Goal: Task Accomplishment & Management: Manage account settings

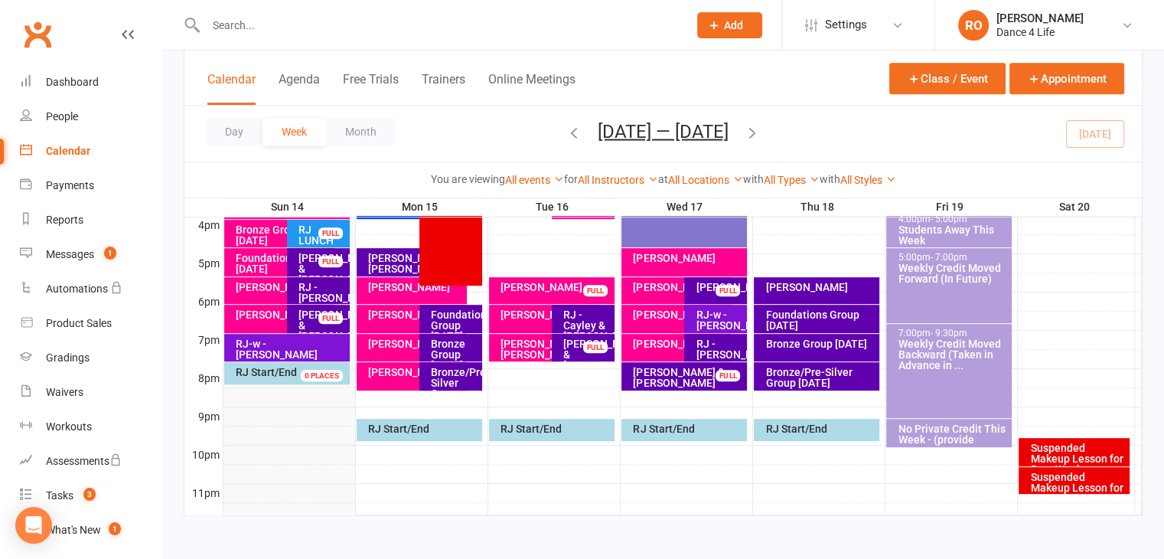
click at [402, 28] on input "text" at bounding box center [439, 25] width 476 height 21
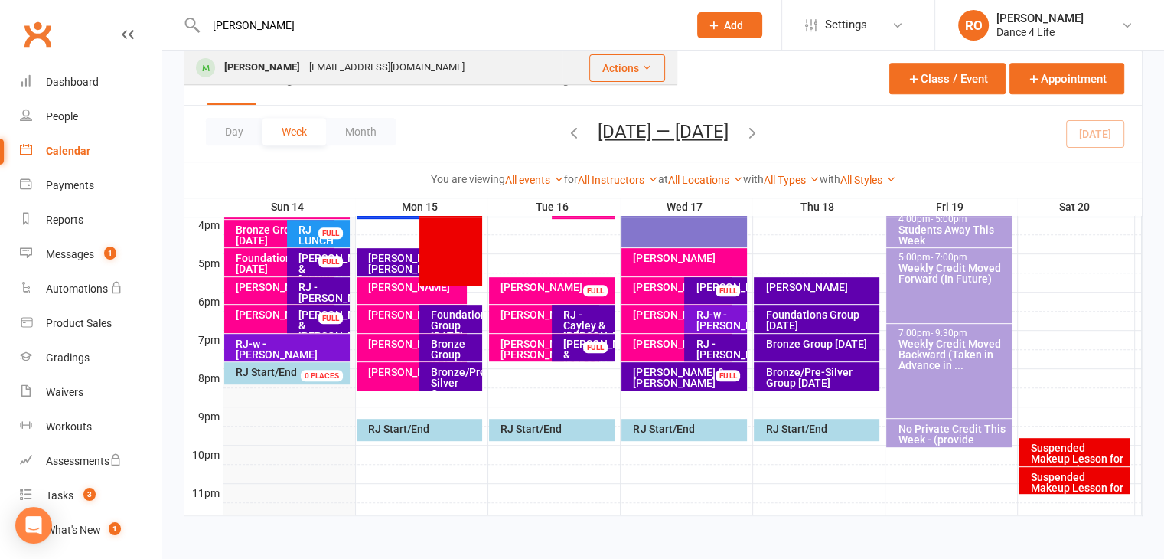
type input "supriya"
click at [404, 71] on div "bimqt314@gmail.com" at bounding box center [387, 68] width 164 height 22
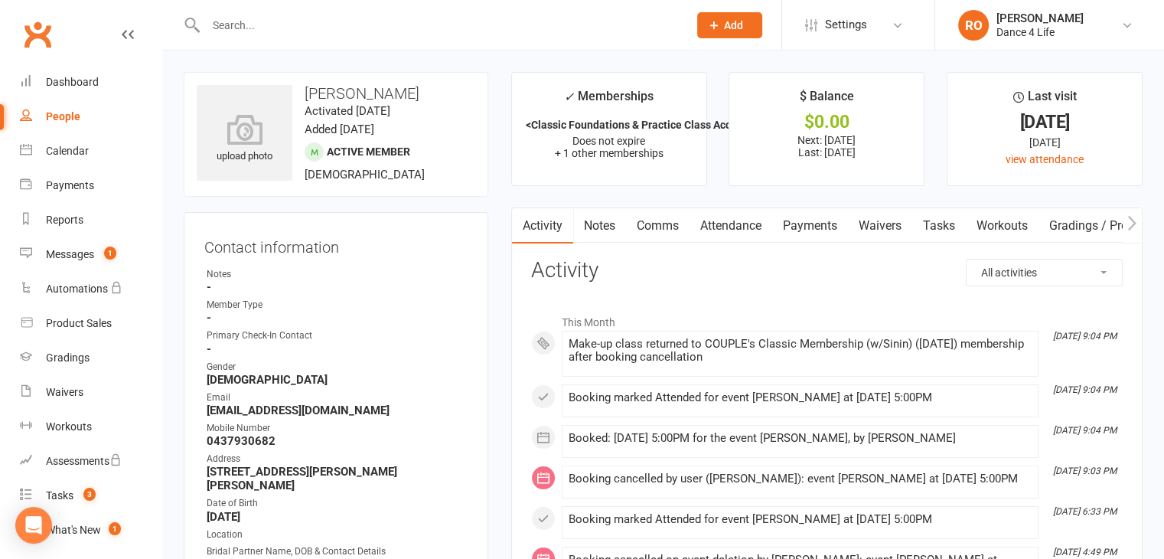
click at [254, 16] on input "text" at bounding box center [439, 25] width 476 height 21
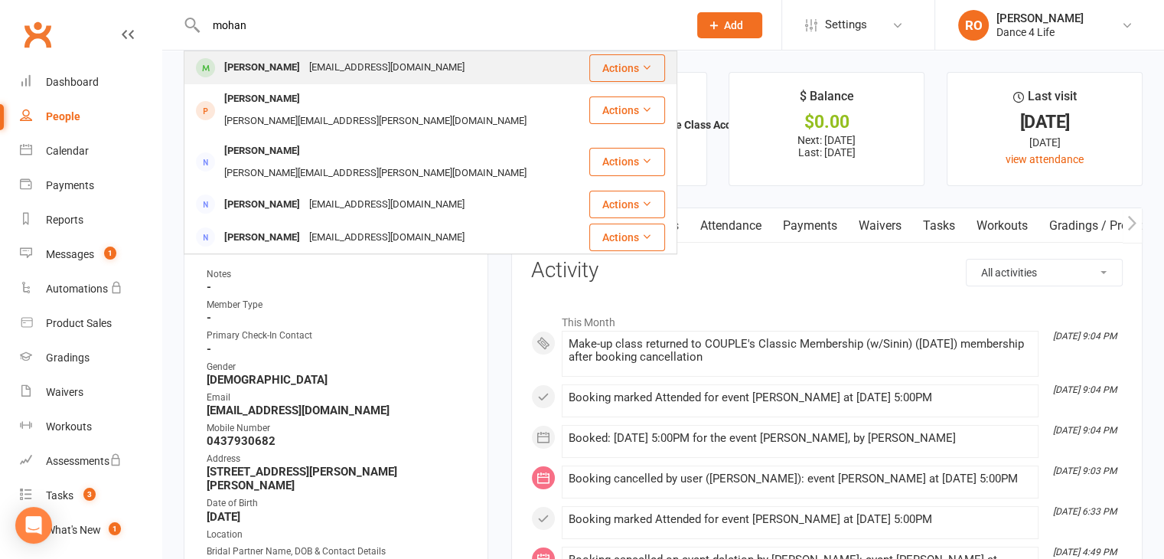
type input "mohan"
click at [293, 76] on div "[PERSON_NAME]" at bounding box center [262, 68] width 85 height 22
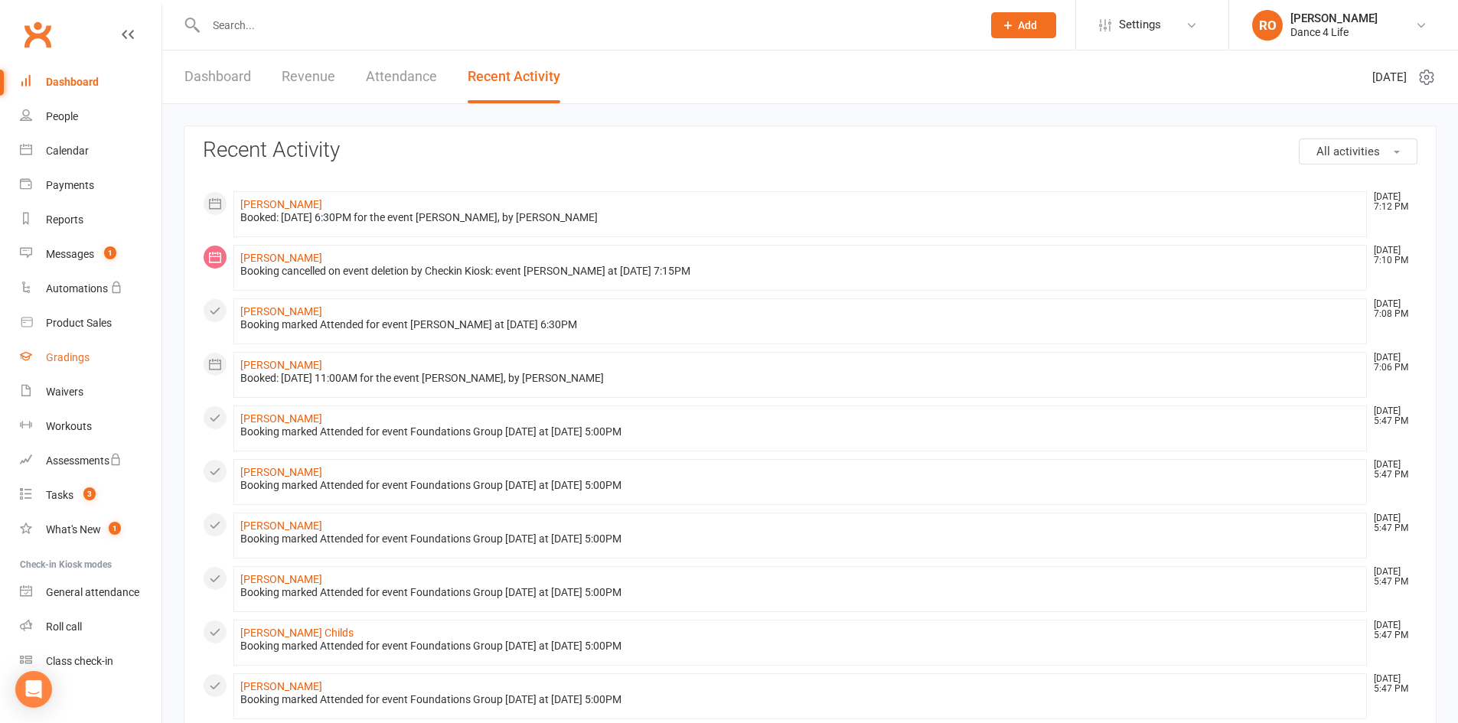
click at [98, 361] on link "Gradings" at bounding box center [91, 357] width 142 height 34
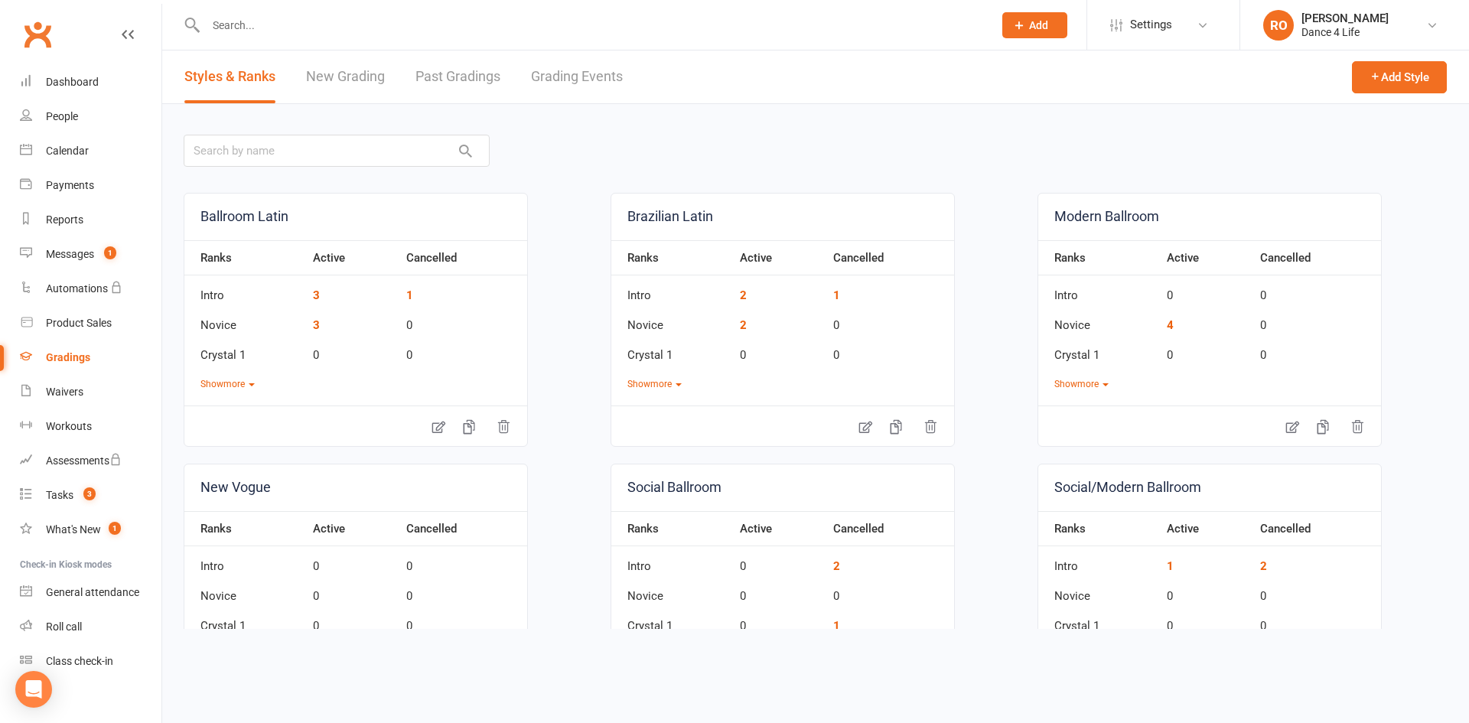
click at [474, 83] on link "Past Gradings" at bounding box center [457, 76] width 85 height 53
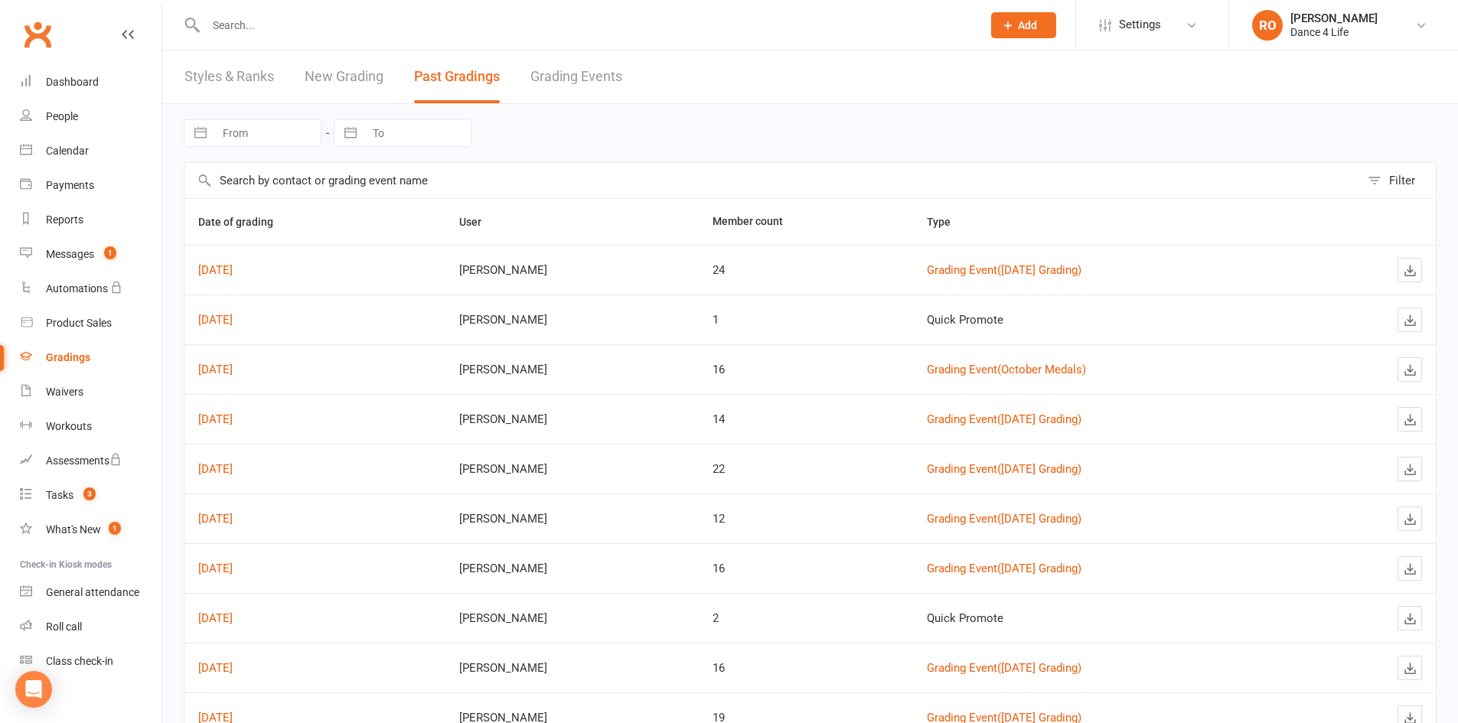
click at [288, 137] on input "From" at bounding box center [267, 133] width 106 height 26
select select "7"
select select "2025"
select select "8"
select select "2025"
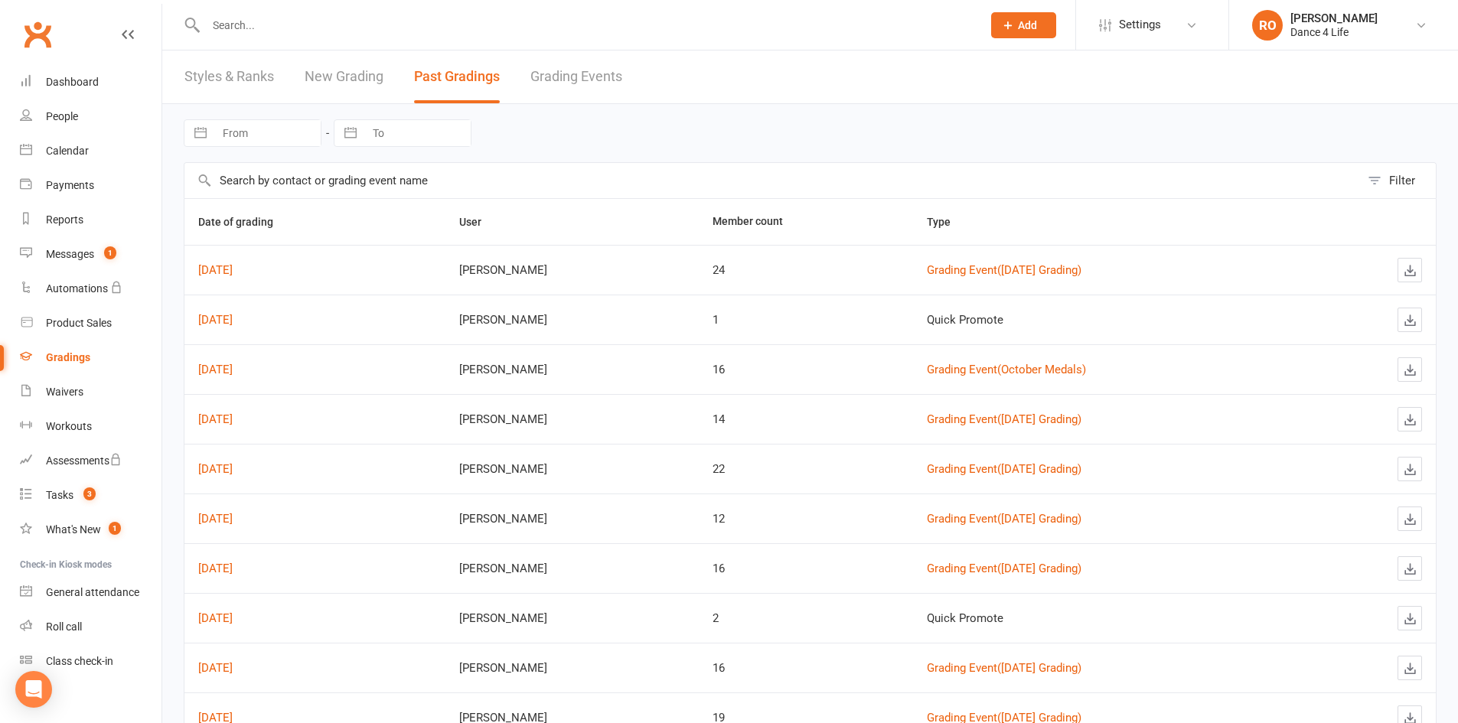
select select "9"
select select "2025"
click at [288, 137] on input "From" at bounding box center [267, 133] width 106 height 26
click at [677, 134] on div "Navigate forward to interact with the calendar and select a date. Press the que…" at bounding box center [810, 133] width 1252 height 58
click at [243, 73] on link "Styles & Ranks" at bounding box center [229, 76] width 90 height 53
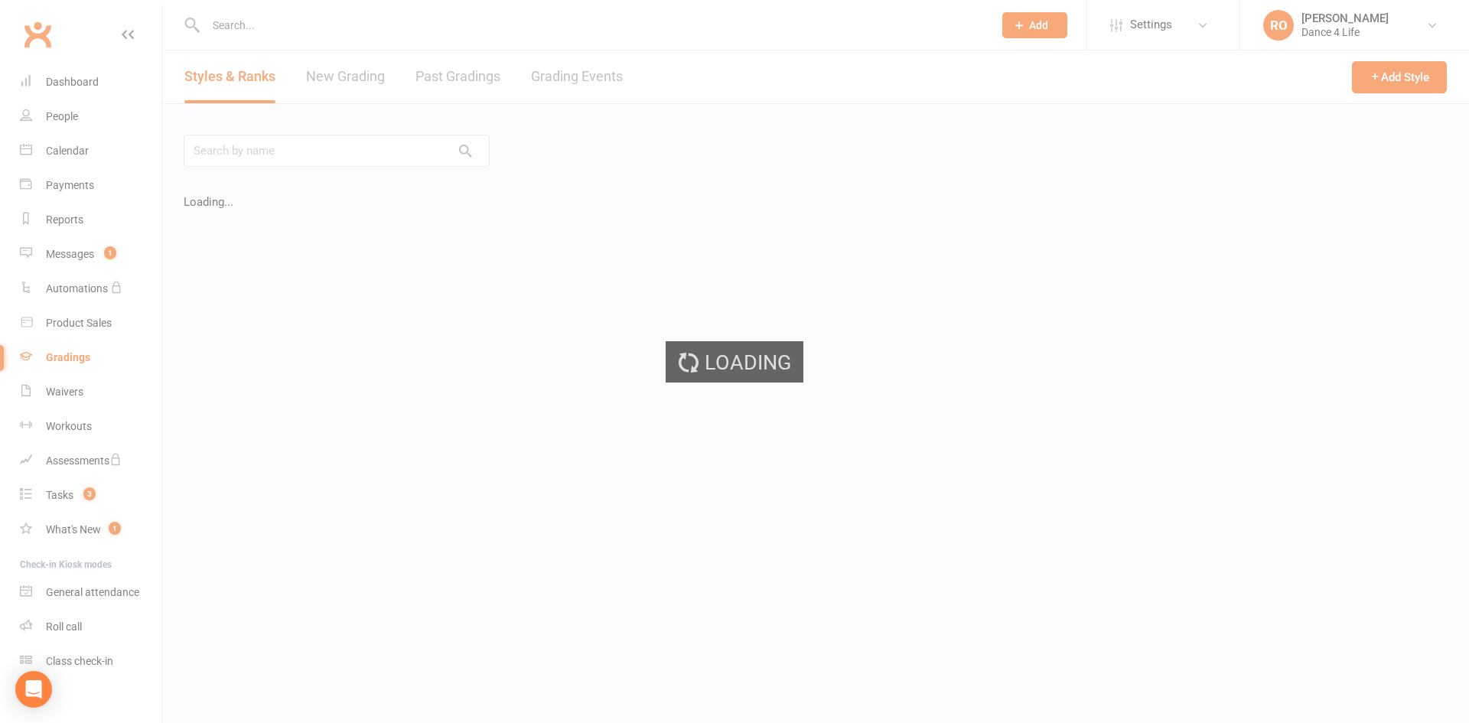
click at [340, 78] on div "Loading" at bounding box center [734, 361] width 1469 height 723
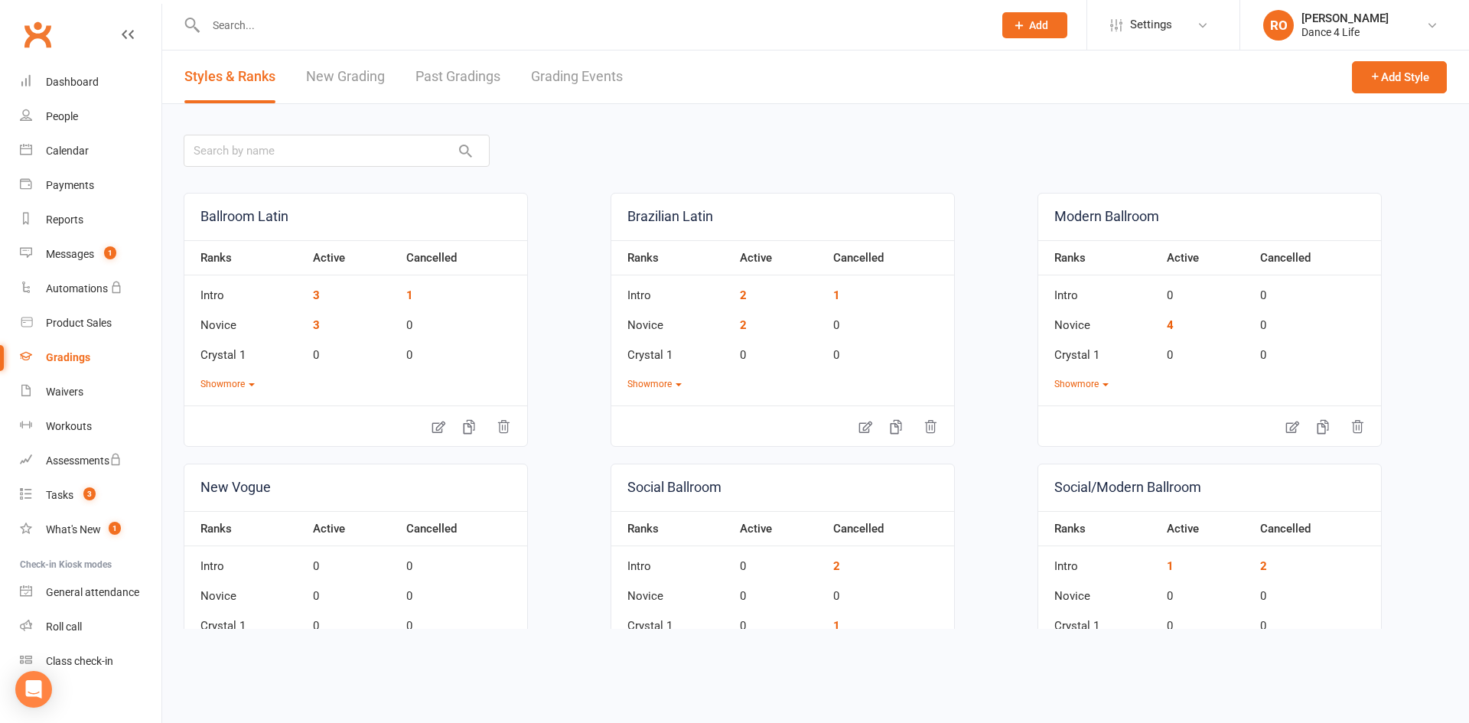
click at [360, 83] on link "New Grading" at bounding box center [345, 76] width 79 height 53
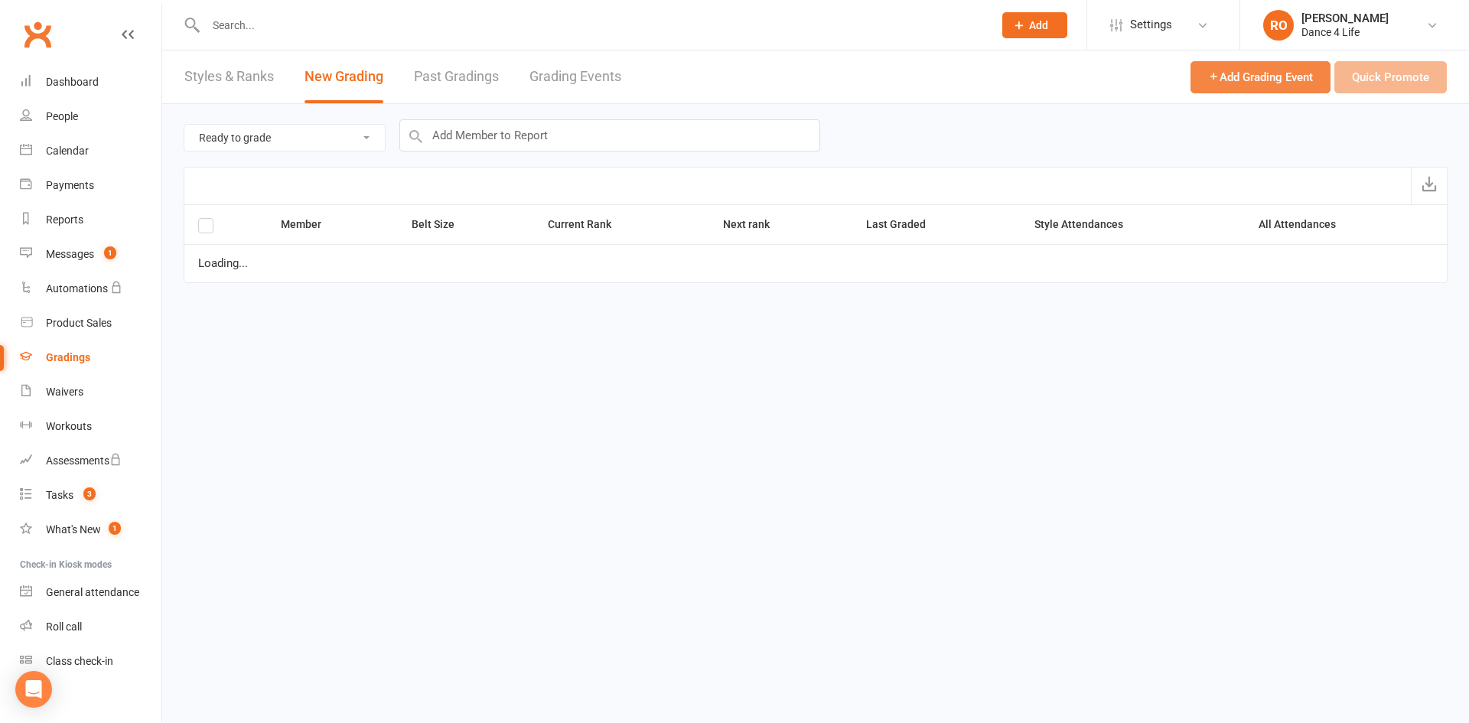
click at [1251, 77] on span "Add Grading Event" at bounding box center [1260, 77] width 105 height 14
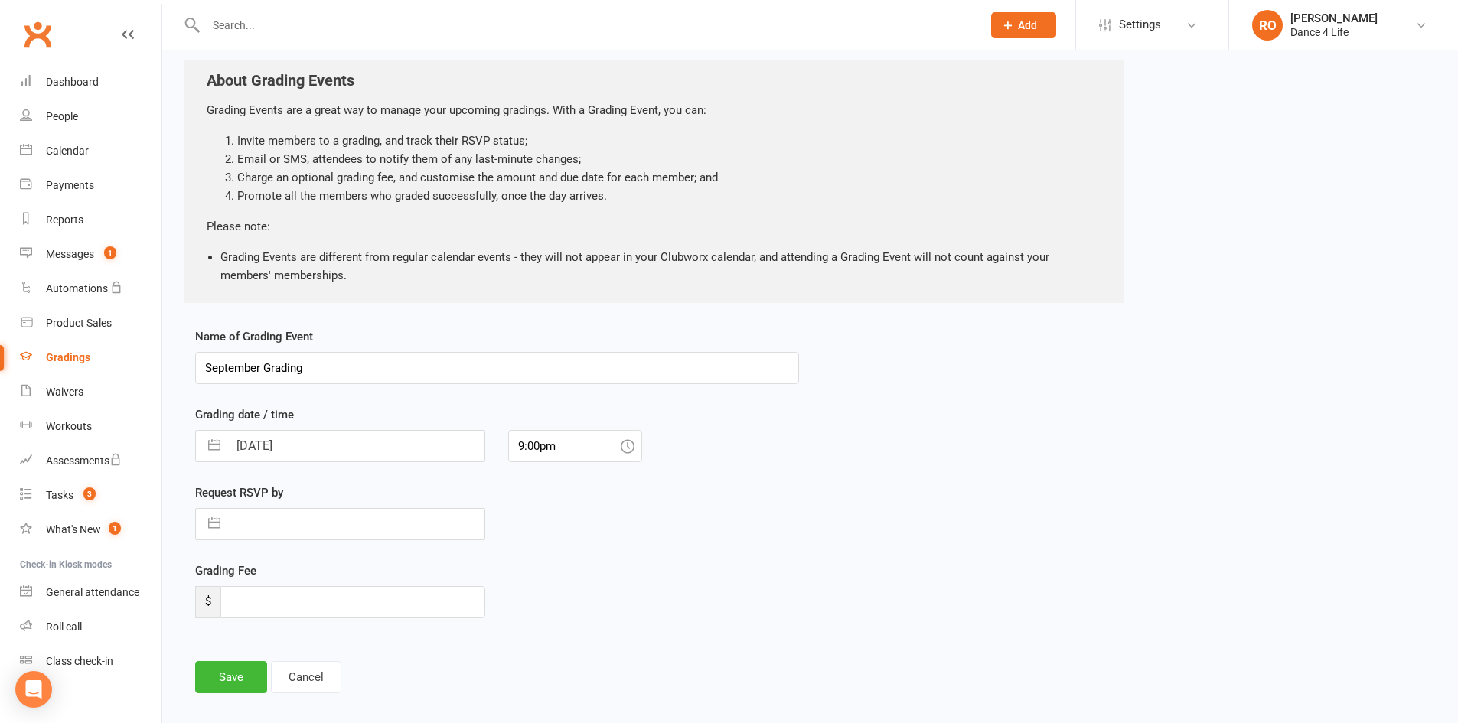
scroll to position [77, 0]
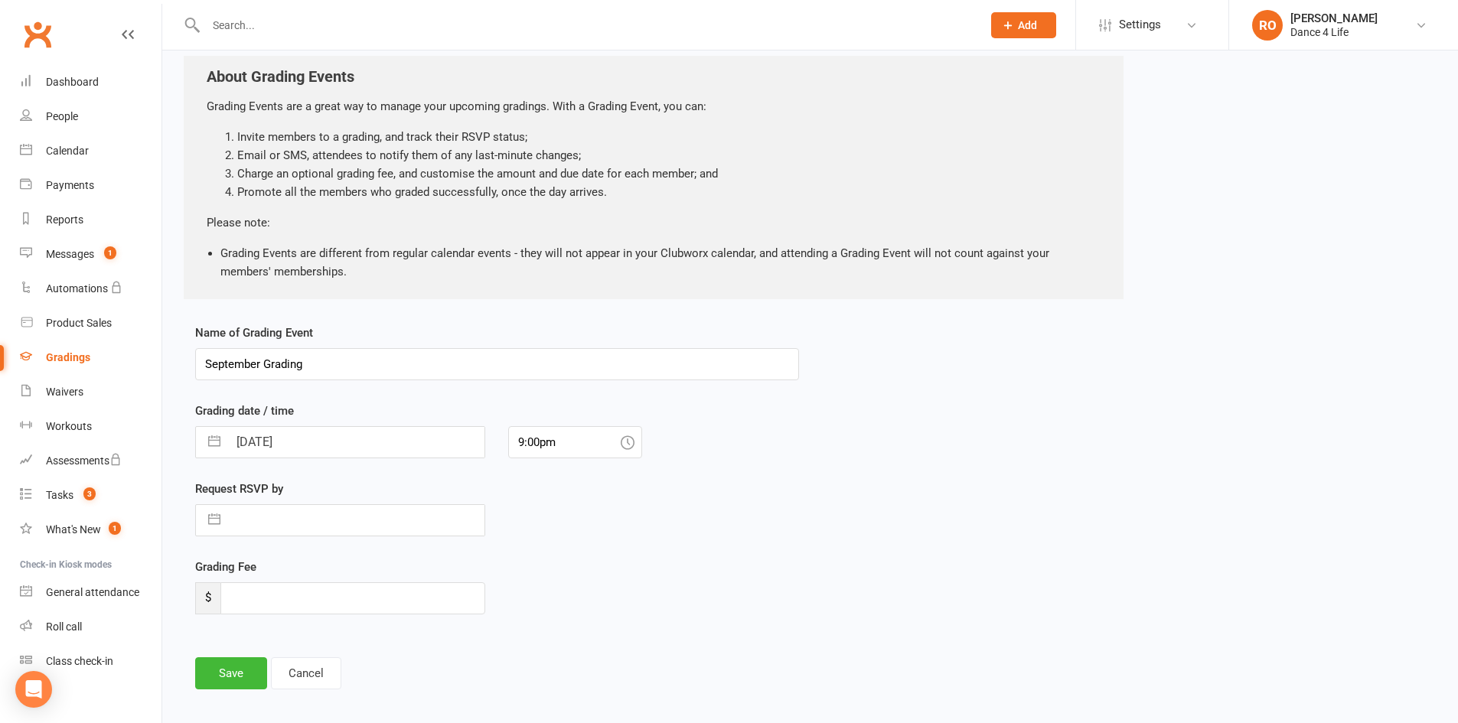
select select "7"
select select "2025"
select select "8"
select select "2025"
select select "9"
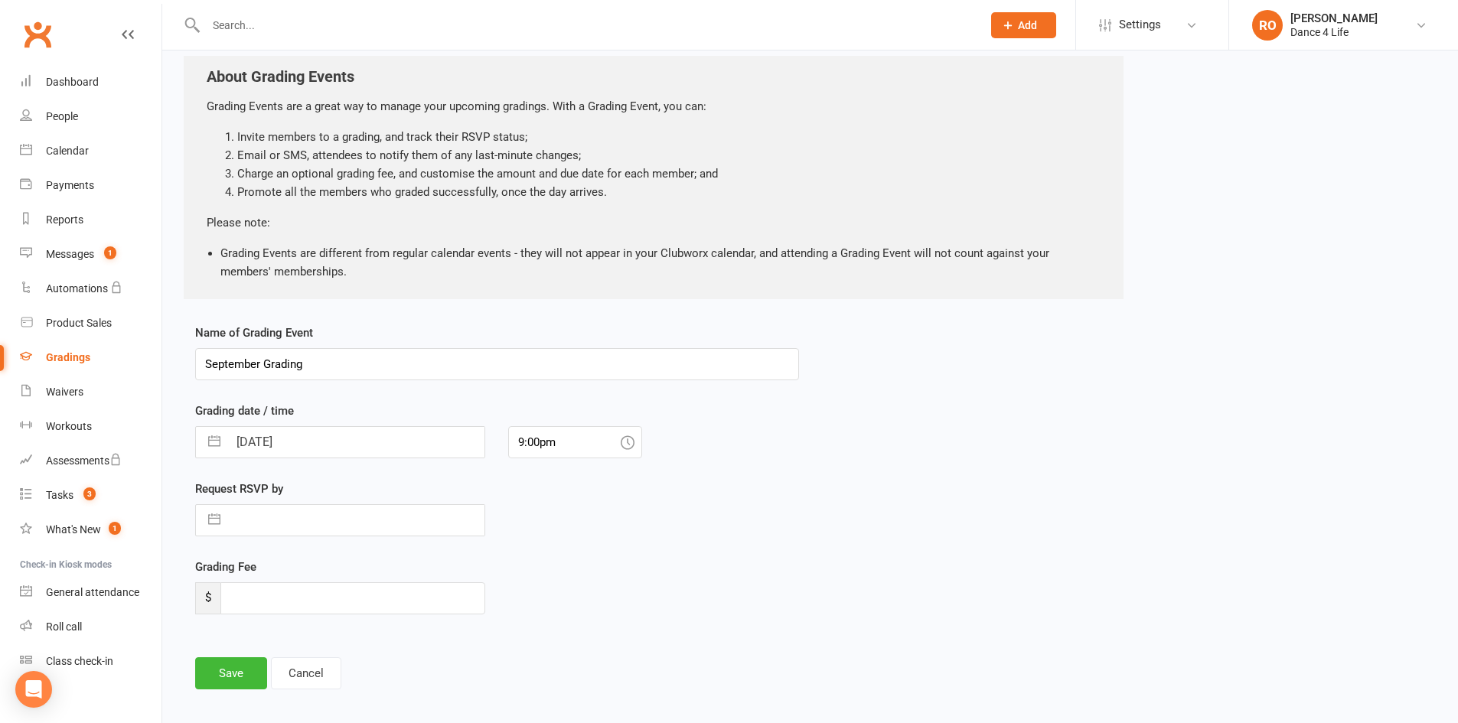
select select "2025"
click at [350, 442] on input "14 Sep 2025" at bounding box center [356, 442] width 256 height 31
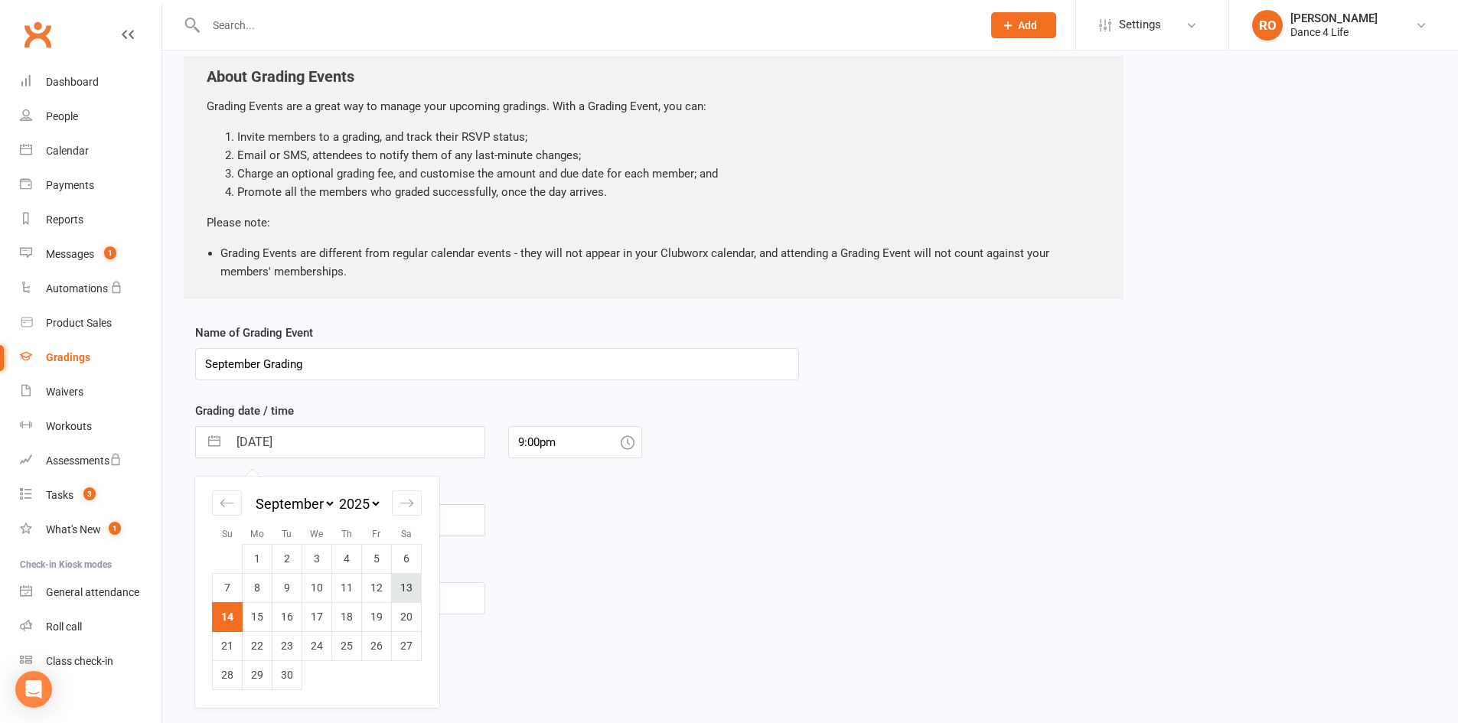
click at [405, 594] on td "13" at bounding box center [407, 587] width 30 height 29
type input "13 Sep 2025"
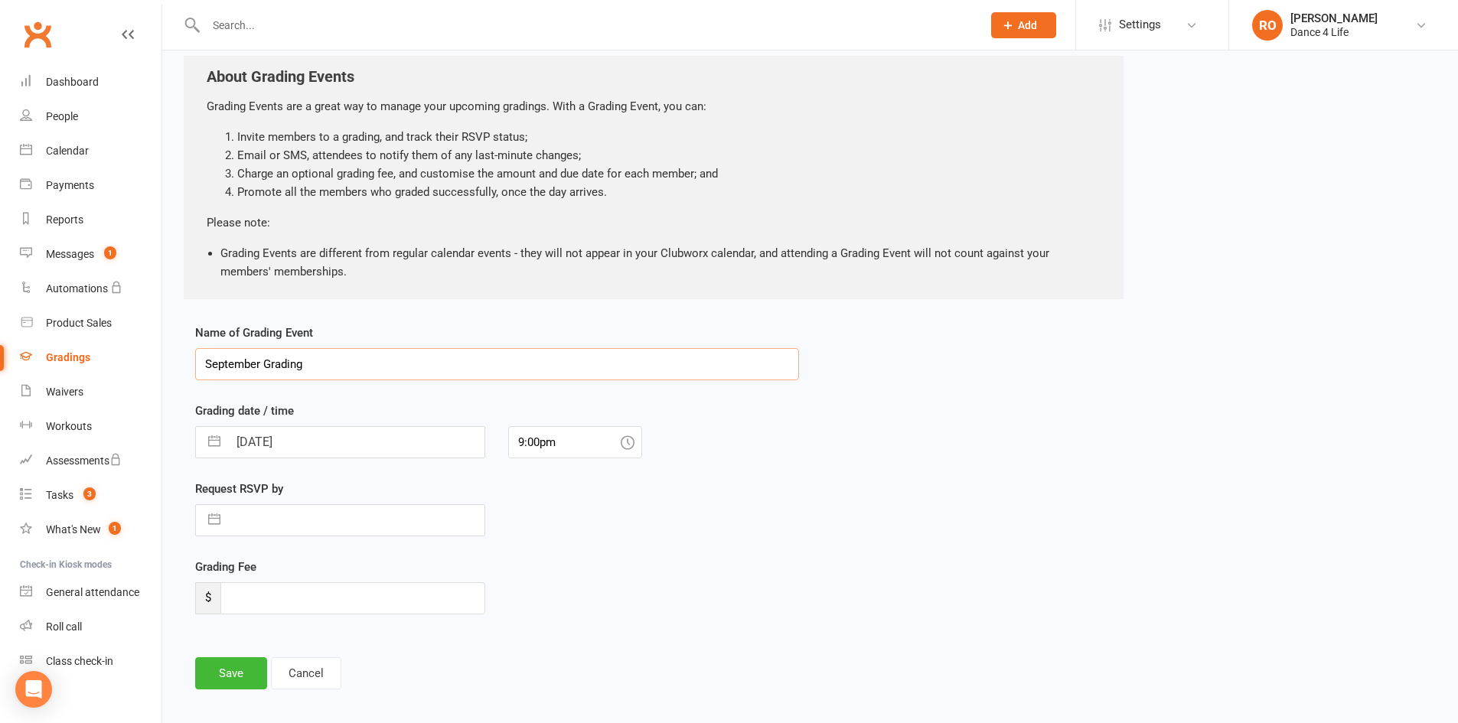
click at [254, 353] on input "September Grading" at bounding box center [497, 364] width 604 height 32
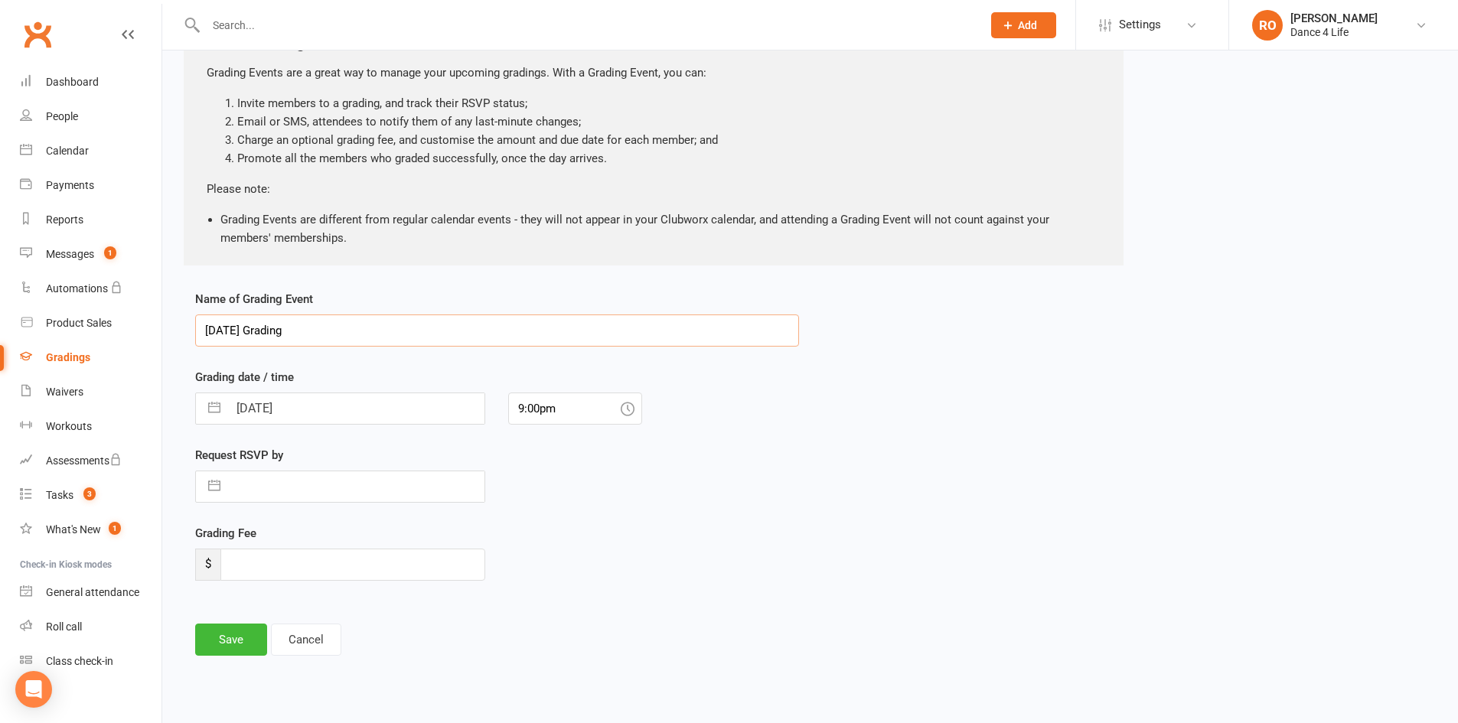
scroll to position [111, 0]
type input "September 2025 Grading"
click at [616, 400] on input "9:00pm" at bounding box center [575, 408] width 134 height 32
click at [581, 551] on div "4:30pm" at bounding box center [575, 557] width 132 height 24
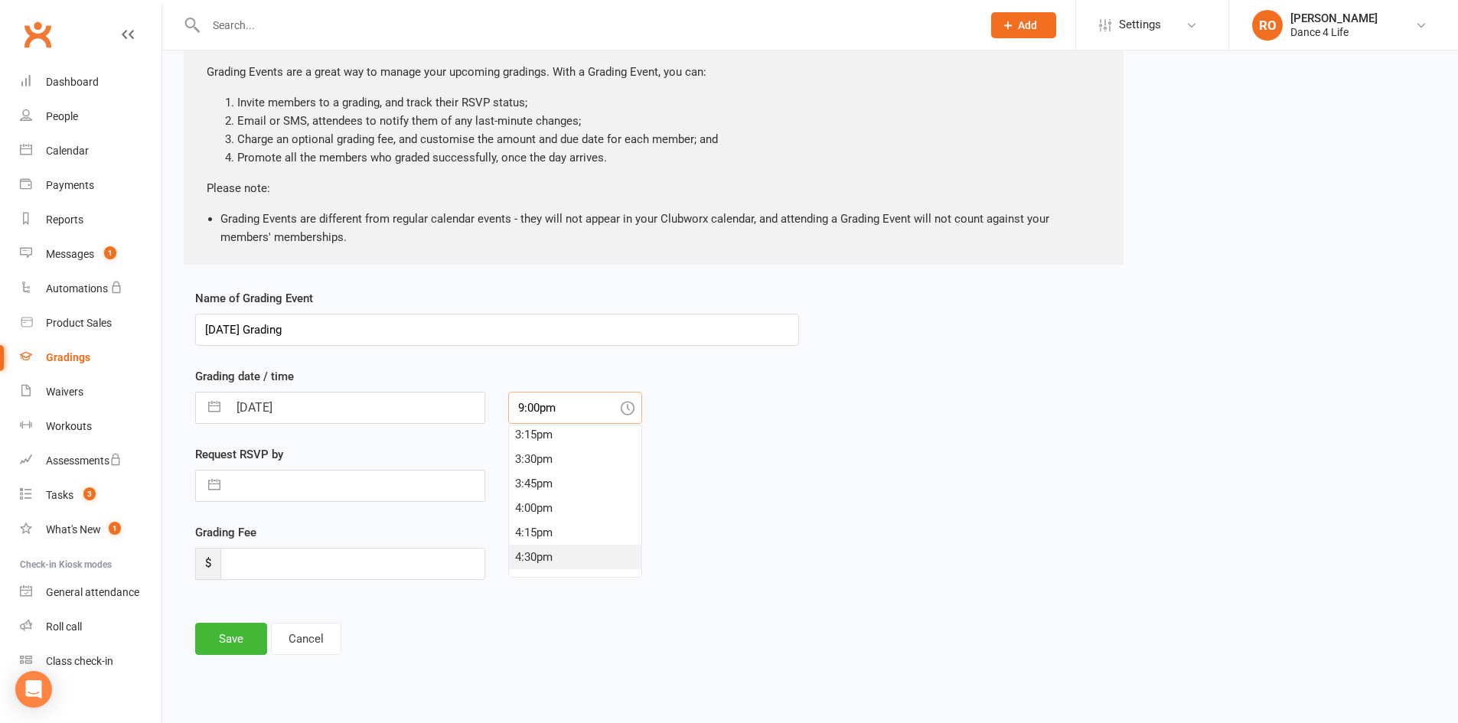
type input "4:30pm"
click at [240, 641] on button "Save" at bounding box center [231, 639] width 72 height 32
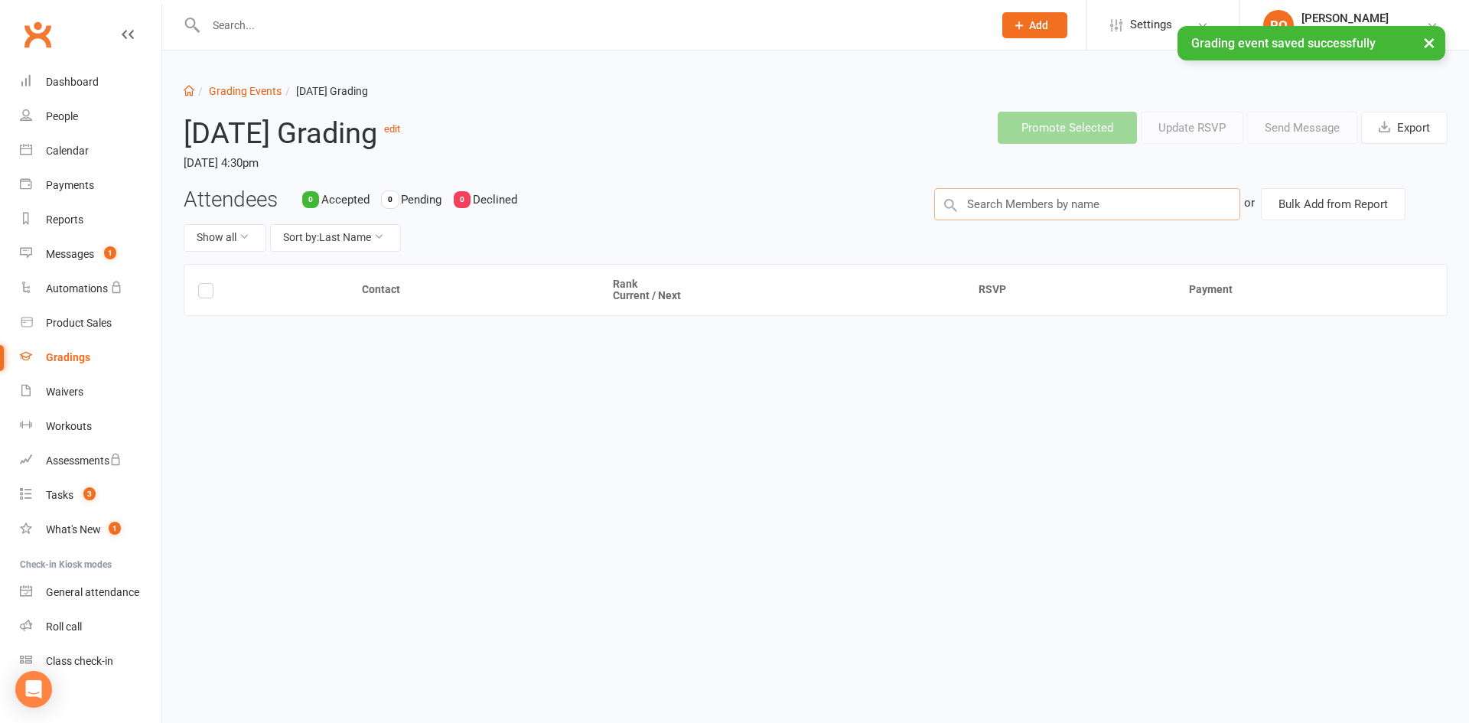
click at [1033, 210] on input "text" at bounding box center [1087, 204] width 306 height 32
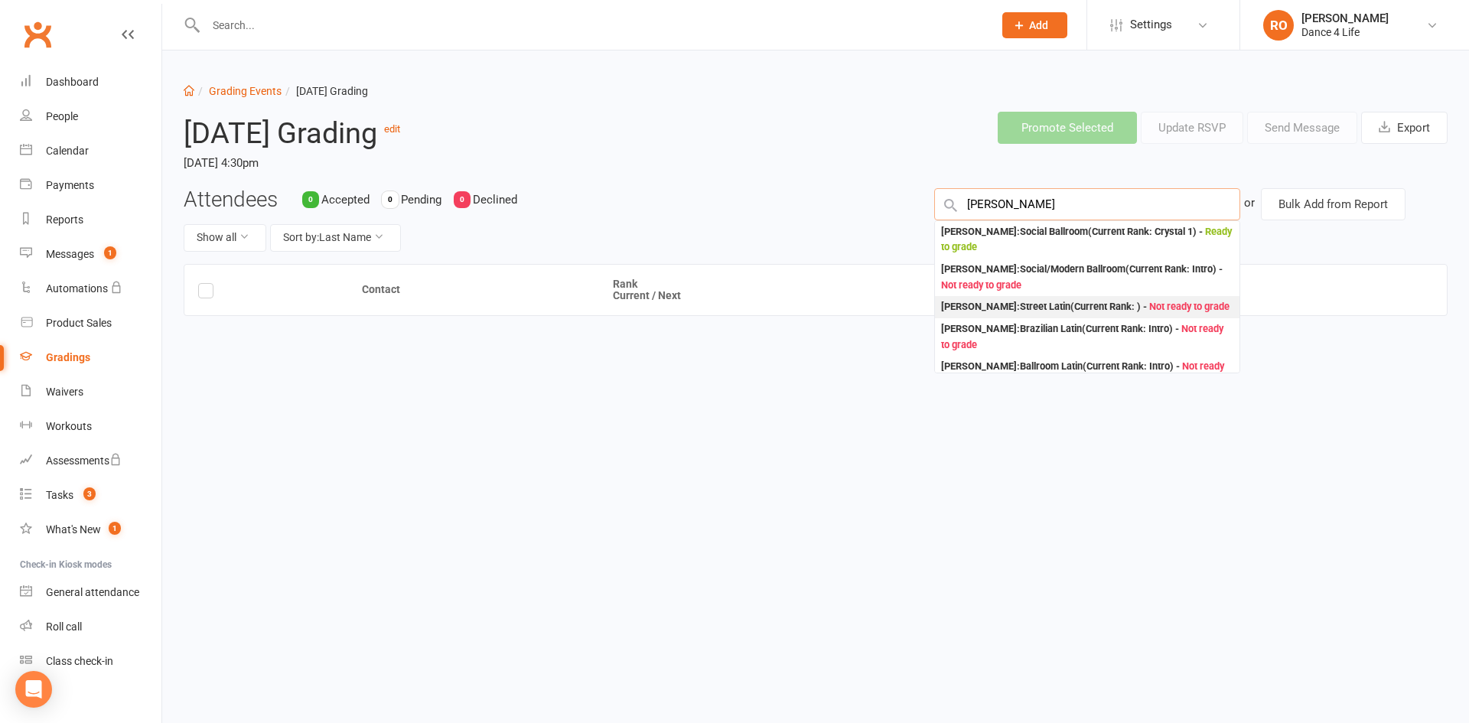
type input "glenn"
click at [1116, 305] on div "Glenn Badenhop : Street Latin (Current Rank: ) - Not ready to grade" at bounding box center [1085, 307] width 288 height 16
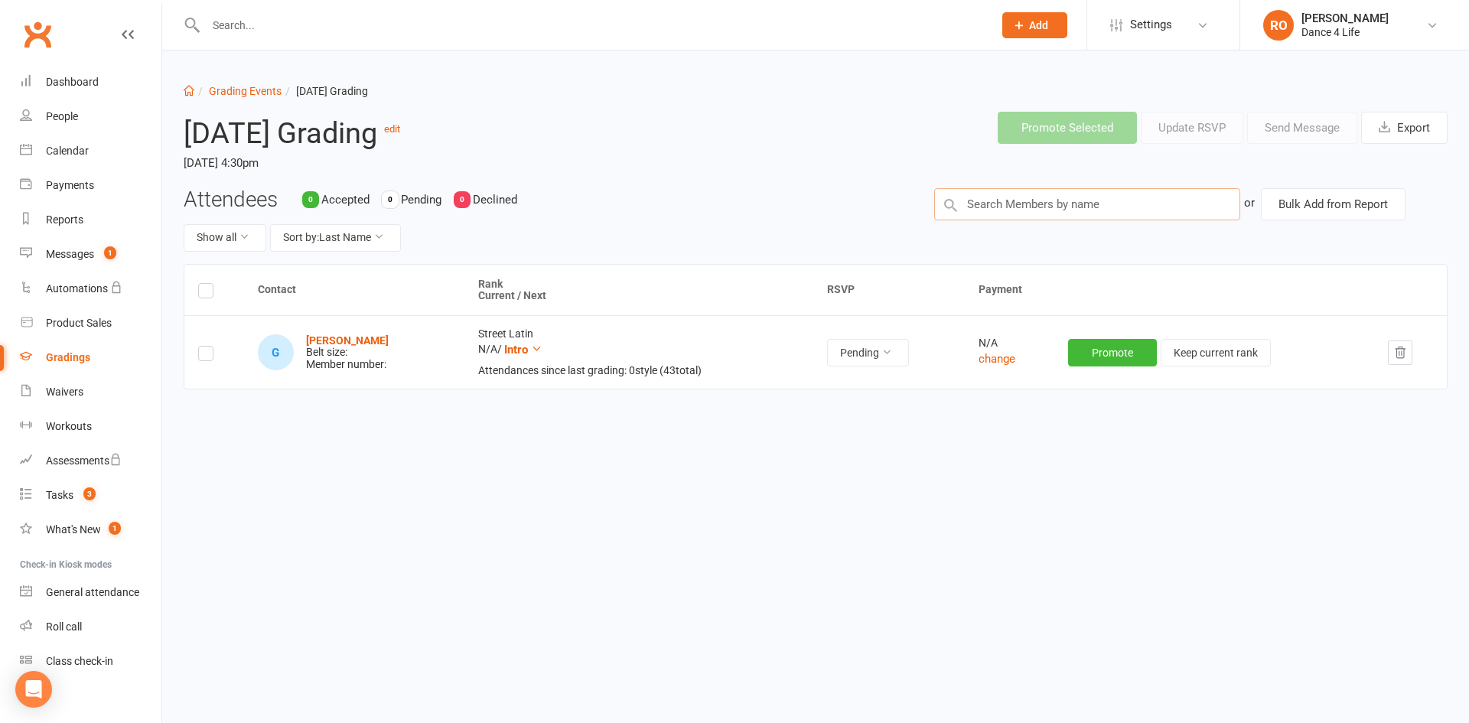
click at [1076, 213] on input "text" at bounding box center [1087, 204] width 306 height 32
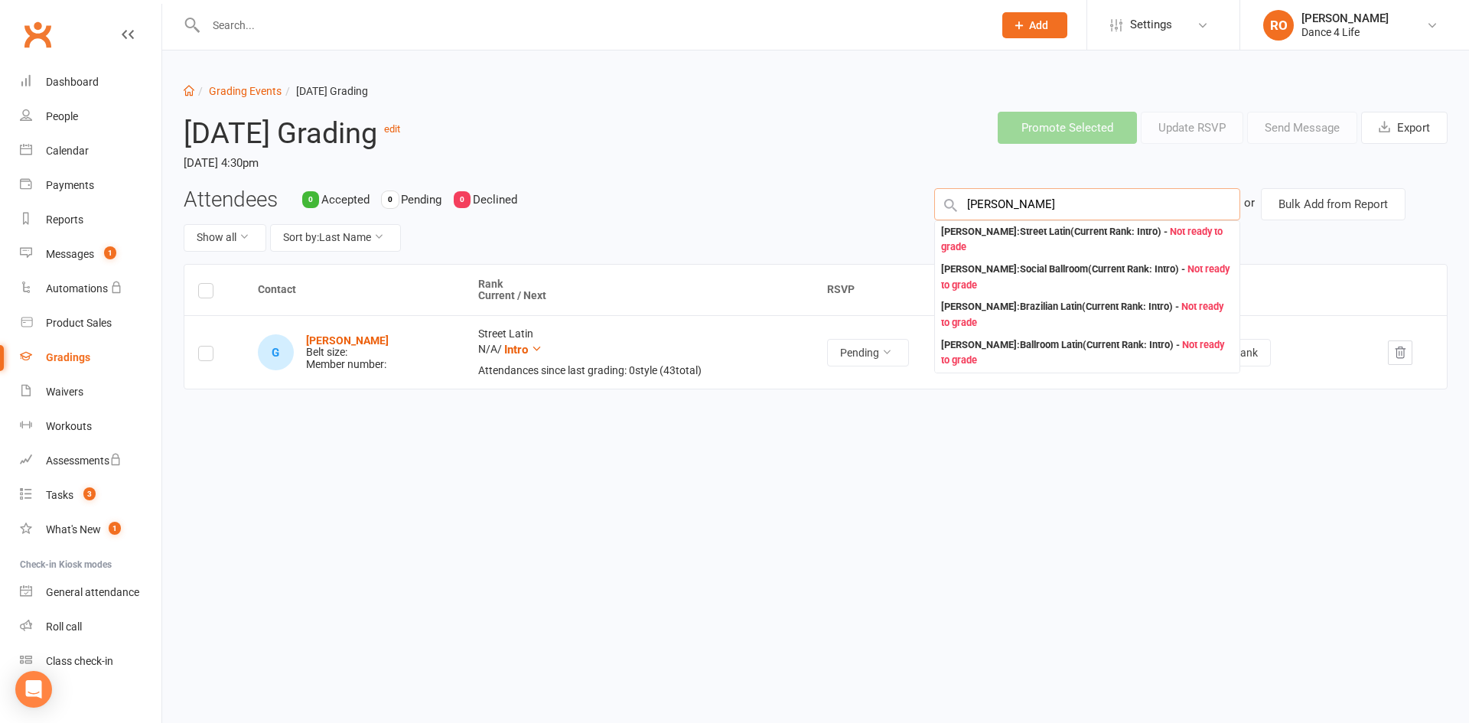
type input "sally baldan"
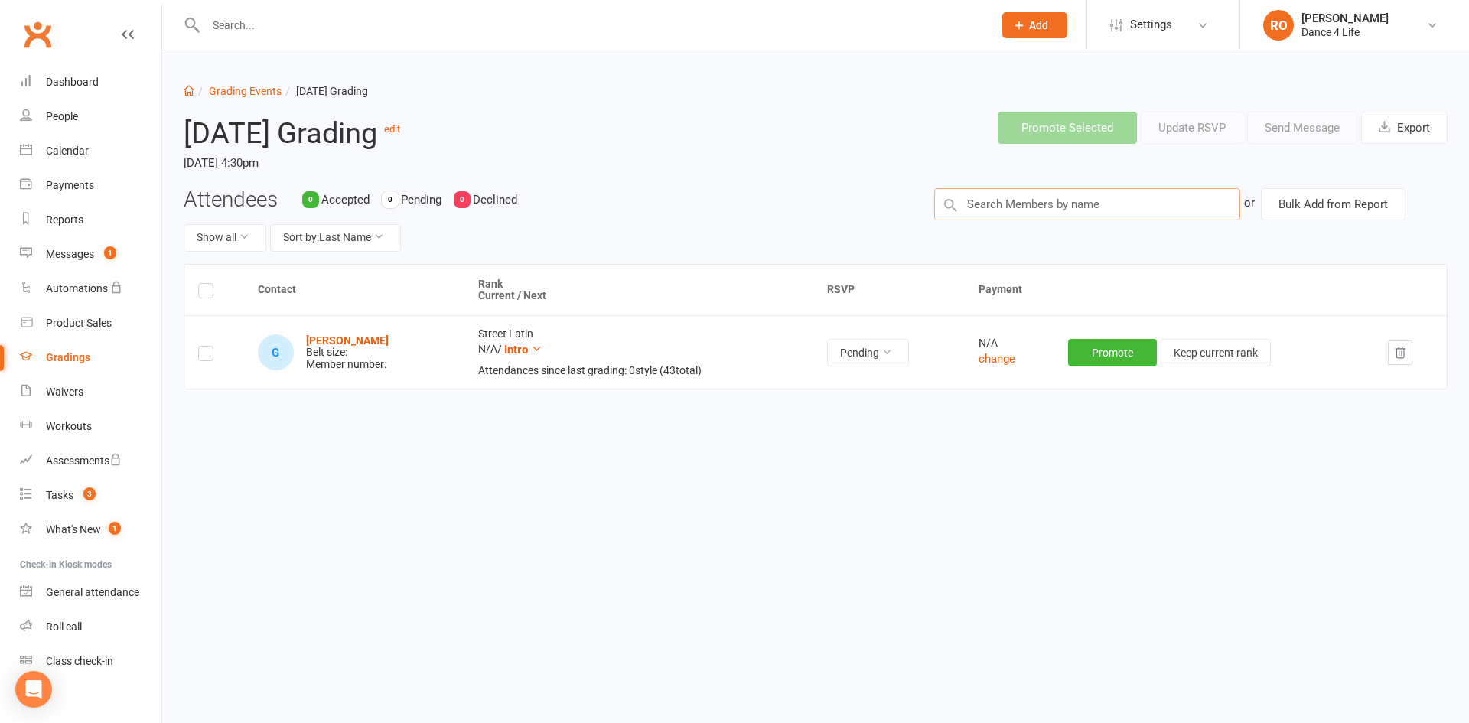
click at [994, 207] on input "text" at bounding box center [1087, 204] width 306 height 32
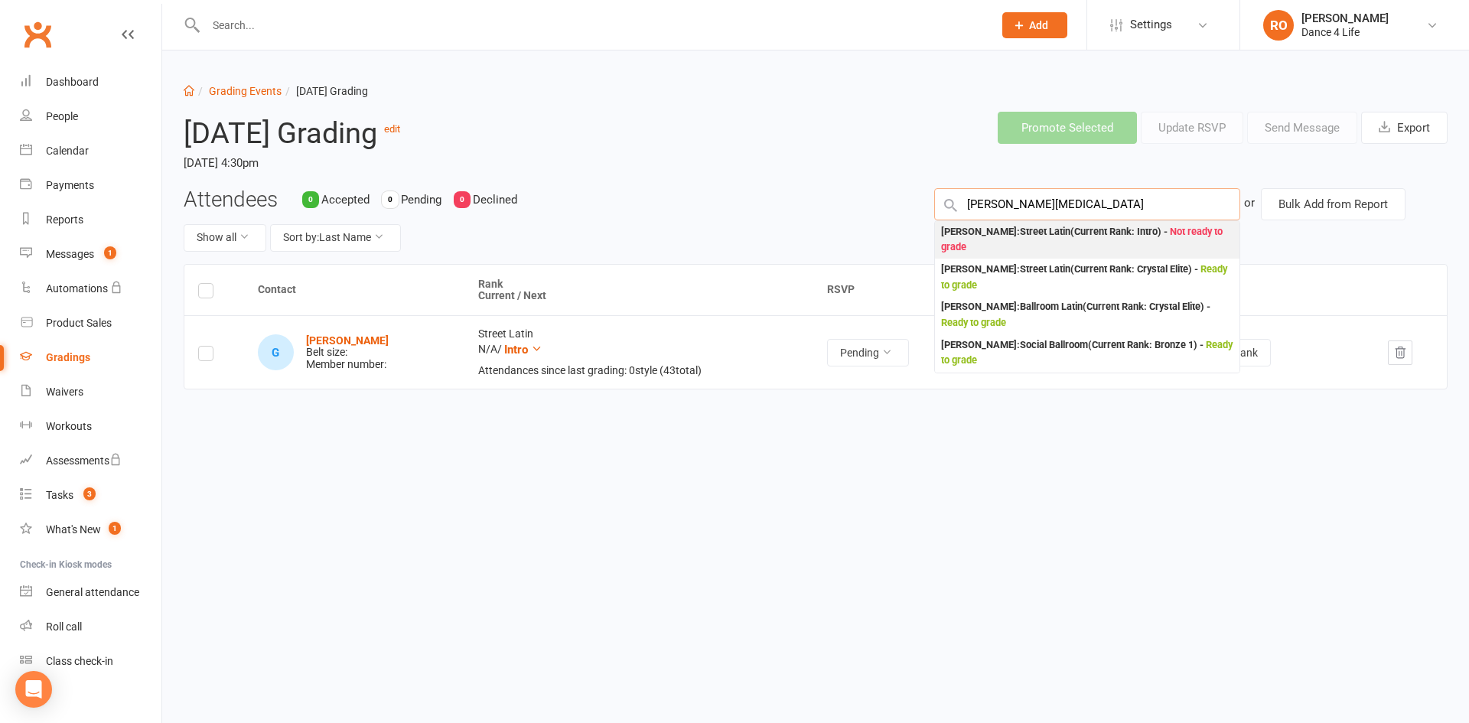
type input "sally bal"
click at [1018, 244] on div "Sally Baldan : Street Latin (Current Rank: Intro ) - Not ready to grade" at bounding box center [1087, 239] width 292 height 31
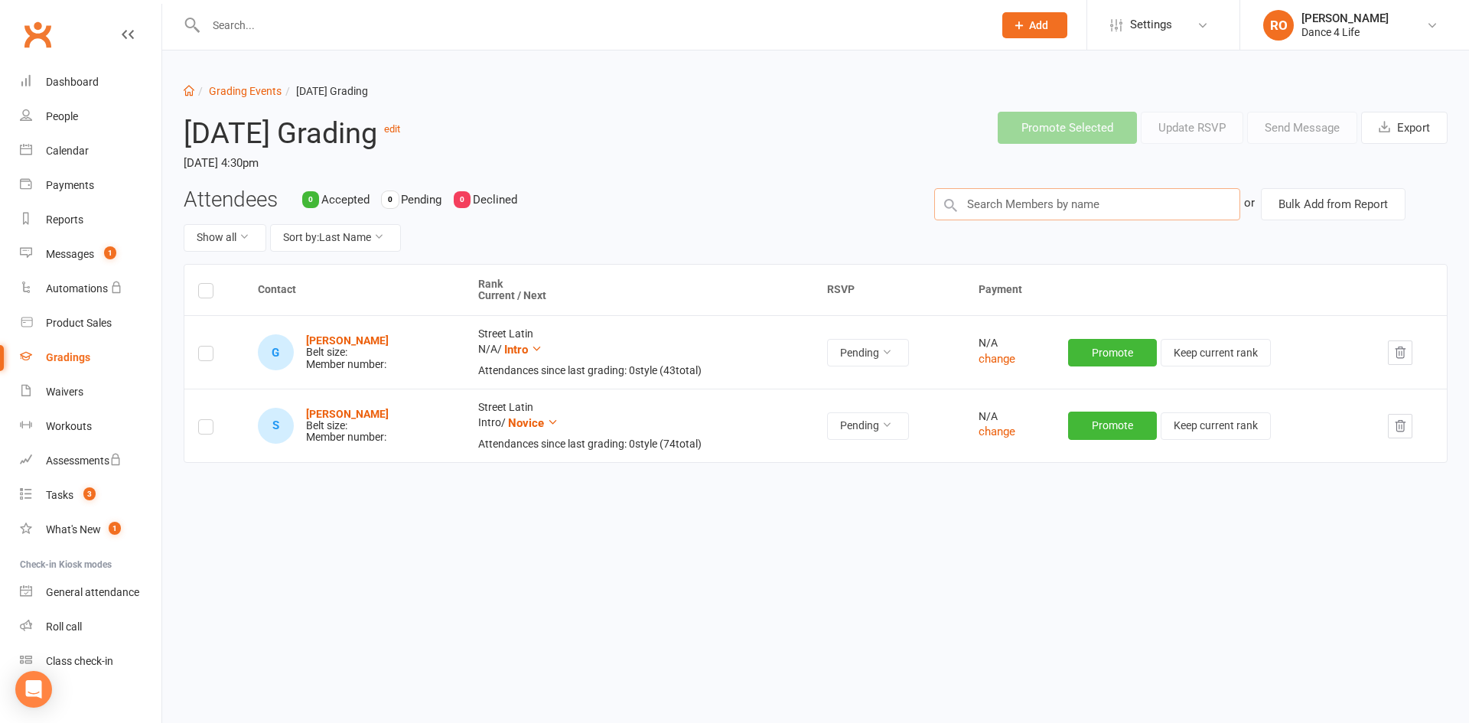
click at [1090, 207] on input "text" at bounding box center [1087, 204] width 306 height 32
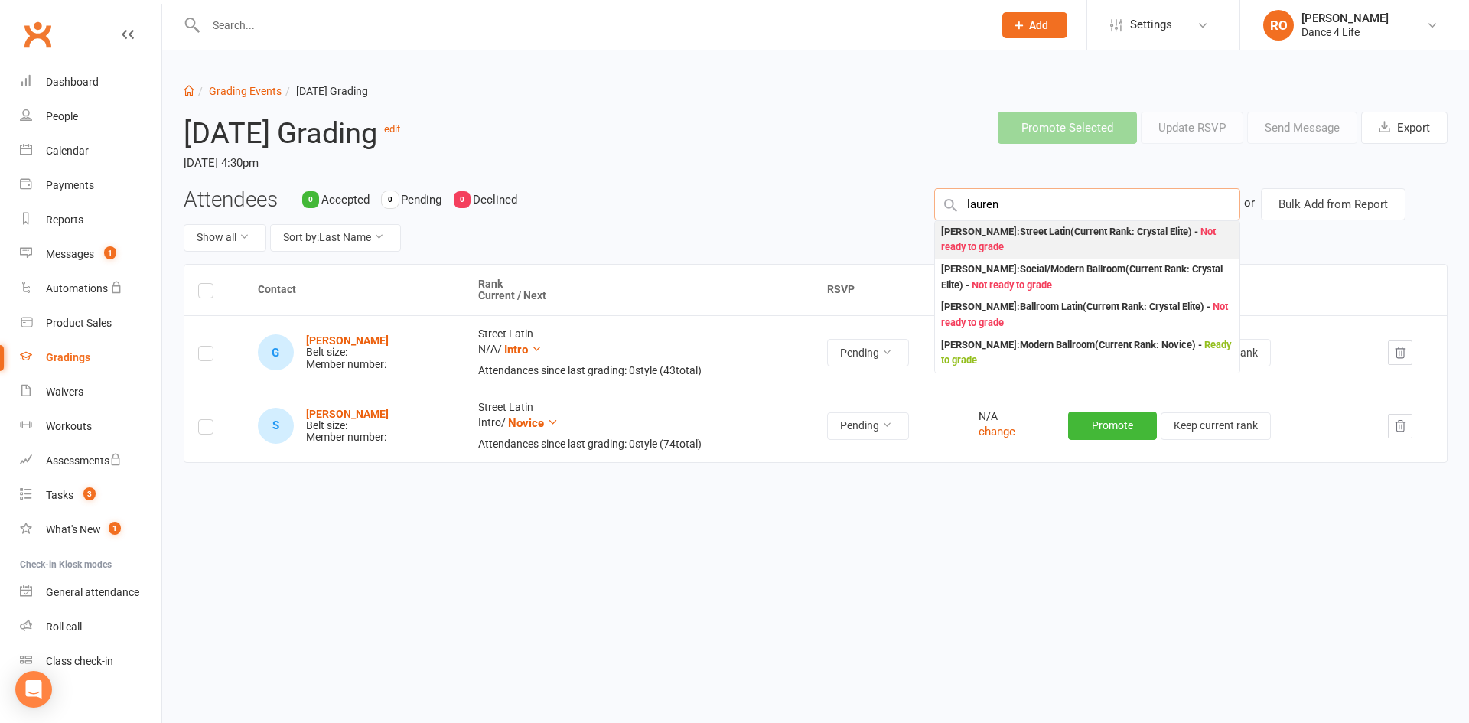
type input "lauren"
click at [1099, 244] on div "Lauren Wakfer : Street Latin (Current Rank: Crystal Elite ) - Not ready to grade" at bounding box center [1087, 239] width 292 height 31
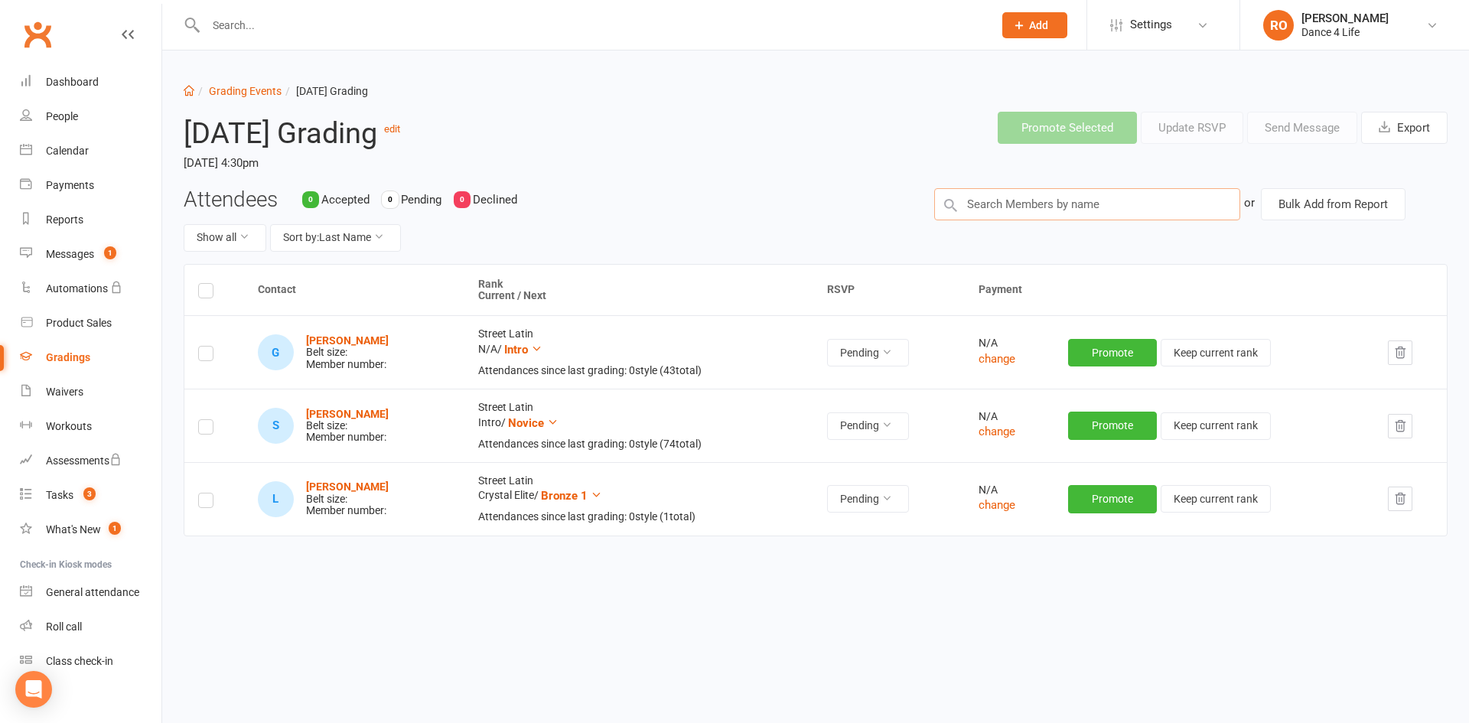
click at [1025, 204] on input "text" at bounding box center [1087, 204] width 306 height 32
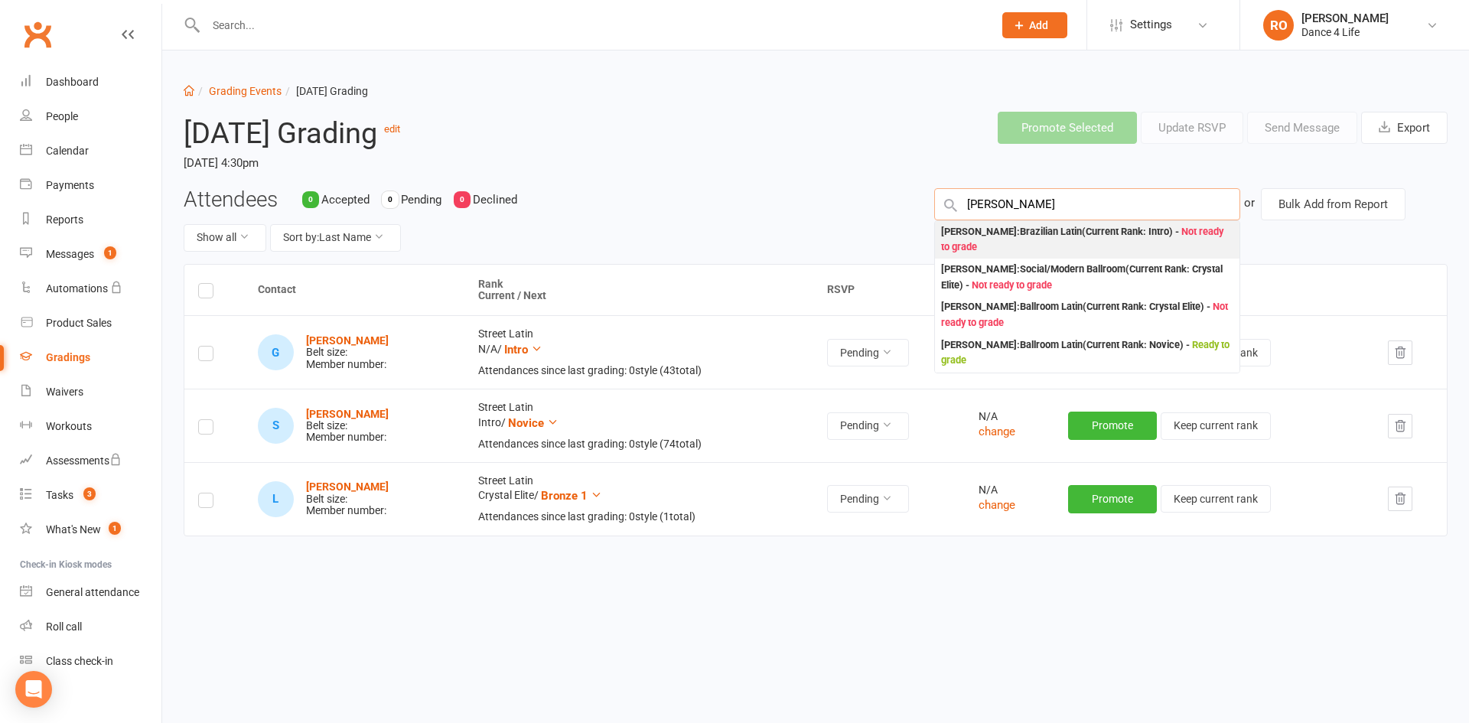
type input "lauren wak"
click at [1158, 239] on div "Lauren Wakfer : Brazilian Latin (Current Rank: Intro ) - Not ready to grade" at bounding box center [1087, 239] width 292 height 31
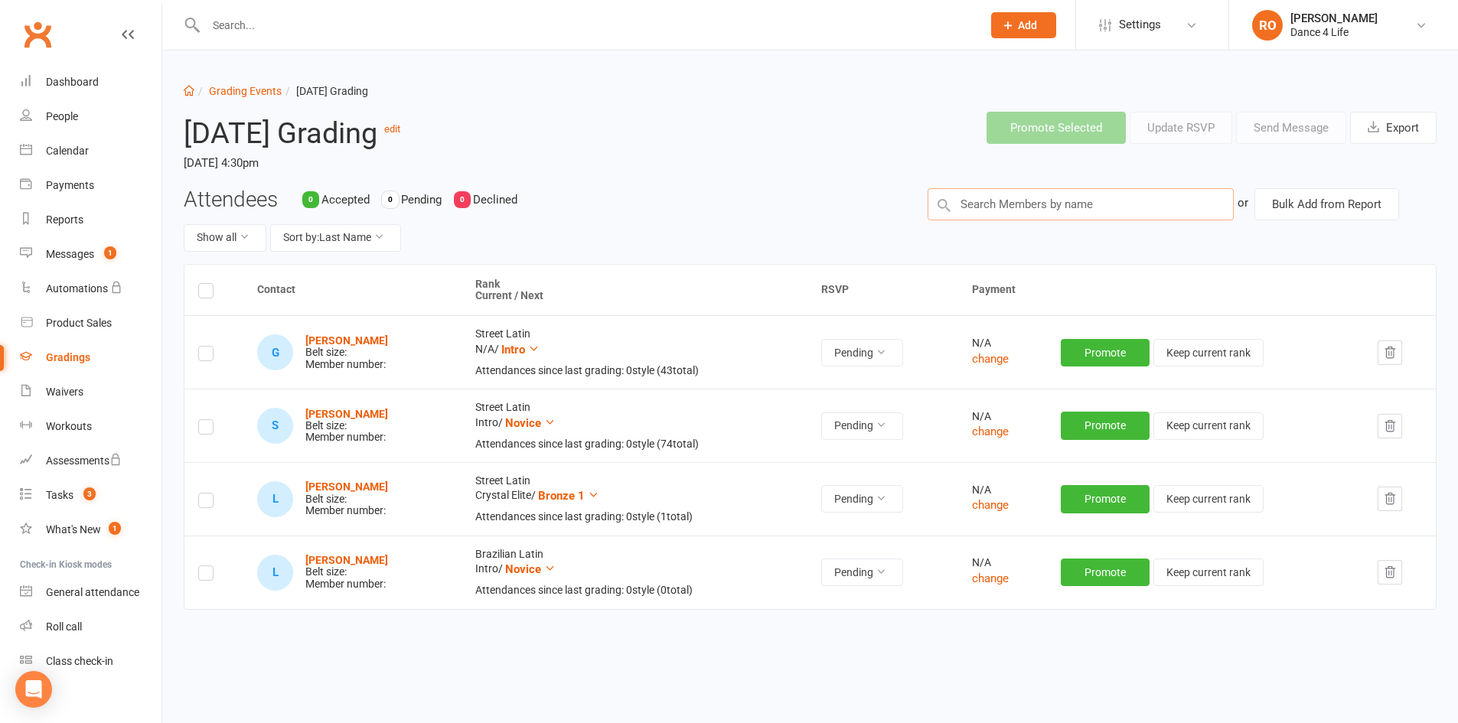
click at [1004, 204] on input "text" at bounding box center [1080, 204] width 306 height 32
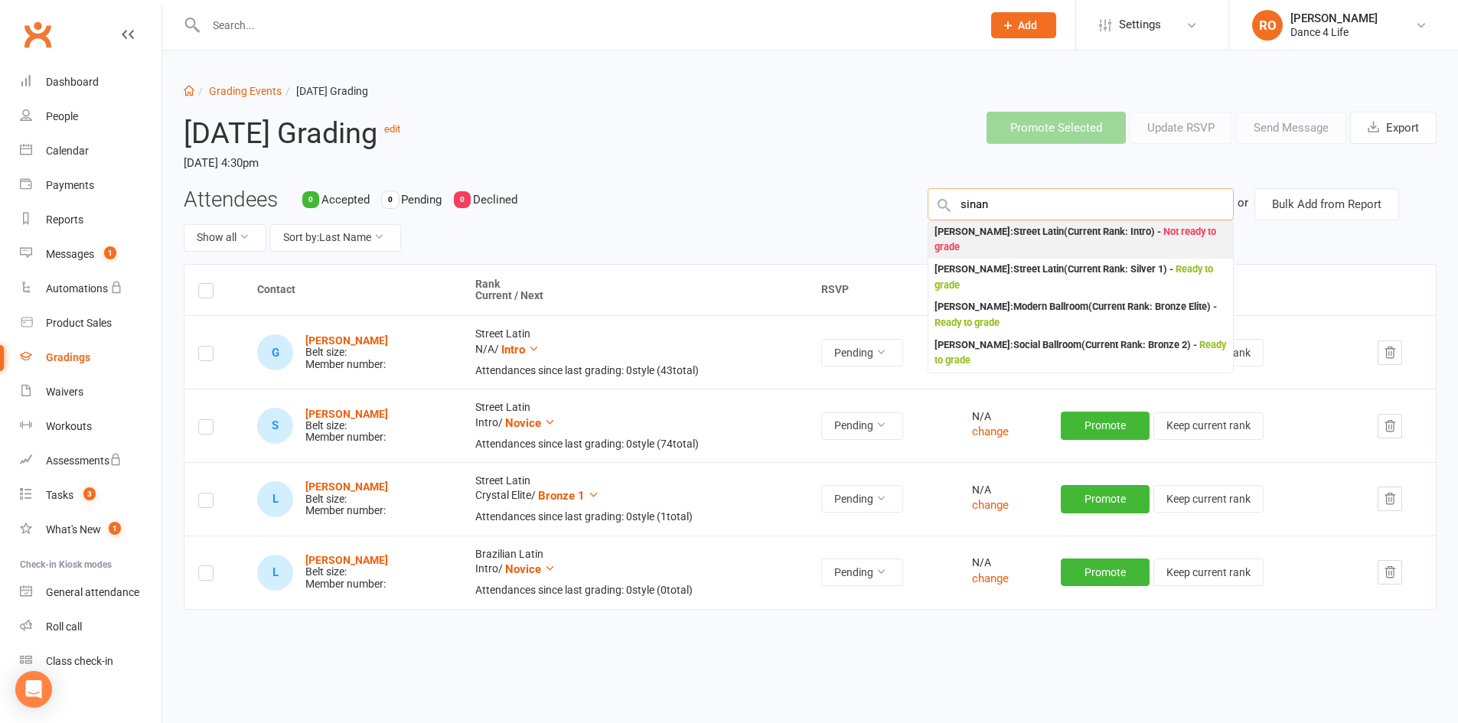
type input "sinan"
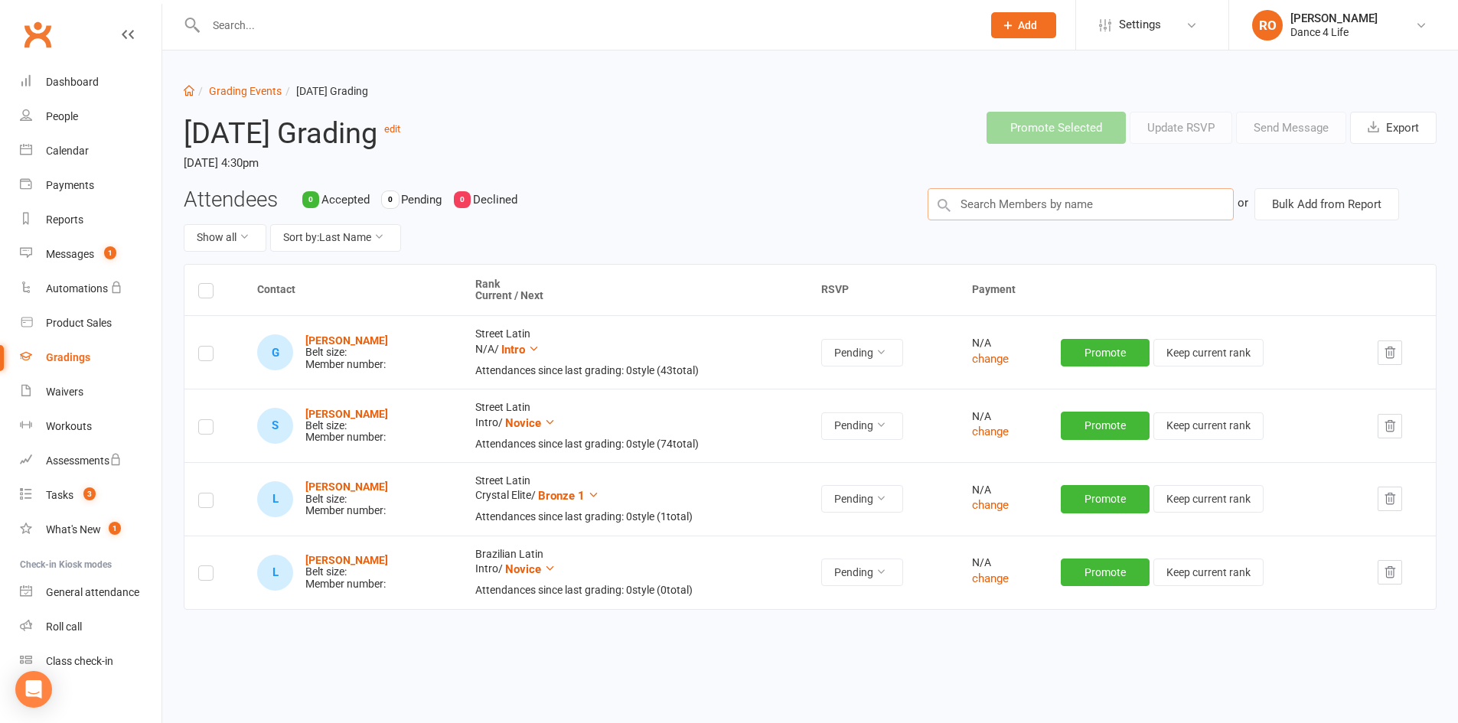
click at [1020, 210] on input "text" at bounding box center [1080, 204] width 306 height 32
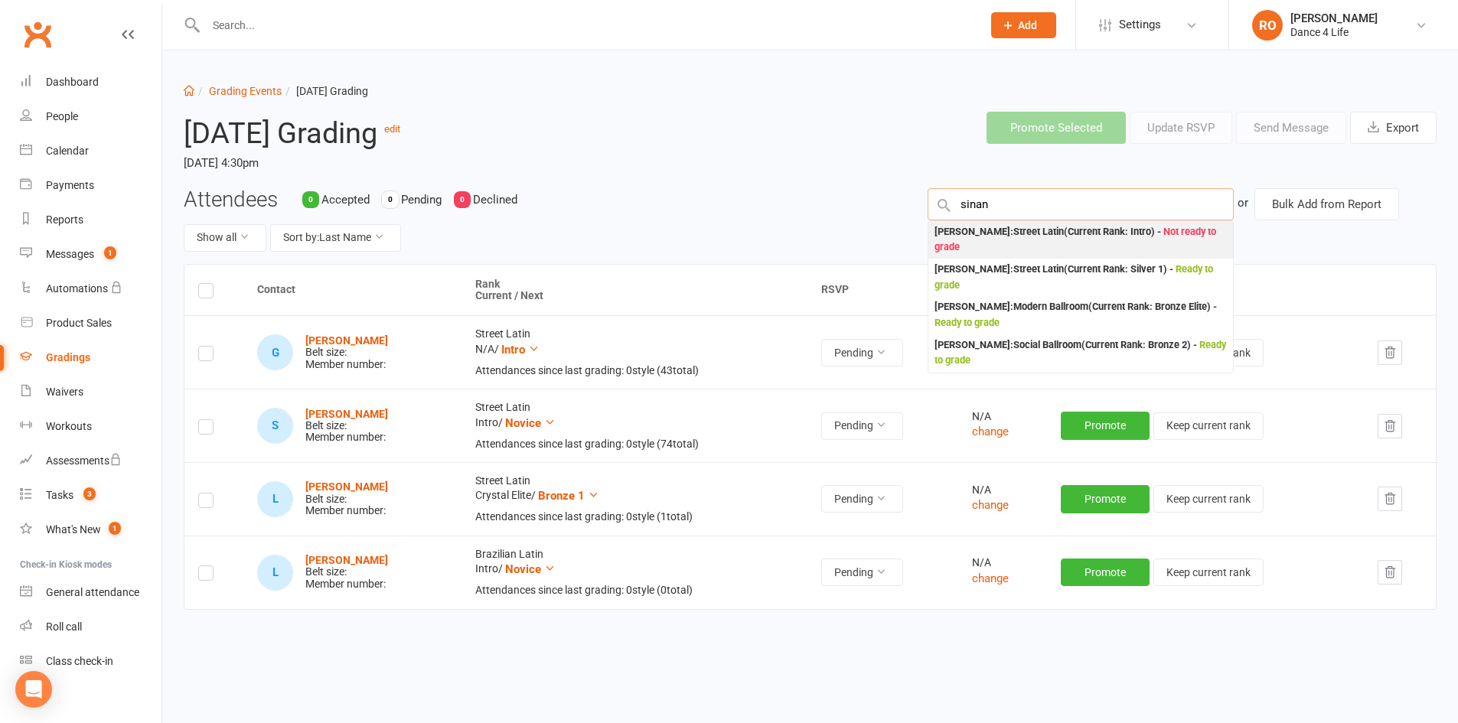
type input "sinan"
click at [1085, 243] on div "Sinan Kaan : Street Latin (Current Rank: Intro ) - Not ready to grade" at bounding box center [1080, 239] width 292 height 31
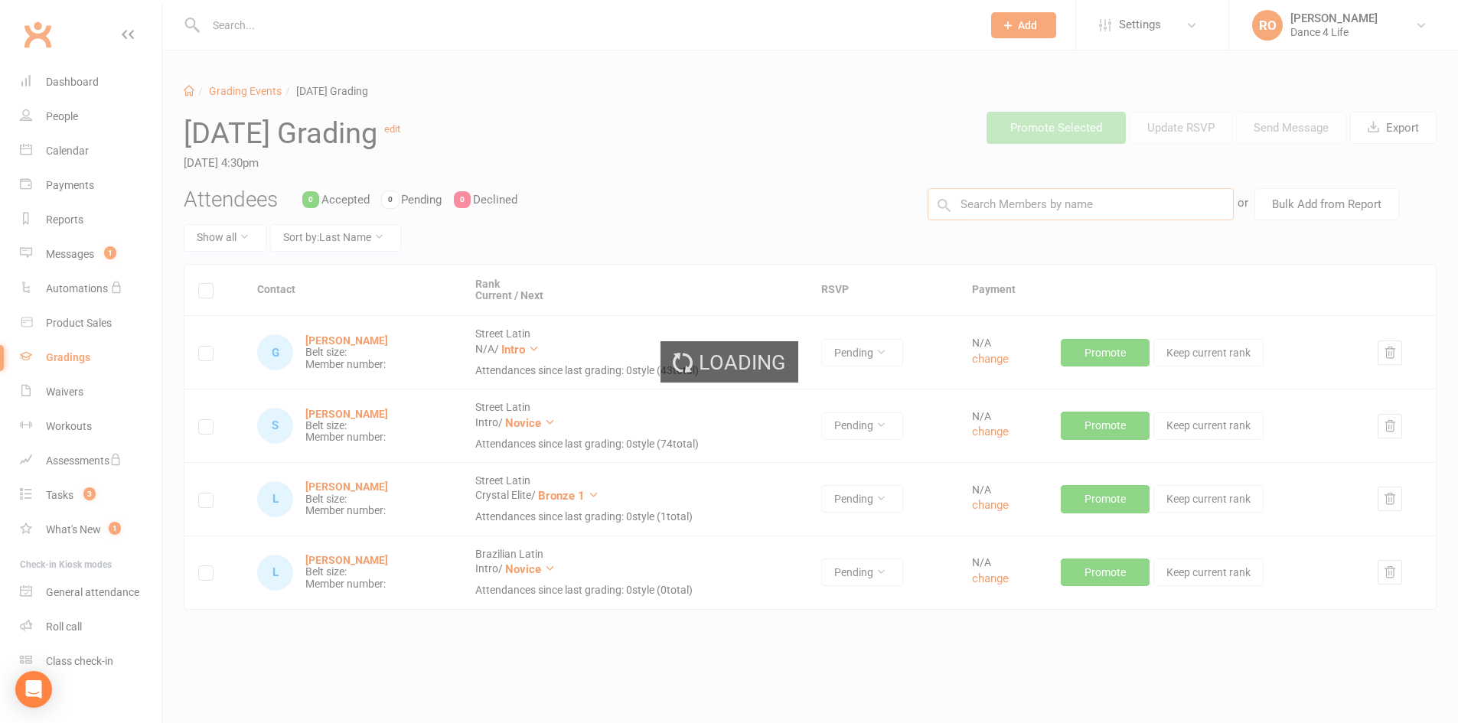
click at [1086, 201] on input "text" at bounding box center [1080, 204] width 306 height 32
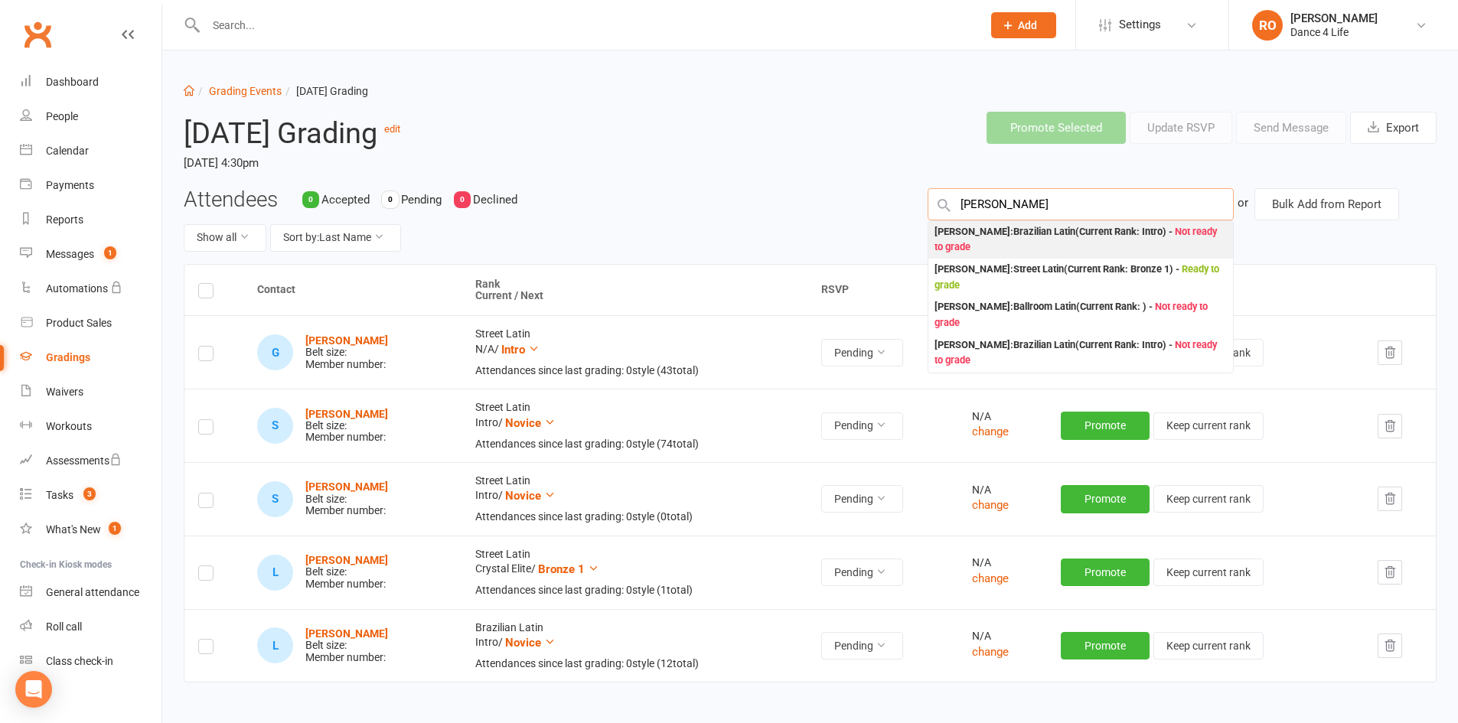
type input "supriya"
click at [1075, 232] on div "Supriya Khanijou : Brazilian Latin (Current Rank: Intro ) - Not ready to grade" at bounding box center [1080, 239] width 292 height 31
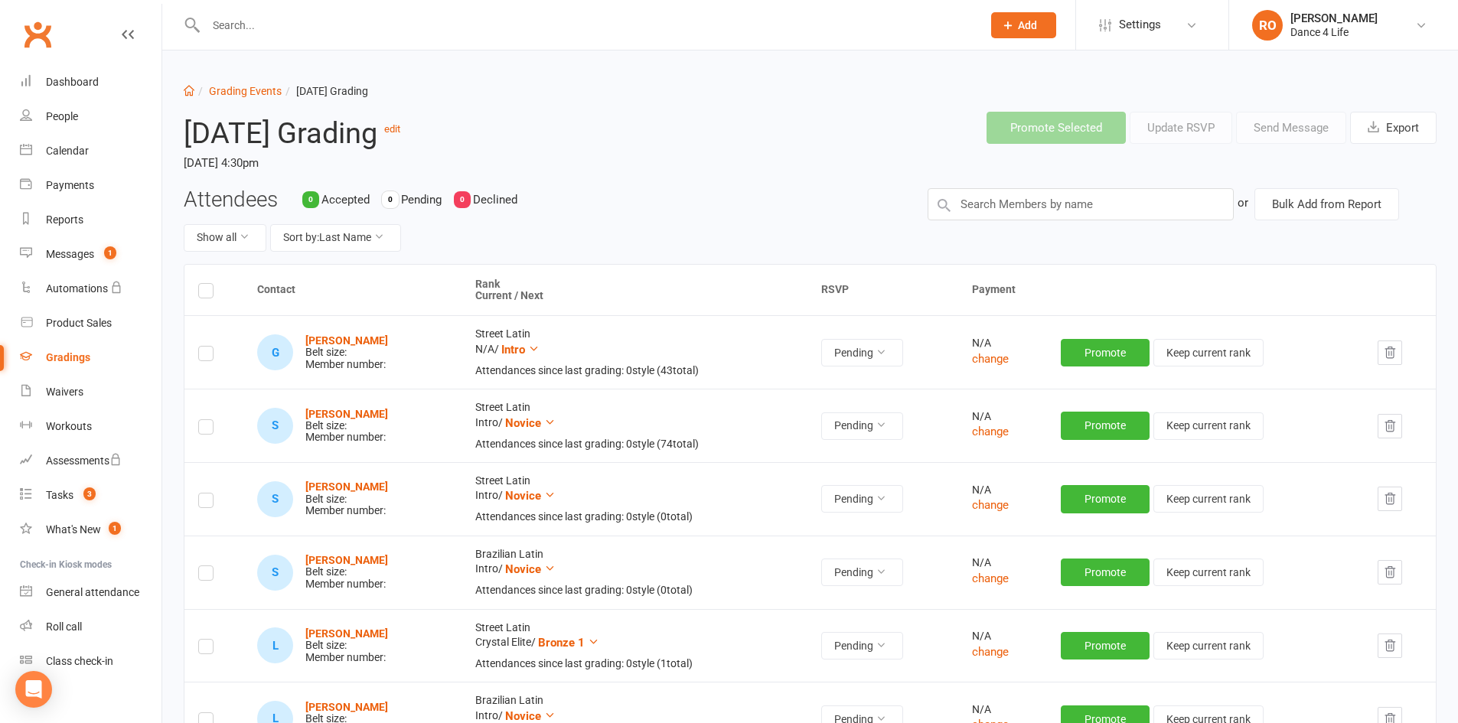
click at [1046, 222] on div "Attendees 0 Accepted 0 Pending 0 Declined Show all Sort by: Last Name or Bulk A…" at bounding box center [809, 226] width 1275 height 76
click at [1047, 216] on input "text" at bounding box center [1080, 204] width 306 height 32
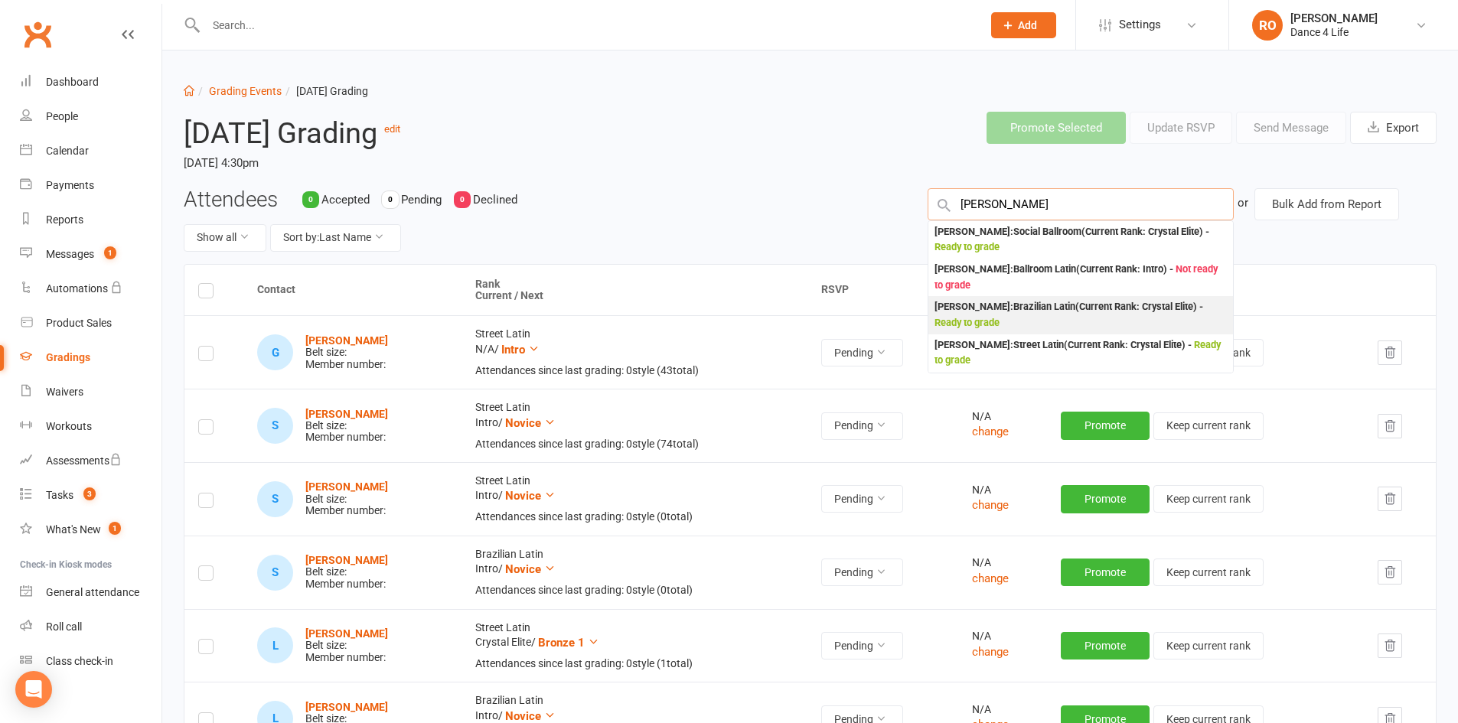
type input "sam"
click at [1067, 308] on div "Sam Compagnino : Brazilian Latin (Current Rank: Crystal Elite ) - Ready to grade" at bounding box center [1080, 314] width 292 height 31
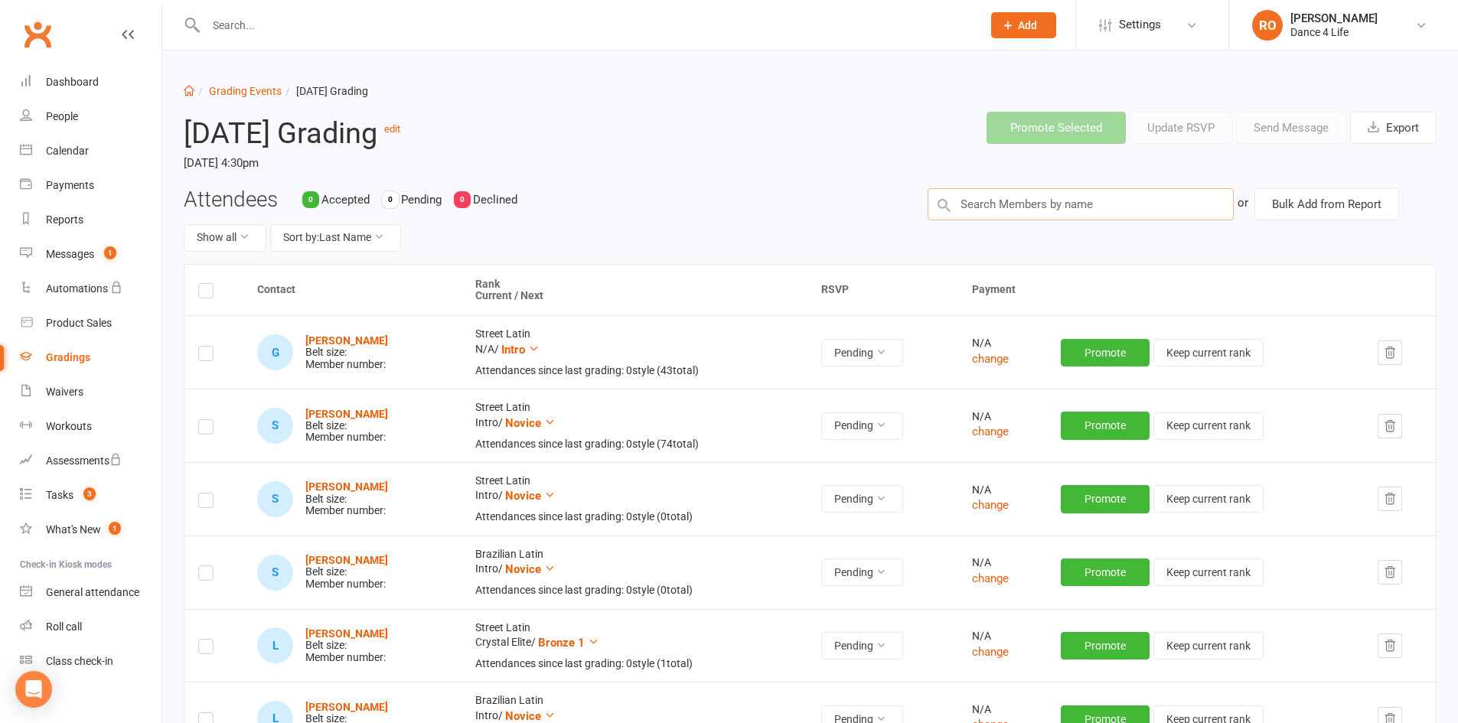
click at [1073, 208] on input "text" at bounding box center [1080, 204] width 306 height 32
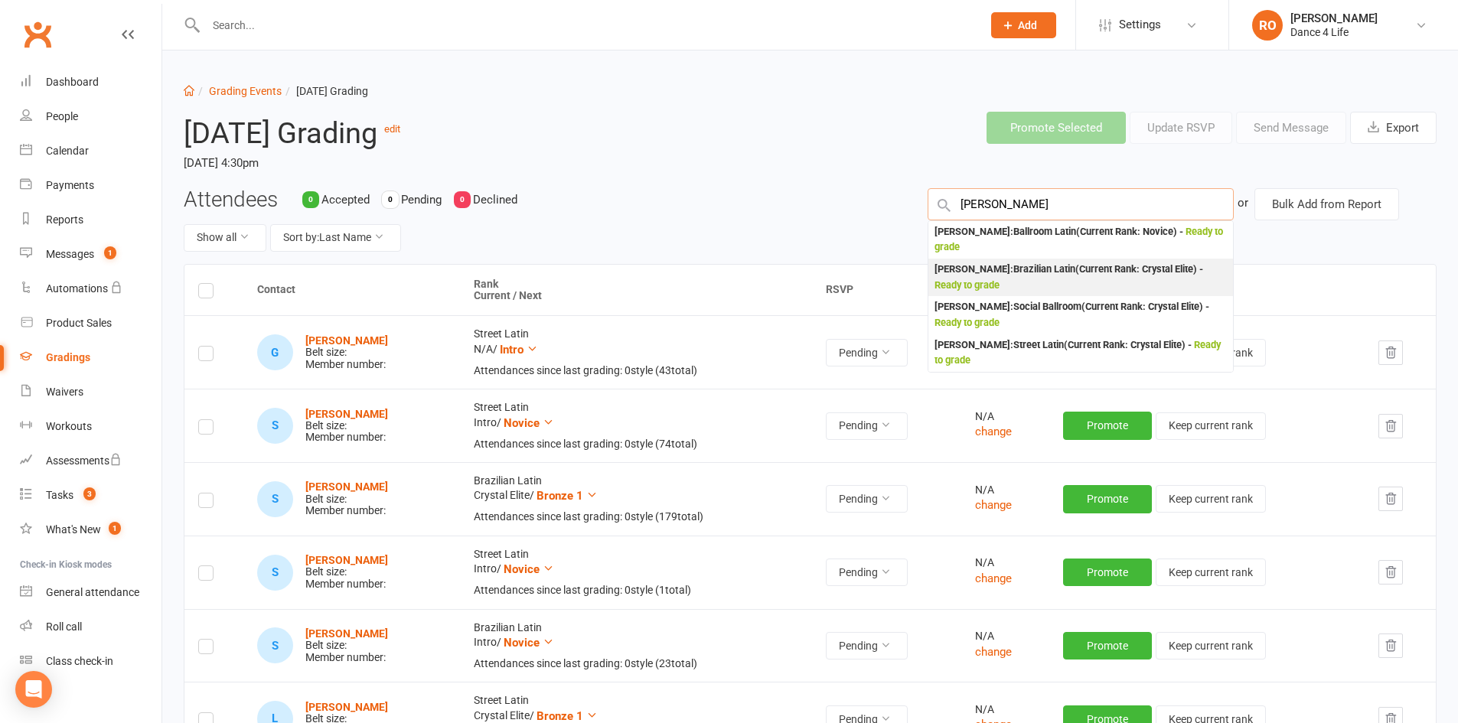
type input "irene"
click at [1089, 271] on div "Irene Compagnino : Brazilian Latin (Current Rank: Crystal Elite ) - Ready to gr…" at bounding box center [1080, 277] width 292 height 31
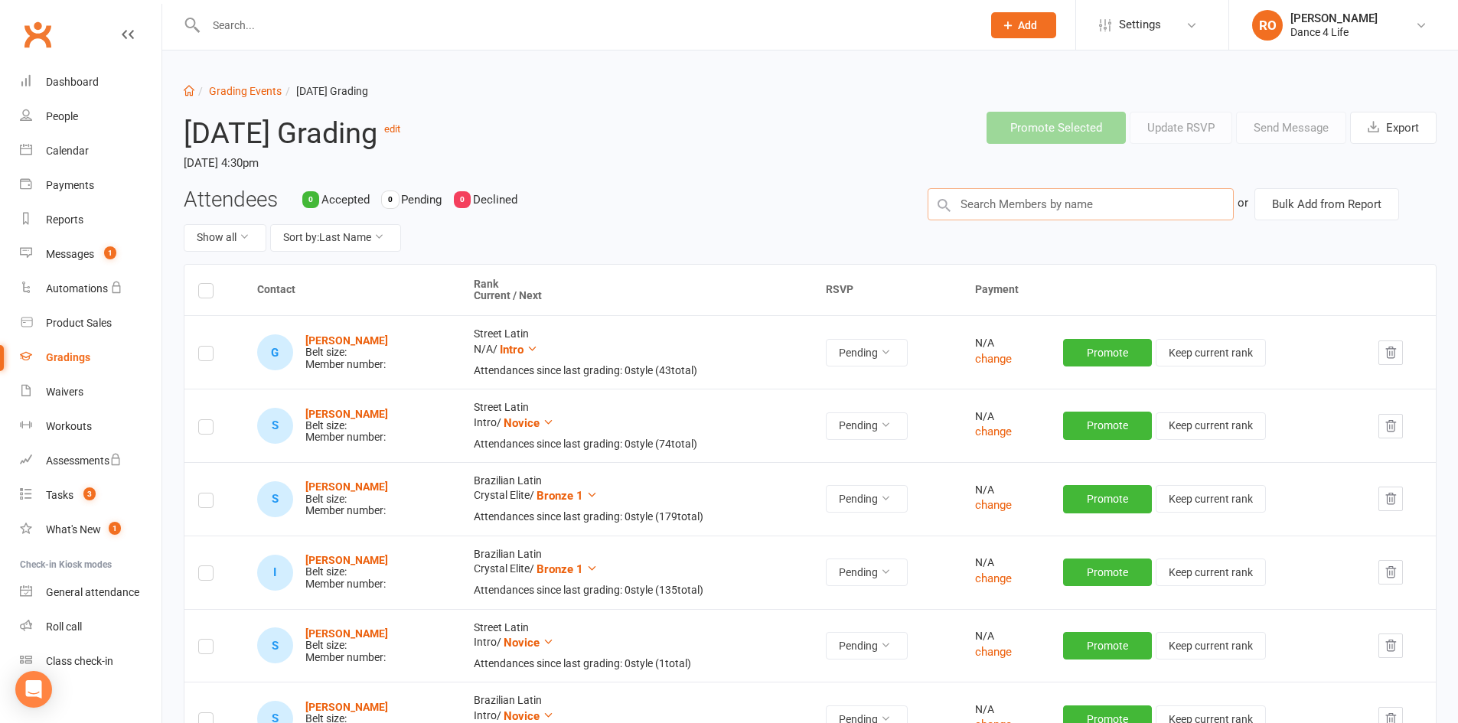
click at [1010, 203] on input "text" at bounding box center [1080, 204] width 306 height 32
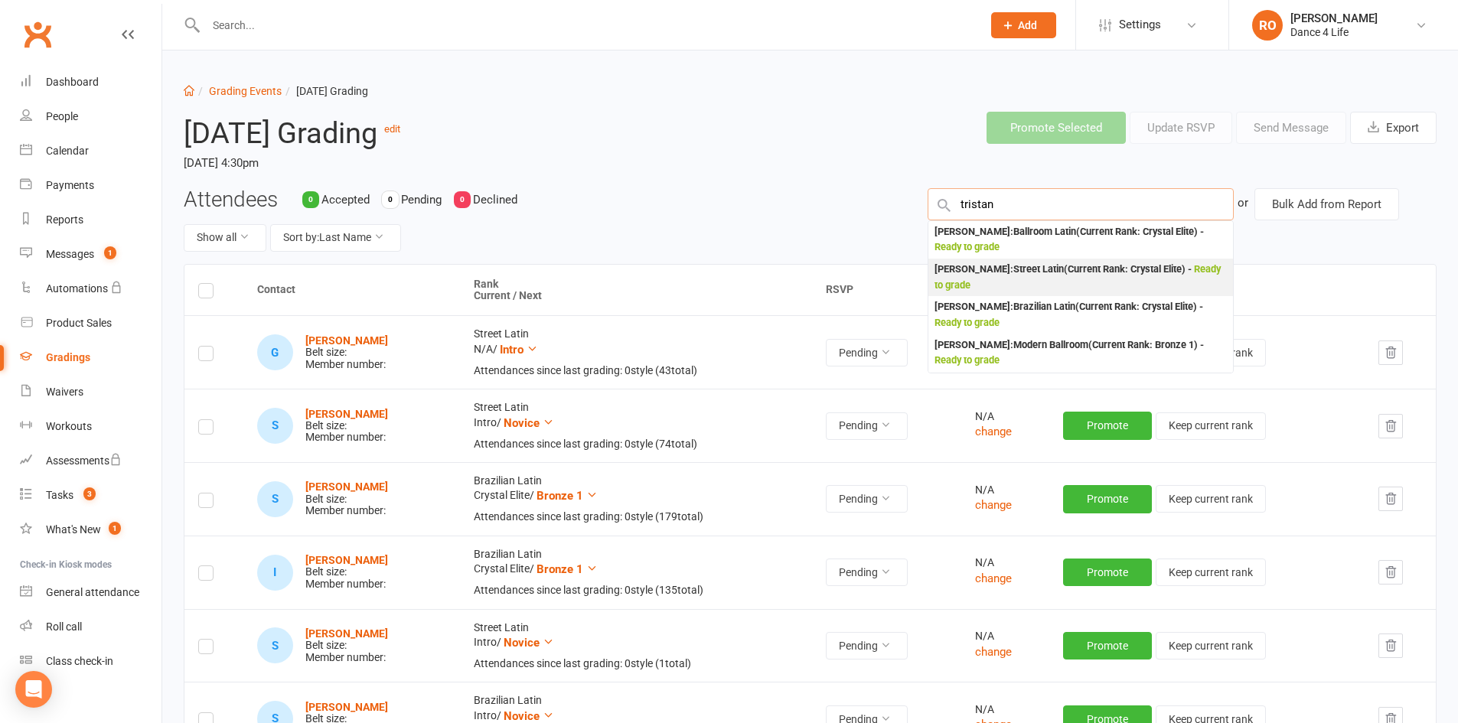
type input "tristan"
click at [1106, 269] on div "Tristan Childs : Street Latin (Current Rank: Crystal Elite ) - Ready to grade" at bounding box center [1080, 277] width 292 height 31
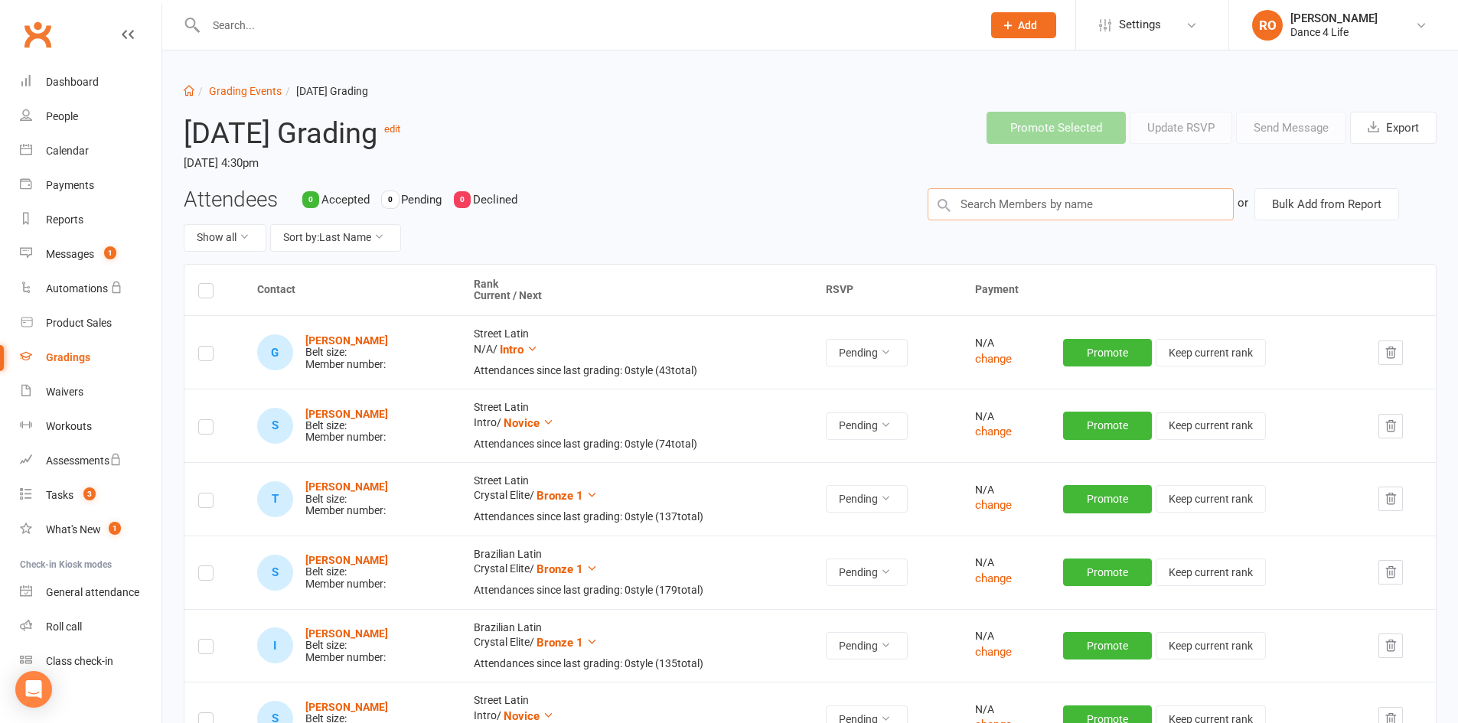
click at [1011, 201] on input "text" at bounding box center [1080, 204] width 306 height 32
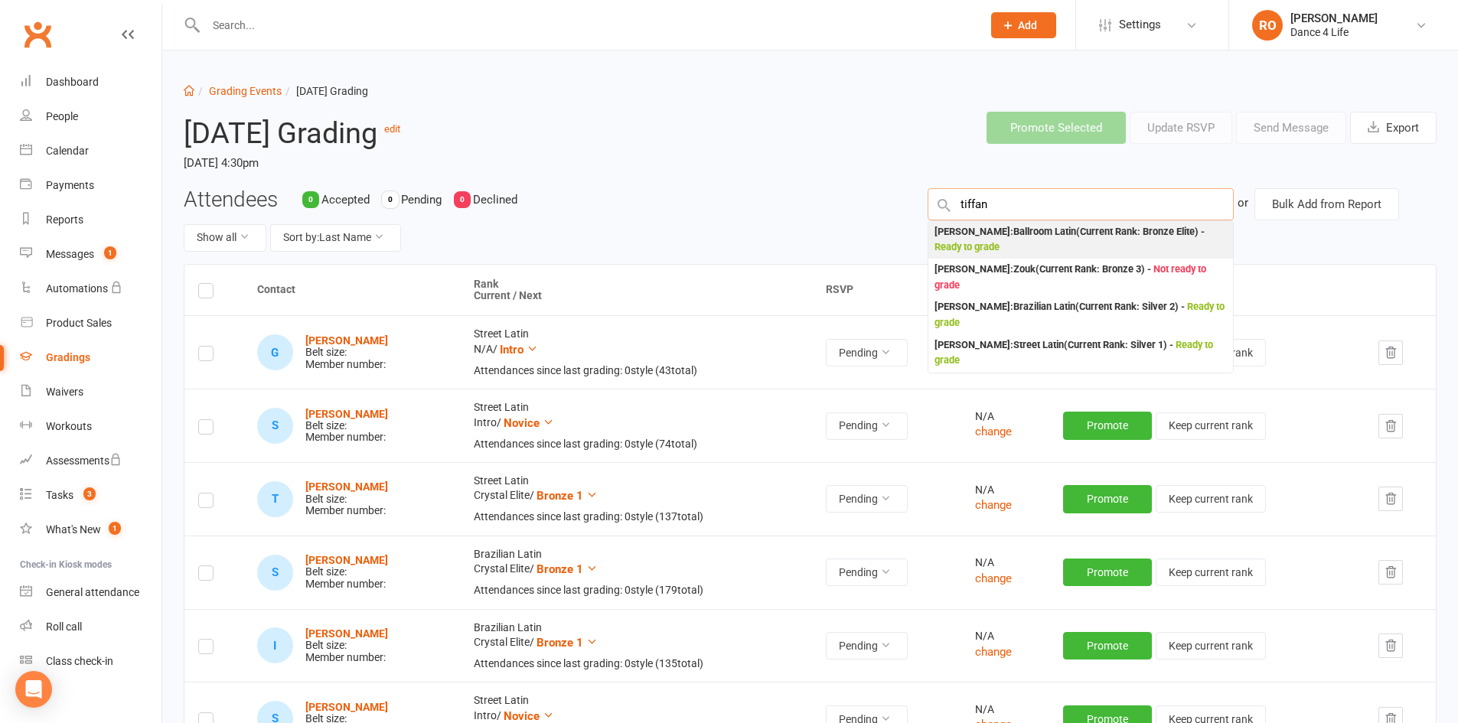
type input "tiffan"
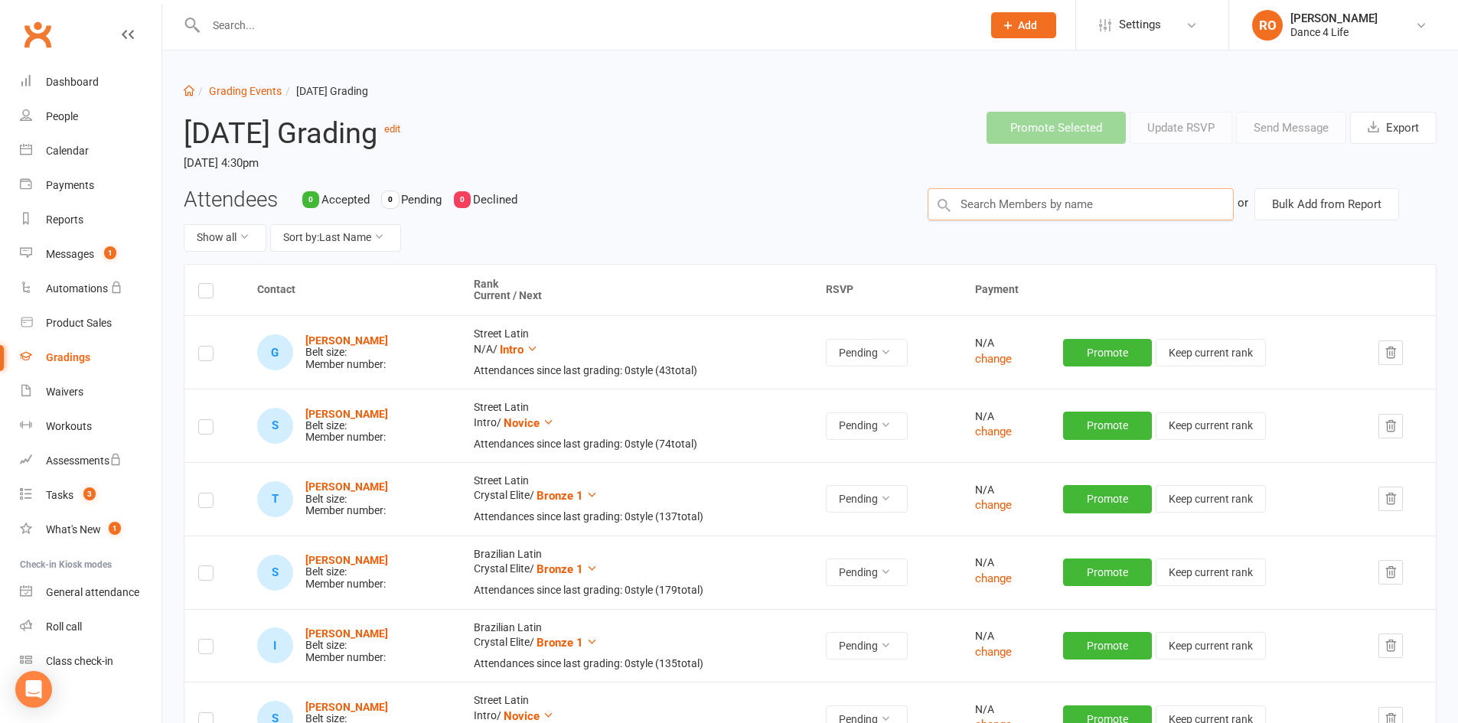
click at [1062, 207] on input "text" at bounding box center [1080, 204] width 306 height 32
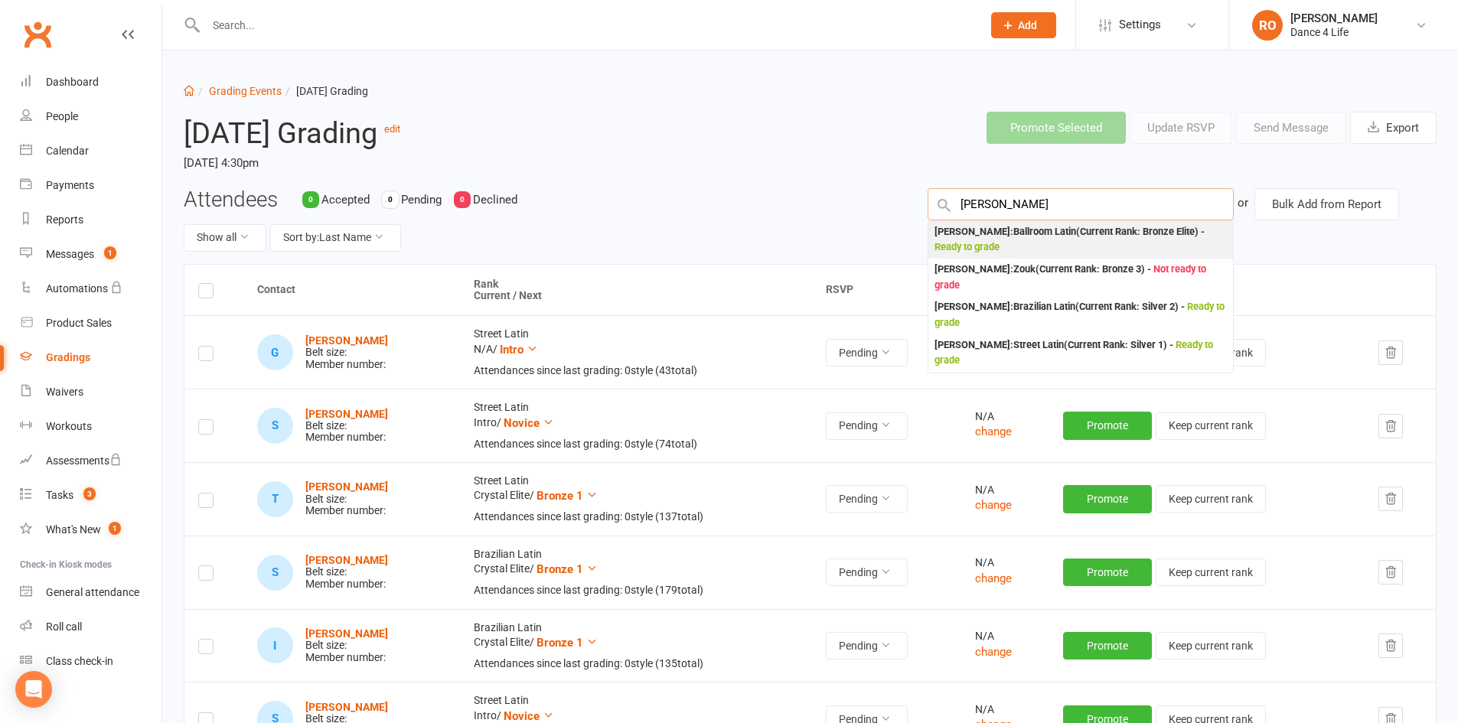
type input "tiffany barbar"
click at [1066, 249] on div "Tiffany Barbarich : Ballroom Latin (Current Rank: Bronze Elite ) - Ready to gra…" at bounding box center [1080, 239] width 292 height 31
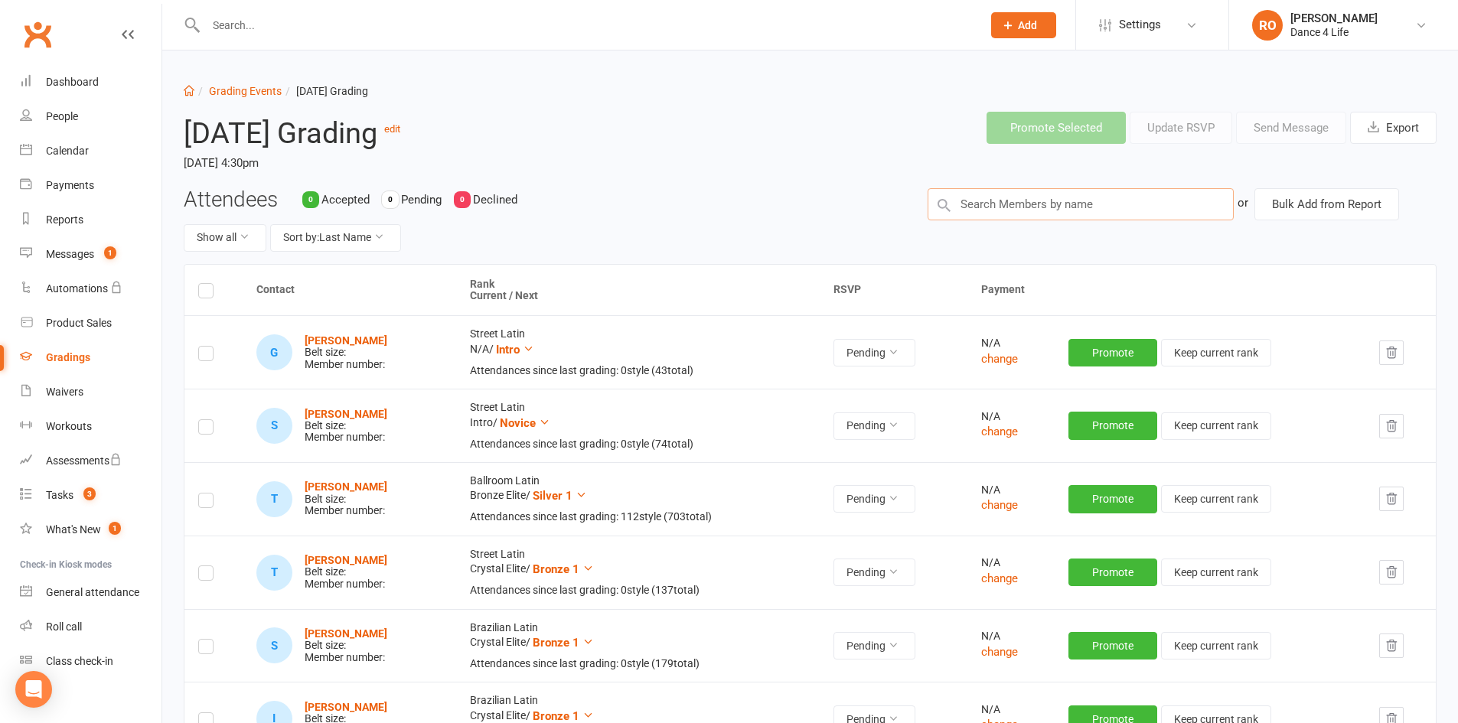
click at [1045, 203] on input "text" at bounding box center [1080, 204] width 306 height 32
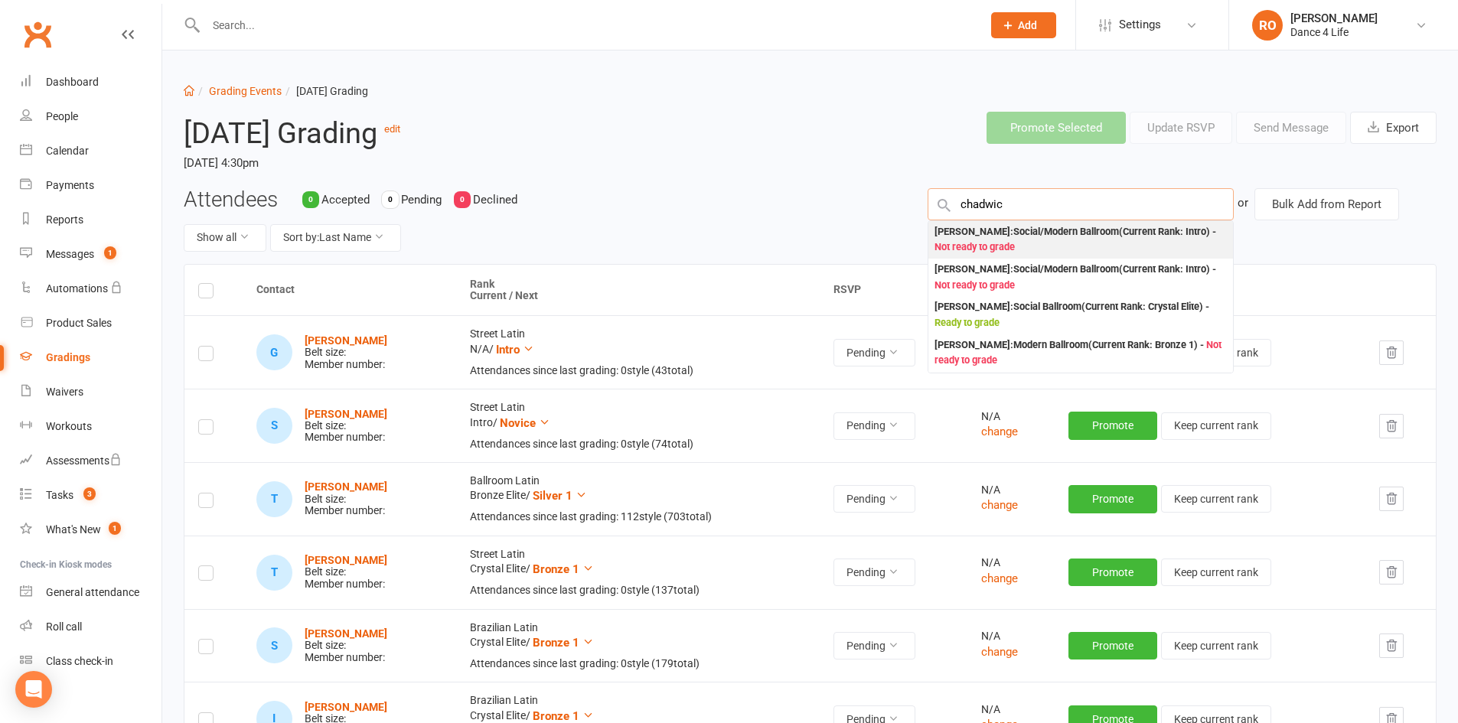
type input "chadwic"
click at [1044, 245] on div "Jodie Chadwick : Social/Modern Ballroom (Current Rank: Intro ) - Not ready to g…" at bounding box center [1080, 239] width 292 height 31
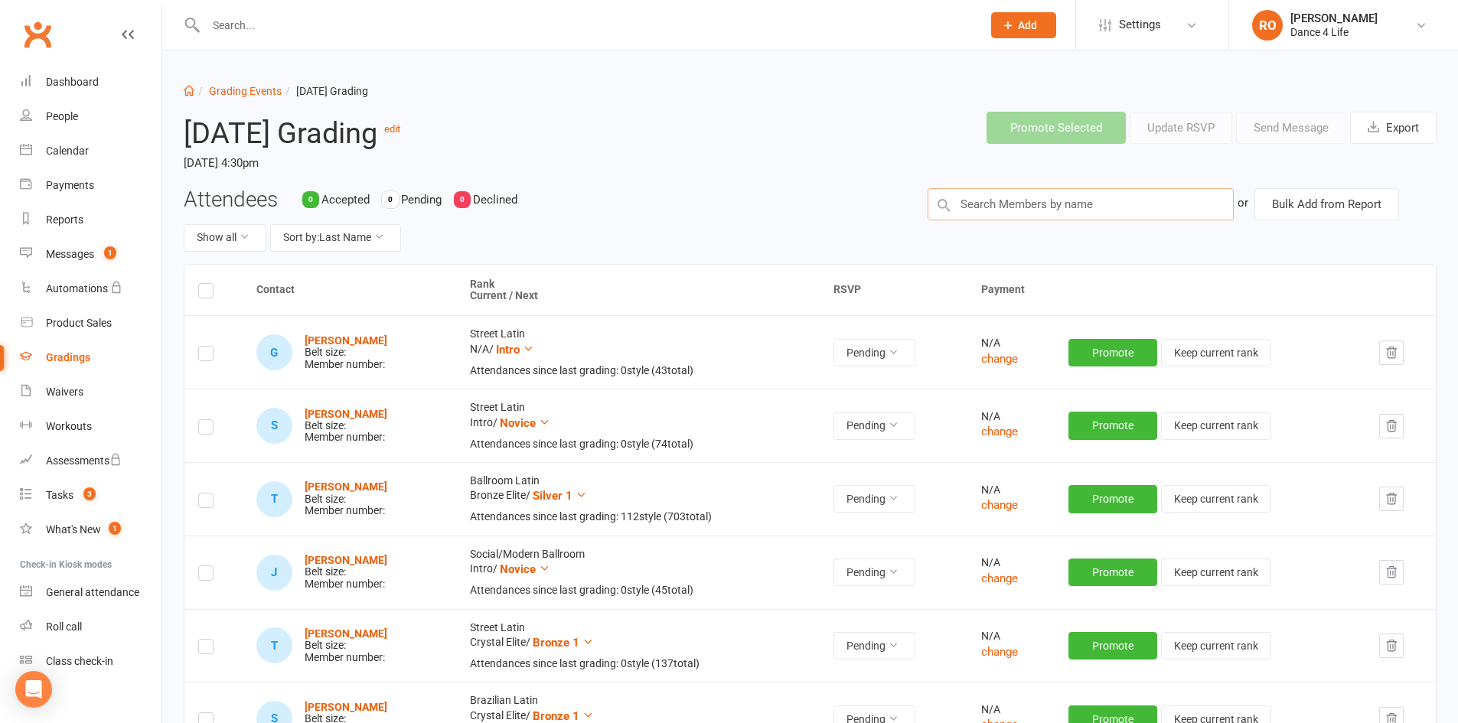
click at [1050, 215] on input "text" at bounding box center [1080, 204] width 306 height 32
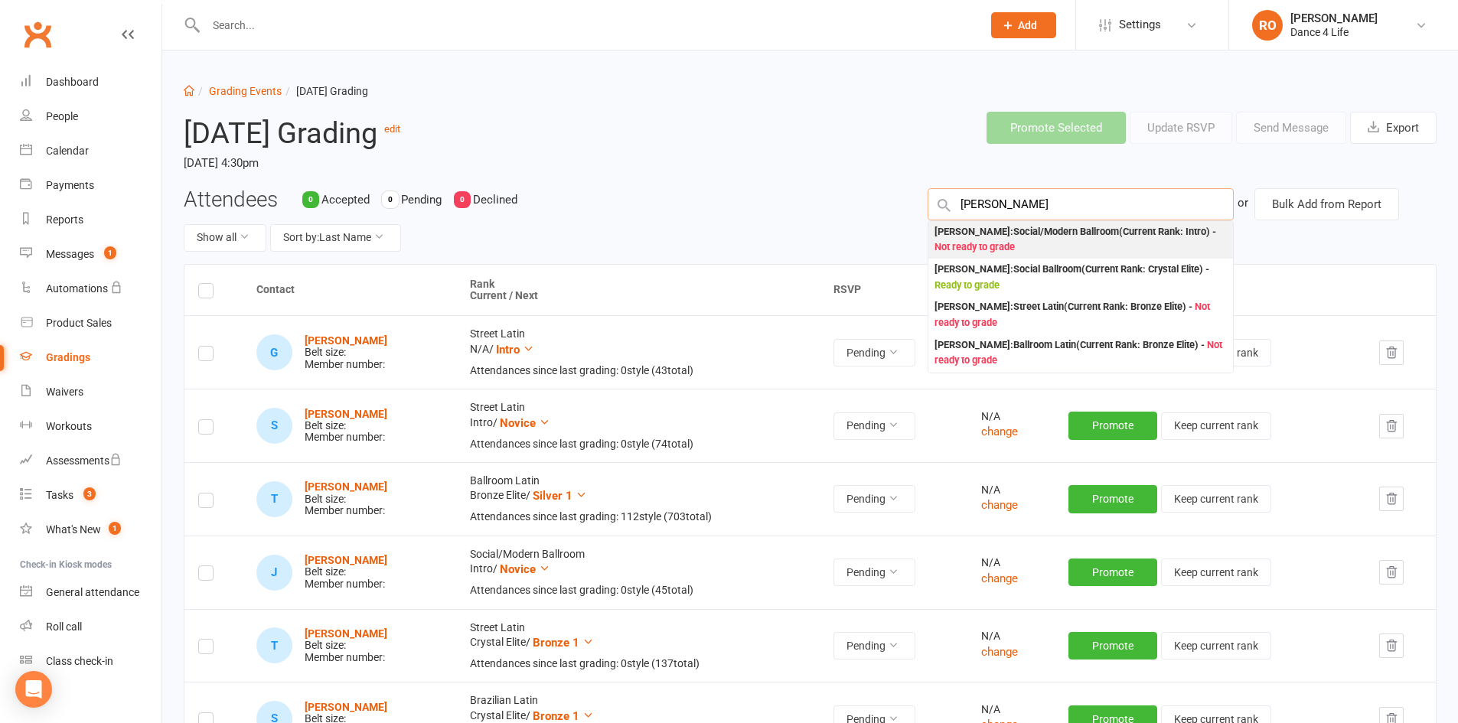
type input "chadwick"
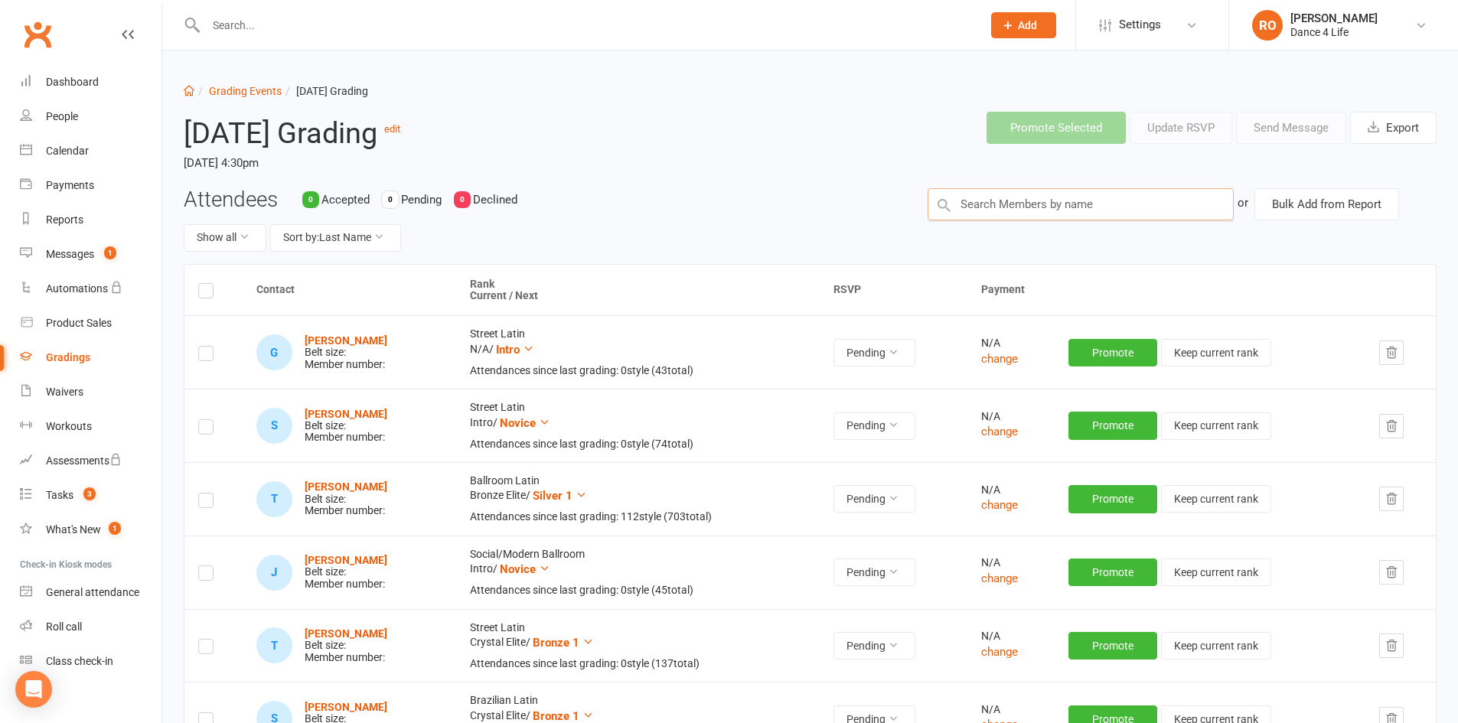
click at [1047, 213] on input "text" at bounding box center [1080, 204] width 306 height 32
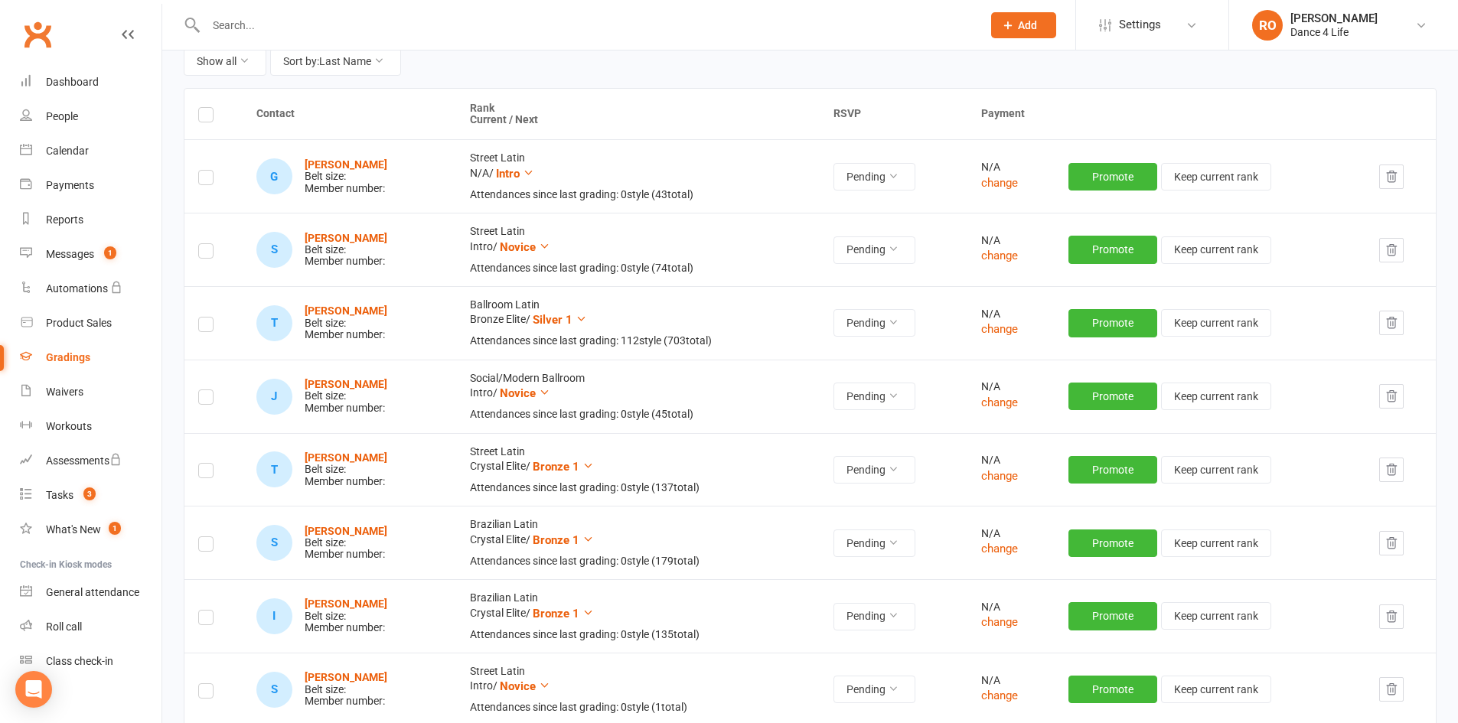
scroll to position [153, 0]
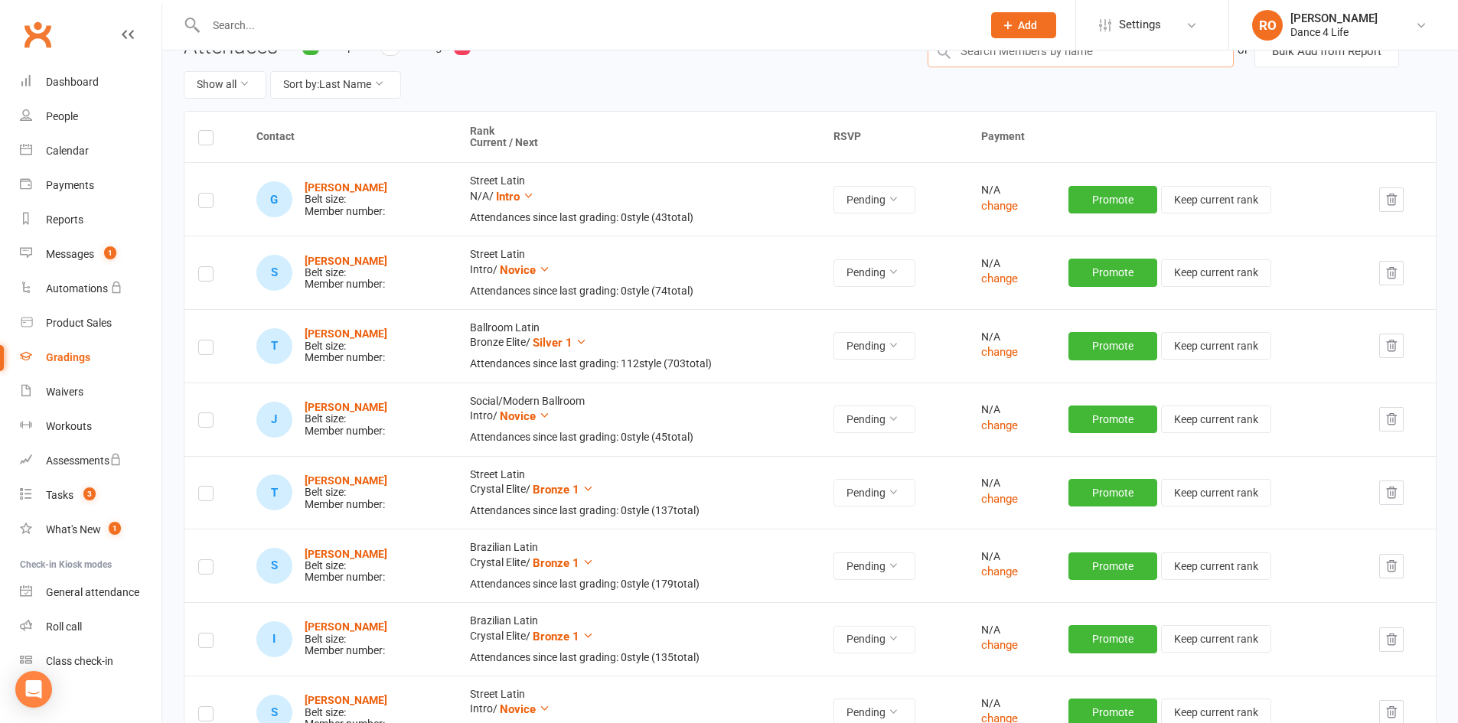
click at [1086, 63] on input "text" at bounding box center [1080, 51] width 306 height 32
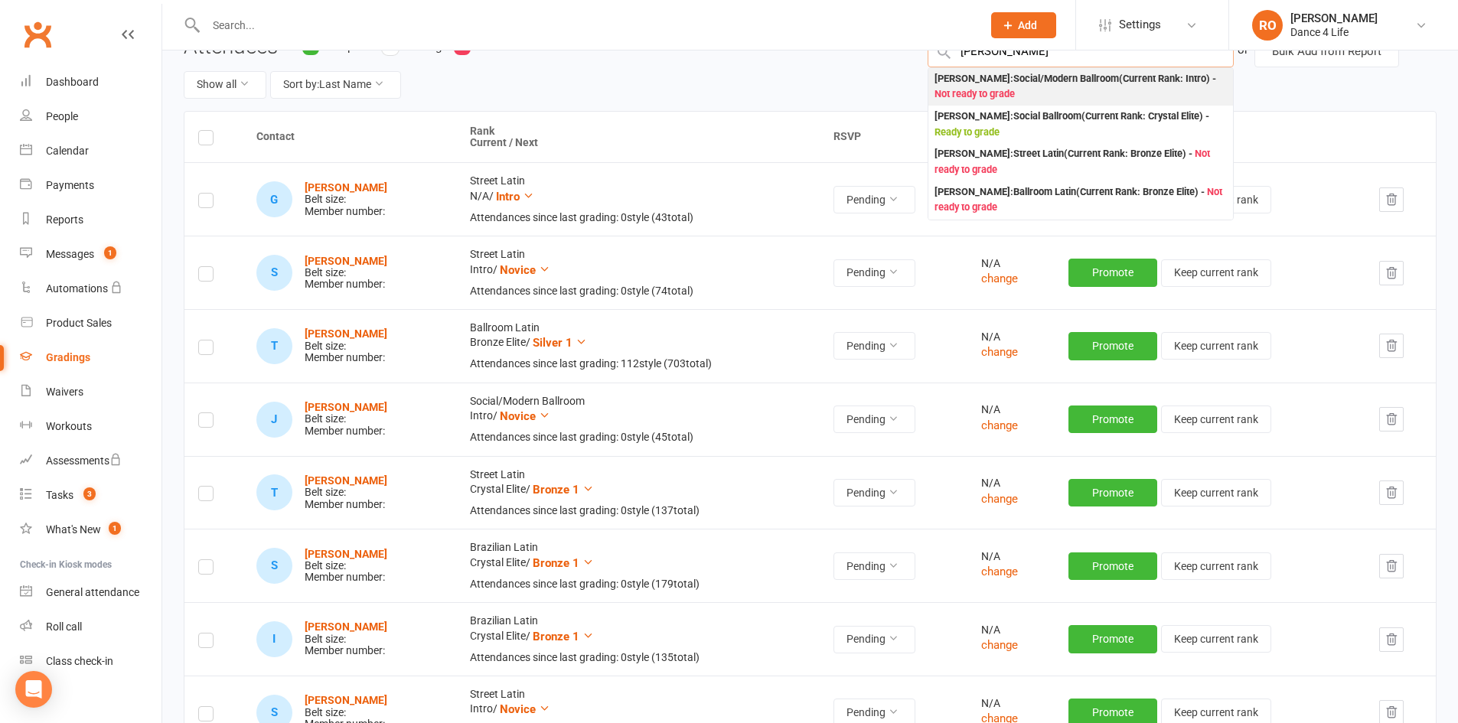
type input "chadwick"
click at [1086, 93] on div "Michael Chadwick : Social/Modern Ballroom (Current Rank: Intro ) - Not ready to…" at bounding box center [1080, 86] width 292 height 31
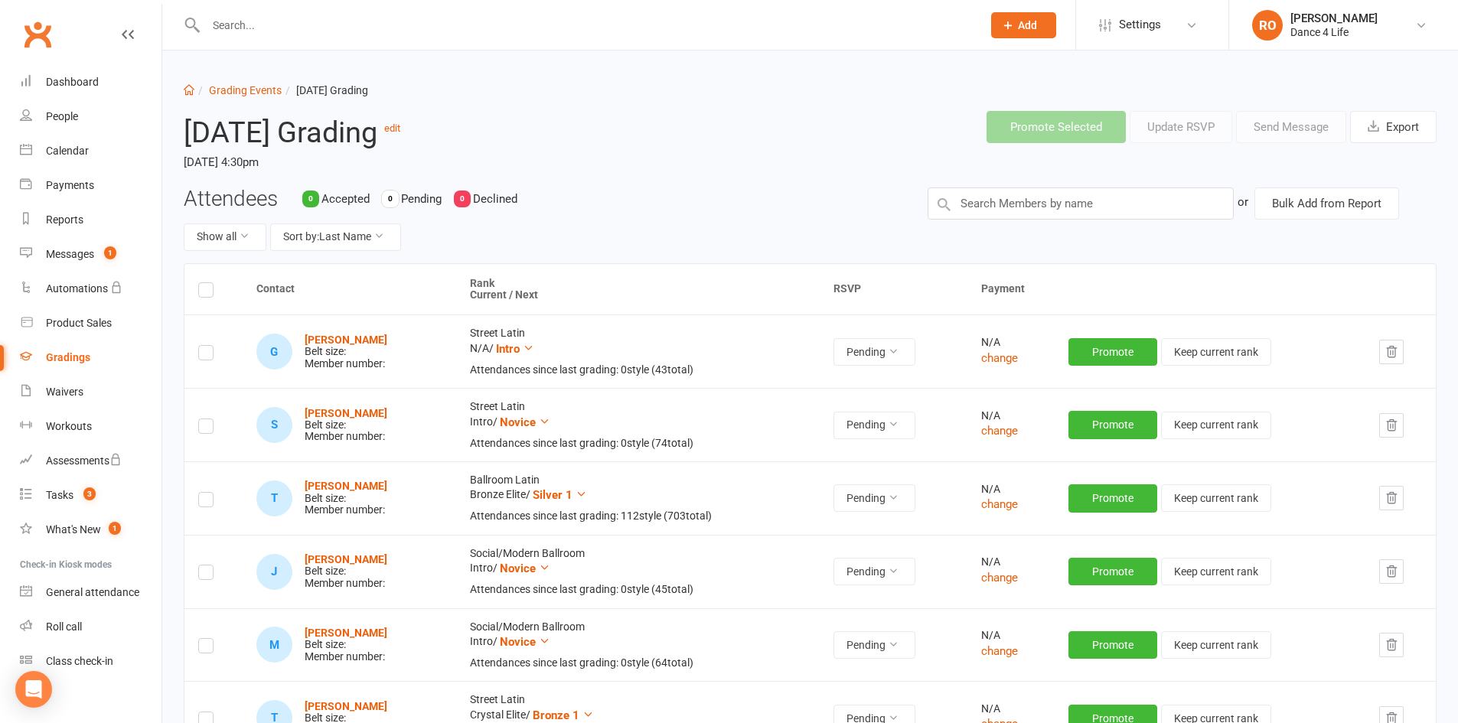
scroll to position [0, 0]
click at [1059, 213] on input "text" at bounding box center [1080, 204] width 306 height 32
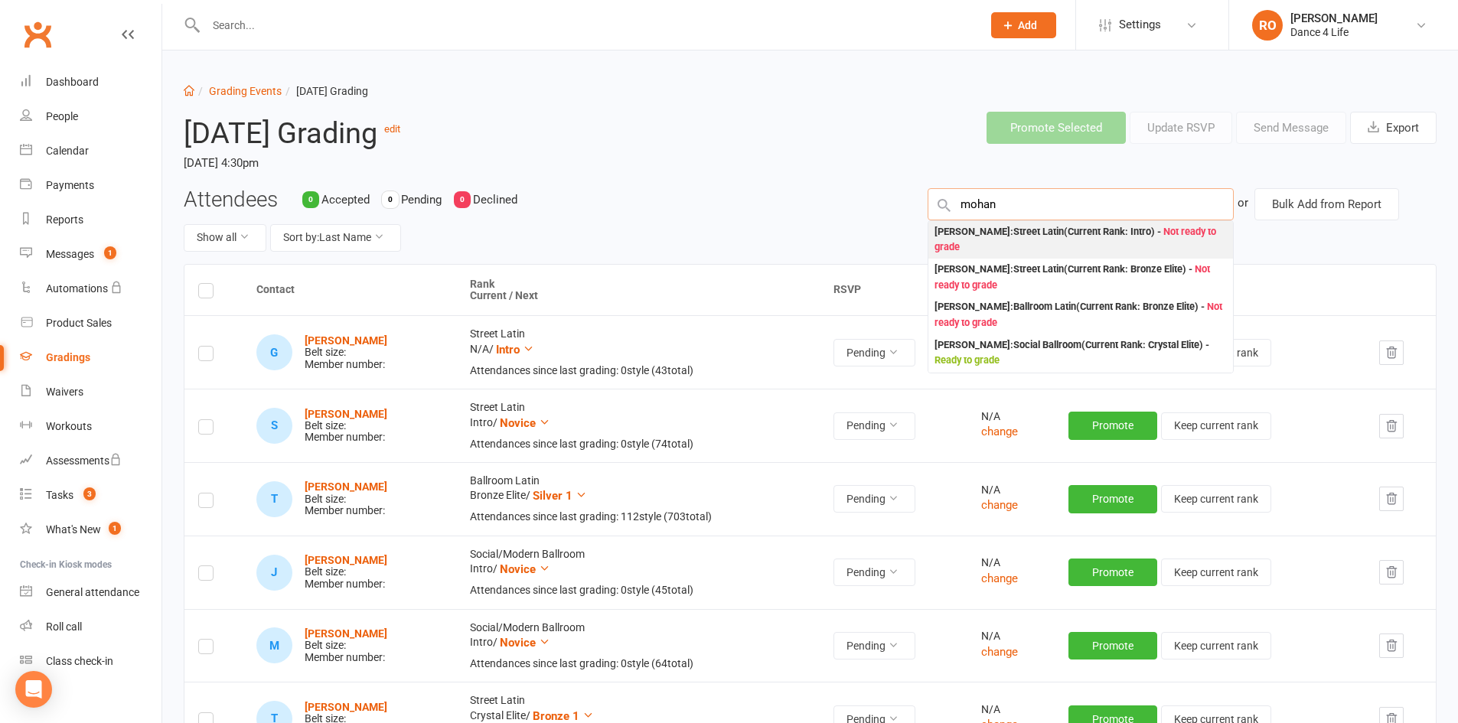
type input "mohan"
click at [1035, 236] on div "Mohan Dharmapala : Street Latin (Current Rank: Intro ) - Not ready to grade" at bounding box center [1080, 239] width 292 height 31
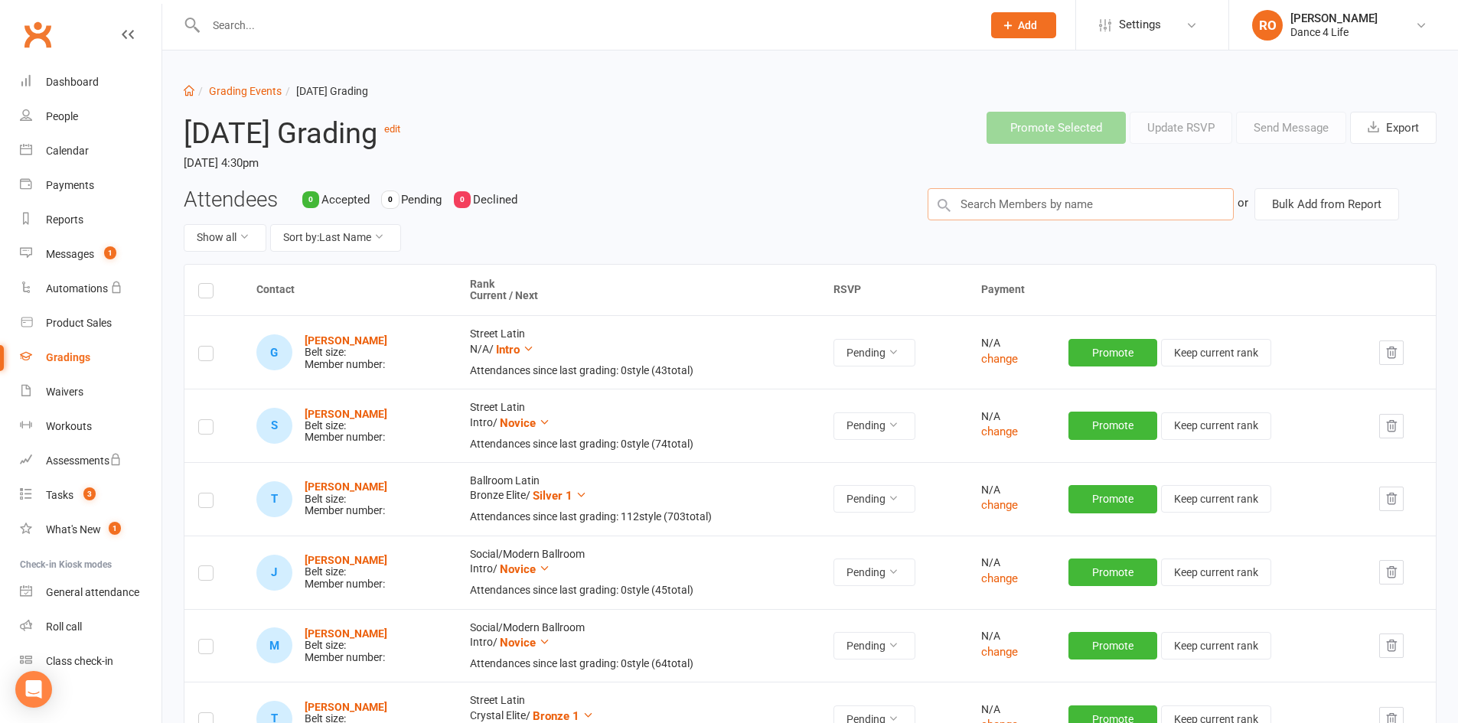
click at [1035, 212] on input "text" at bounding box center [1080, 204] width 306 height 32
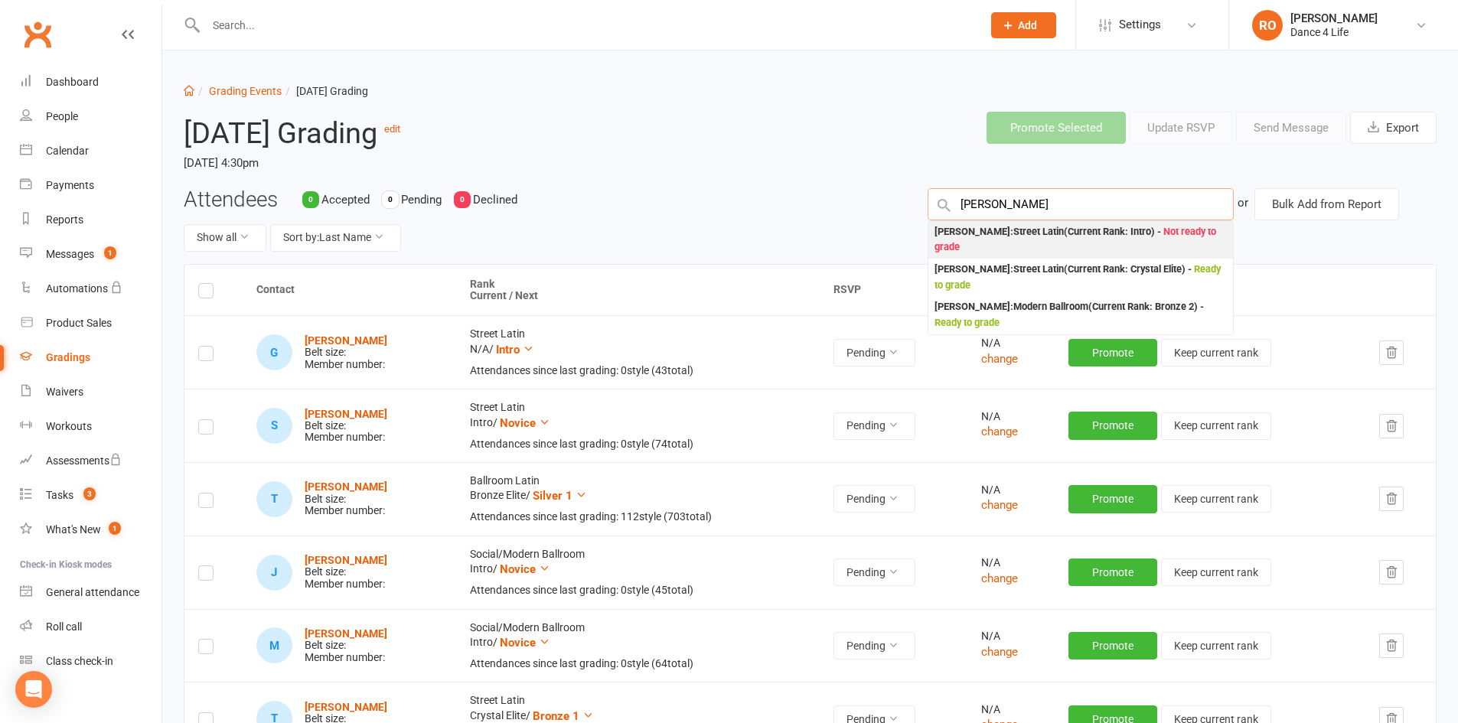
type input "nimmi"
click at [1039, 230] on div "Nimmi Dharmapala : Street Latin (Current Rank: Intro ) - Not ready to grade" at bounding box center [1080, 239] width 292 height 31
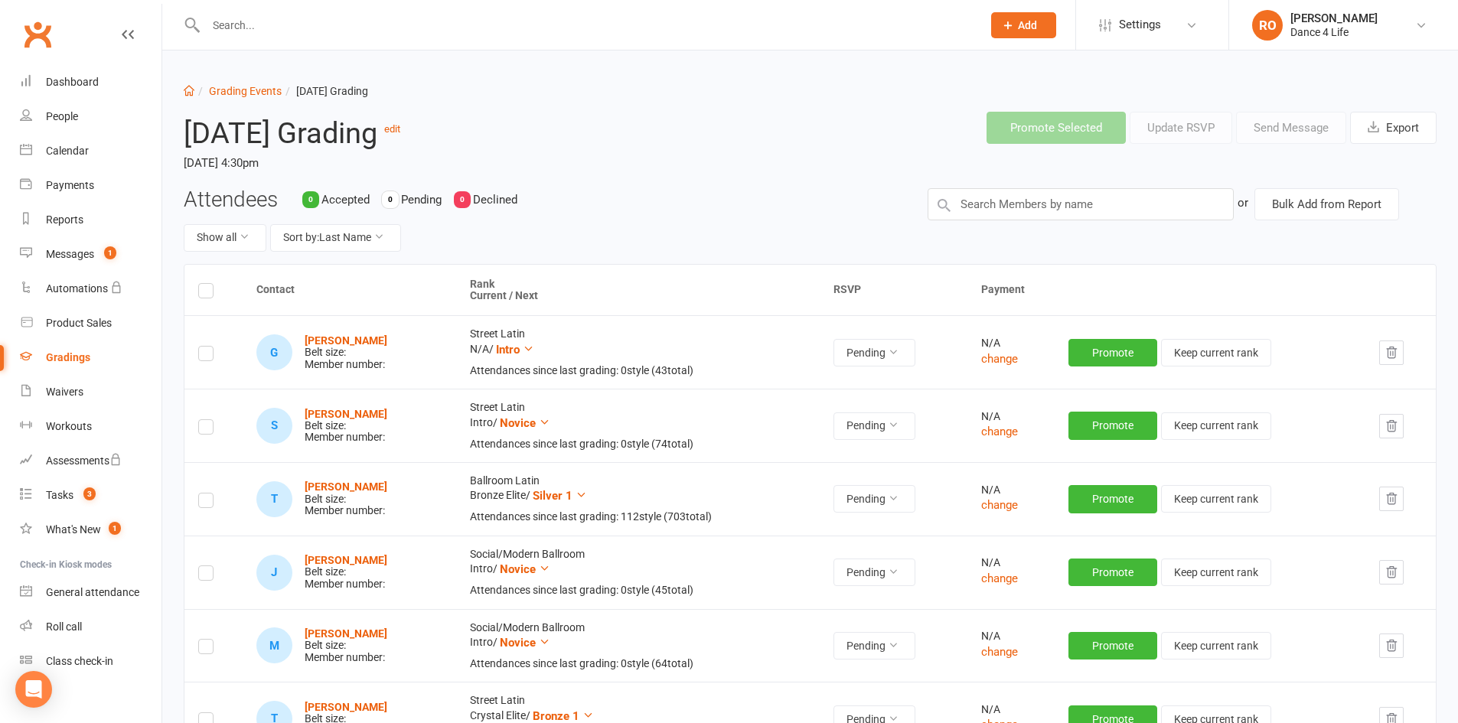
click at [208, 293] on label at bounding box center [205, 293] width 15 height 0
click at [208, 284] on input "checkbox" at bounding box center [205, 284] width 15 height 0
click at [210, 293] on label at bounding box center [205, 293] width 15 height 0
click at [210, 284] on input "checkbox" at bounding box center [205, 284] width 15 height 0
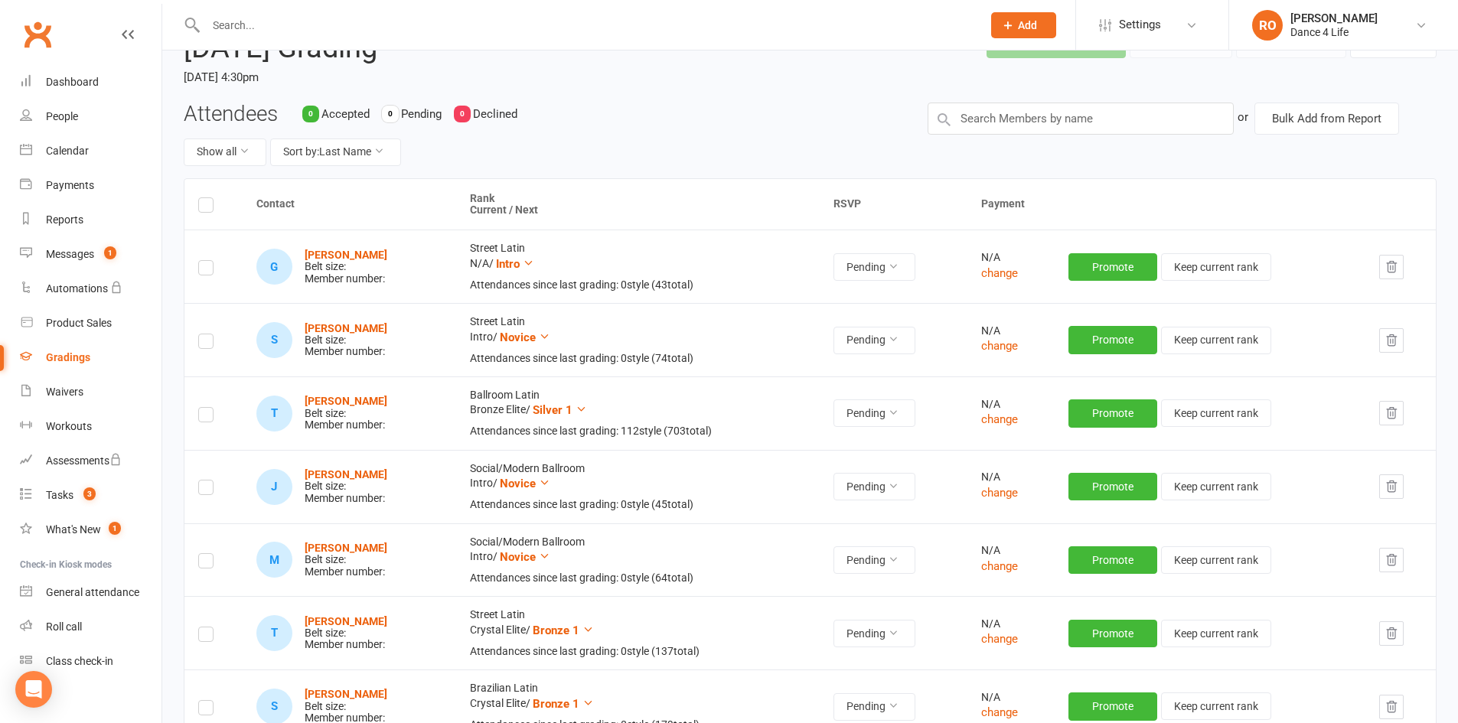
scroll to position [77, 0]
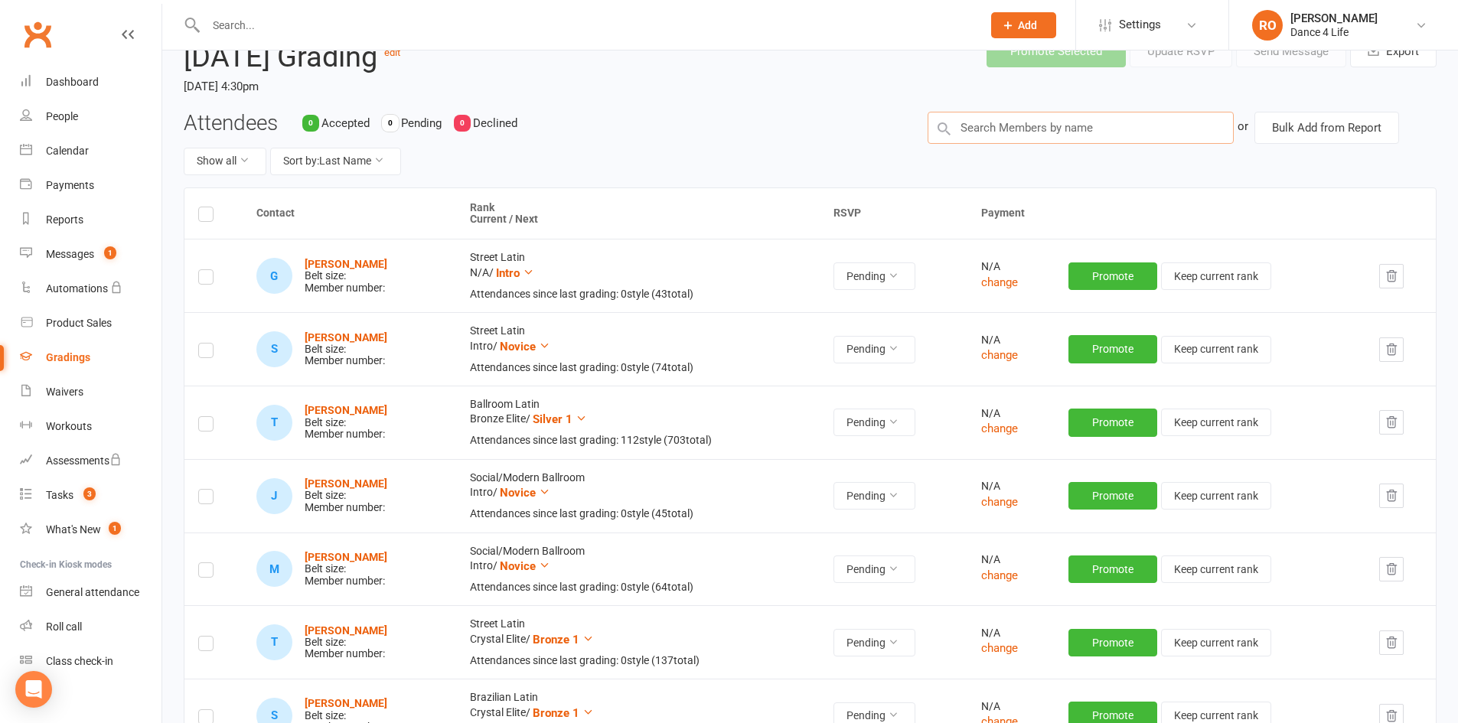
click at [1001, 127] on input "text" at bounding box center [1080, 128] width 306 height 32
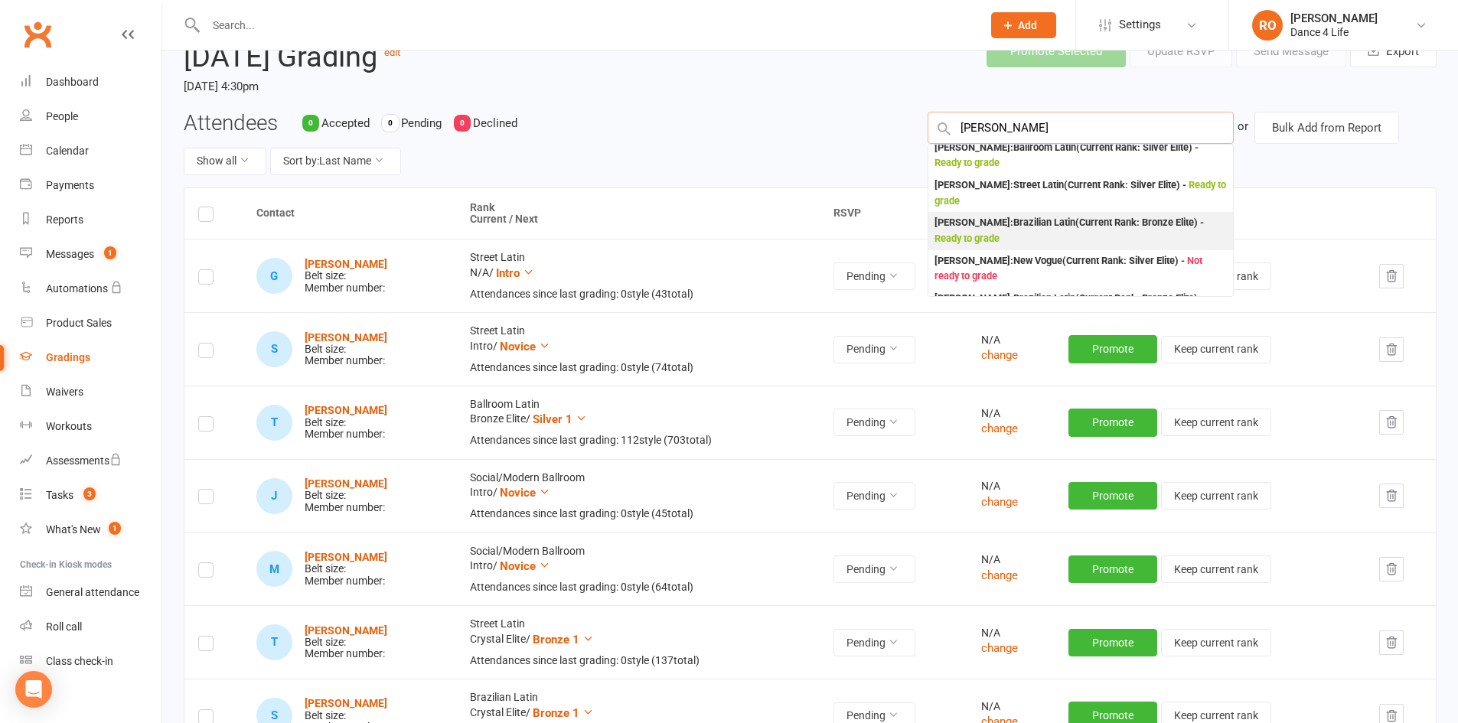
scroll to position [0, 0]
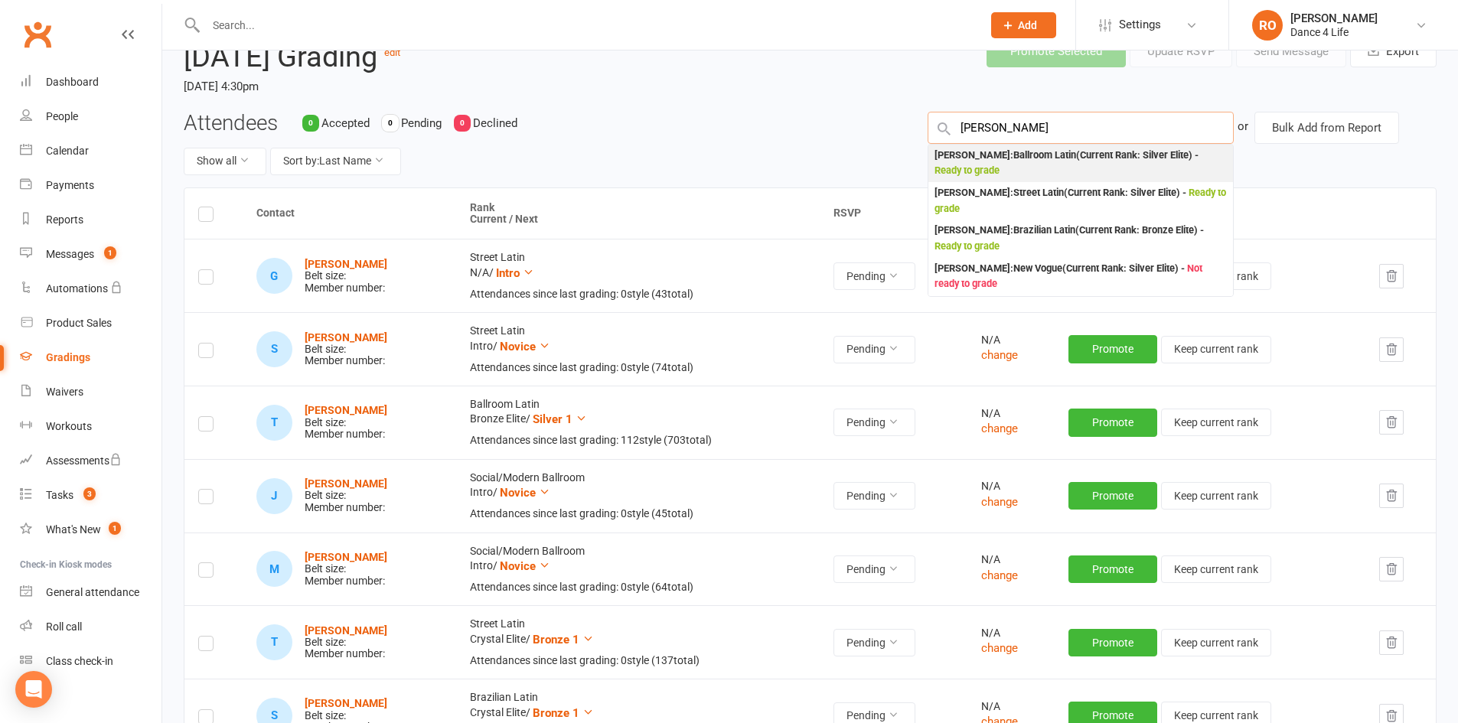
type input "maggie"
click at [1086, 164] on div "Maggie Yap : Ballroom Latin (Current Rank: Silver Elite ) - Ready to grade" at bounding box center [1080, 163] width 292 height 31
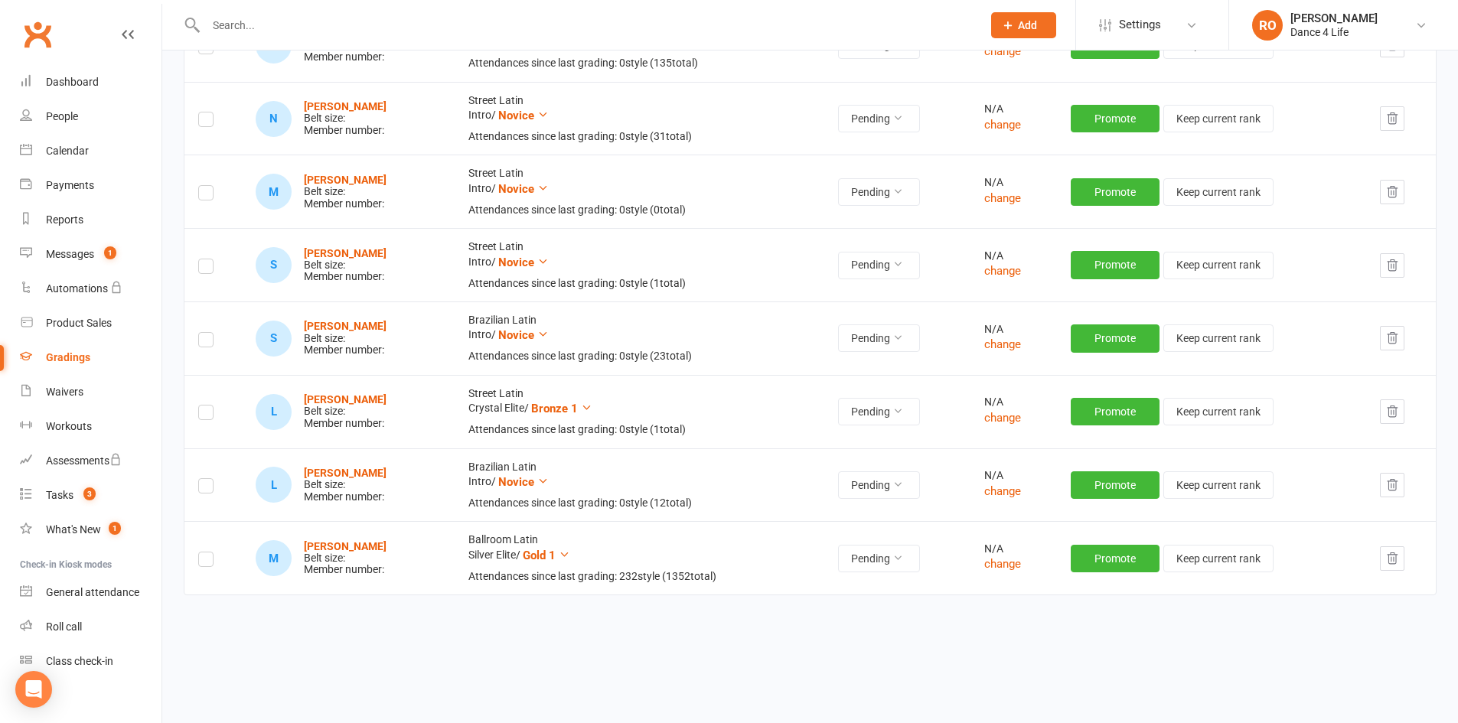
scroll to position [835, 0]
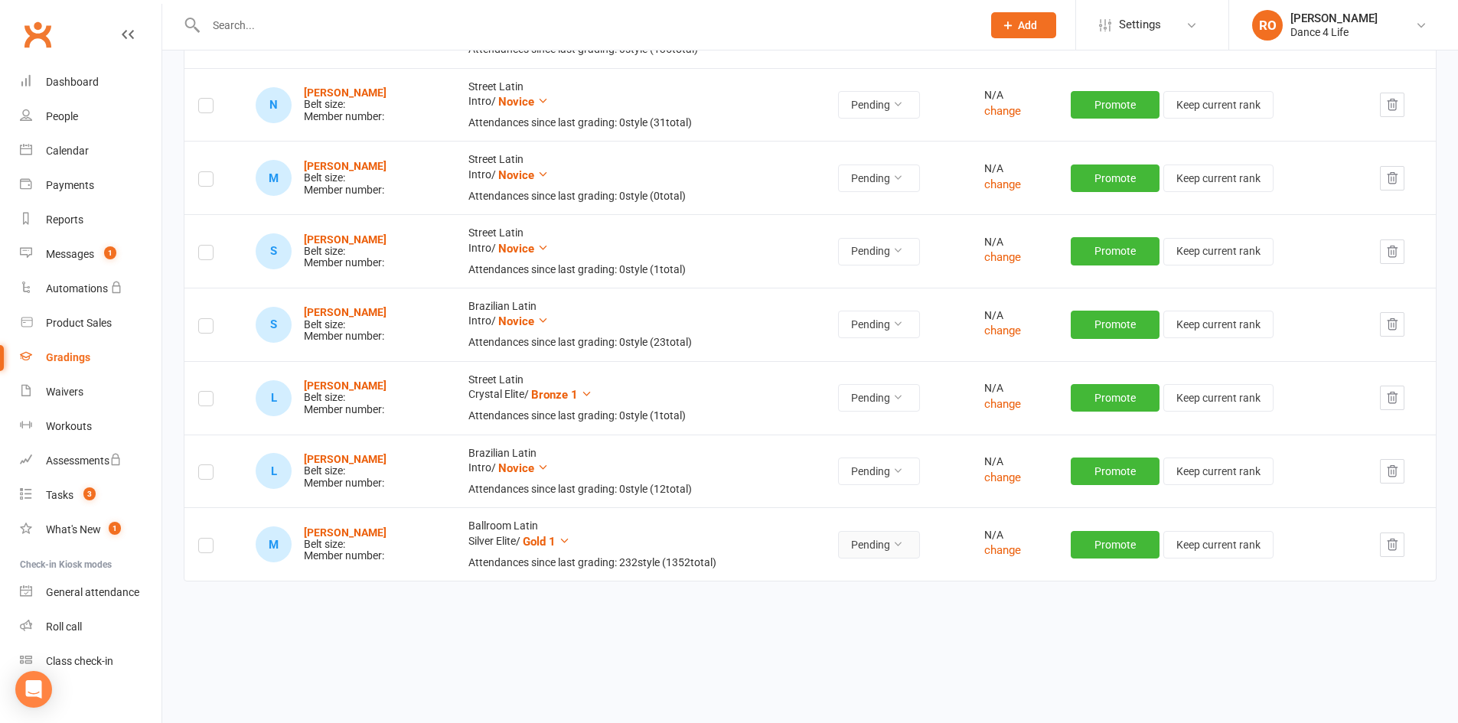
click at [916, 544] on button "Pending" at bounding box center [879, 545] width 82 height 28
click at [901, 542] on button "Pending" at bounding box center [879, 545] width 82 height 28
click at [898, 539] on button "Pending" at bounding box center [879, 545] width 82 height 28
click at [570, 542] on icon at bounding box center [564, 540] width 11 height 11
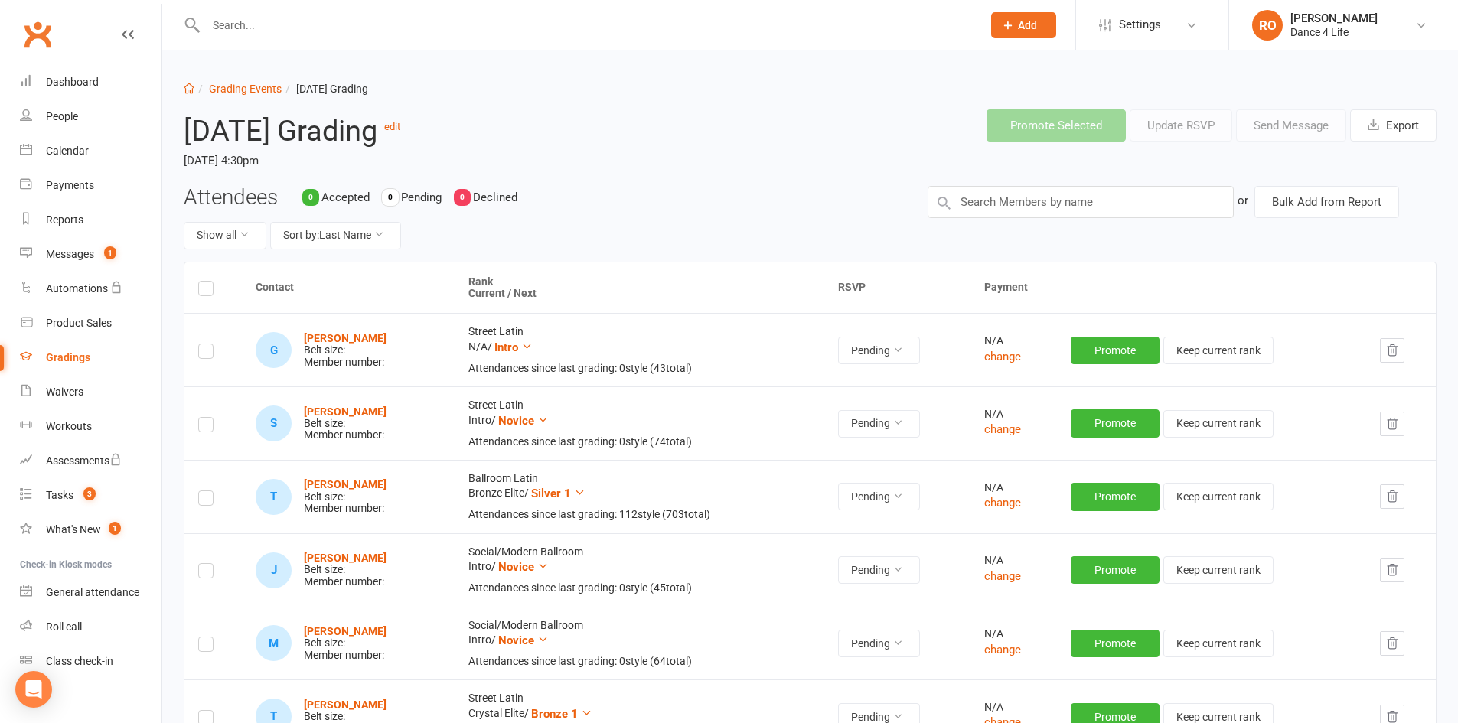
scroll to position [0, 0]
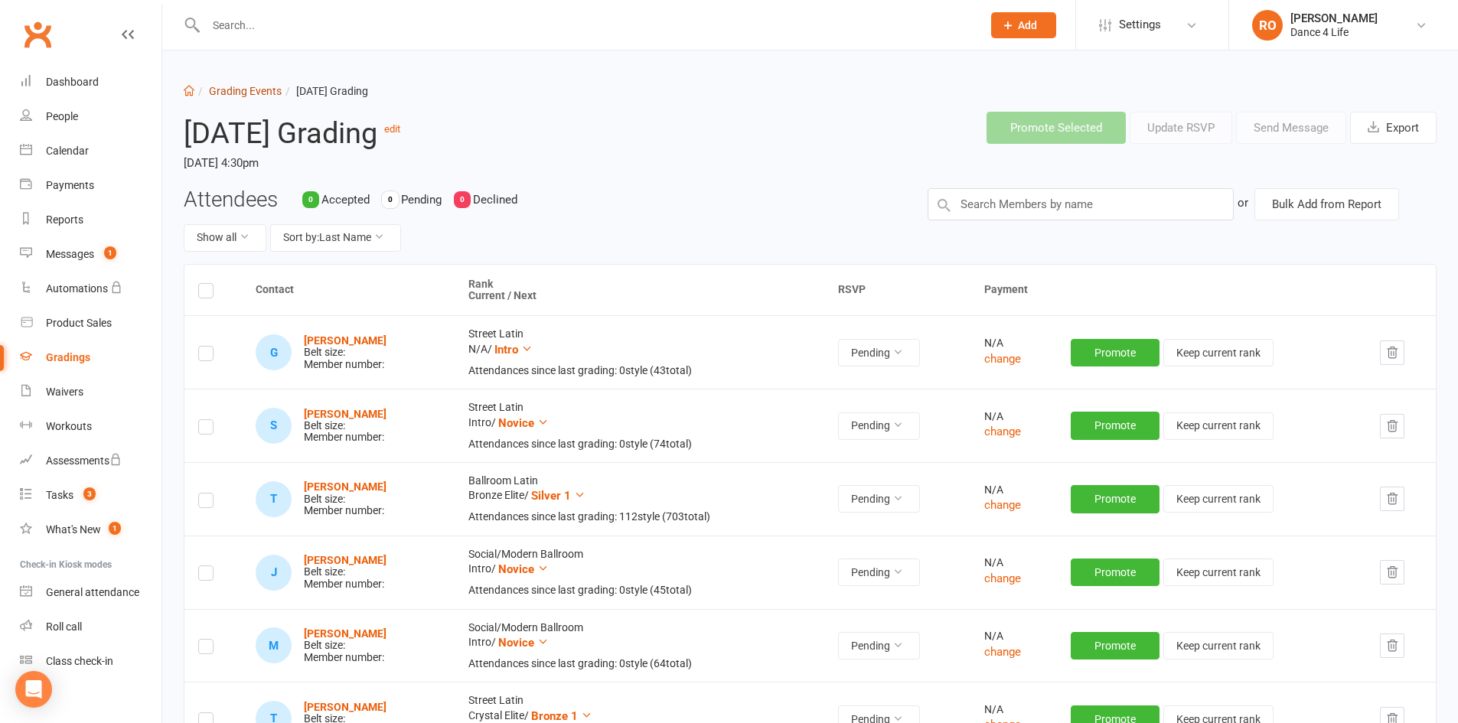
click at [230, 88] on link "Grading Events" at bounding box center [245, 91] width 73 height 12
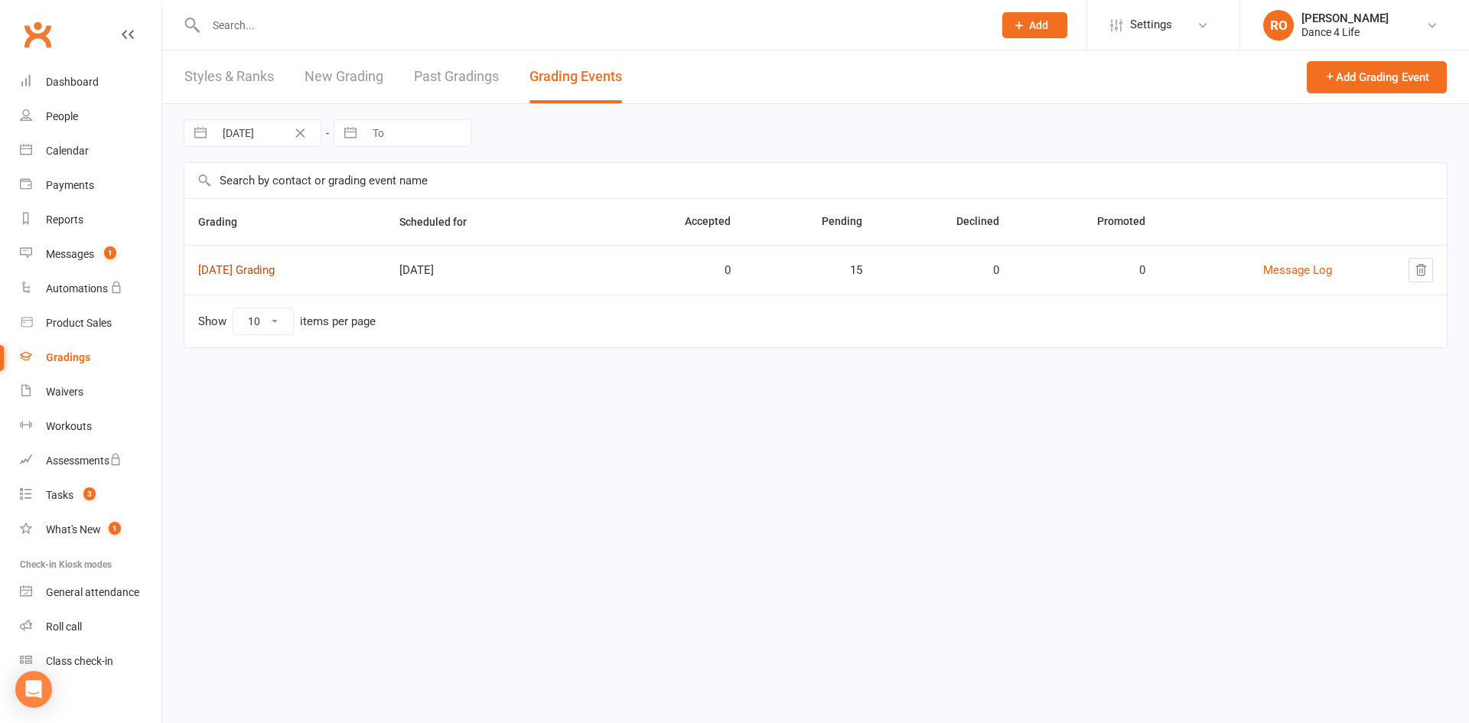
click at [275, 270] on link "September 2025 Grading" at bounding box center [236, 270] width 77 height 14
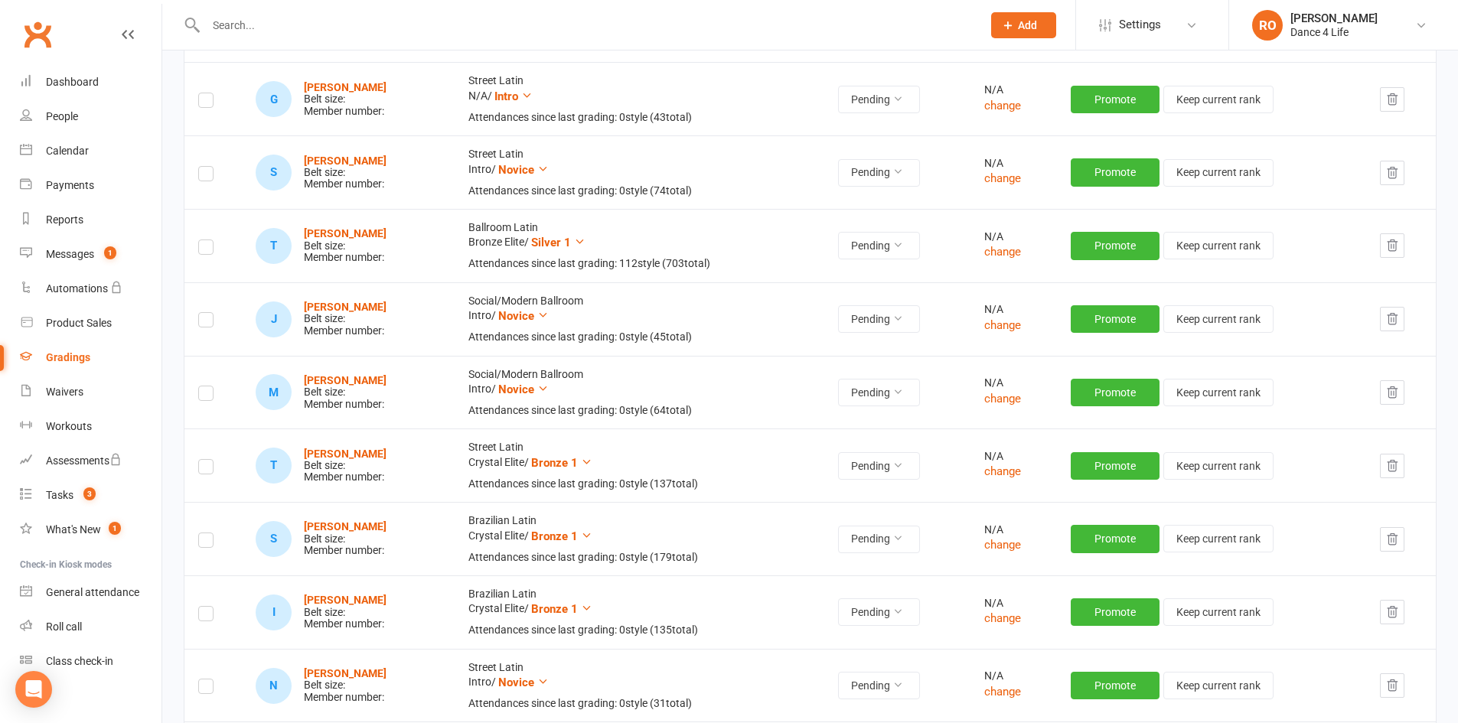
scroll to position [835, 0]
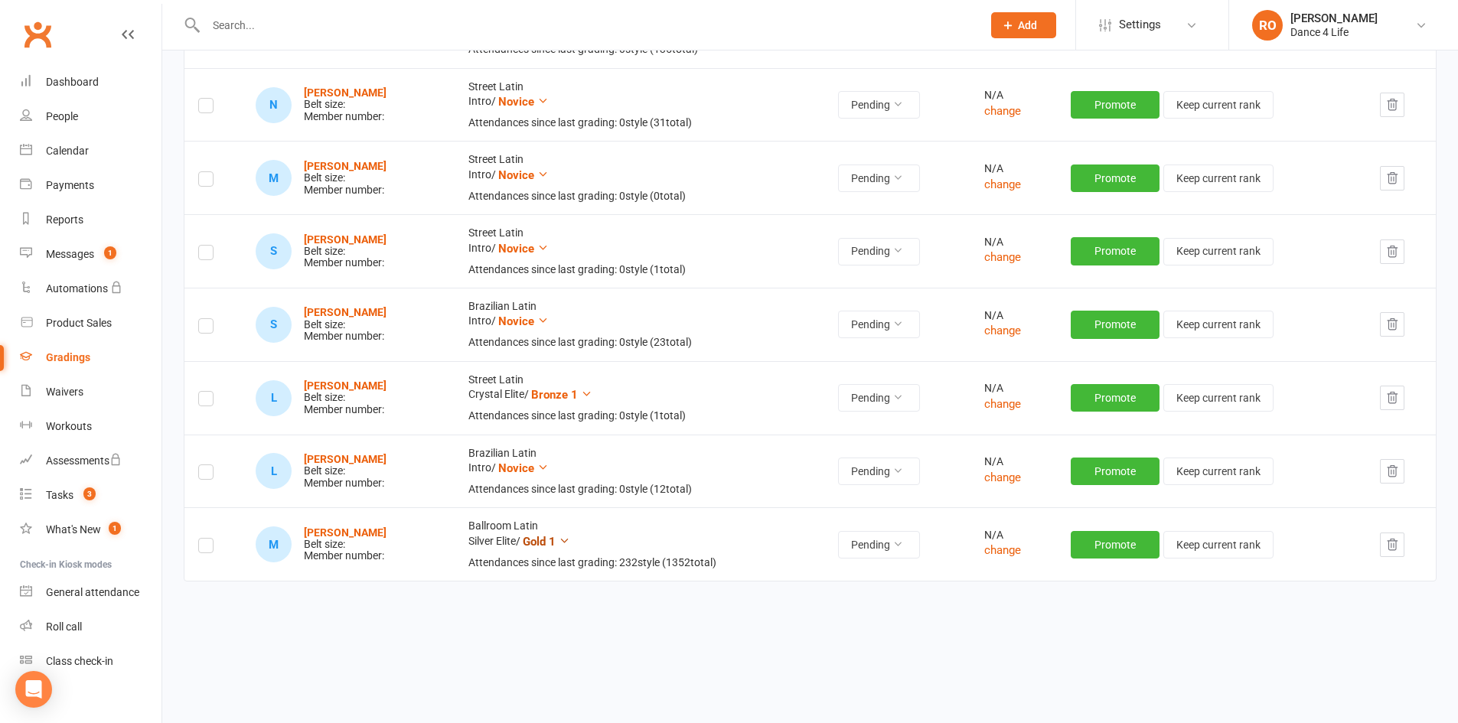
click at [555, 539] on span "Gold 1" at bounding box center [539, 542] width 33 height 14
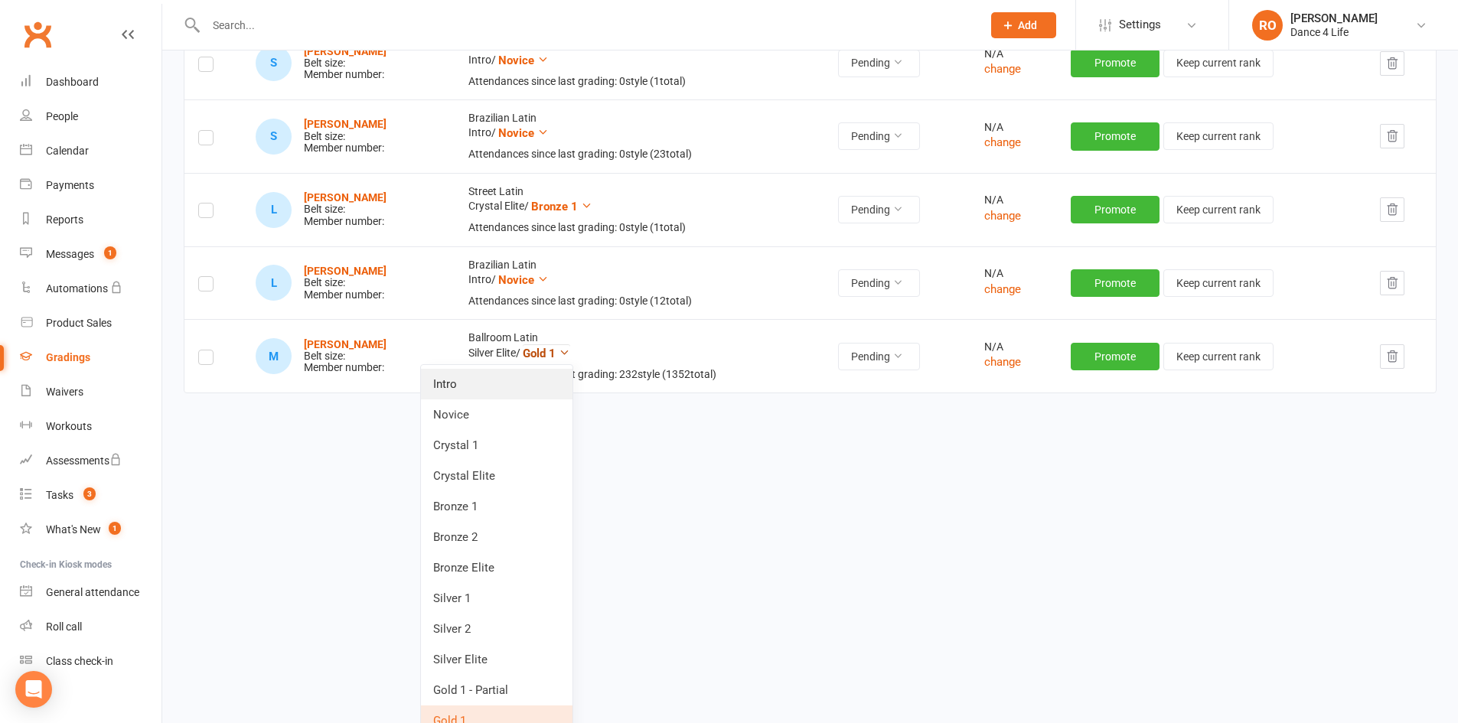
scroll to position [1040, 0]
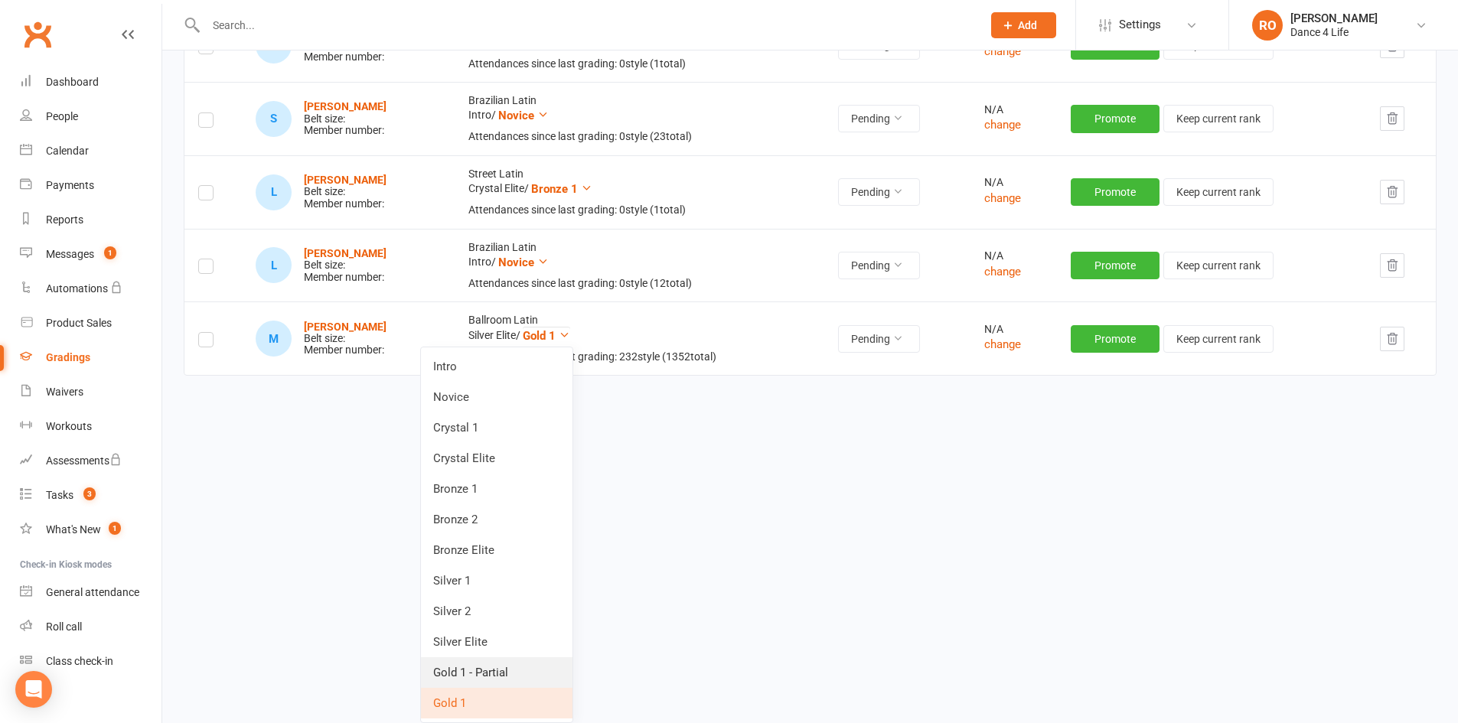
click at [539, 663] on link "Gold 1 - Partial" at bounding box center [496, 672] width 151 height 31
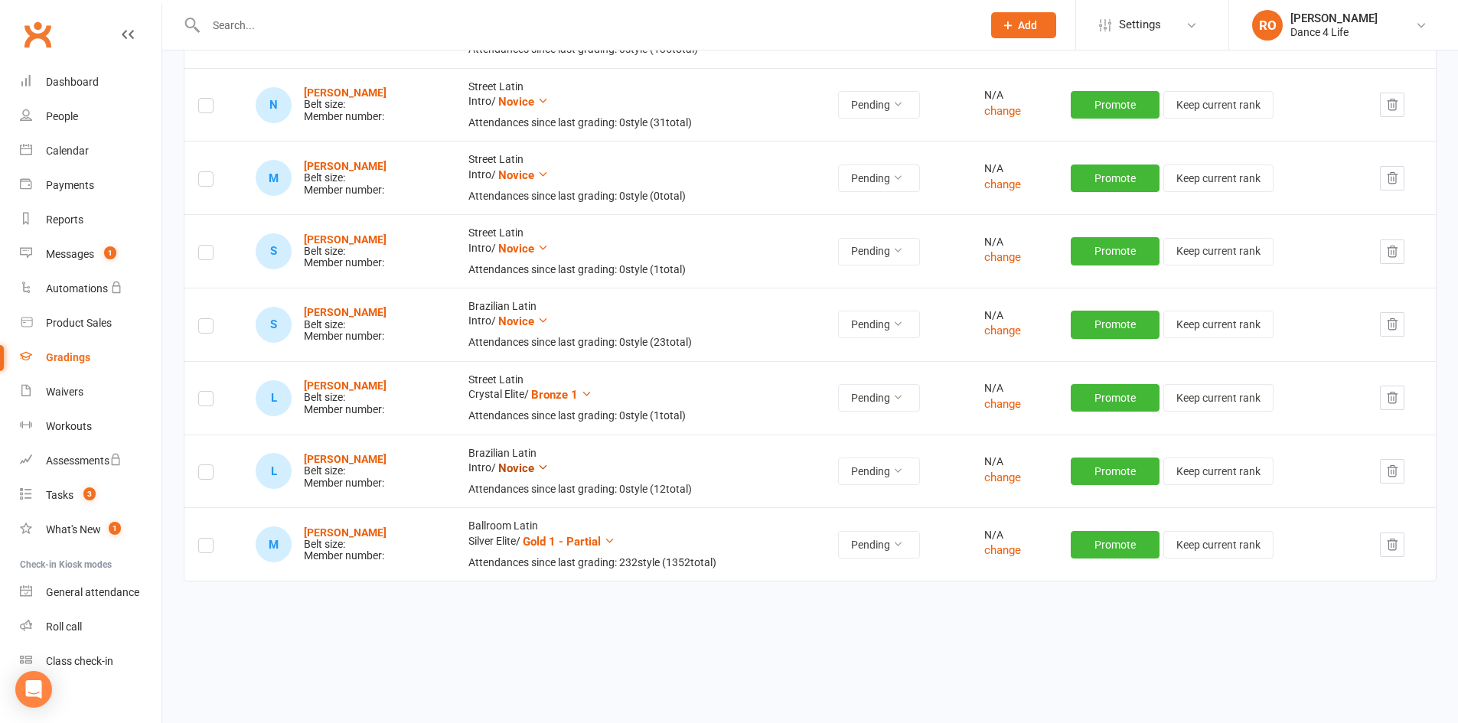
click at [549, 467] on icon at bounding box center [542, 466] width 11 height 11
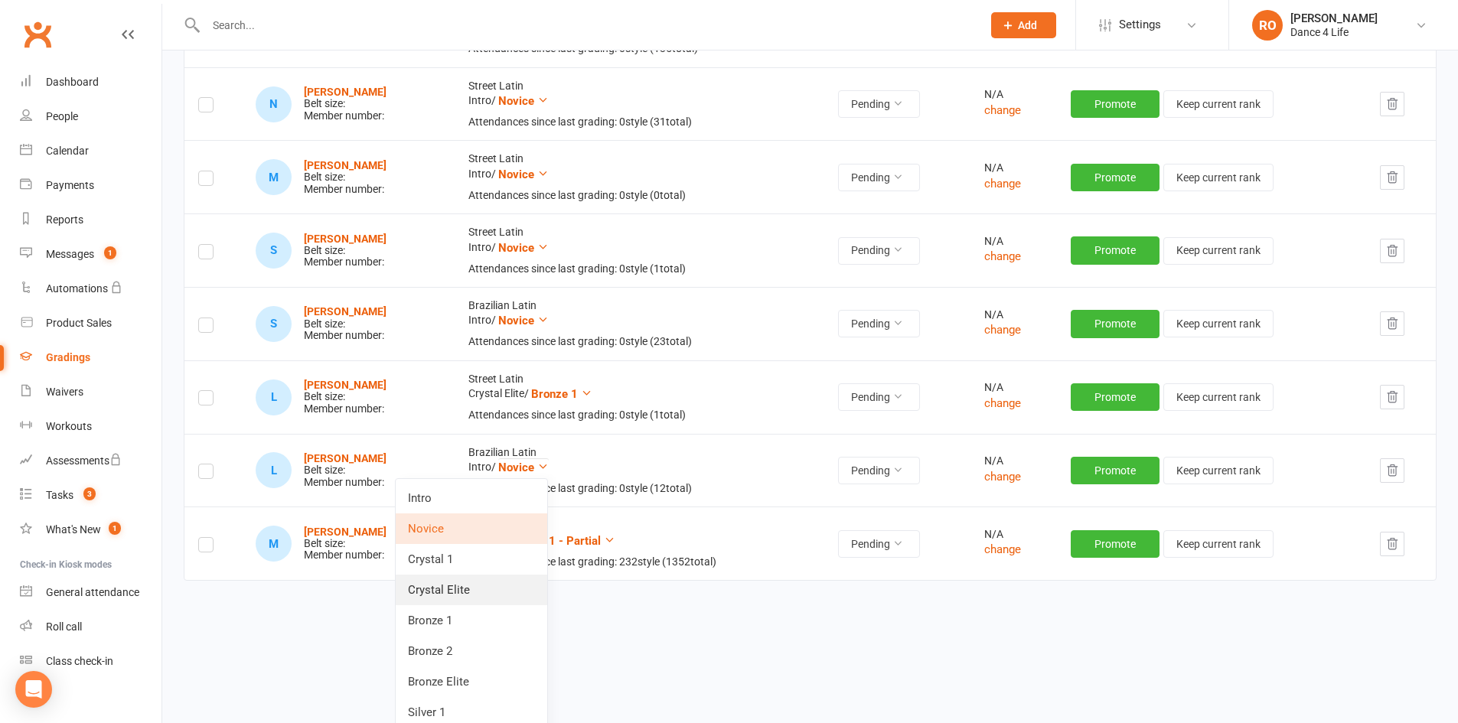
click at [500, 593] on link "Crystal Elite" at bounding box center [471, 590] width 151 height 31
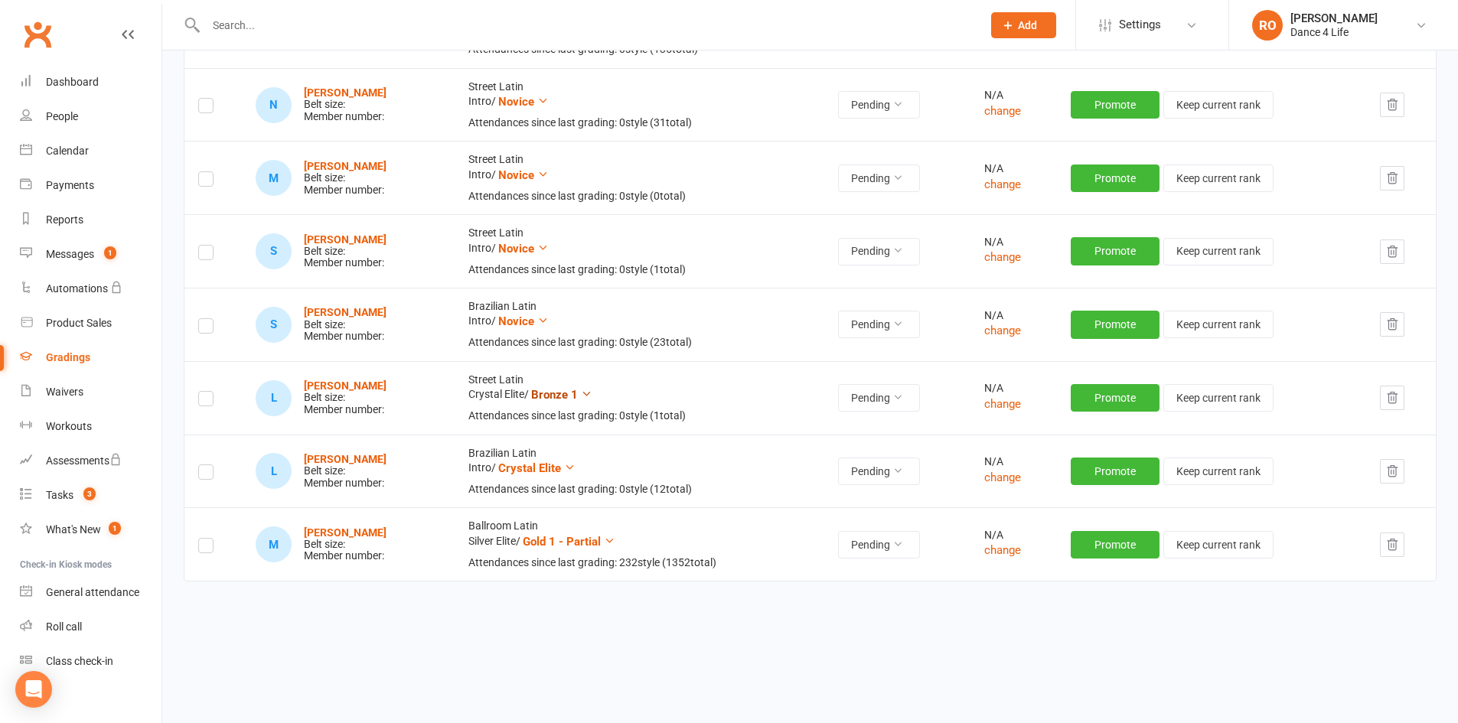
click at [578, 397] on span "Bronze 1" at bounding box center [554, 395] width 47 height 14
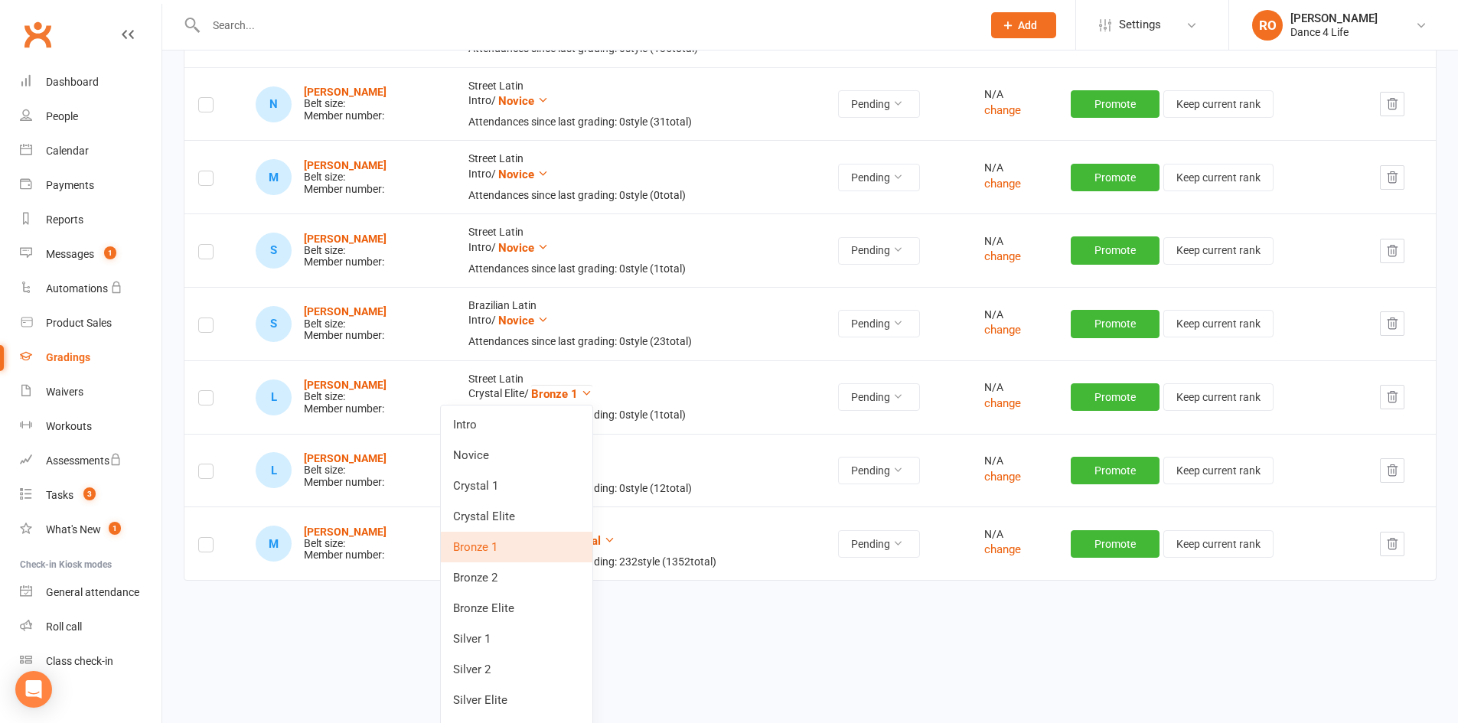
click at [547, 547] on link "Bronze 1" at bounding box center [516, 547] width 151 height 31
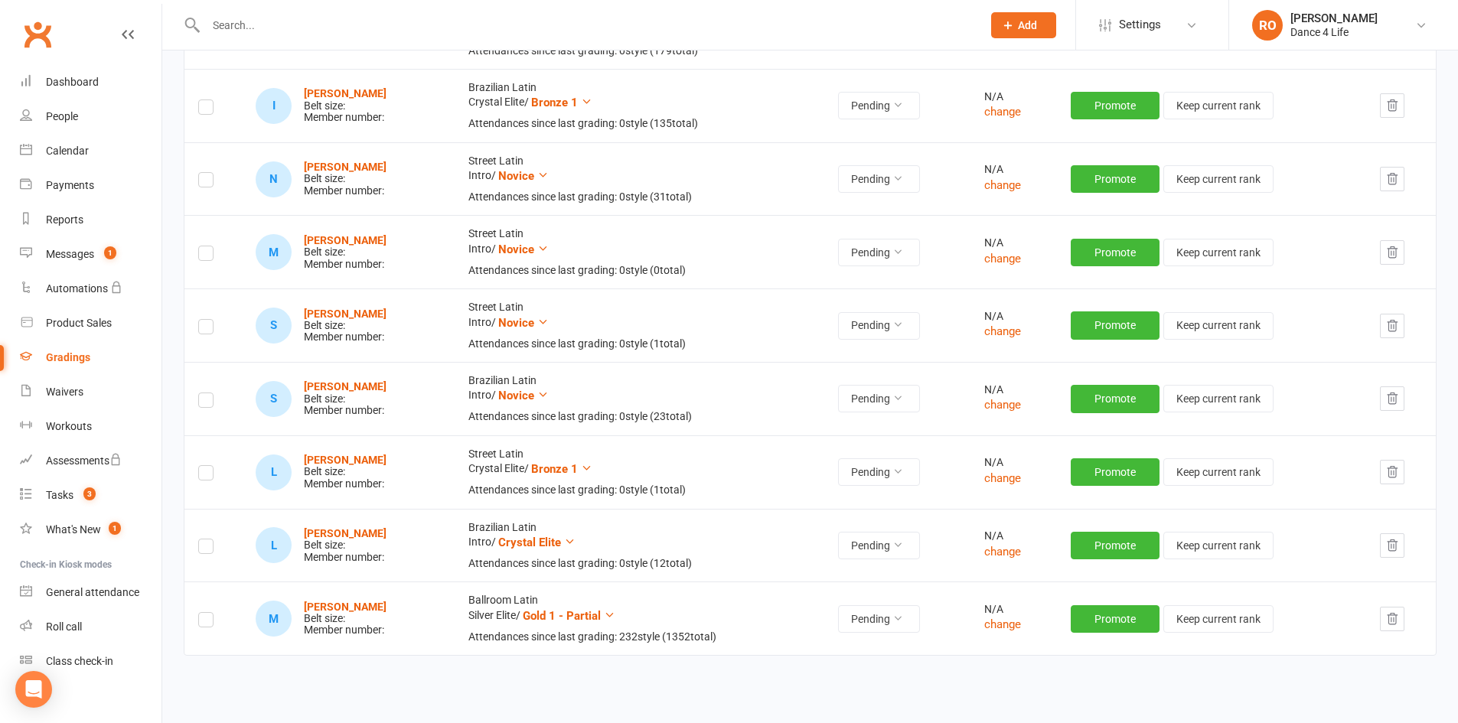
scroll to position [758, 0]
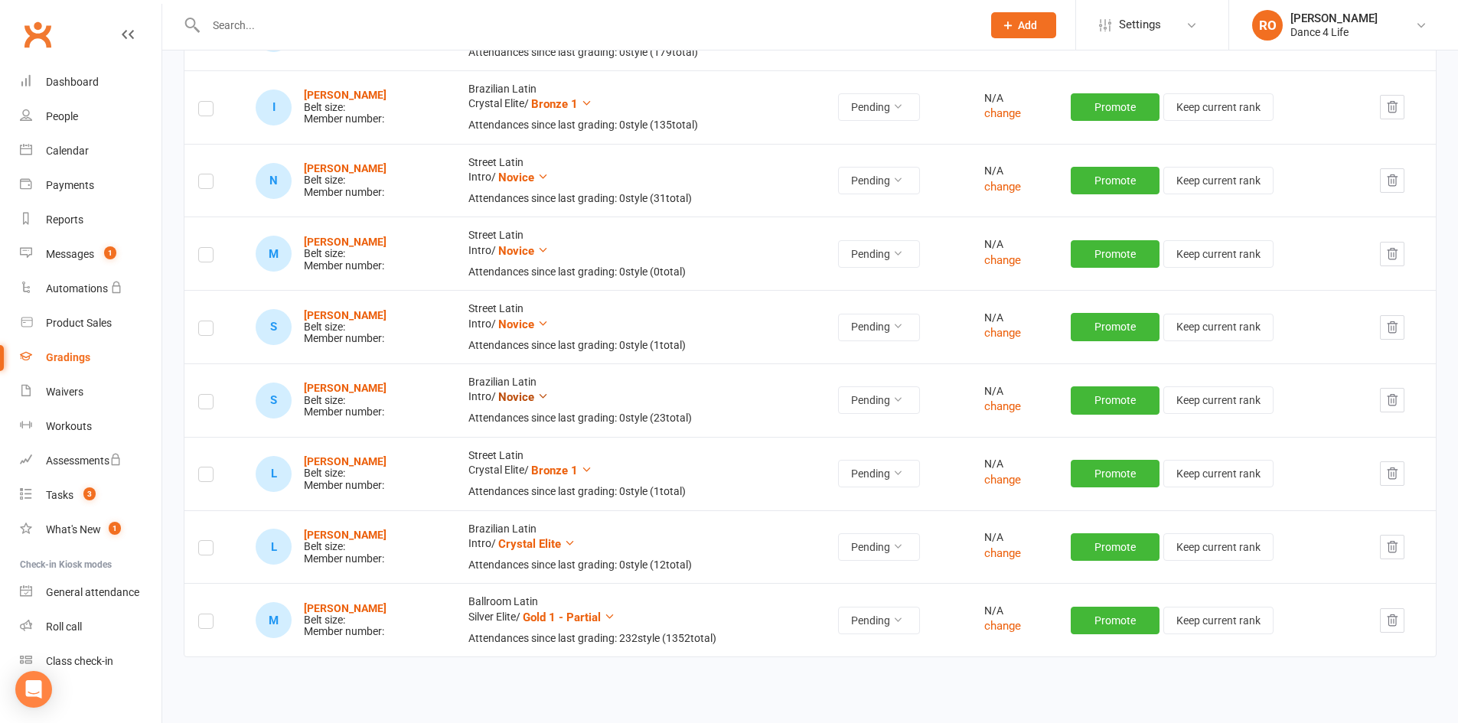
click at [549, 397] on icon at bounding box center [542, 395] width 11 height 11
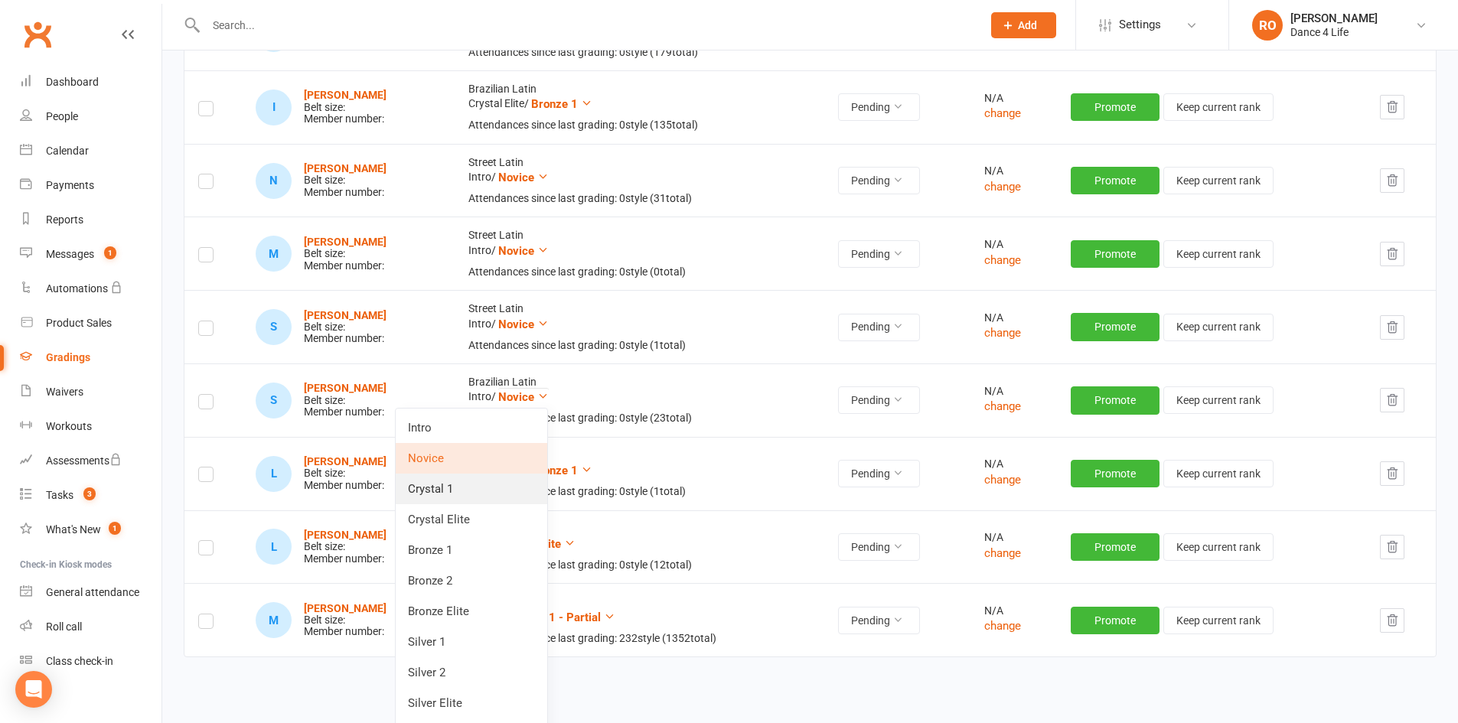
click at [509, 496] on link "Crystal 1" at bounding box center [471, 489] width 151 height 31
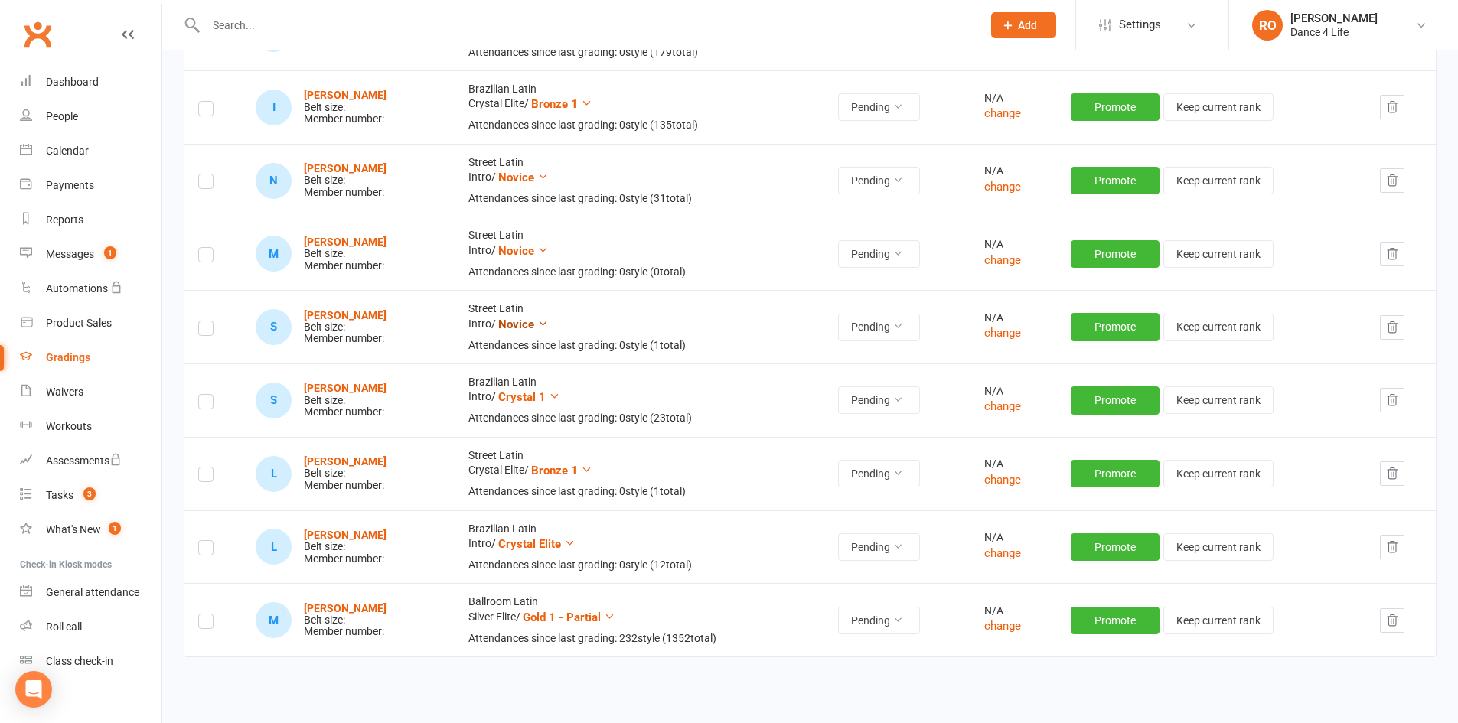
click at [534, 326] on span "Novice" at bounding box center [516, 325] width 36 height 14
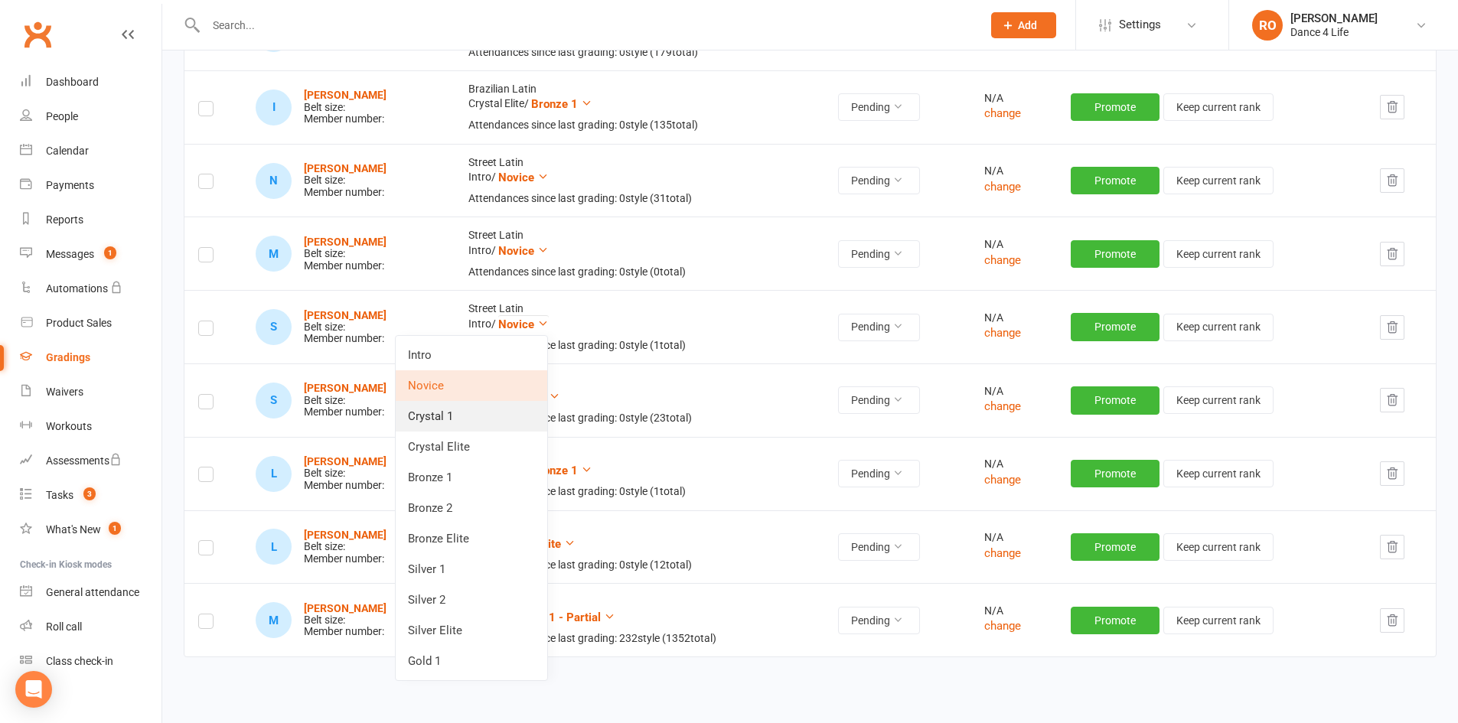
click at [509, 412] on link "Crystal 1" at bounding box center [471, 416] width 151 height 31
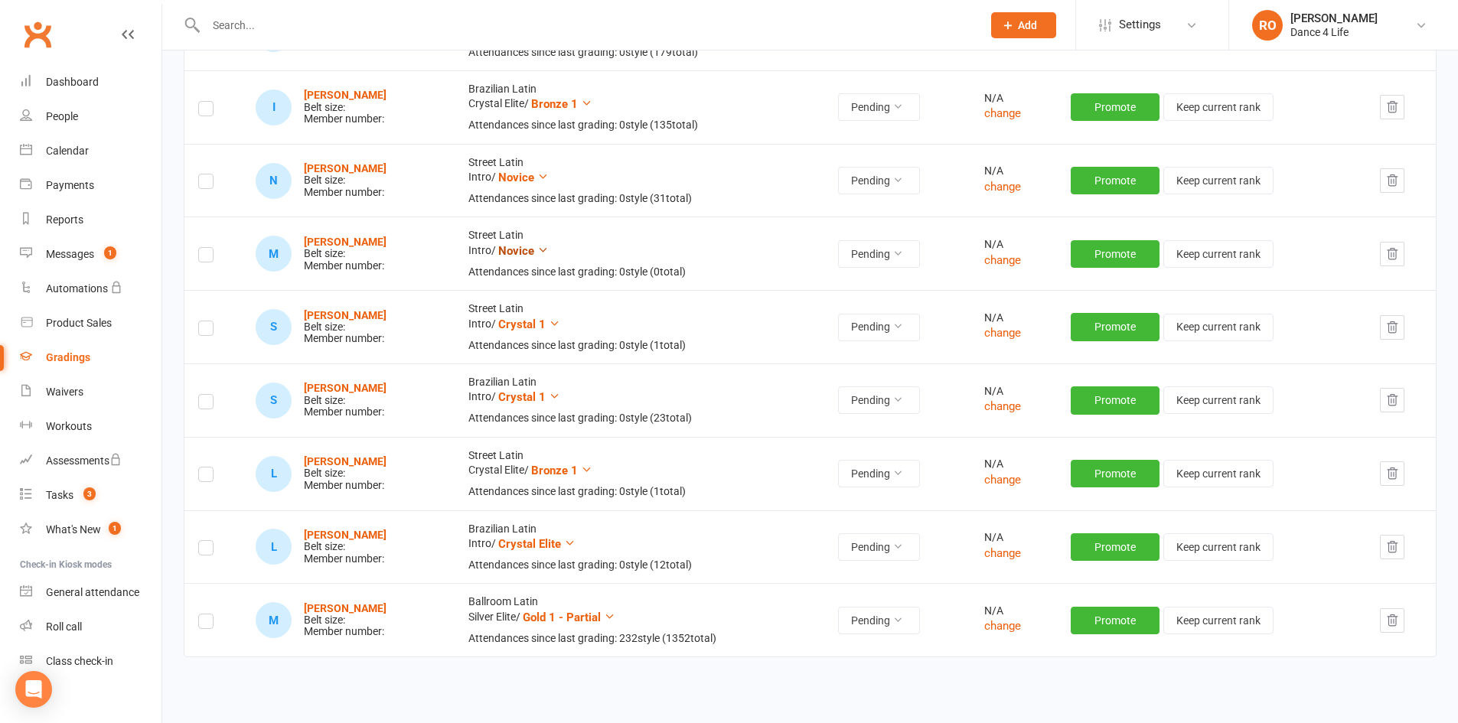
click at [534, 257] on span "Novice" at bounding box center [516, 251] width 36 height 14
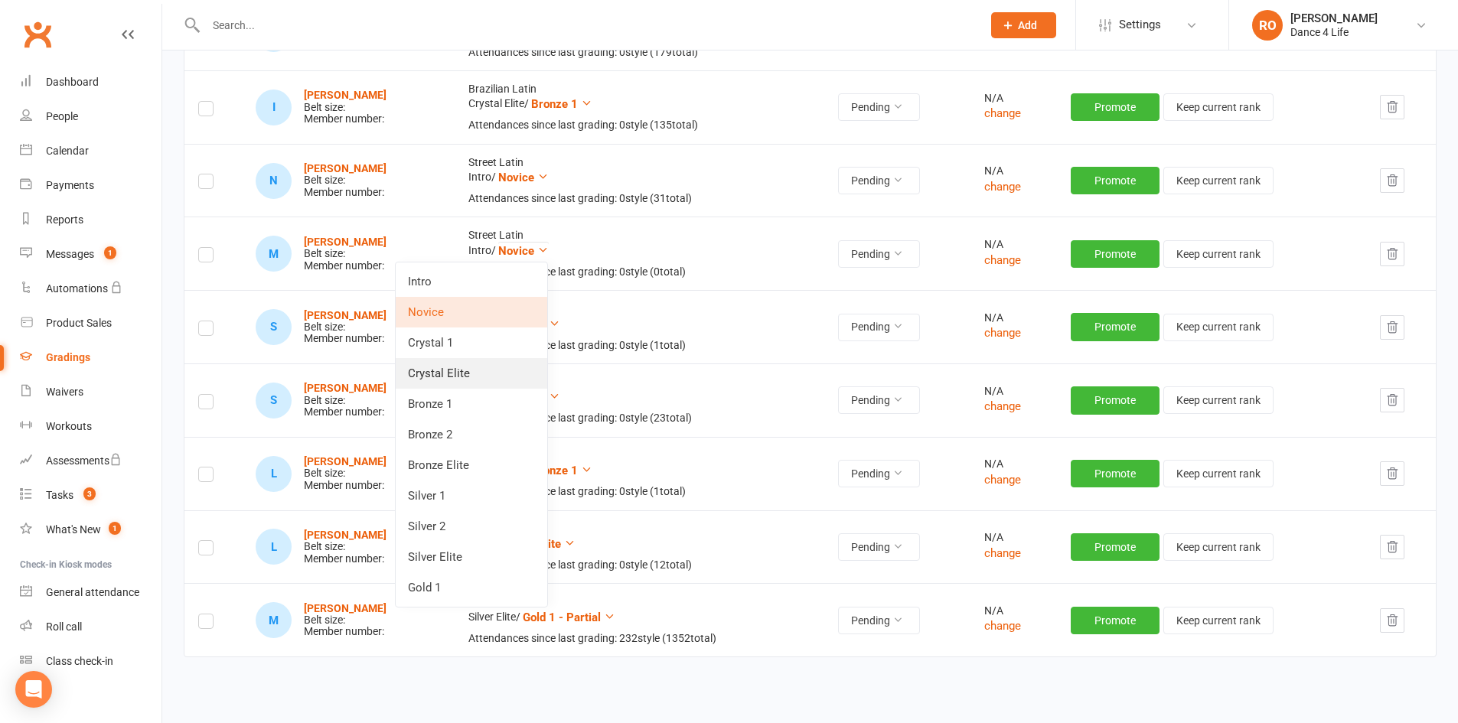
click at [500, 376] on link "Crystal Elite" at bounding box center [471, 373] width 151 height 31
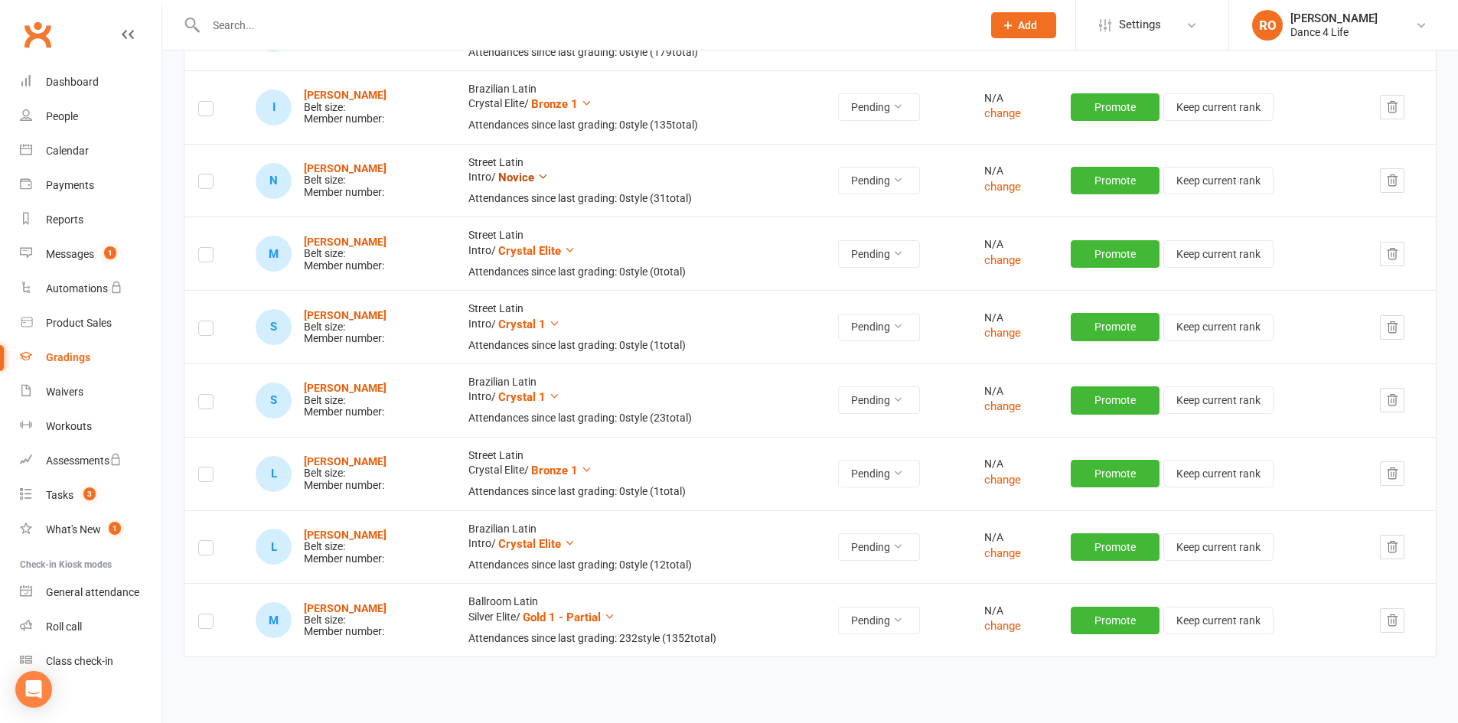
click at [549, 181] on icon at bounding box center [542, 176] width 11 height 11
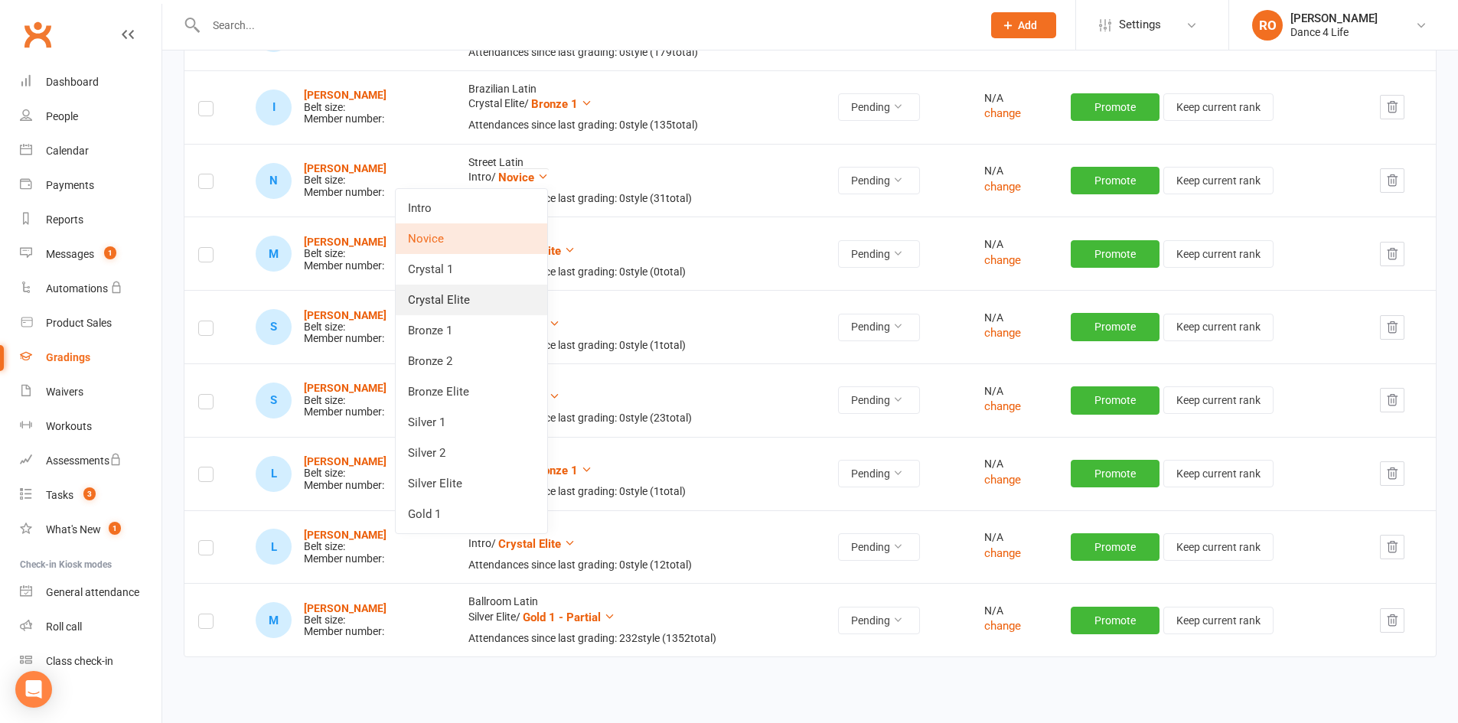
click at [524, 294] on link "Crystal Elite" at bounding box center [471, 300] width 151 height 31
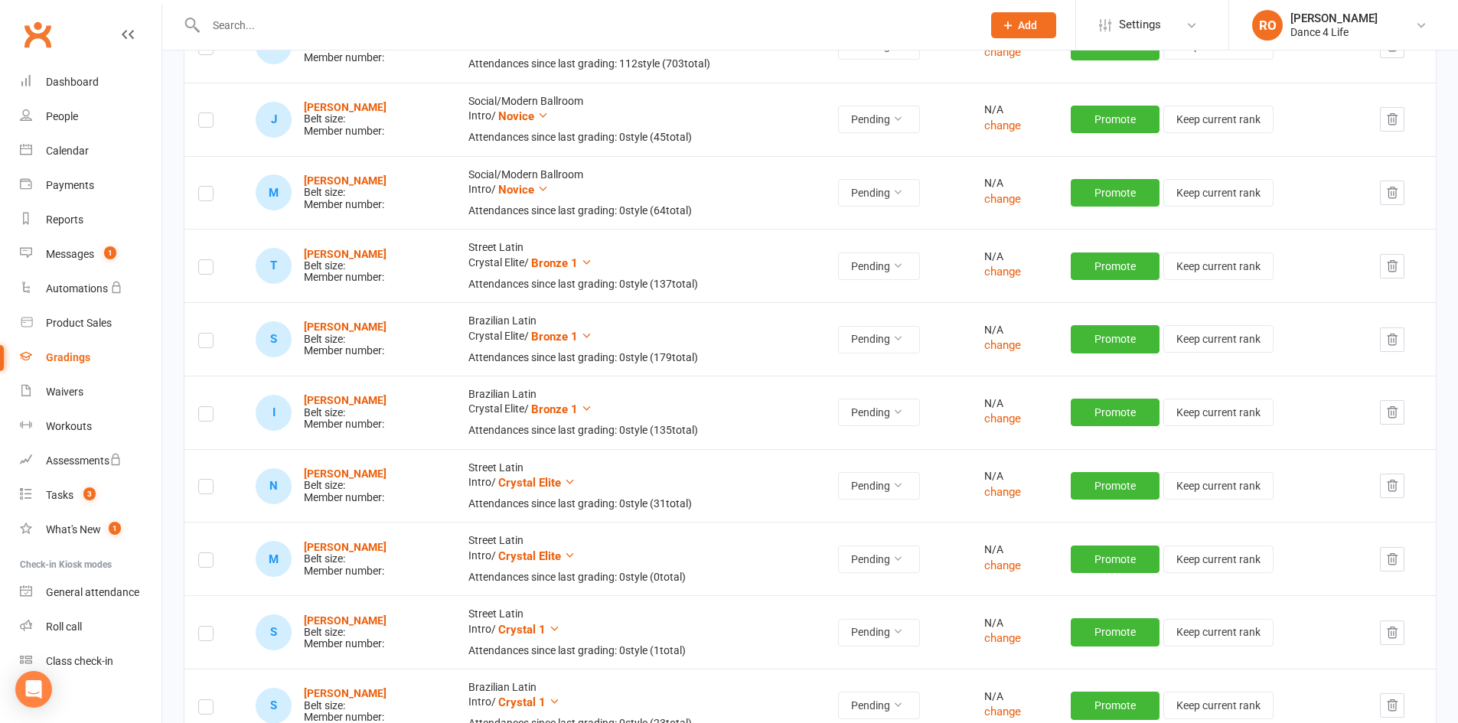
scroll to position [452, 0]
click at [575, 412] on span "Bronze 1" at bounding box center [554, 410] width 47 height 14
click at [653, 290] on div "Attendances since last grading: 0 style ( 137 total)" at bounding box center [639, 284] width 342 height 11
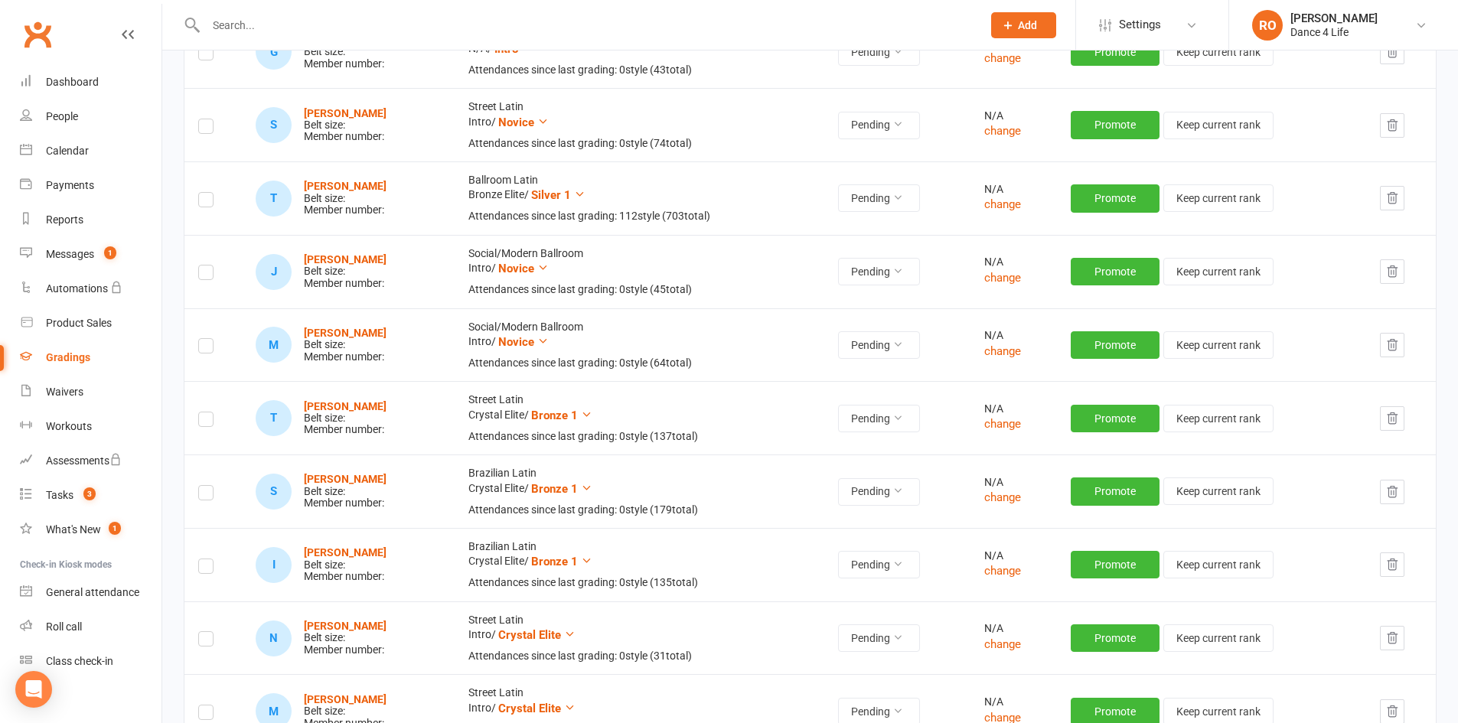
scroll to position [299, 0]
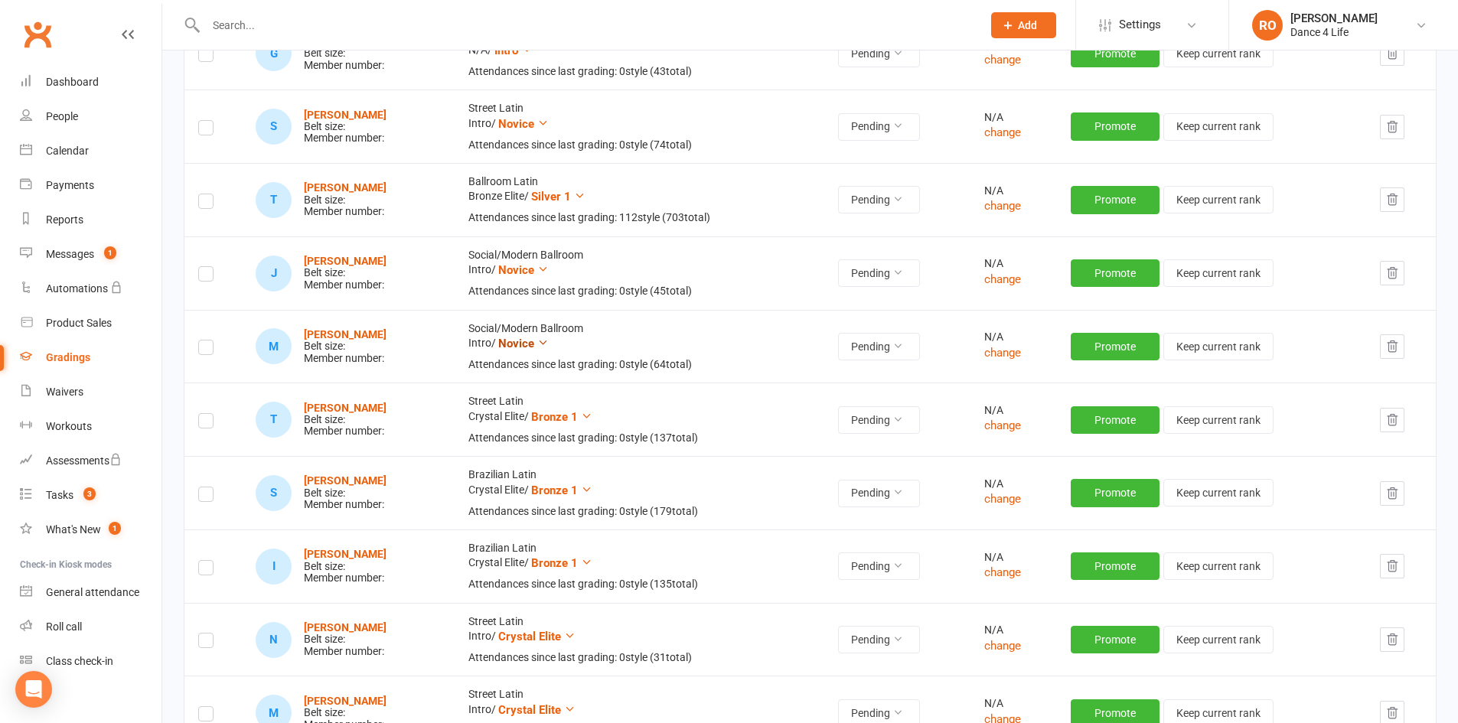
click at [549, 346] on icon at bounding box center [542, 342] width 11 height 11
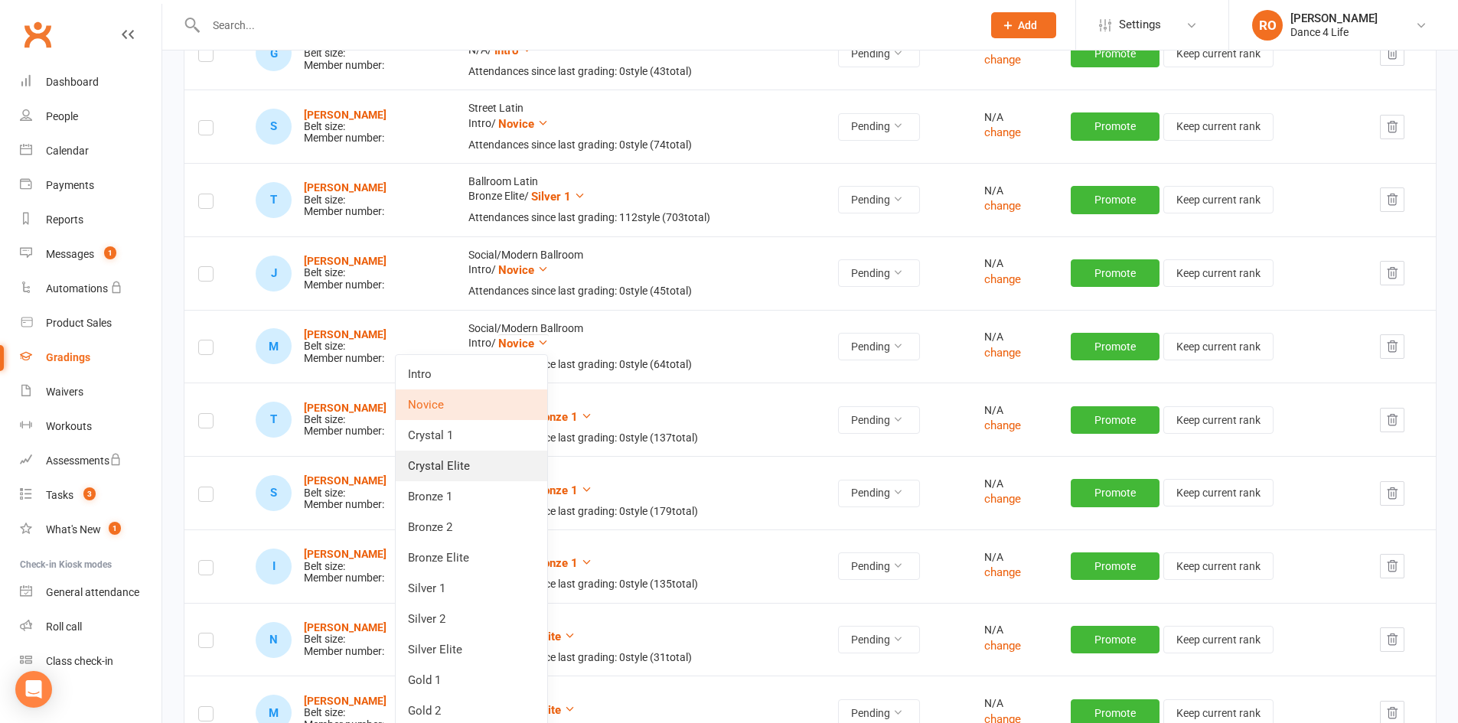
click at [503, 458] on link "Crystal Elite" at bounding box center [471, 466] width 151 height 31
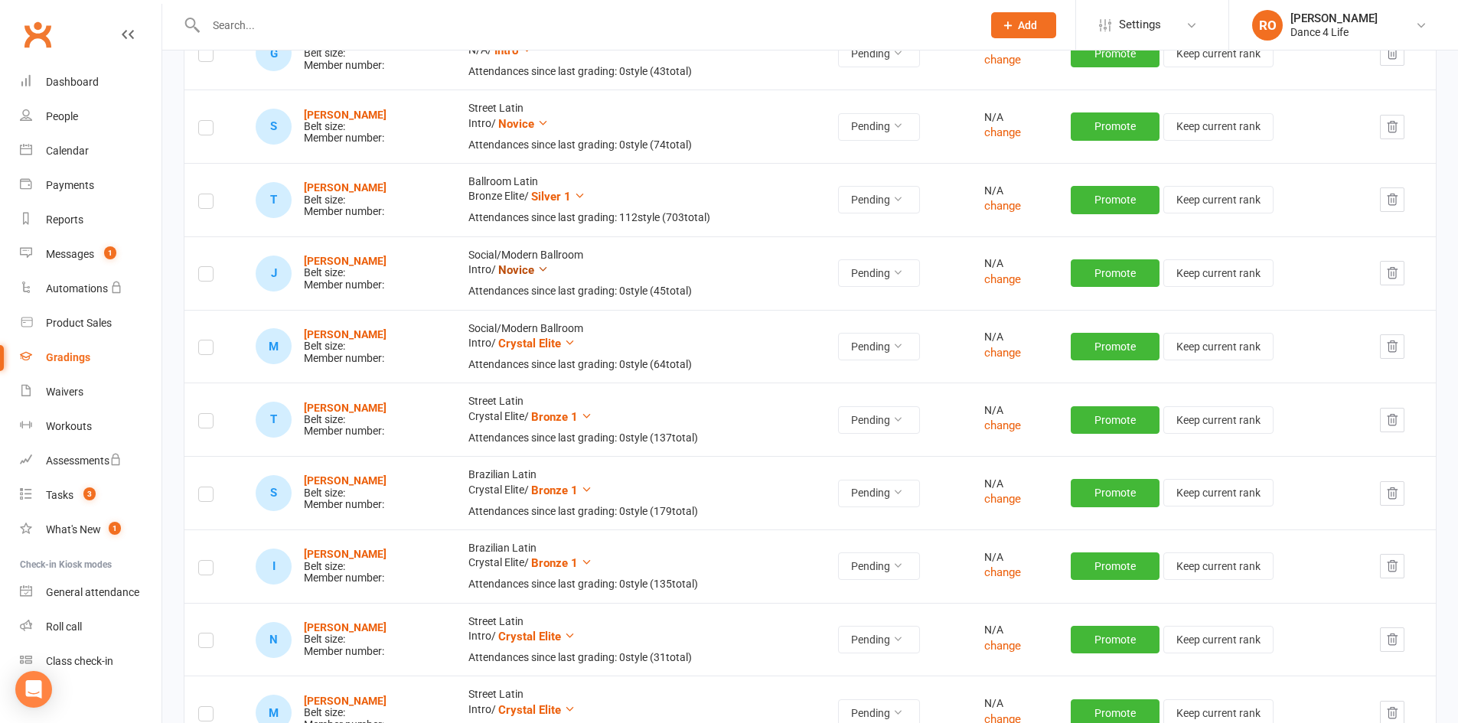
click at [549, 276] on button "Novice" at bounding box center [523, 270] width 50 height 18
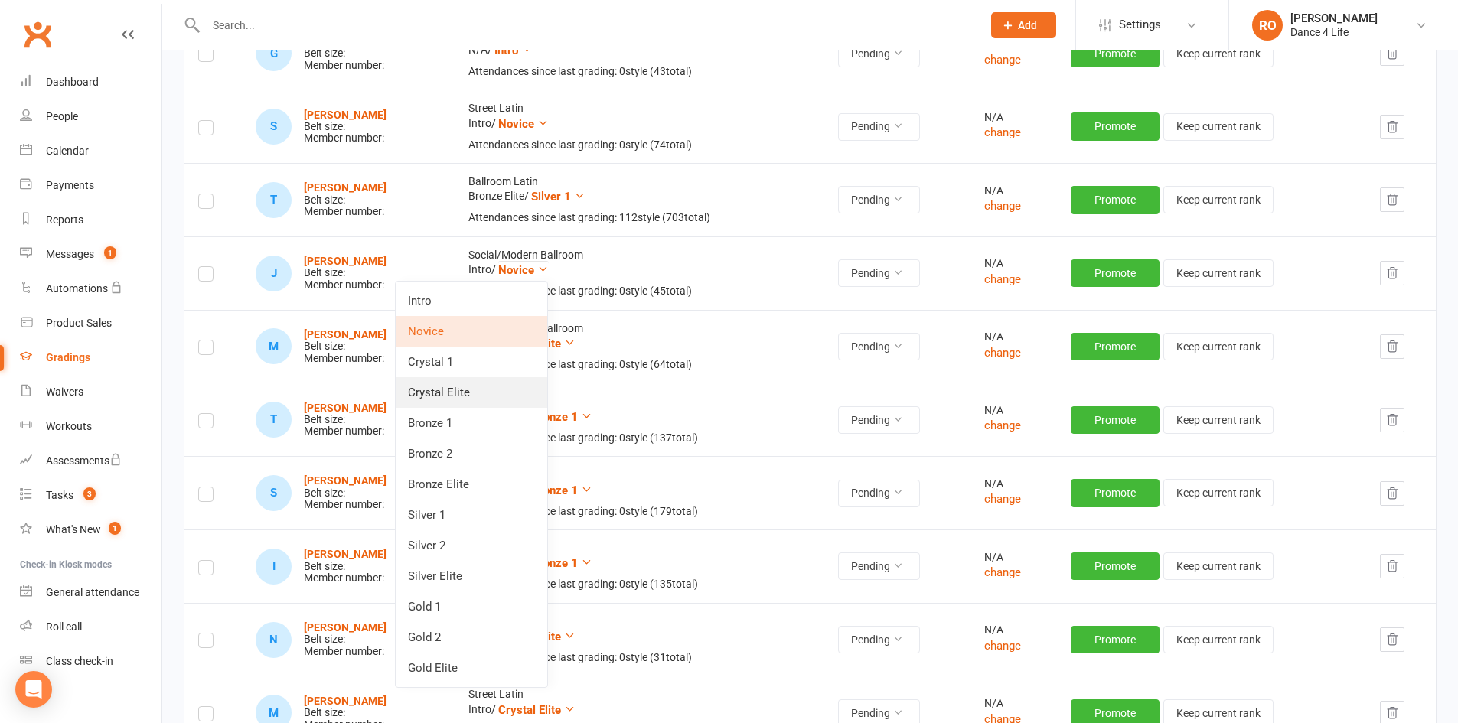
click at [525, 396] on link "Crystal Elite" at bounding box center [471, 392] width 151 height 31
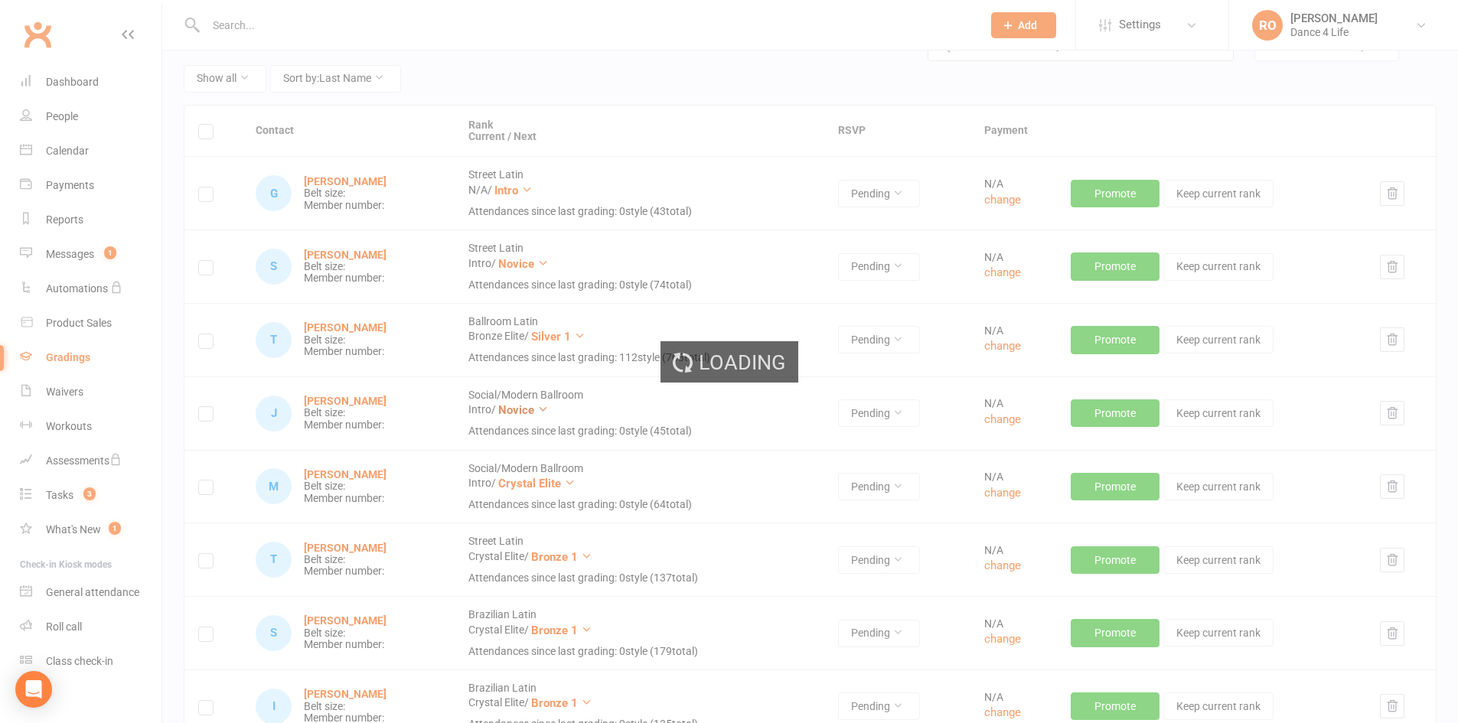
scroll to position [146, 0]
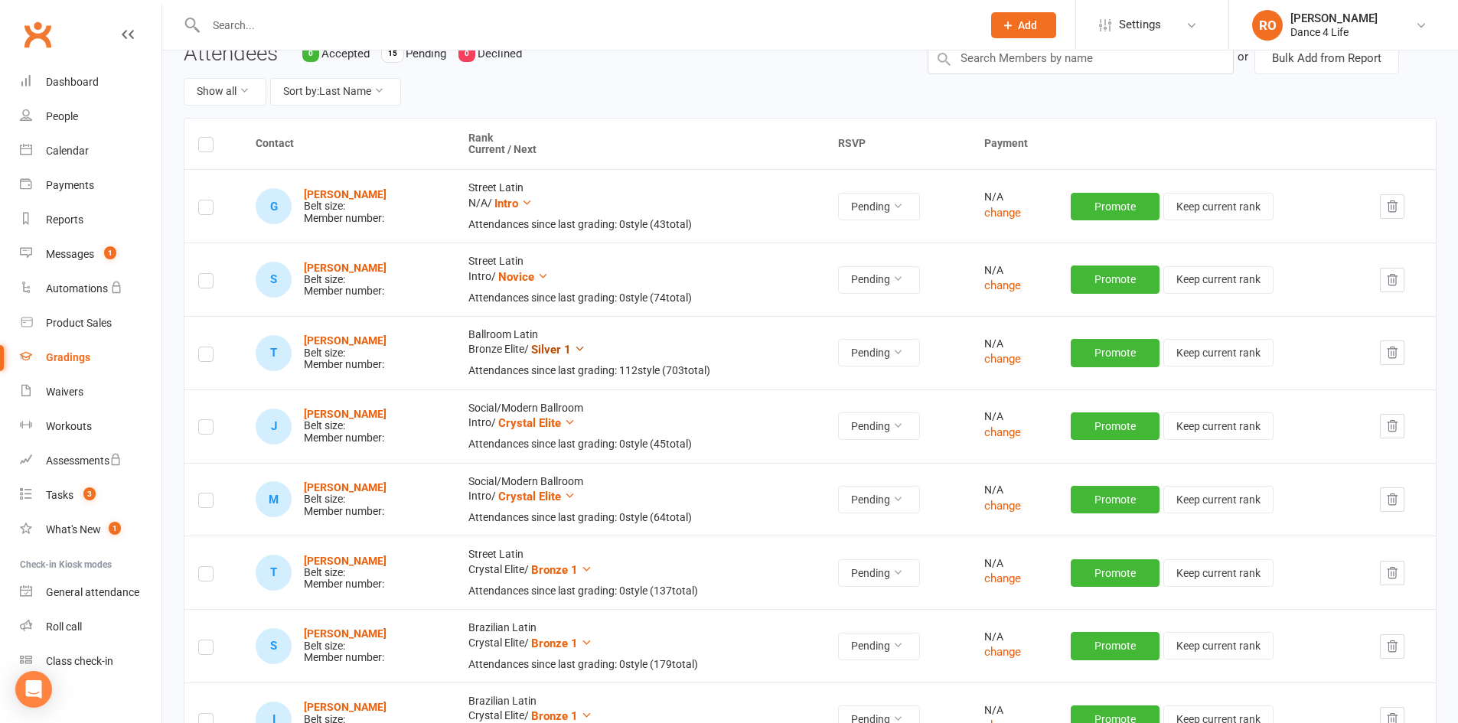
click at [585, 351] on icon at bounding box center [579, 348] width 11 height 11
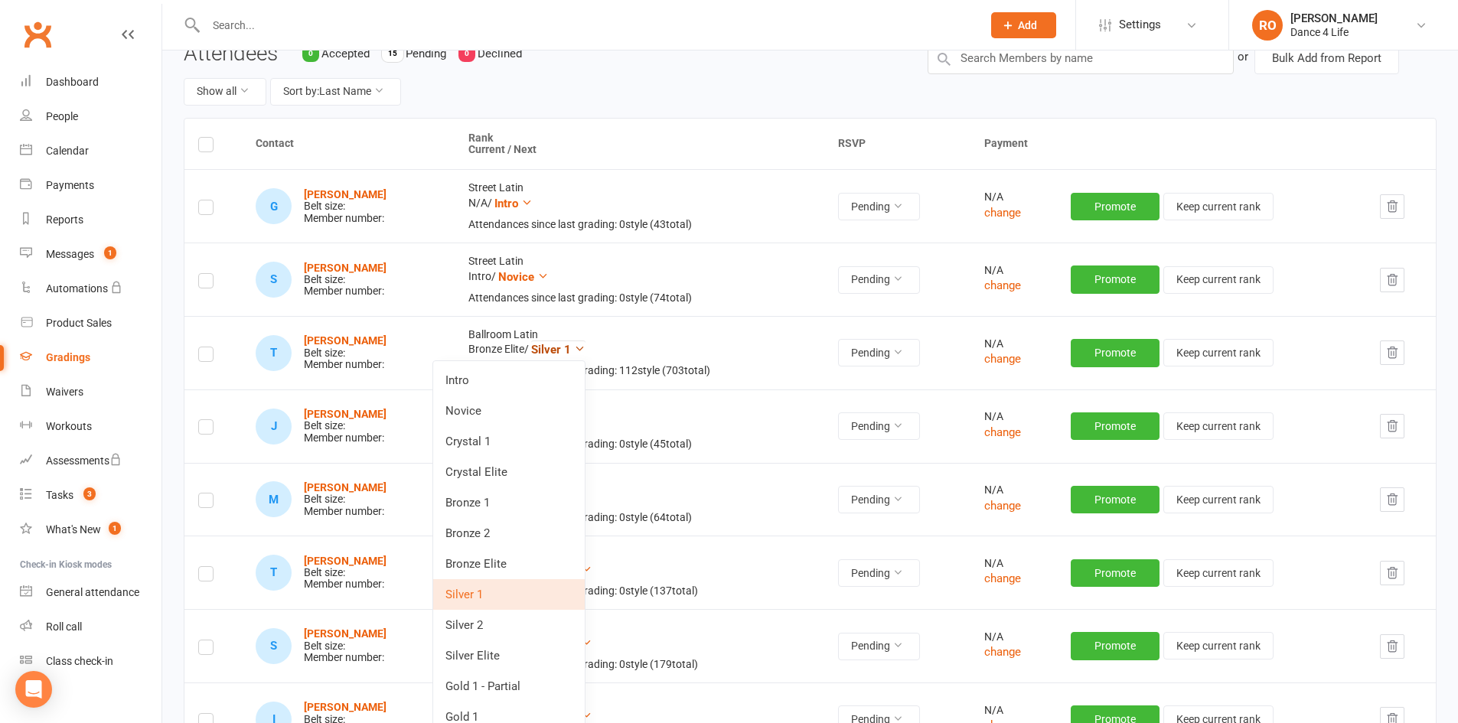
click at [585, 351] on icon at bounding box center [579, 348] width 11 height 11
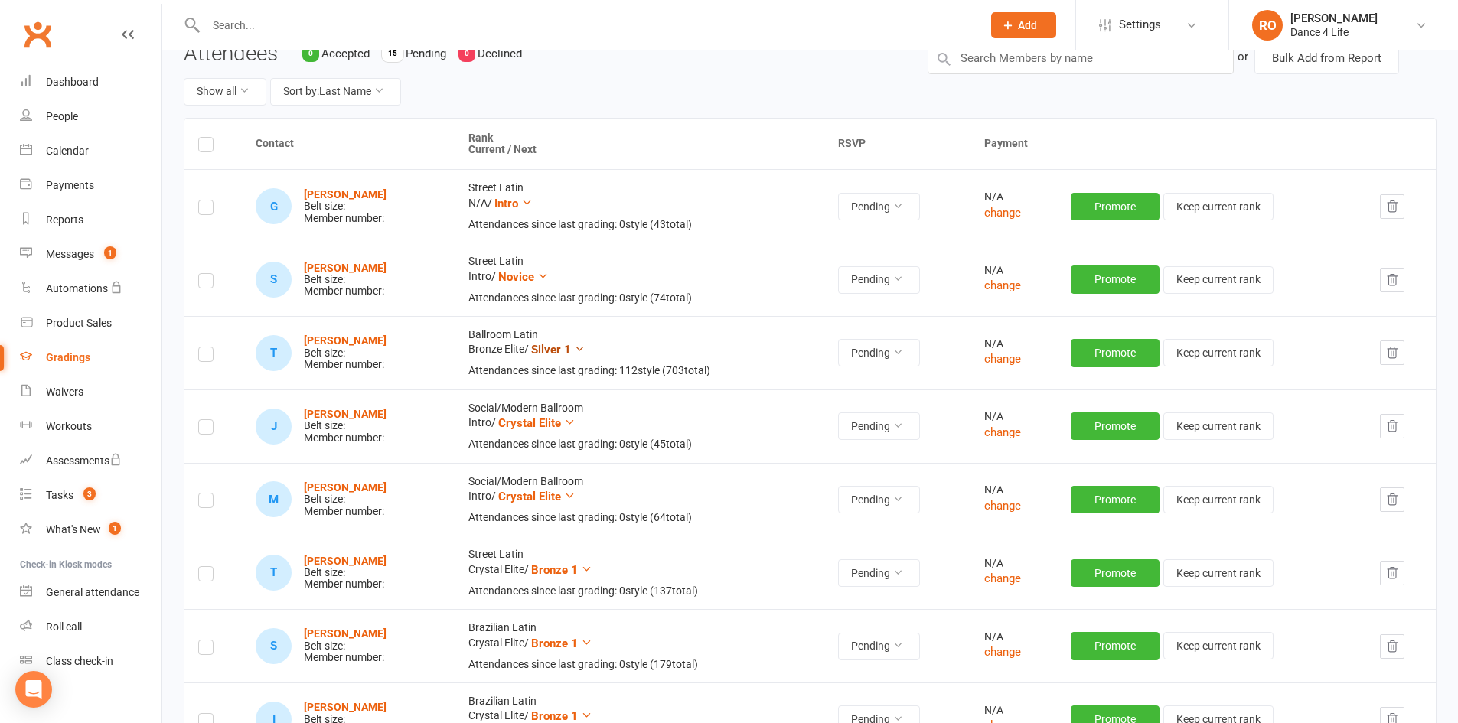
click at [585, 349] on icon at bounding box center [579, 348] width 11 height 11
click at [549, 273] on icon at bounding box center [542, 275] width 11 height 11
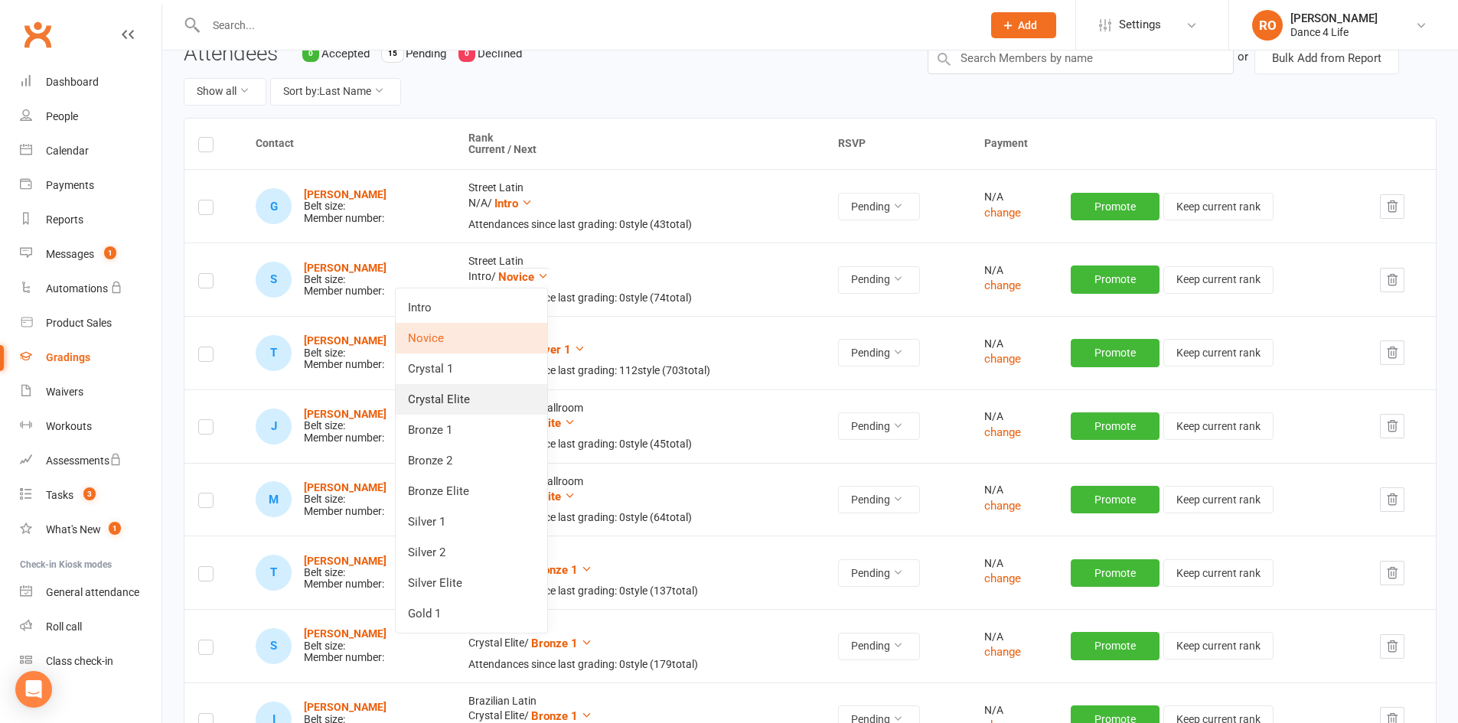
click at [500, 390] on link "Crystal Elite" at bounding box center [471, 399] width 151 height 31
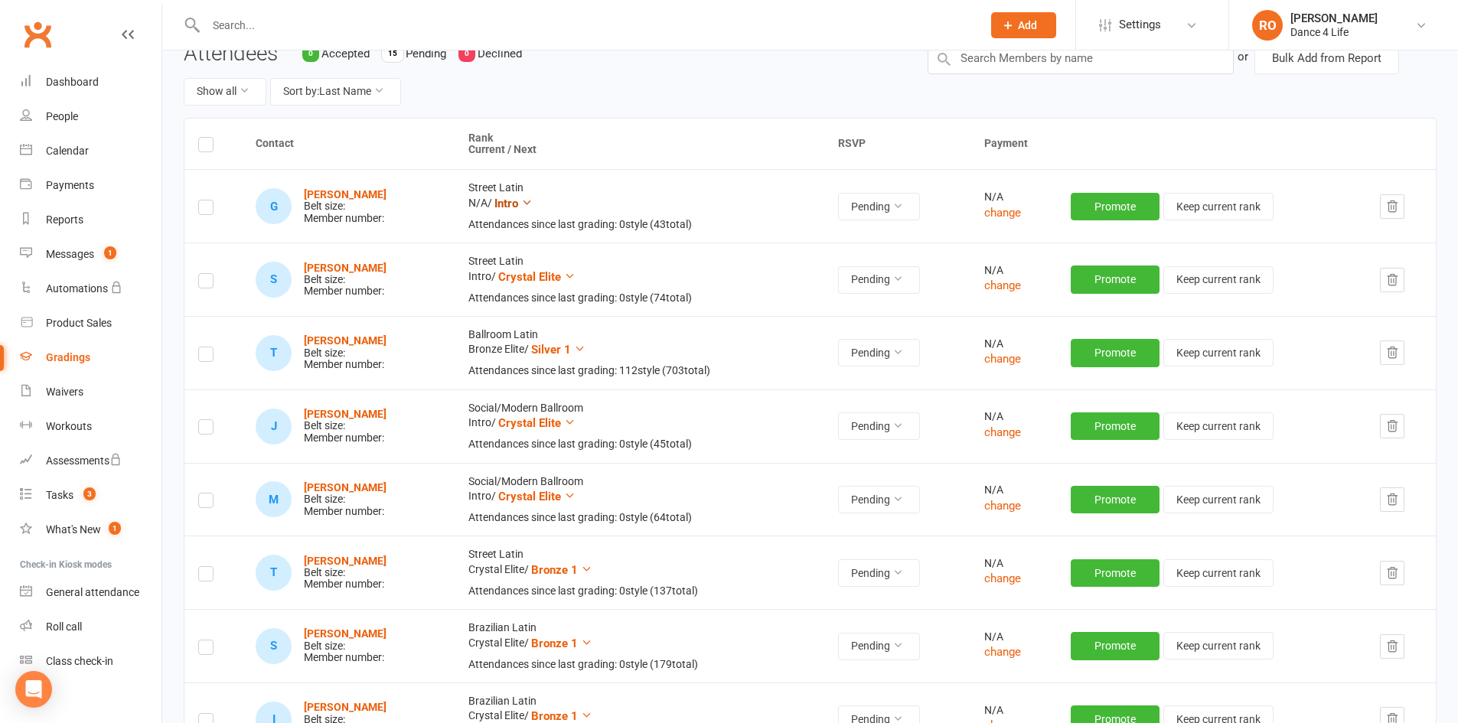
click at [533, 204] on icon at bounding box center [526, 202] width 11 height 11
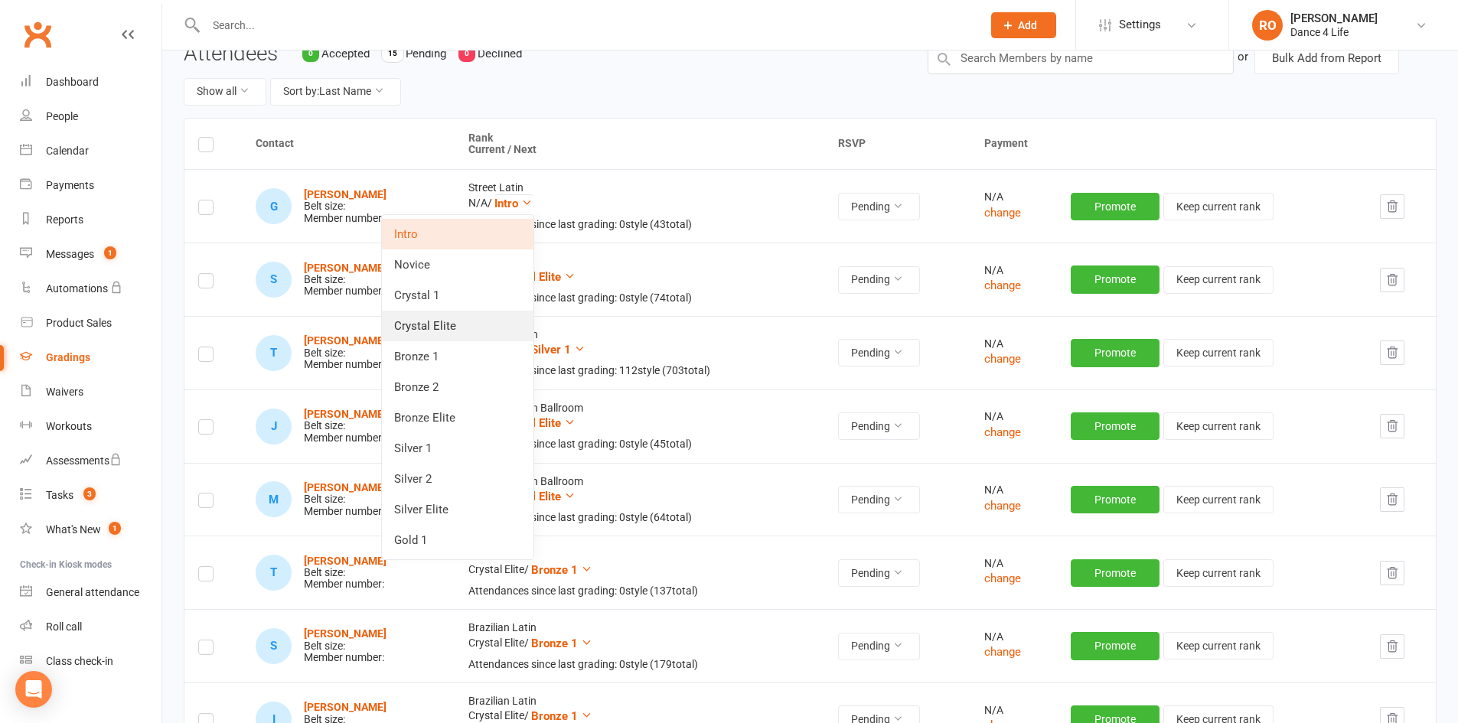
click at [495, 331] on link "Crystal Elite" at bounding box center [457, 326] width 151 height 31
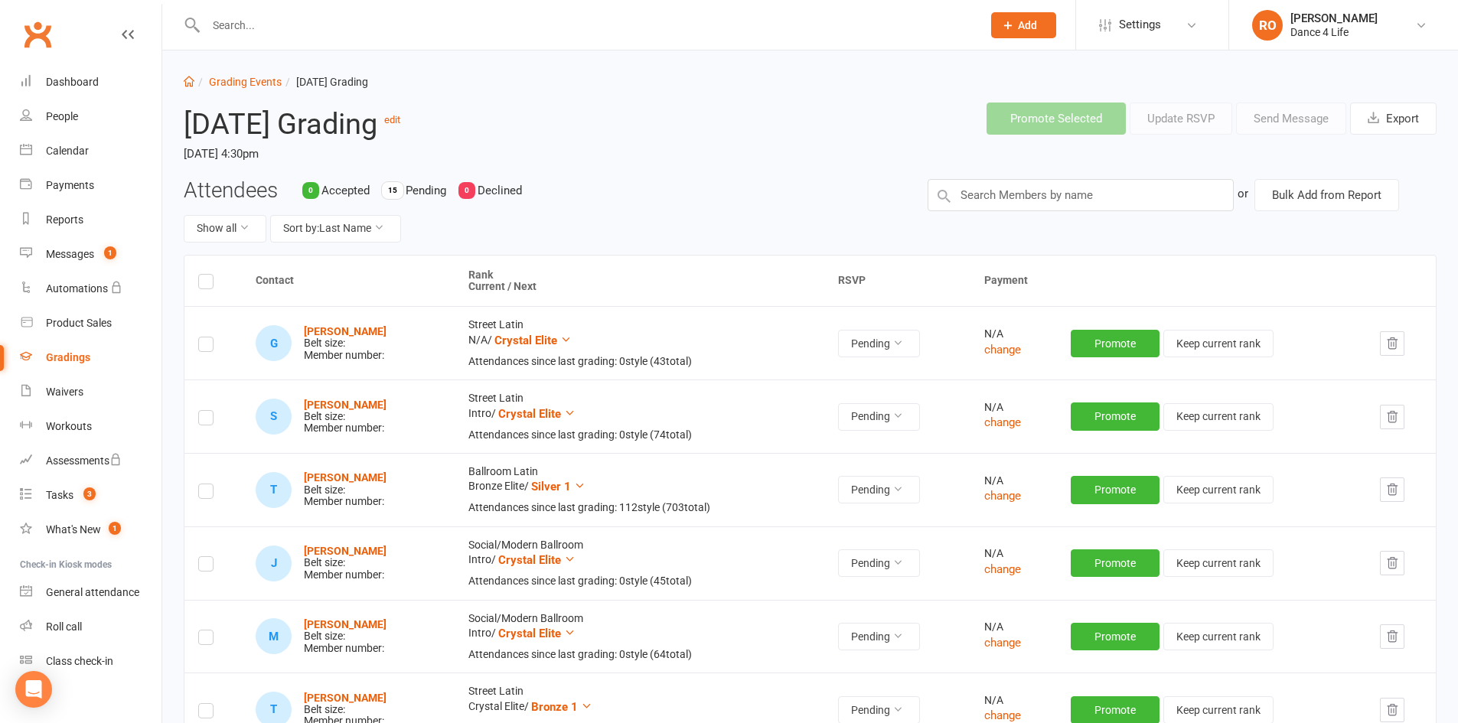
scroll to position [0, 0]
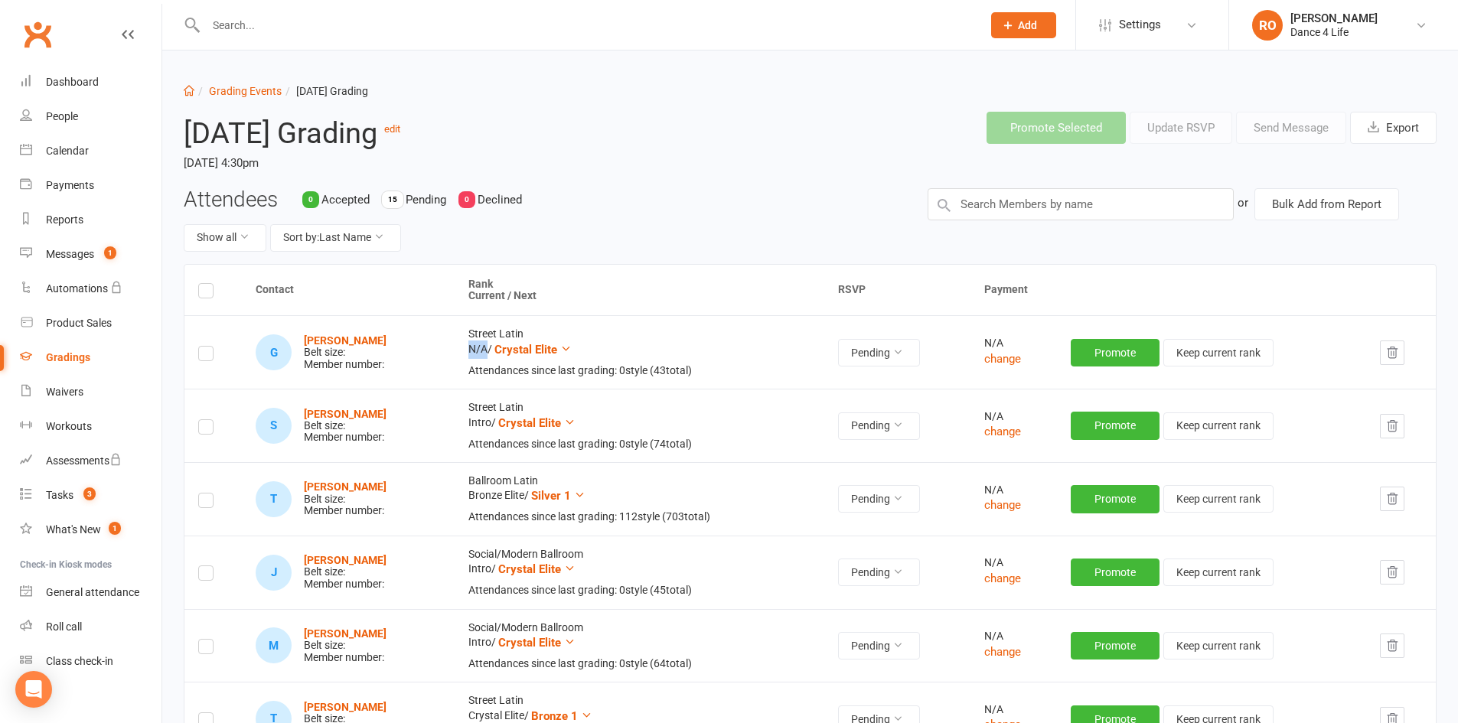
click at [203, 293] on label at bounding box center [205, 293] width 15 height 0
click at [203, 284] on input "checkbox" at bounding box center [205, 284] width 15 height 0
click at [1030, 125] on button "Promote Selected" at bounding box center [1055, 128] width 139 height 32
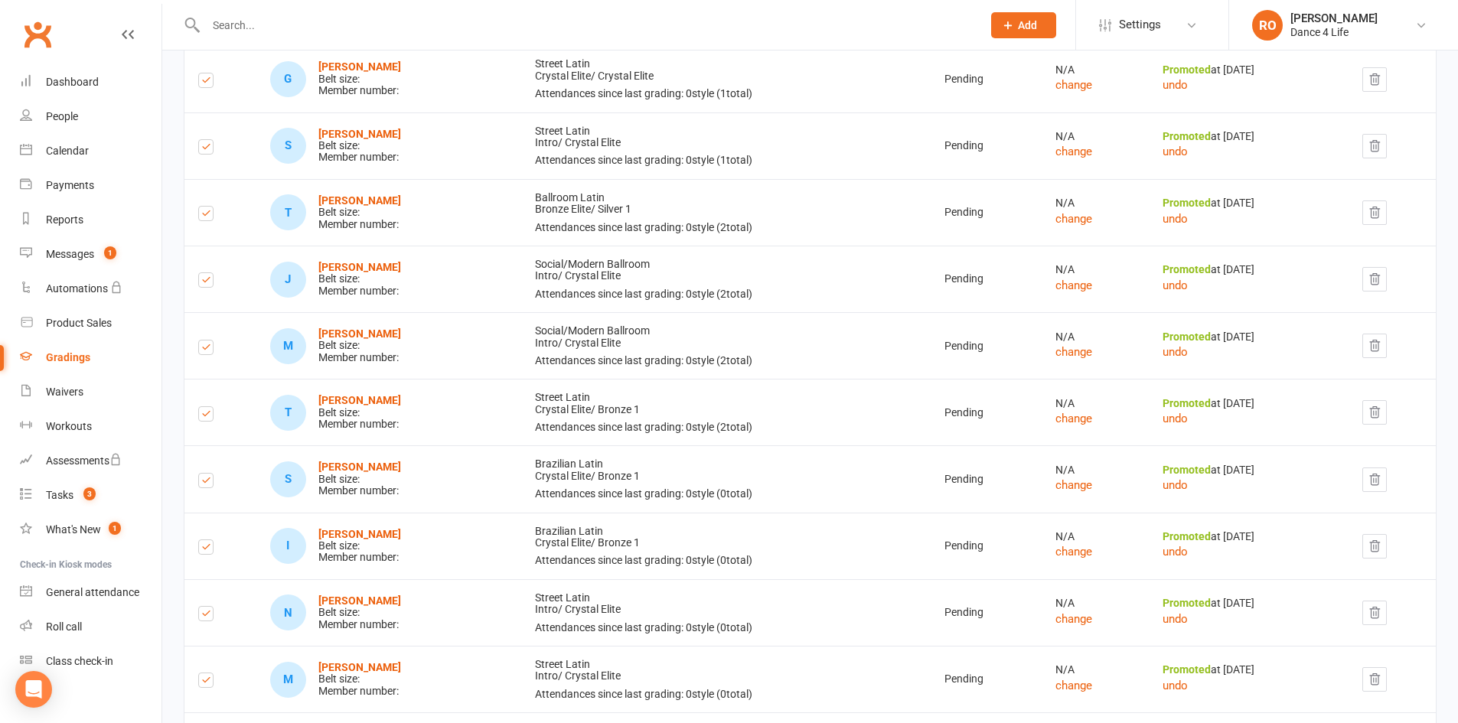
scroll to position [459, 0]
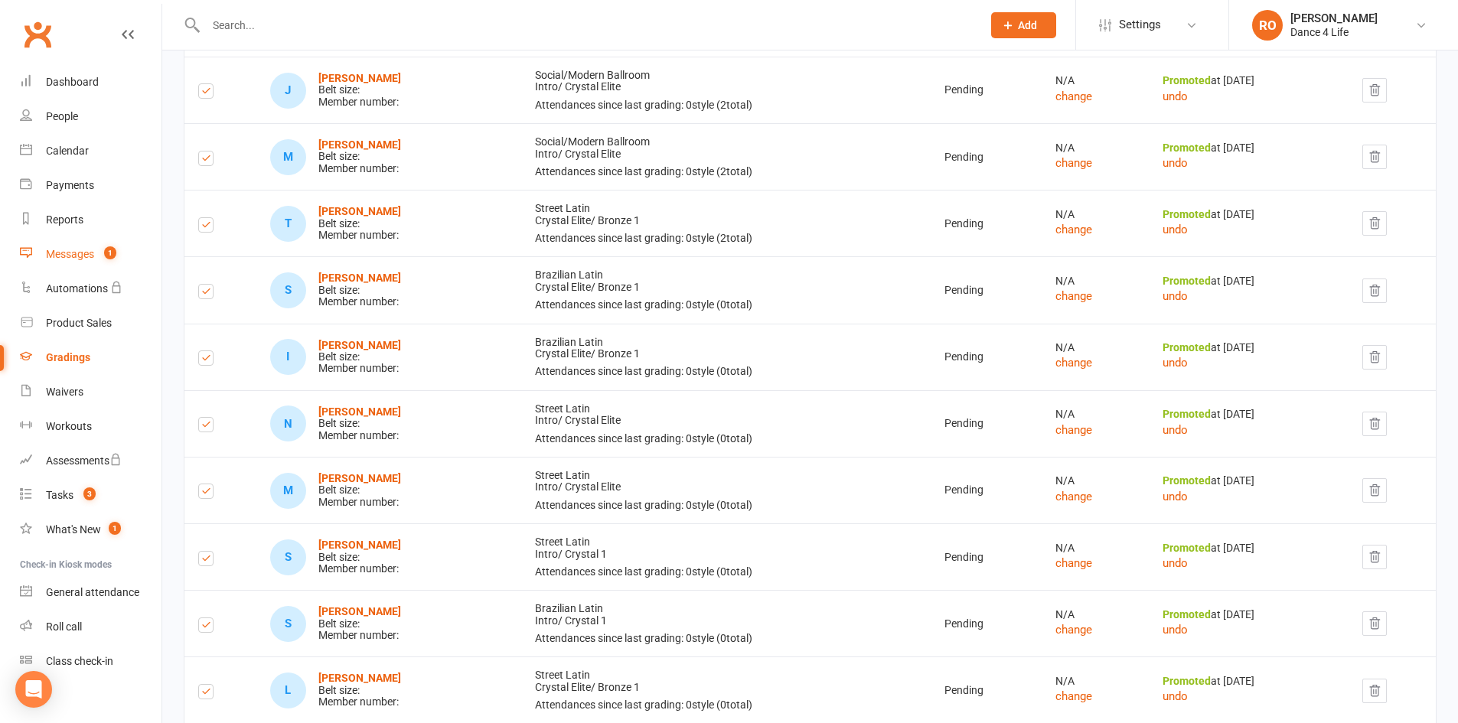
click at [60, 245] on link "Messages 1" at bounding box center [91, 254] width 142 height 34
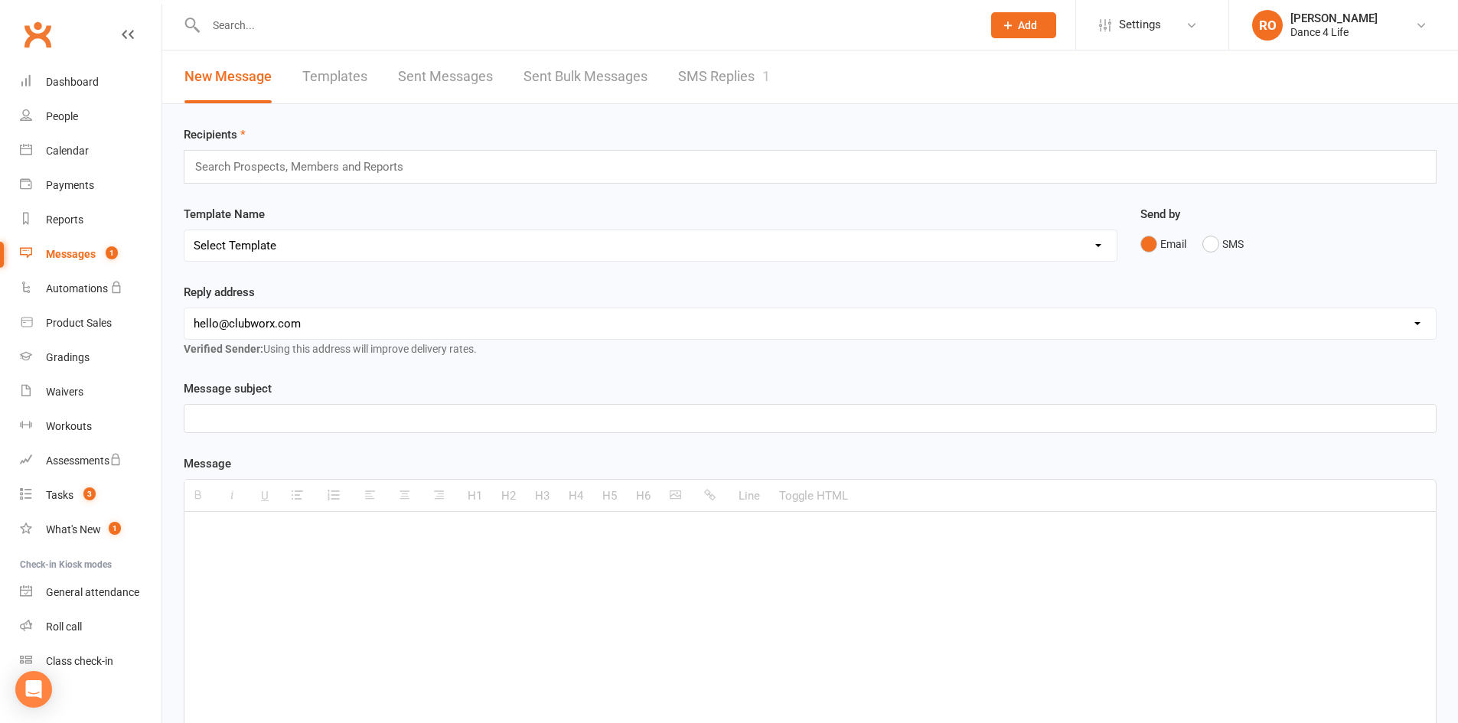
click at [708, 87] on link "SMS Replies 1" at bounding box center [724, 76] width 92 height 53
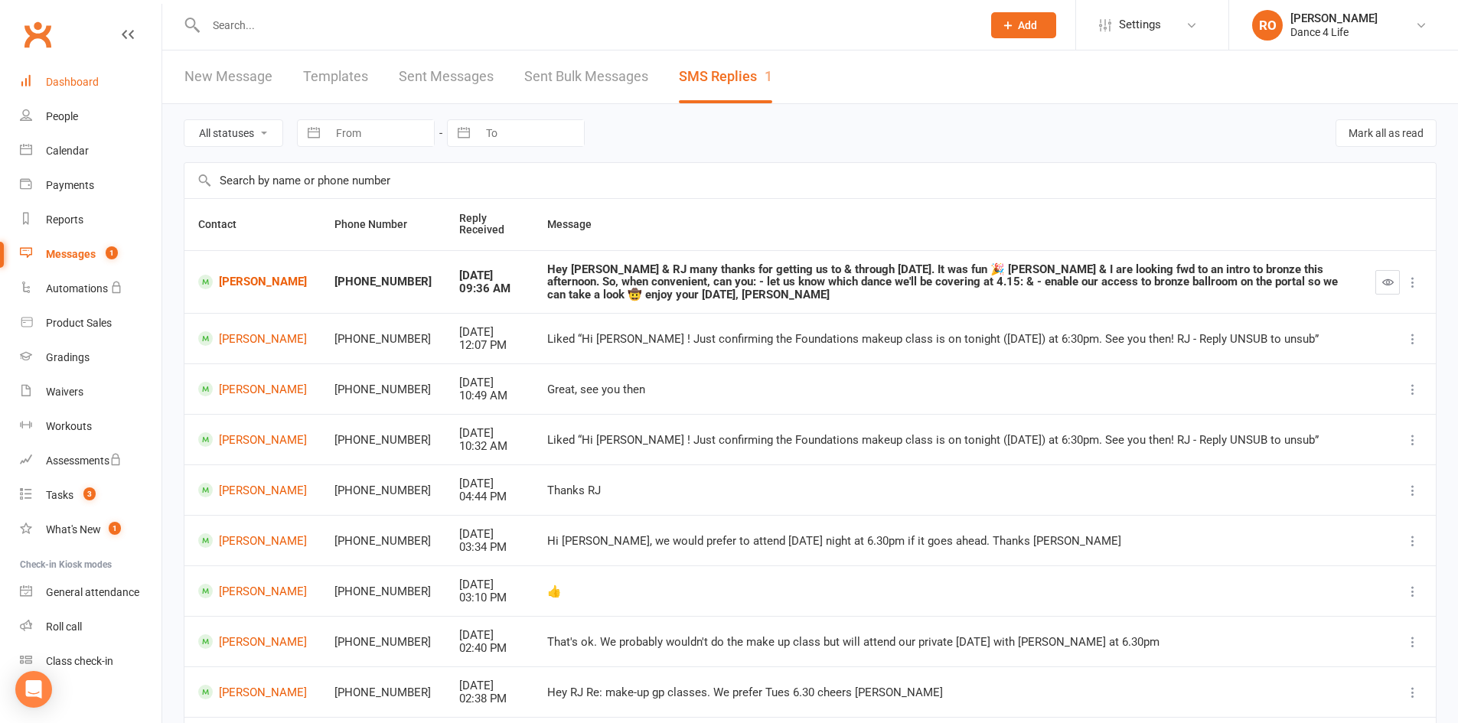
click at [101, 71] on link "Dashboard" at bounding box center [91, 82] width 142 height 34
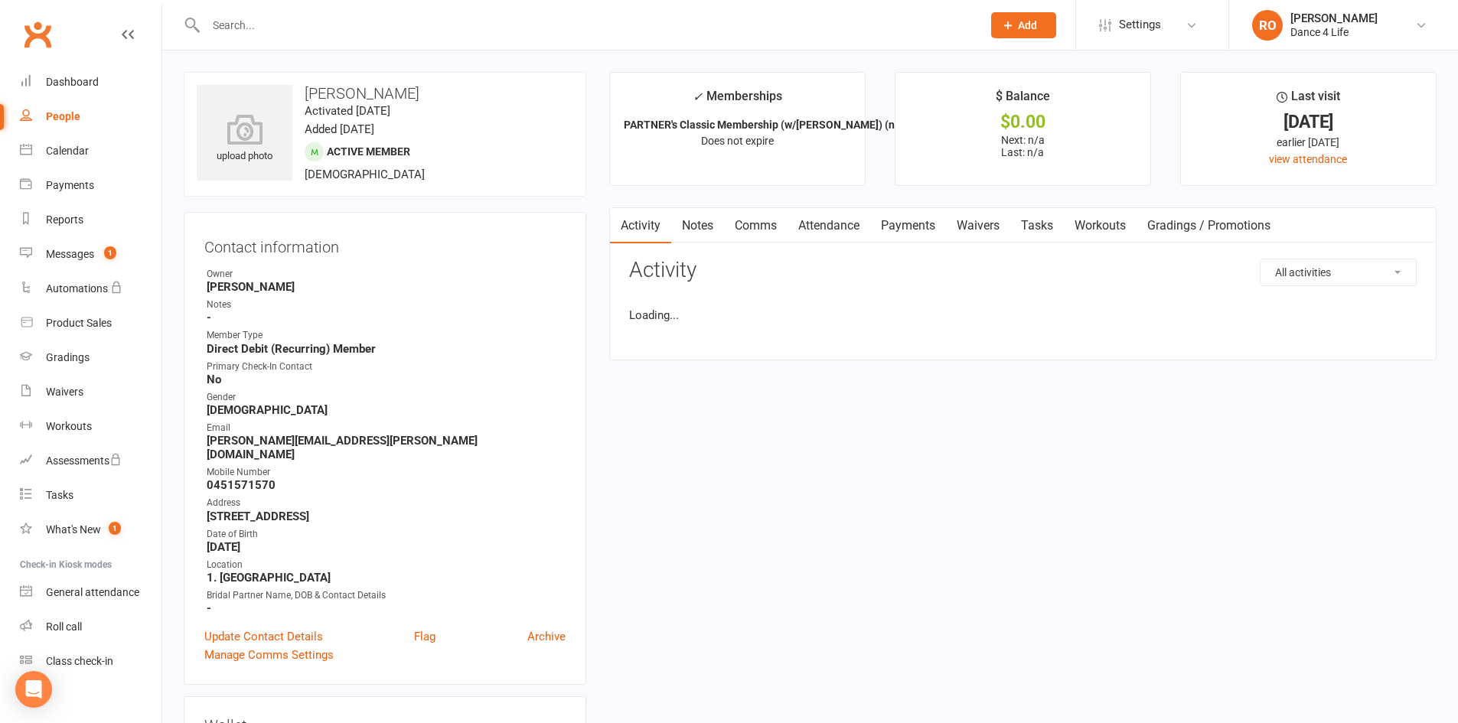
click at [529, 30] on input "text" at bounding box center [586, 25] width 770 height 21
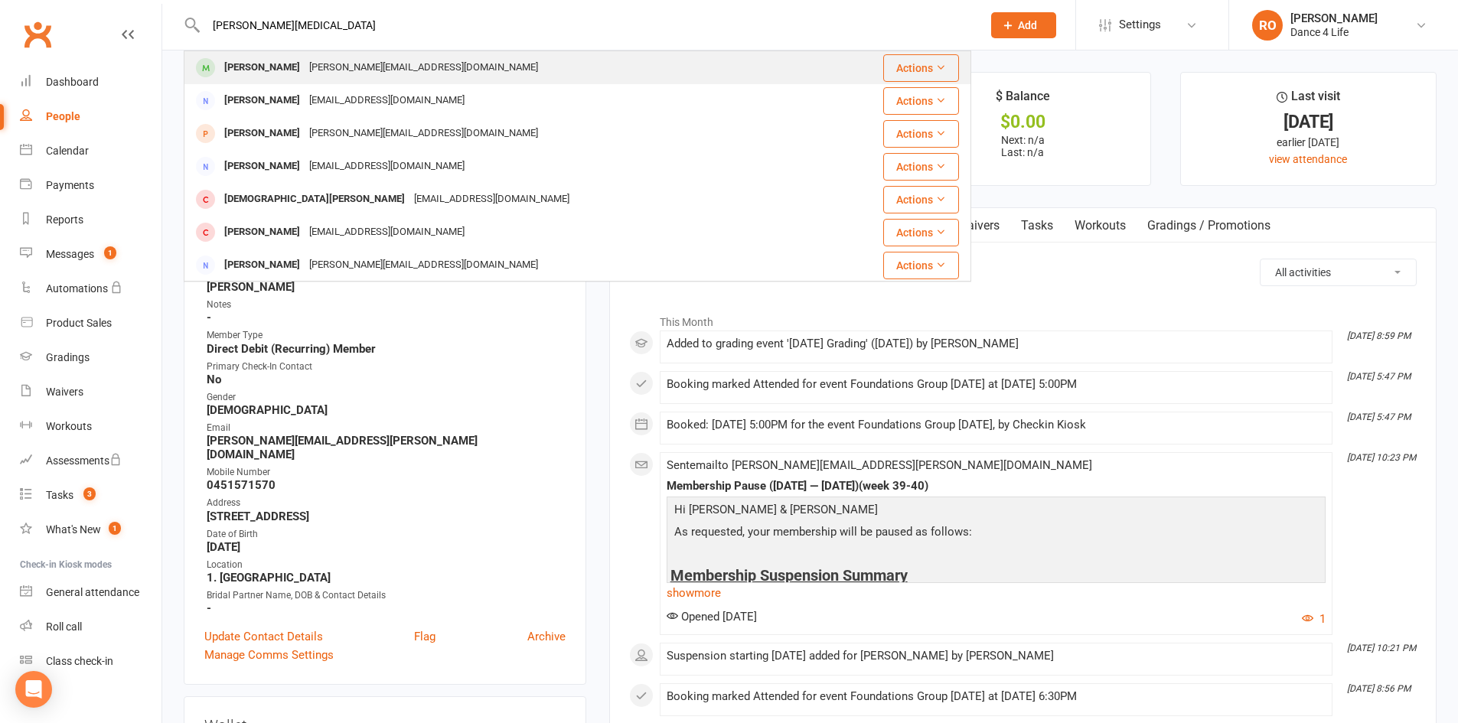
type input "sally bal"
click at [520, 73] on div "Sally Baldan sallybaldan@live.com" at bounding box center [505, 67] width 641 height 31
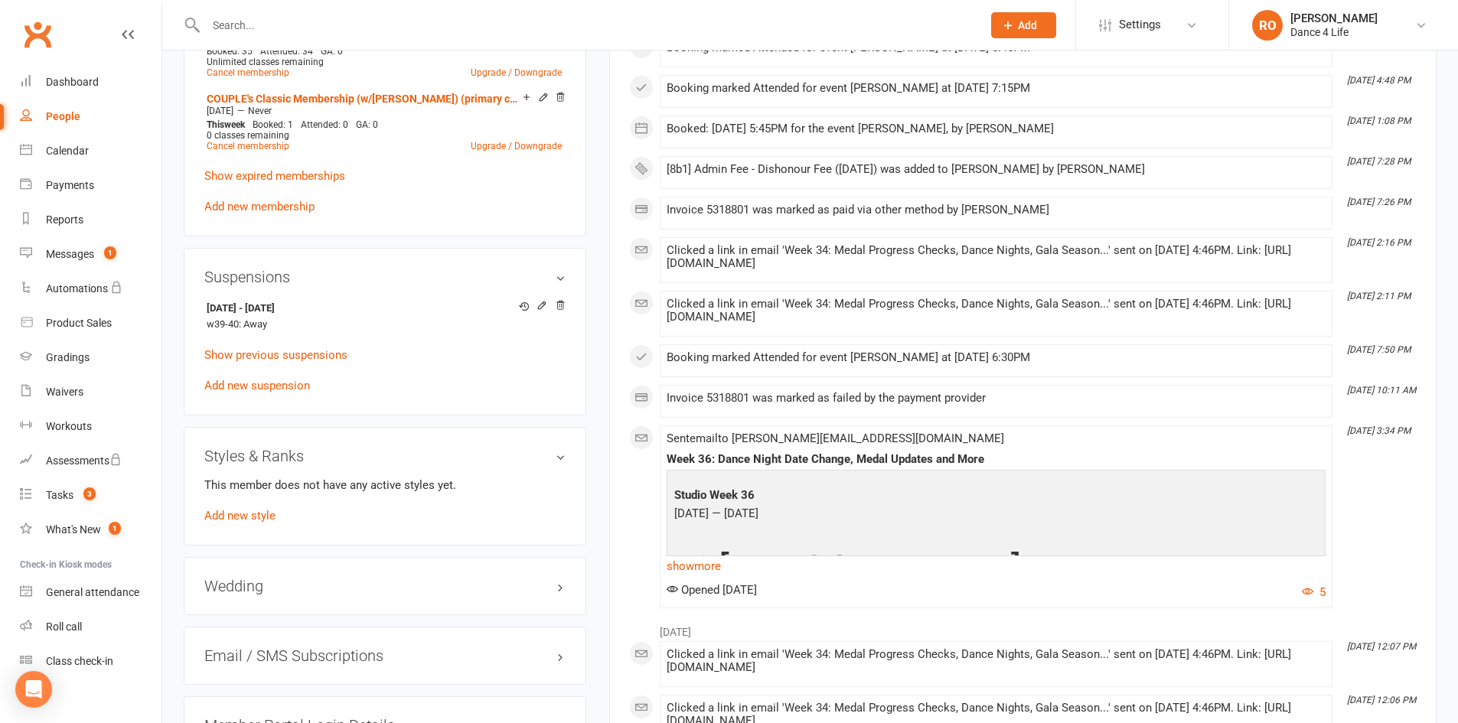
scroll to position [995, 0]
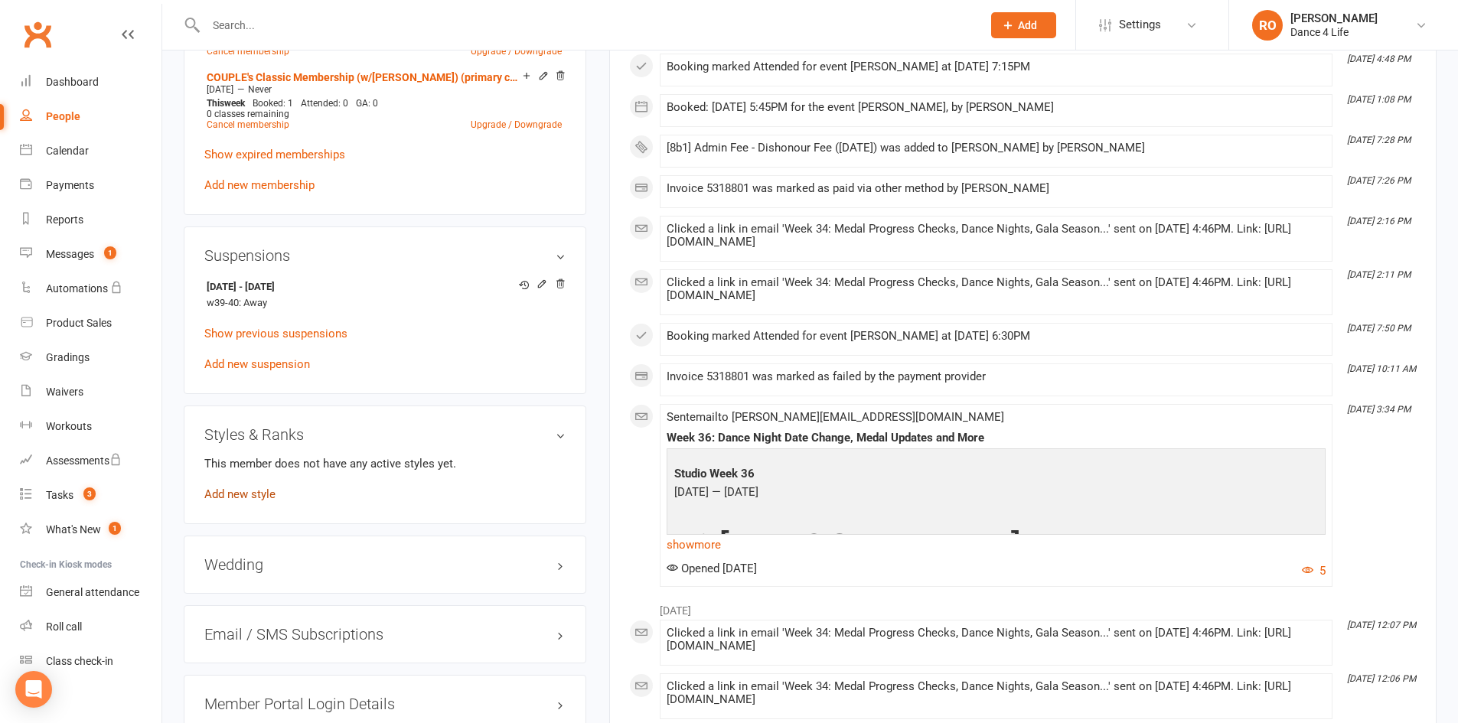
click at [264, 491] on link "Add new style" at bounding box center [239, 494] width 71 height 14
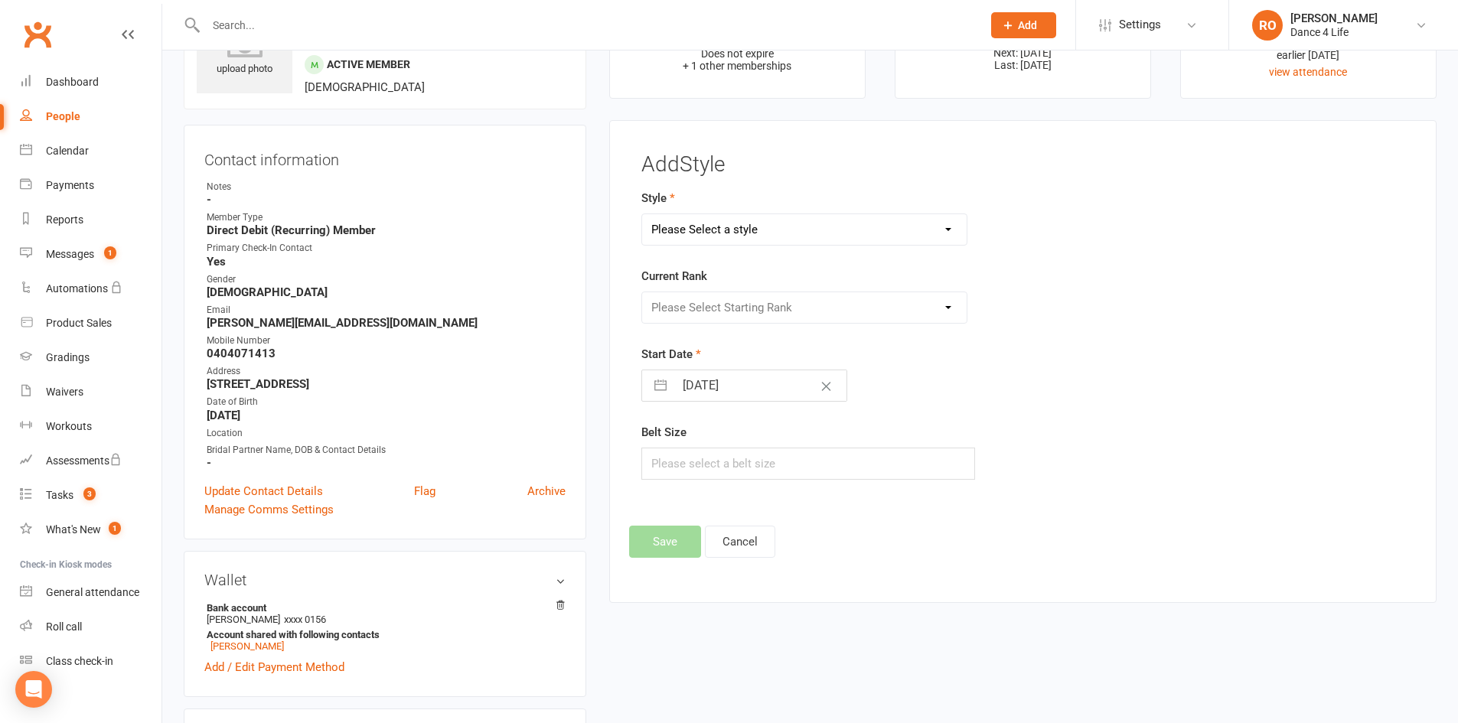
scroll to position [0, 0]
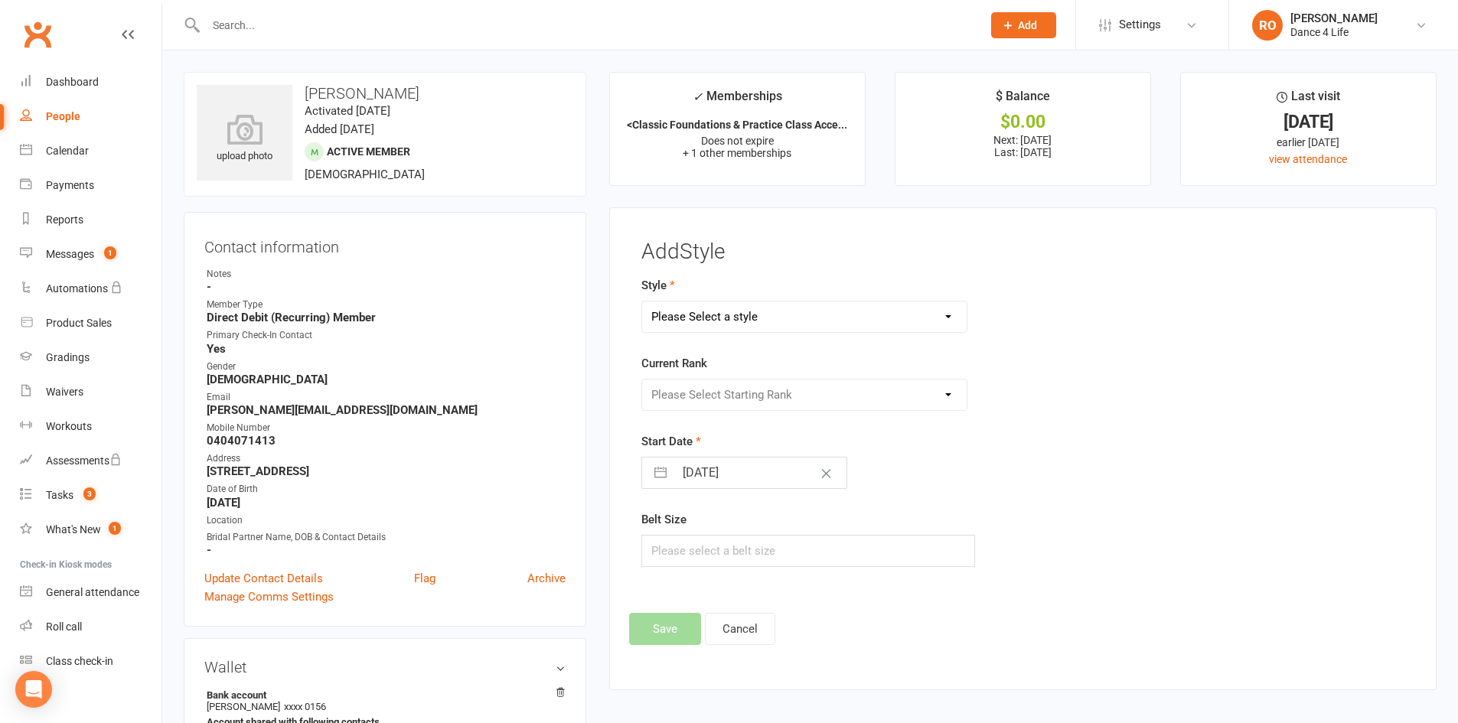
click at [738, 312] on select "Please Select a style Ballroom Latin Brazilian Latin Modern Ballroom New Vogue …" at bounding box center [804, 316] width 325 height 31
select select "930"
click at [642, 301] on select "Please Select a style Ballroom Latin Brazilian Latin Modern Ballroom New Vogue …" at bounding box center [804, 316] width 325 height 31
select select "7"
select select "2025"
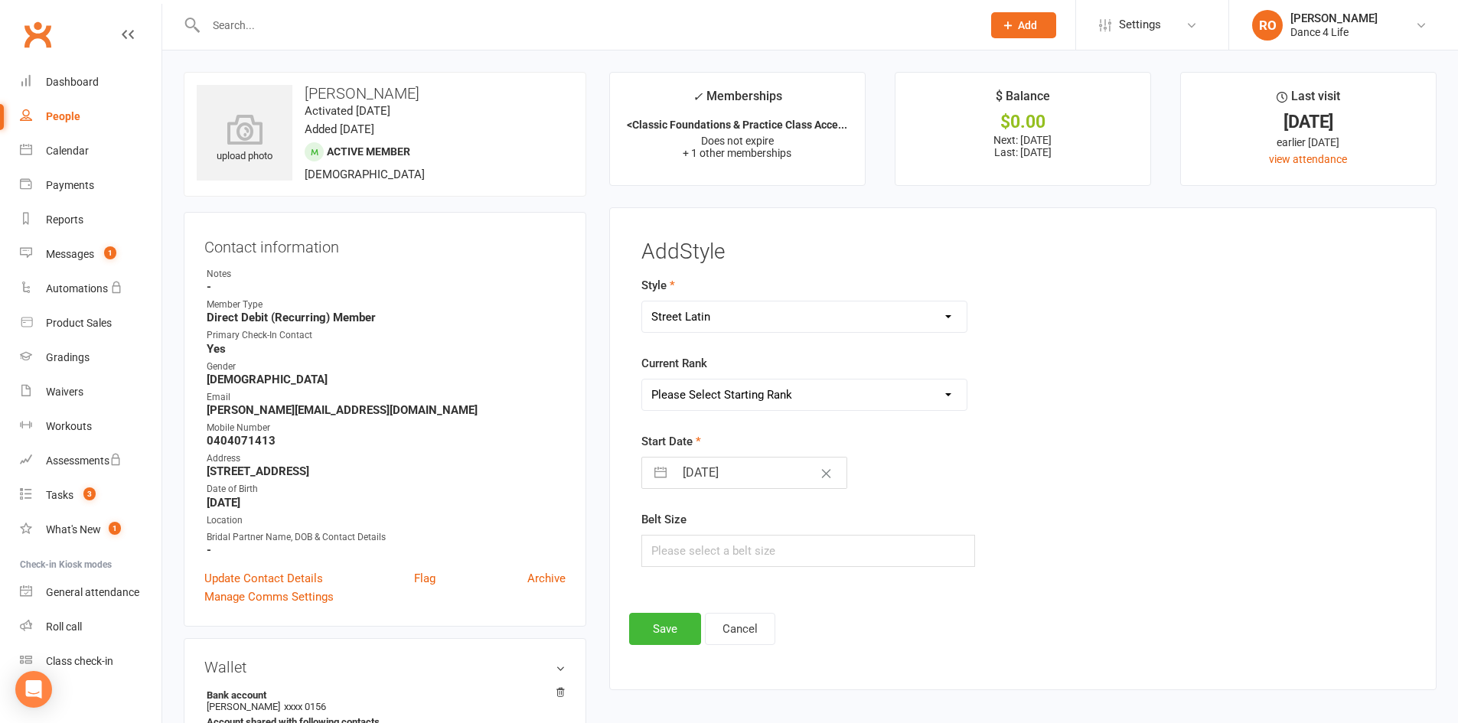
select select "8"
select select "2025"
select select "9"
select select "2025"
click at [744, 477] on input "14 Sep 2025" at bounding box center [760, 473] width 172 height 31
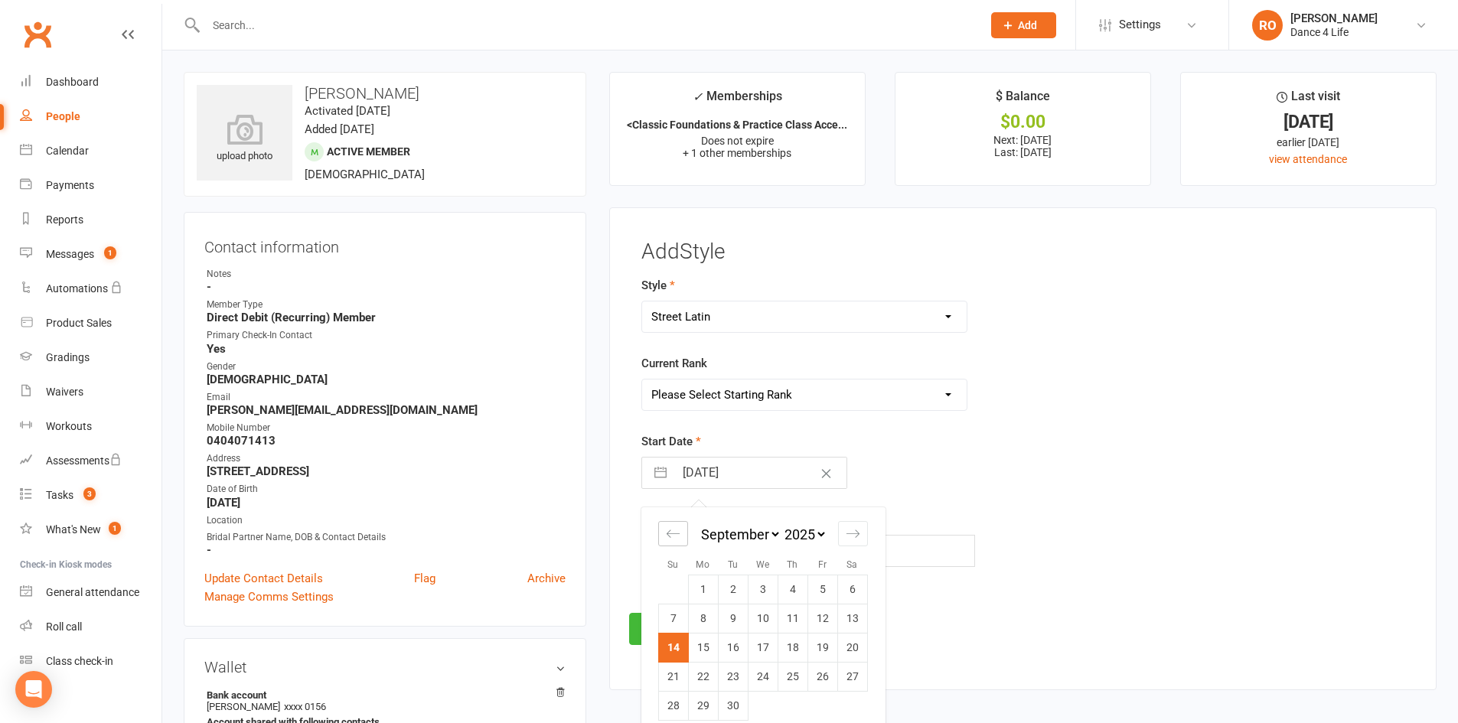
click at [676, 532] on icon "Move backward to switch to the previous month." at bounding box center [673, 533] width 15 height 15
click at [676, 533] on icon "Move backward to switch to the previous month." at bounding box center [673, 533] width 15 height 15
select select "5"
select select "2025"
select select "6"
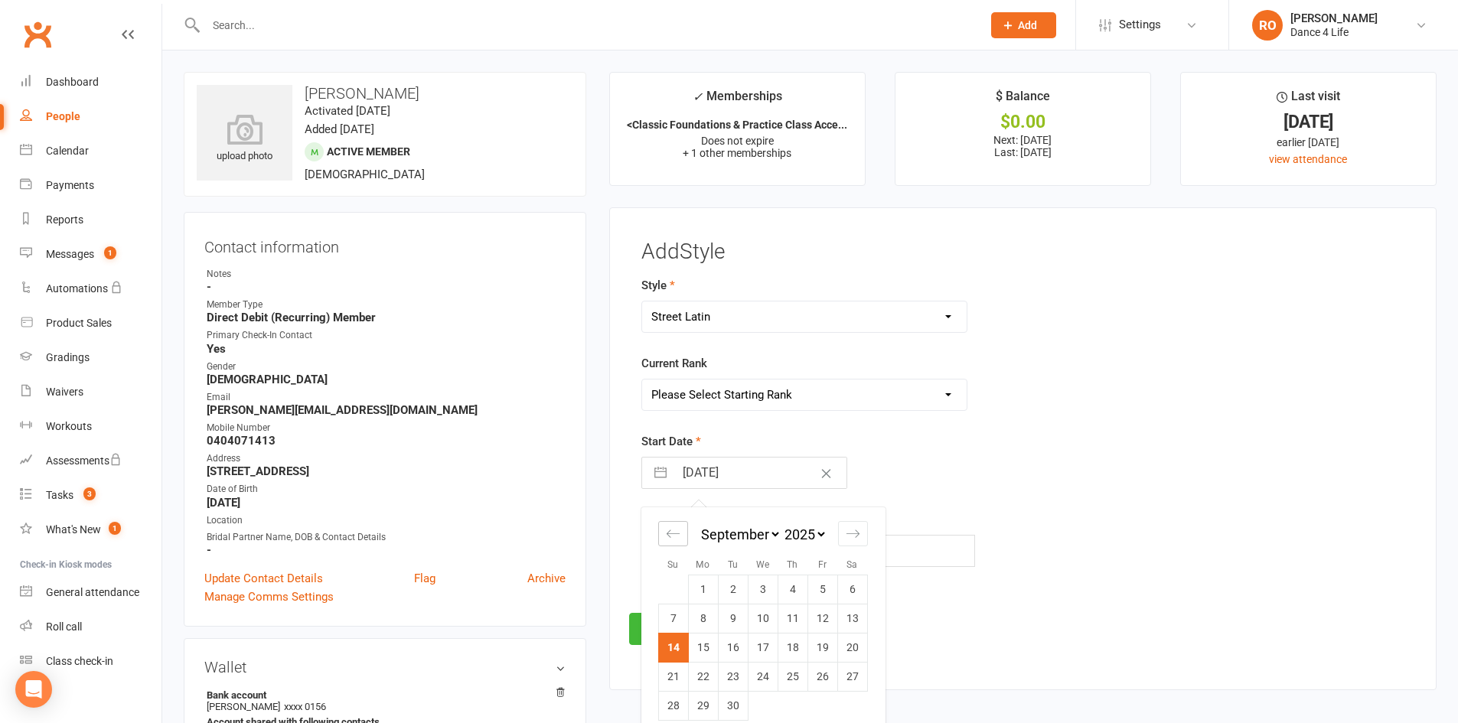
select select "2025"
click at [676, 533] on icon "Move backward to switch to the previous month." at bounding box center [673, 533] width 15 height 15
select select "4"
select select "2025"
click at [675, 533] on icon "Move backward to switch to the previous month." at bounding box center [673, 533] width 15 height 15
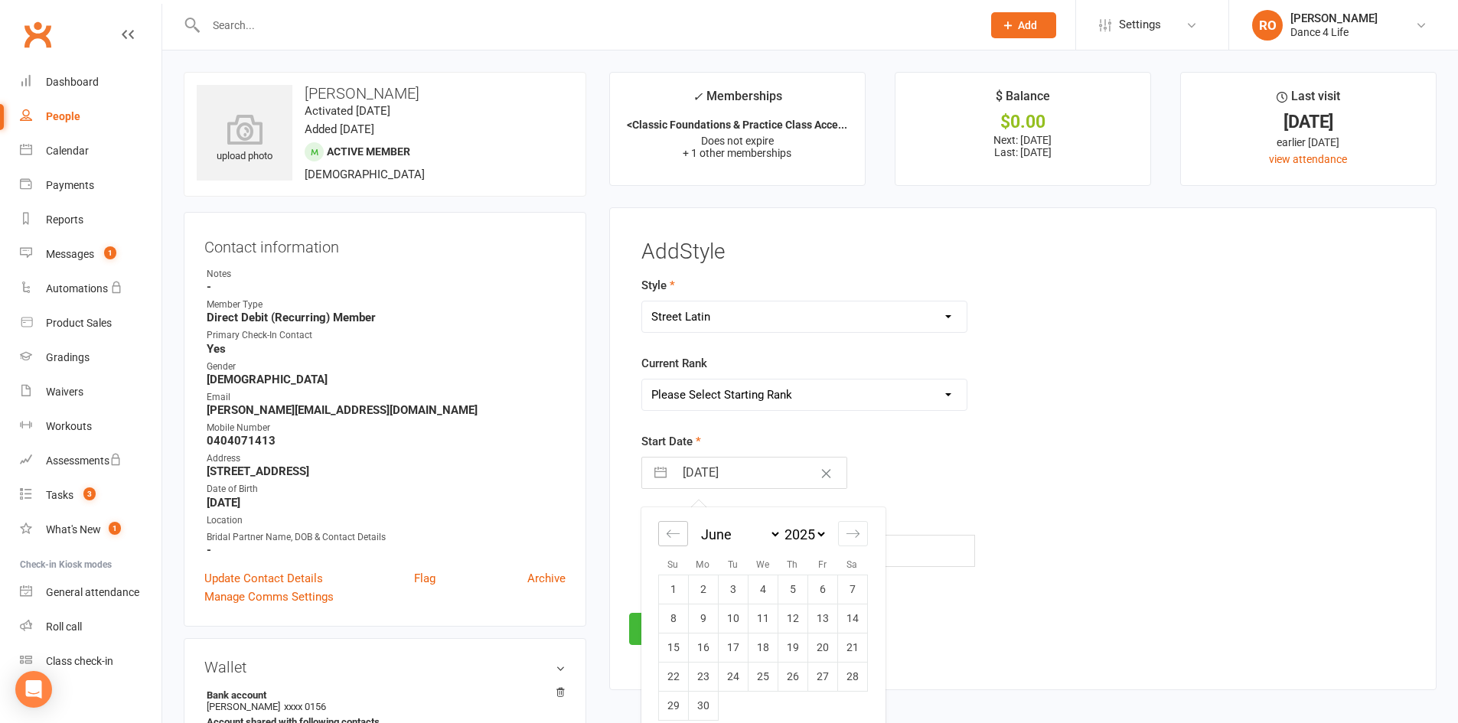
click at [675, 533] on icon "Move backward to switch to the previous month." at bounding box center [673, 533] width 15 height 15
select select "2"
select select "2025"
select select "3"
select select "2025"
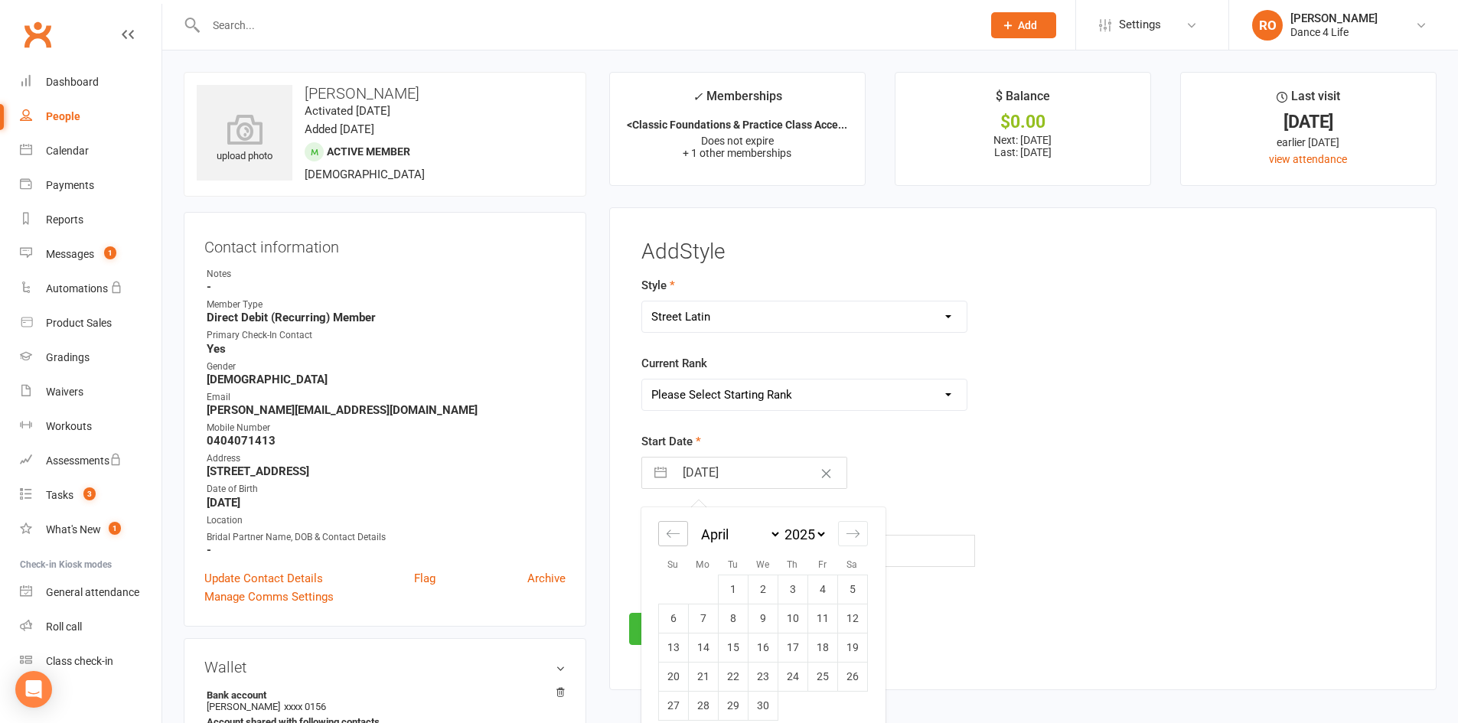
click at [675, 533] on icon "Move backward to switch to the previous month." at bounding box center [673, 533] width 15 height 15
select select "1"
select select "2025"
click at [675, 533] on icon "Move backward to switch to the previous month." at bounding box center [673, 533] width 15 height 15
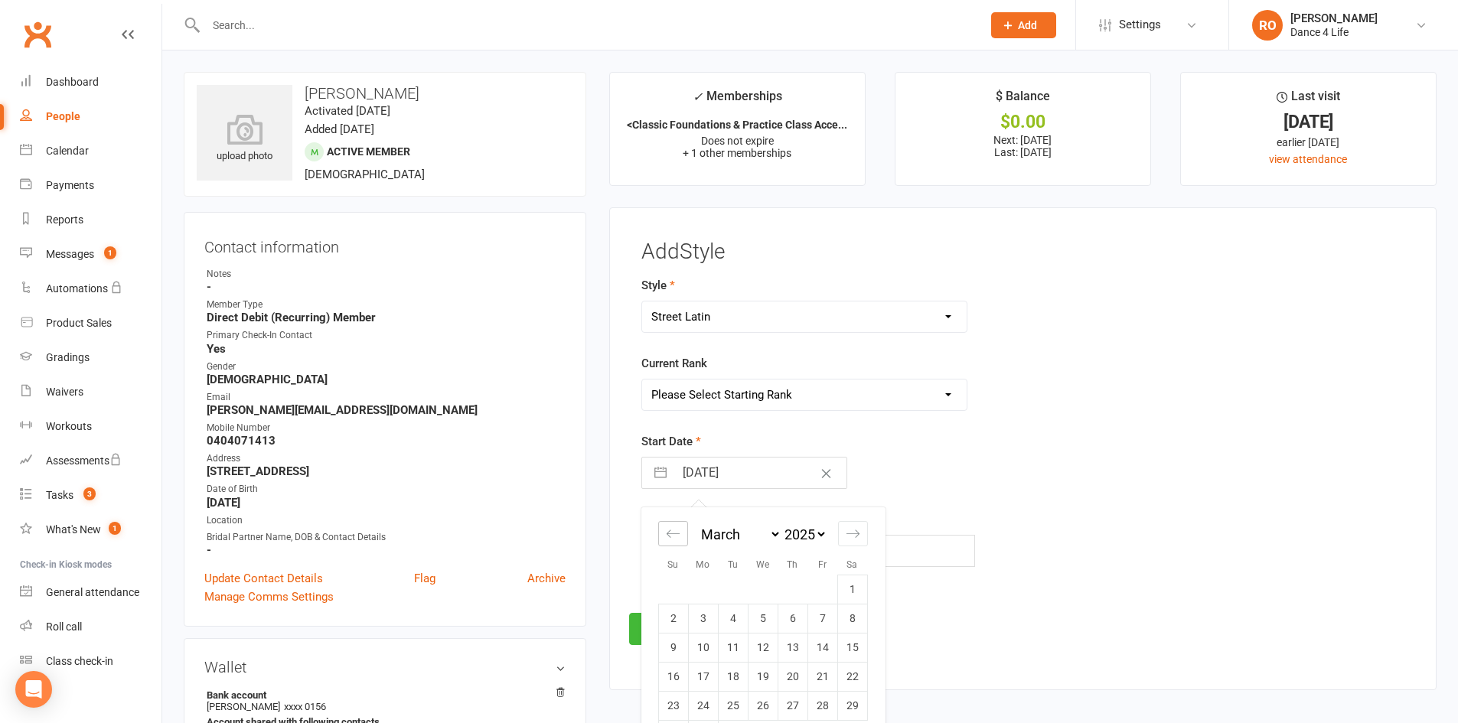
select select "11"
select select "2024"
select select "2025"
click at [675, 533] on icon "Move backward to switch to the previous month." at bounding box center [673, 533] width 15 height 15
select select "10"
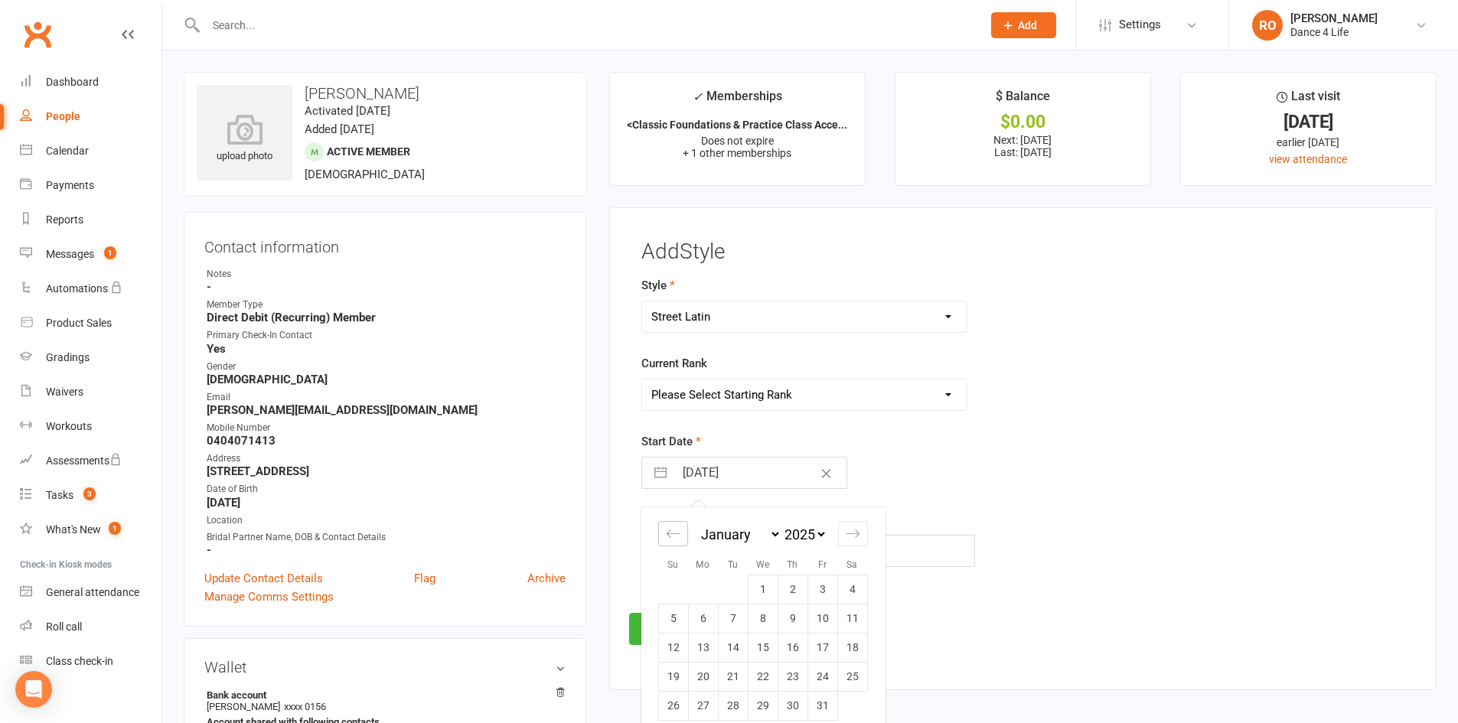
select select "2024"
click at [854, 535] on icon "Move forward to switch to the next month." at bounding box center [852, 533] width 15 height 15
select select "1"
select select "2025"
click at [753, 589] on td "1" at bounding box center [763, 589] width 30 height 29
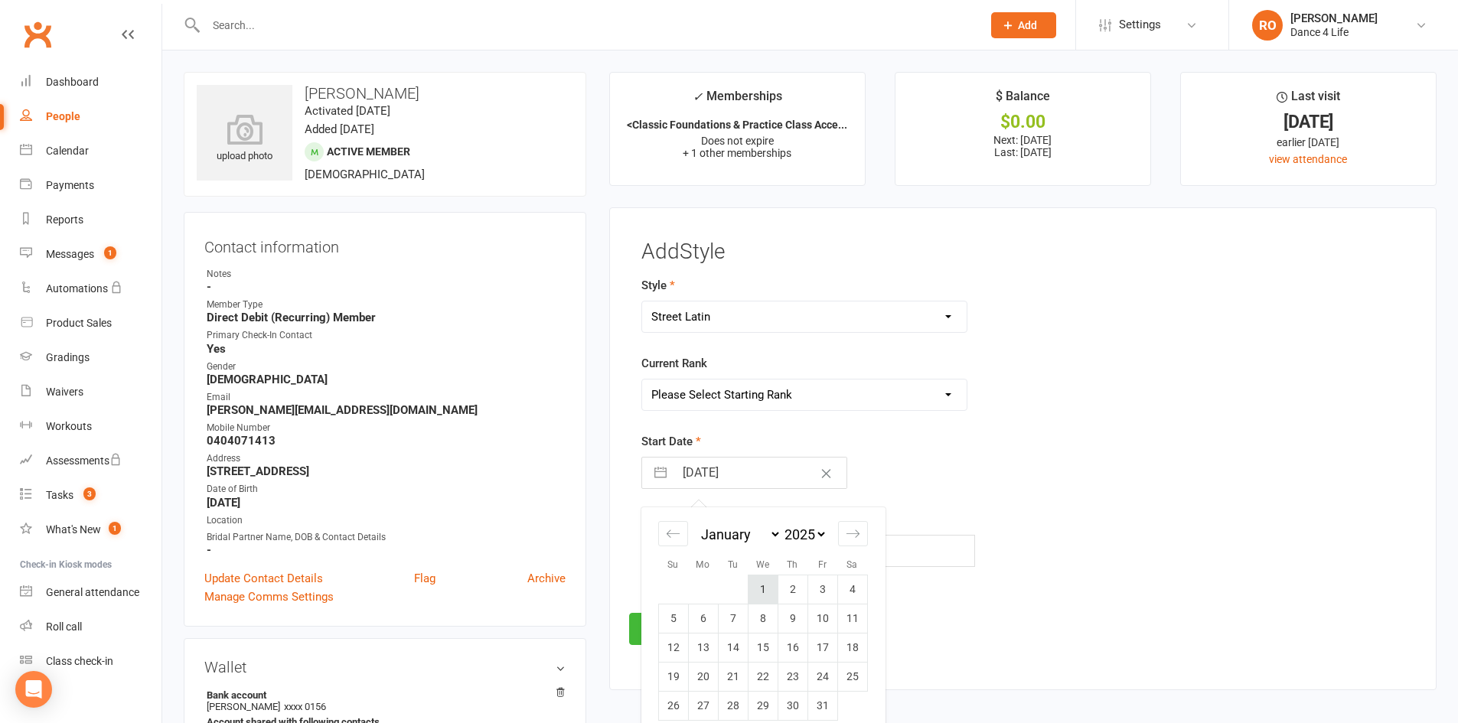
type input "01 Jan 2025"
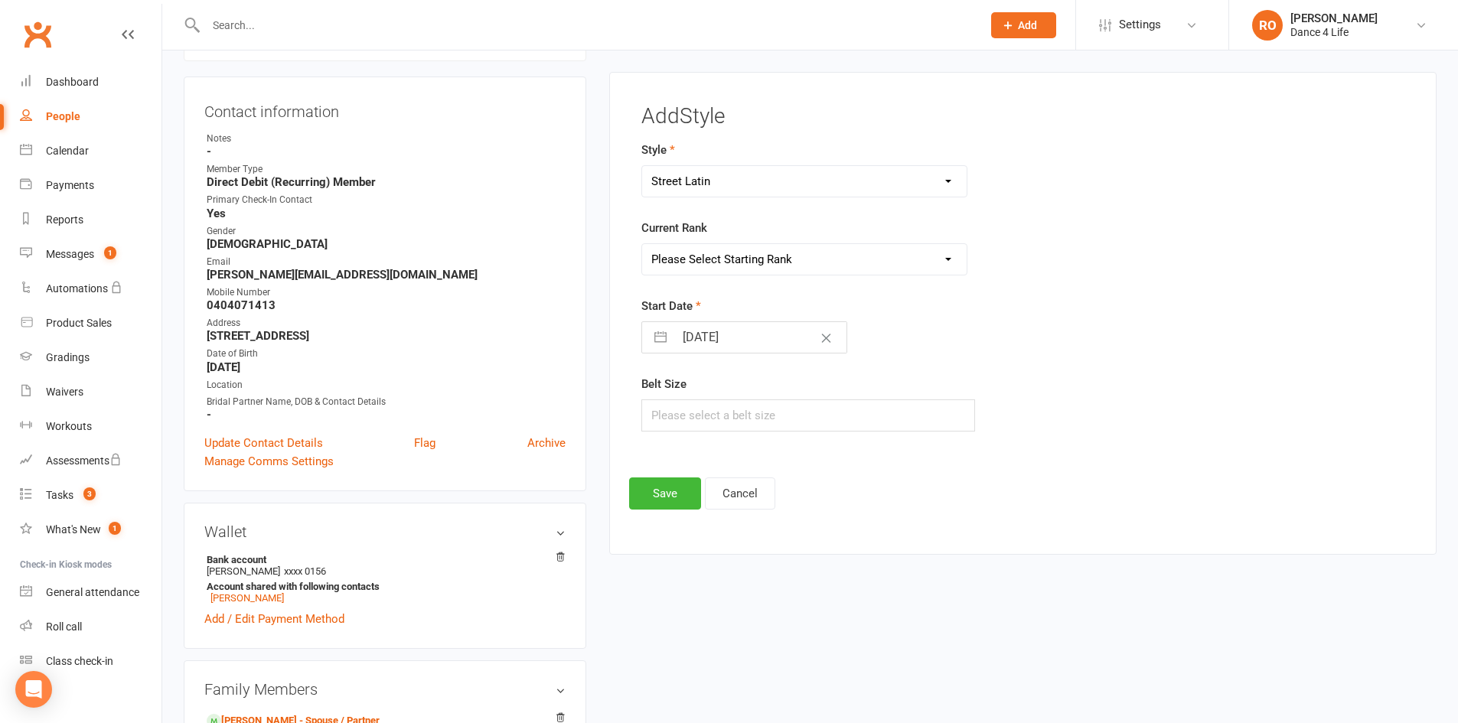
scroll to position [153, 0]
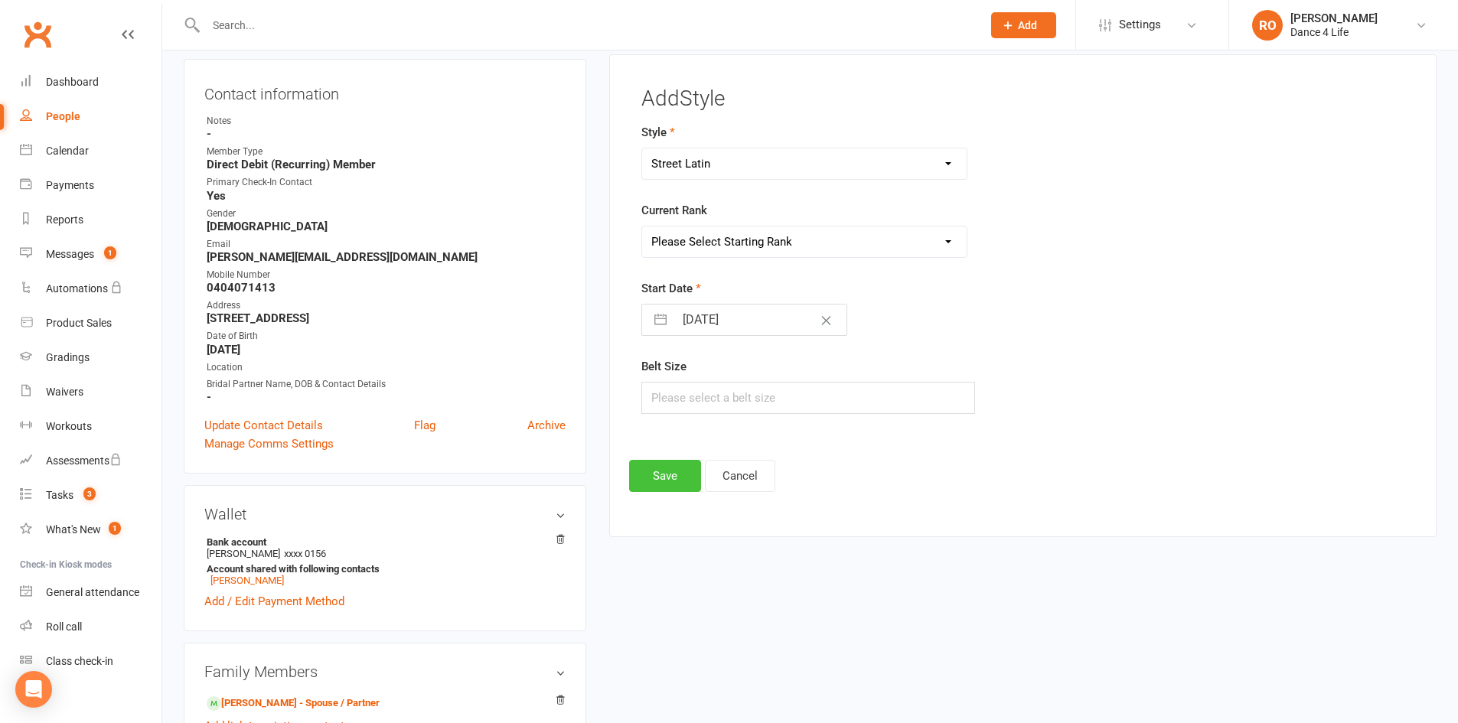
drag, startPoint x: 663, startPoint y: 477, endPoint x: 747, endPoint y: 234, distance: 256.5
click at [747, 234] on div "Add Style Style Ballroom Latin Brazilian Latin Modern Ballroom New Vogue Social…" at bounding box center [1022, 289] width 787 height 405
click at [747, 234] on select "Please Select Starting Rank Intro Novice Crystal 1 Crystal Elite Bronze 1 Bronz…" at bounding box center [804, 241] width 325 height 31
select select "8550"
click at [642, 226] on select "Please Select Starting Rank Intro Novice Crystal 1 Crystal Elite Bronze 1 Bronz…" at bounding box center [804, 241] width 325 height 31
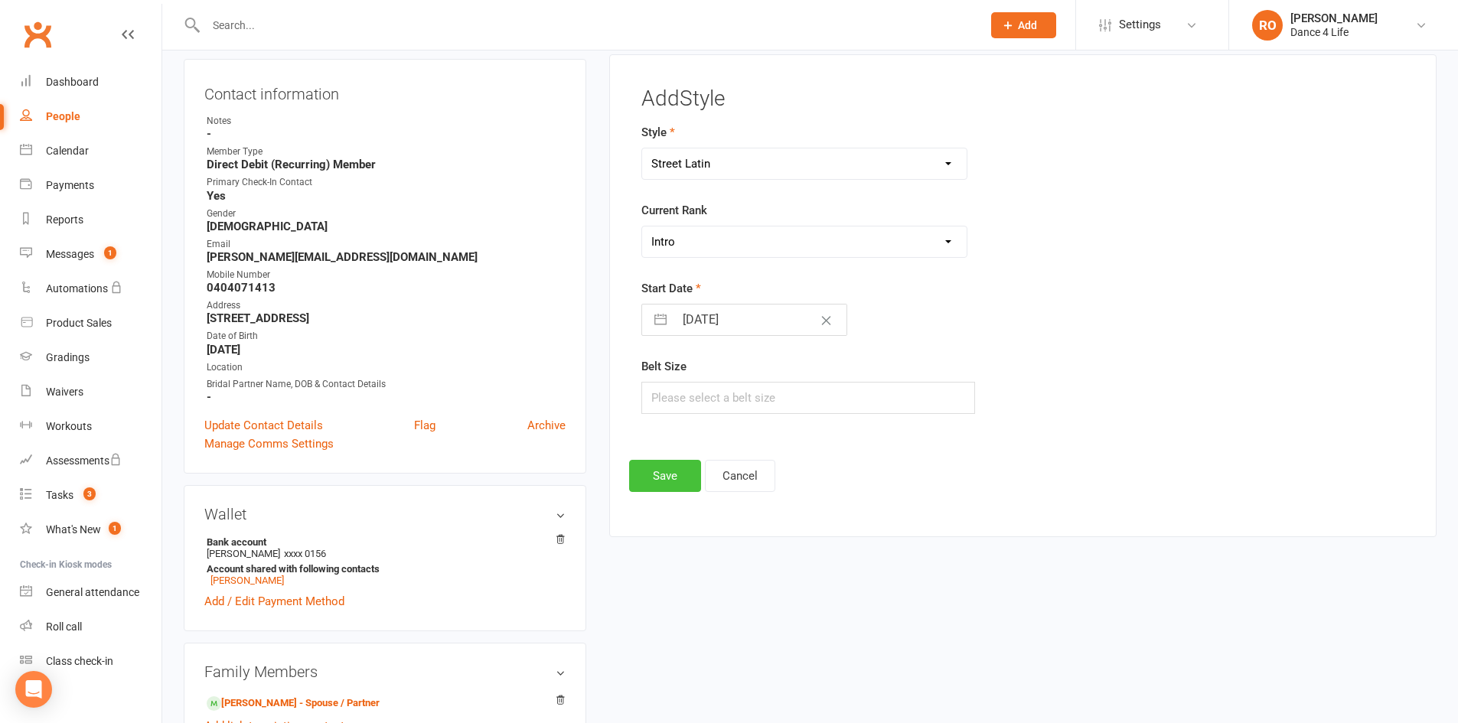
click at [686, 463] on button "Save" at bounding box center [665, 476] width 72 height 32
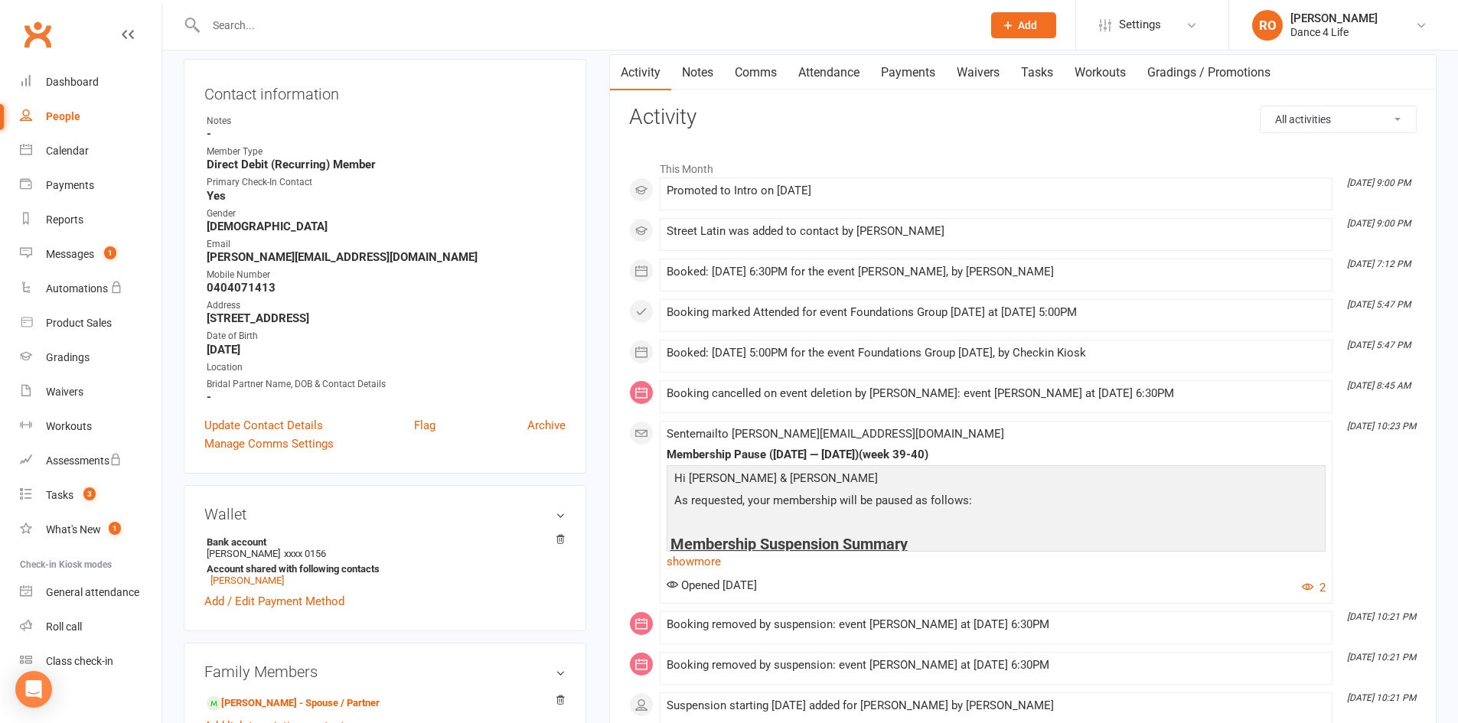
click at [487, 27] on input "text" at bounding box center [586, 25] width 770 height 21
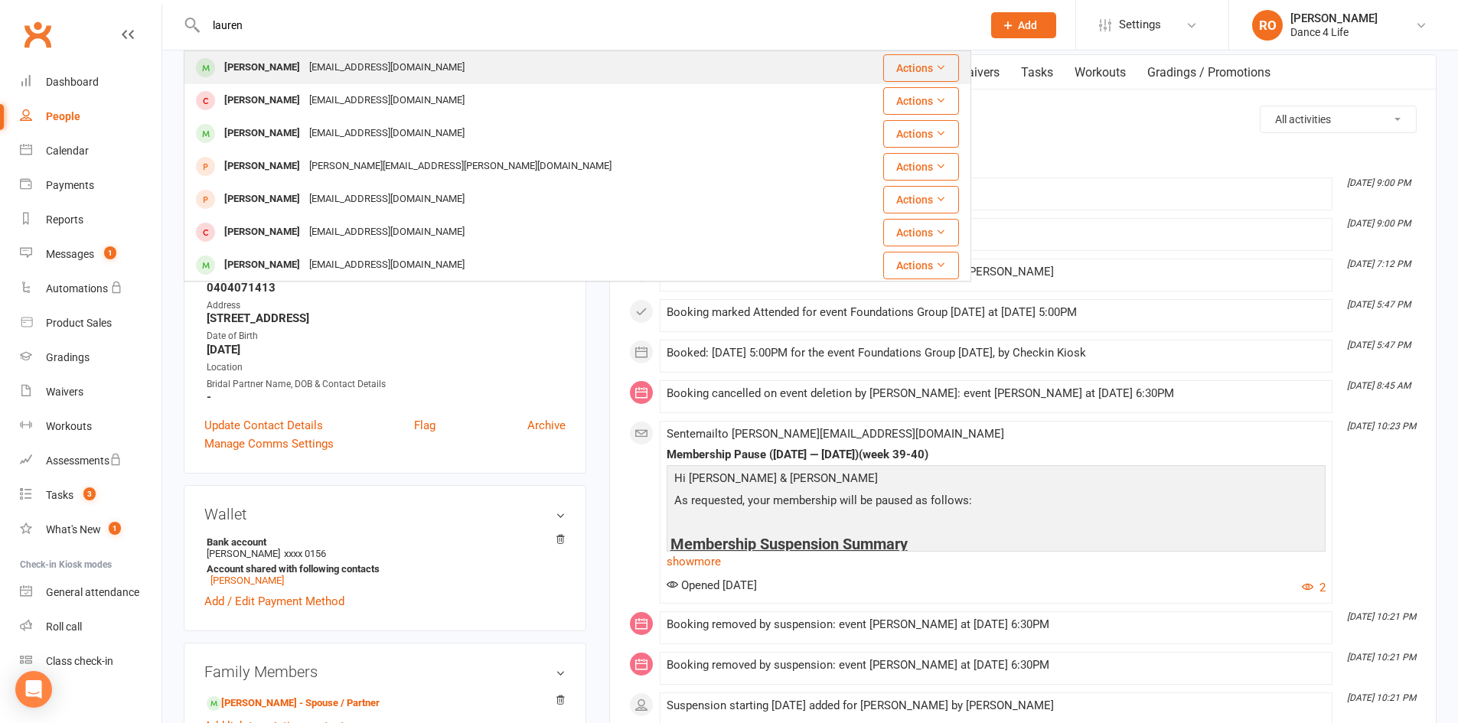
type input "lauren"
click at [480, 58] on div "Lauren Wakfer lhwakfer@icloud.com" at bounding box center [511, 67] width 653 height 31
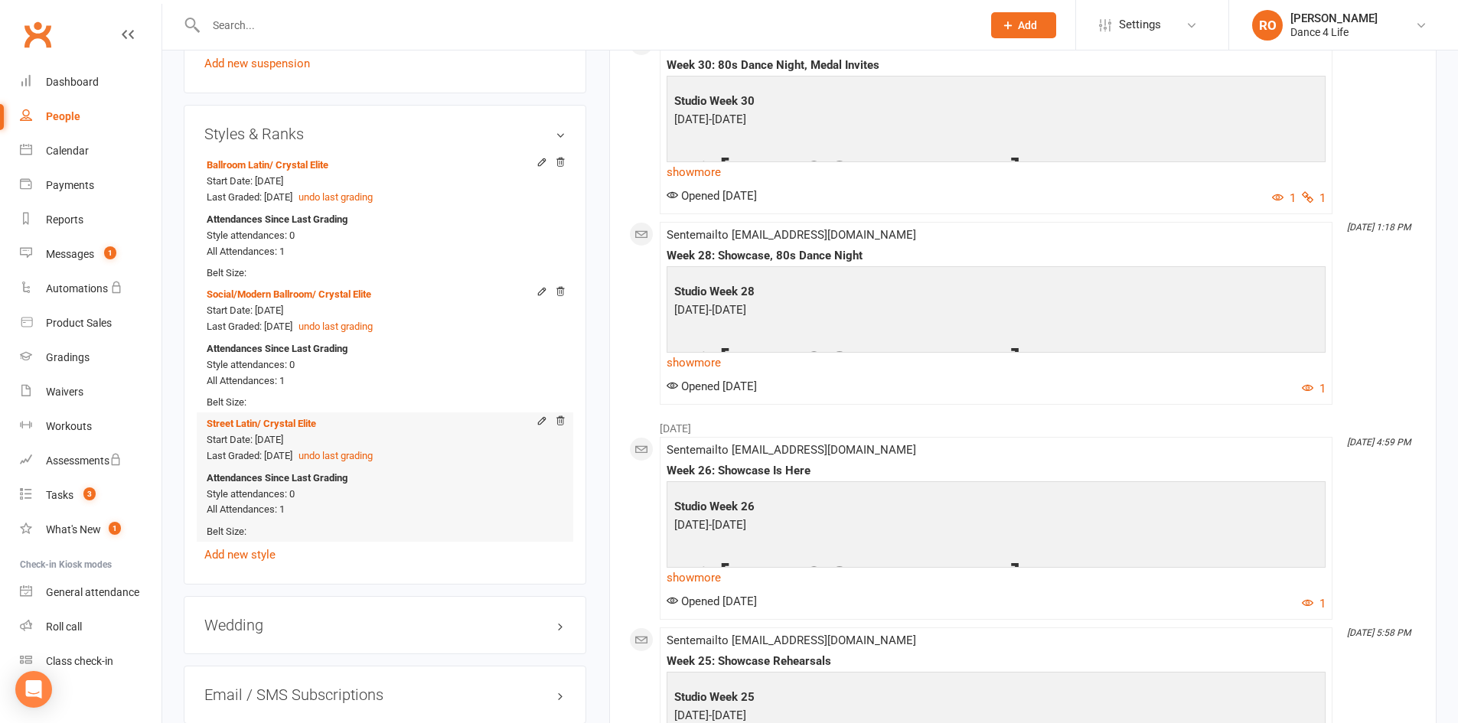
scroll to position [1148, 0]
click at [255, 559] on div "Ballroom Latin / Crystal Elite Start Date: 3 Nov 2024 Last Graded: 29 Mar 2025 …" at bounding box center [384, 356] width 361 height 410
click at [256, 555] on link "Add new style" at bounding box center [239, 553] width 71 height 14
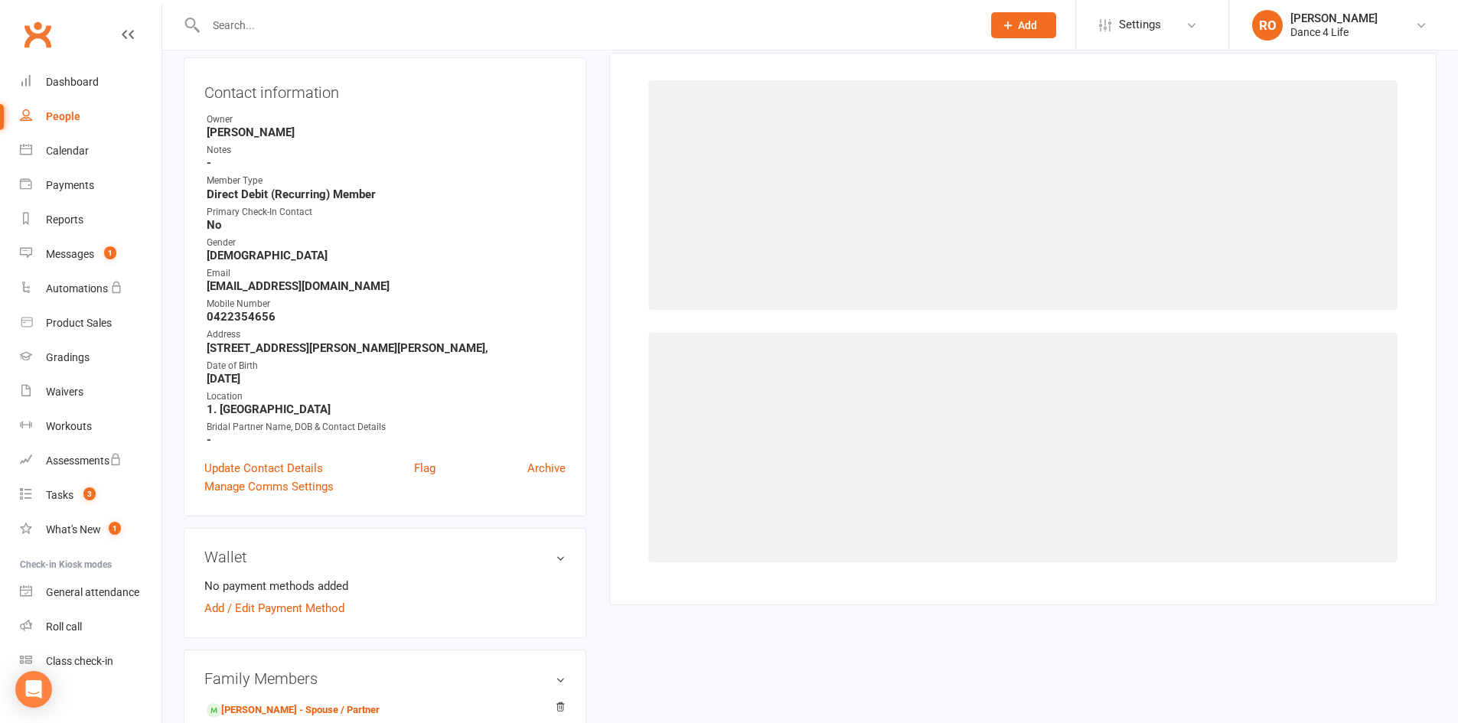
scroll to position [131, 0]
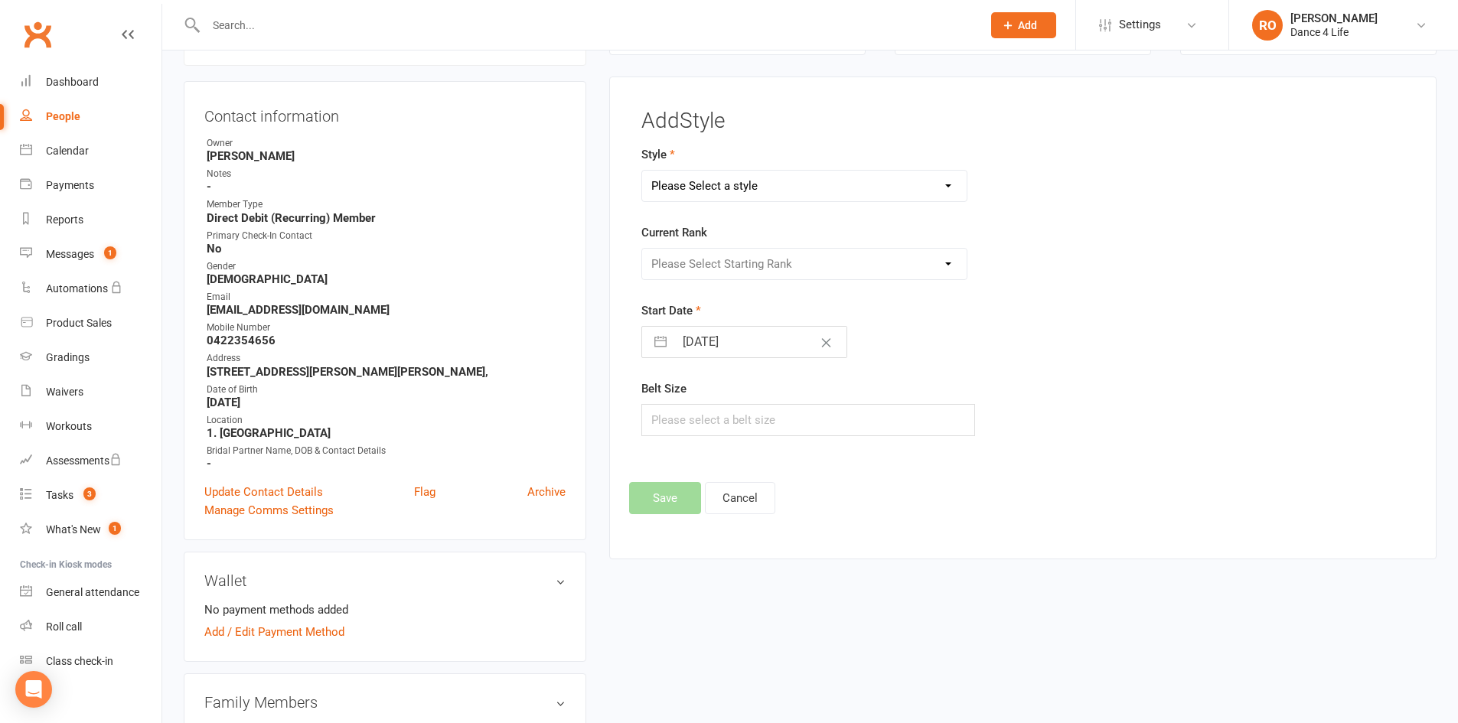
click at [769, 184] on select "Please Select a style Ballroom Latin Brazilian Latin Modern Ballroom New Vogue …" at bounding box center [804, 186] width 325 height 31
select select "1049"
click at [642, 171] on select "Please Select a style Ballroom Latin Brazilian Latin Modern Ballroom New Vogue …" at bounding box center [804, 186] width 325 height 31
click at [757, 270] on select "Please Select Starting Rank Intro Novice Crystal 1 Crystal Elite Bronze 1 Bronz…" at bounding box center [804, 264] width 325 height 31
select select "9798"
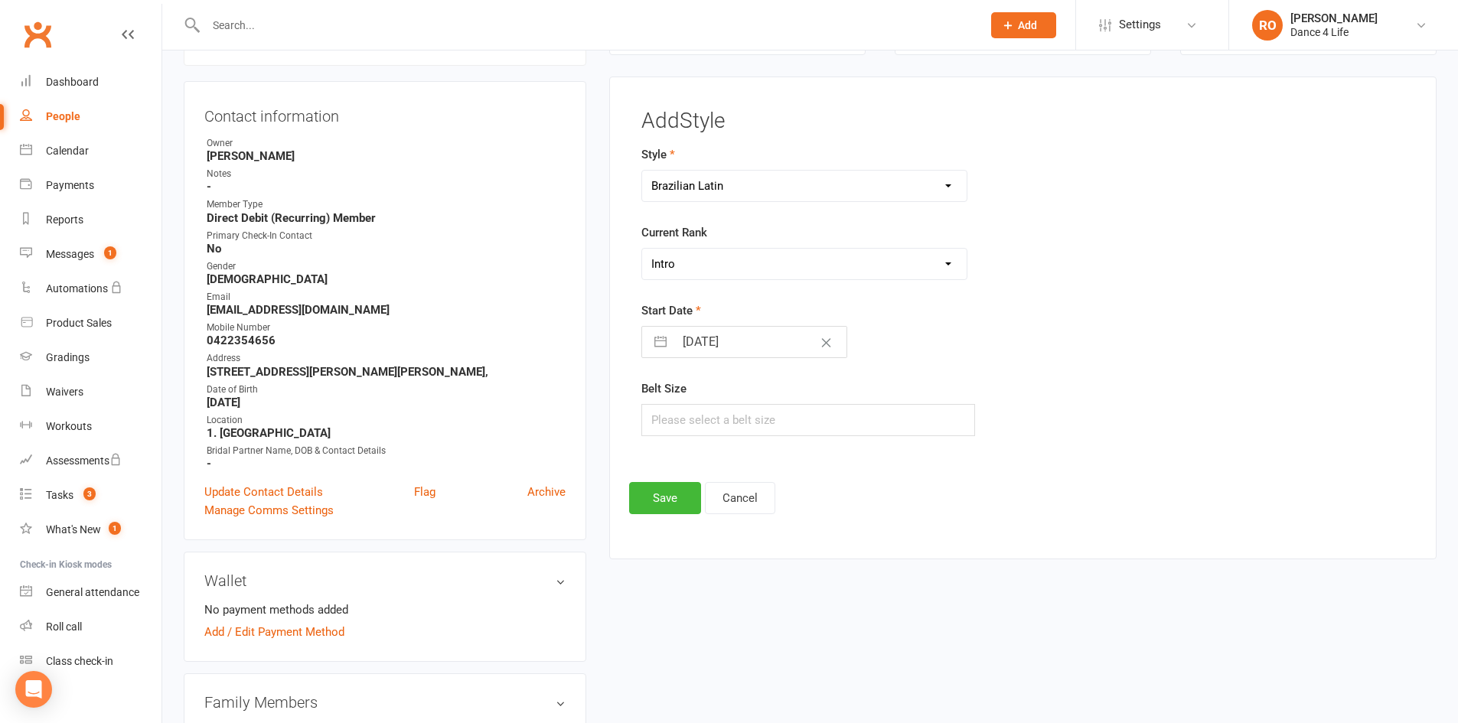
click at [642, 249] on select "Please Select Starting Rank Intro Novice Crystal 1 Crystal Elite Bronze 1 Bronz…" at bounding box center [804, 264] width 325 height 31
select select "7"
select select "2025"
select select "8"
select select "2025"
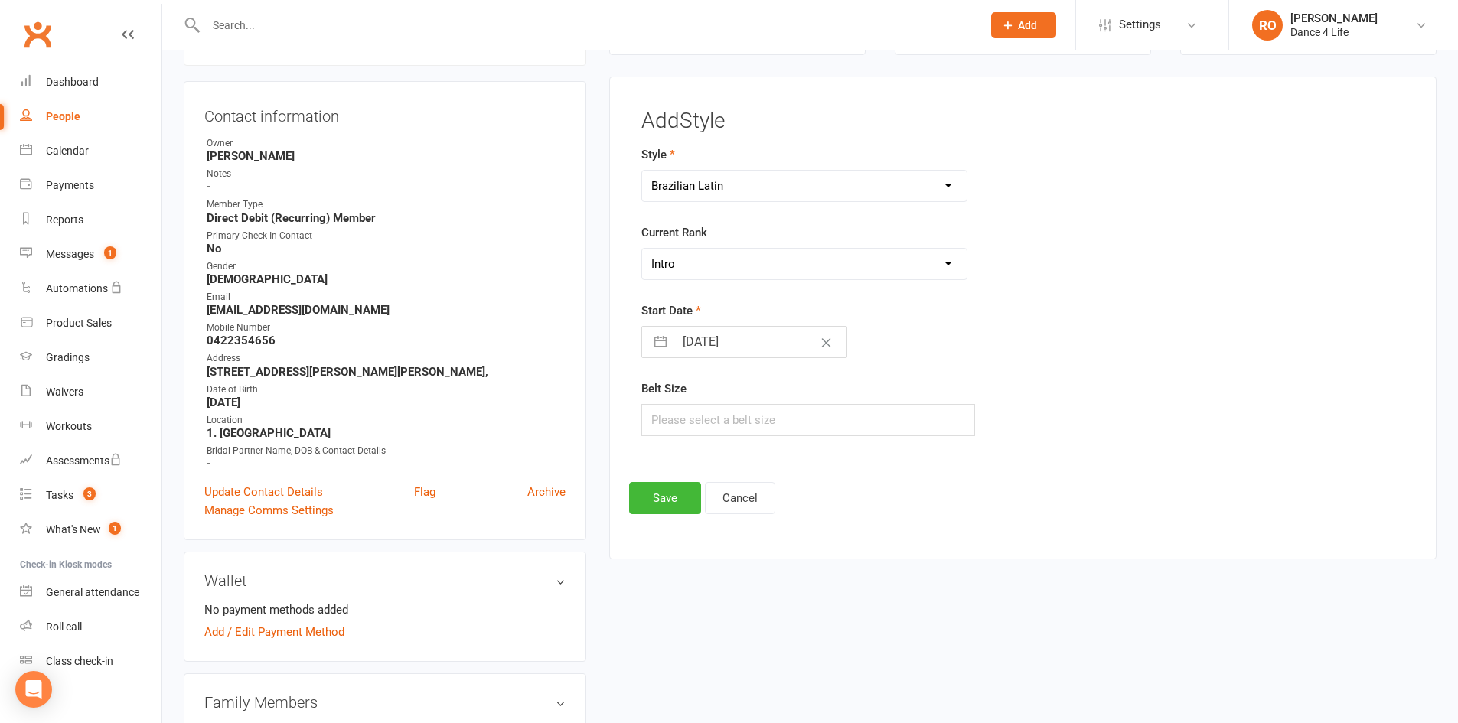
select select "9"
select select "2025"
click at [718, 335] on input "14 Sep 2025" at bounding box center [760, 342] width 172 height 31
click at [679, 408] on icon "Move backward to switch to the previous month." at bounding box center [673, 403] width 15 height 15
select select "6"
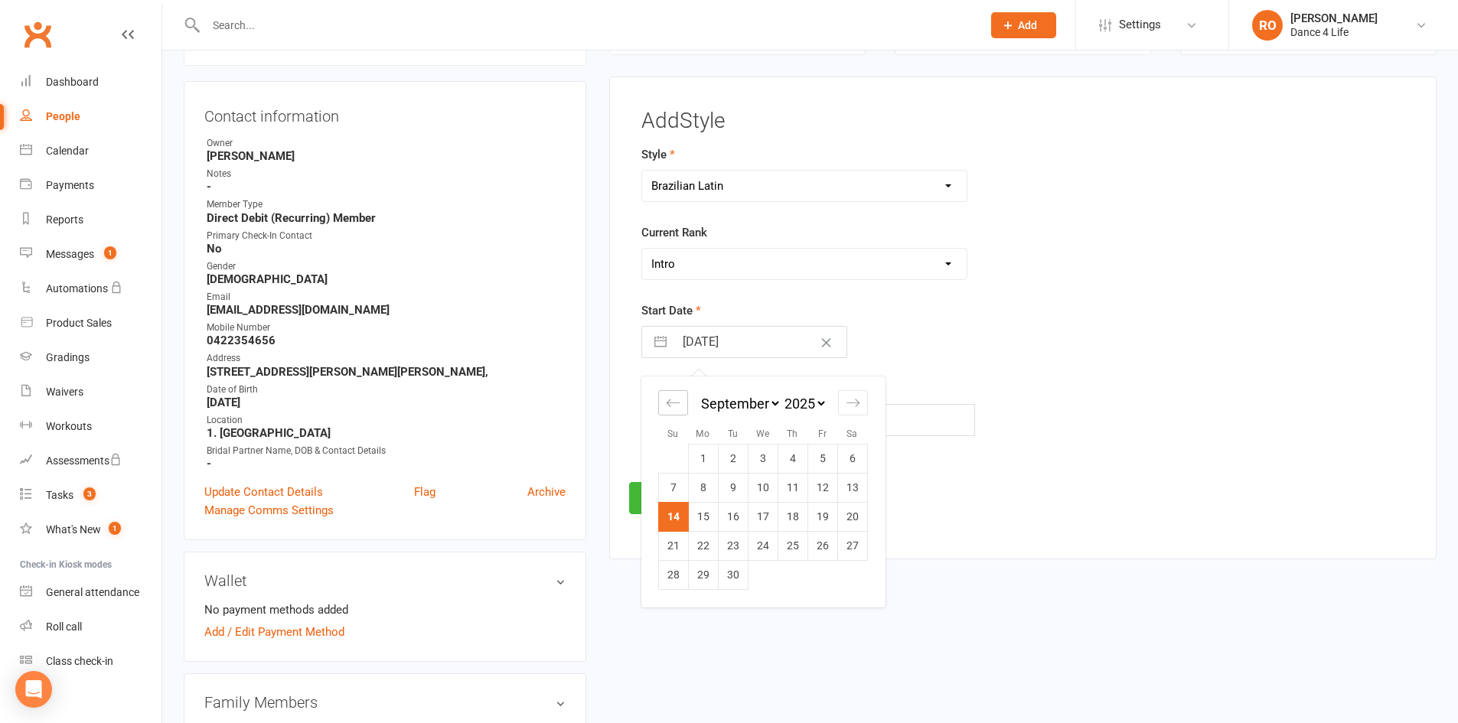
select select "2025"
click at [679, 408] on icon "Move backward to switch to the previous month." at bounding box center [673, 403] width 15 height 15
select select "5"
select select "2025"
click at [679, 408] on icon "Move backward to switch to the previous month." at bounding box center [673, 403] width 15 height 15
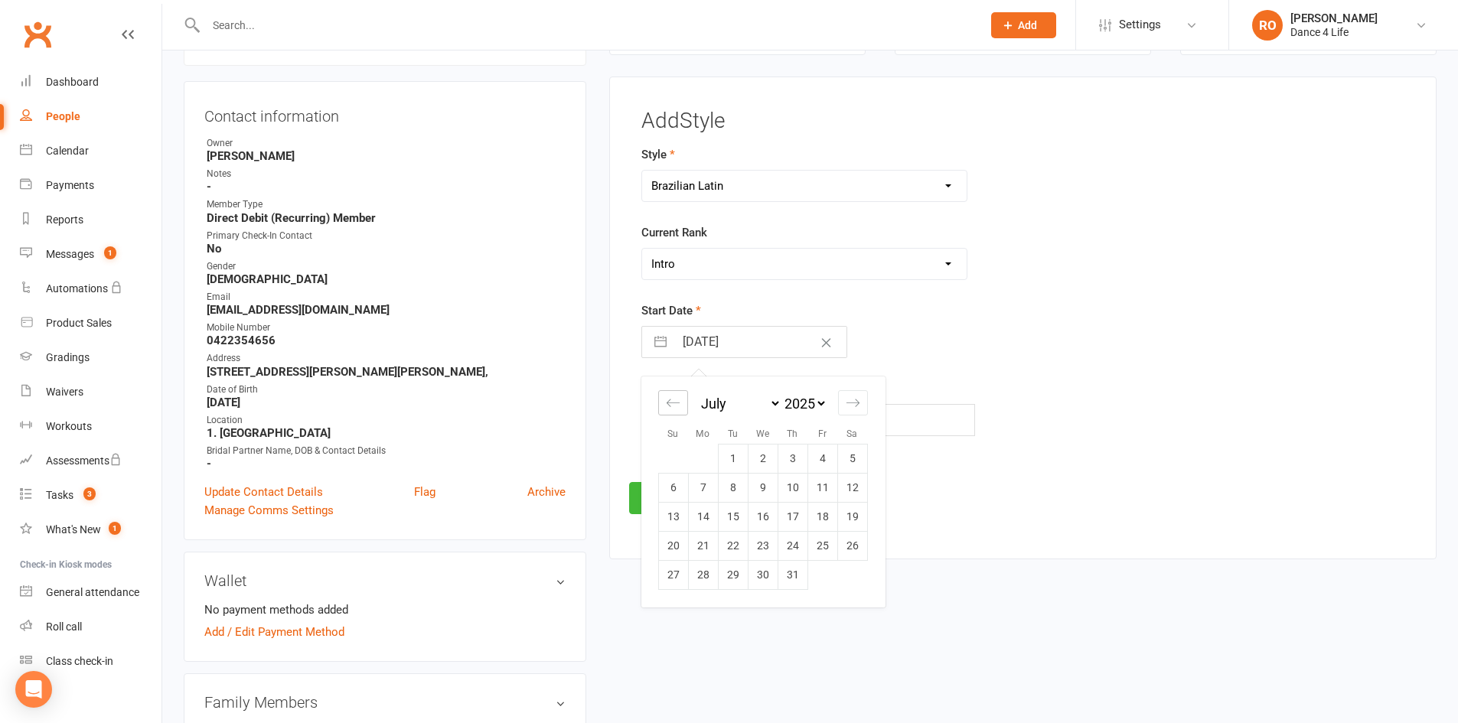
click at [679, 408] on icon "Move backward to switch to the previous month." at bounding box center [673, 403] width 15 height 15
select select "3"
select select "2025"
select select "4"
select select "2025"
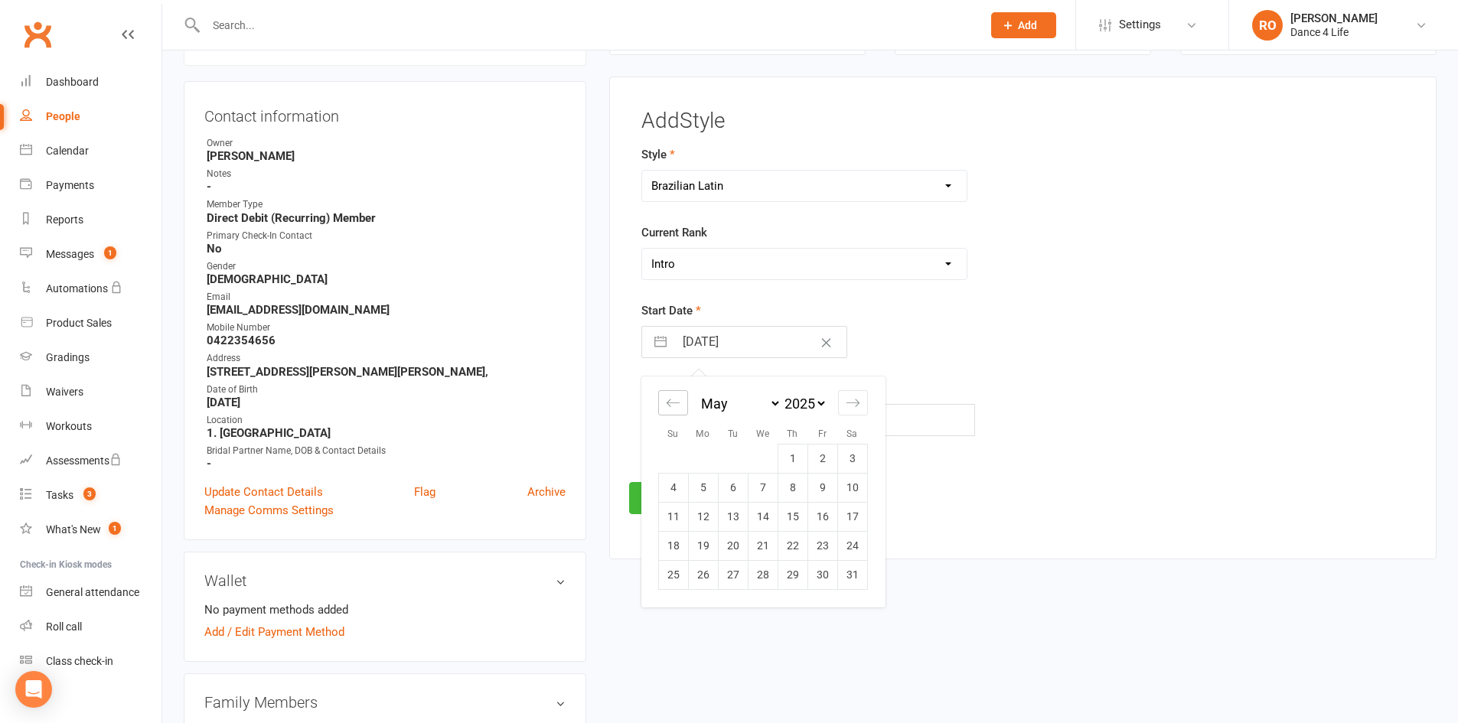
click at [679, 408] on icon "Move backward to switch to the previous month." at bounding box center [673, 403] width 15 height 15
select select "2"
select select "2025"
click at [679, 408] on icon "Move backward to switch to the previous month." at bounding box center [673, 403] width 15 height 15
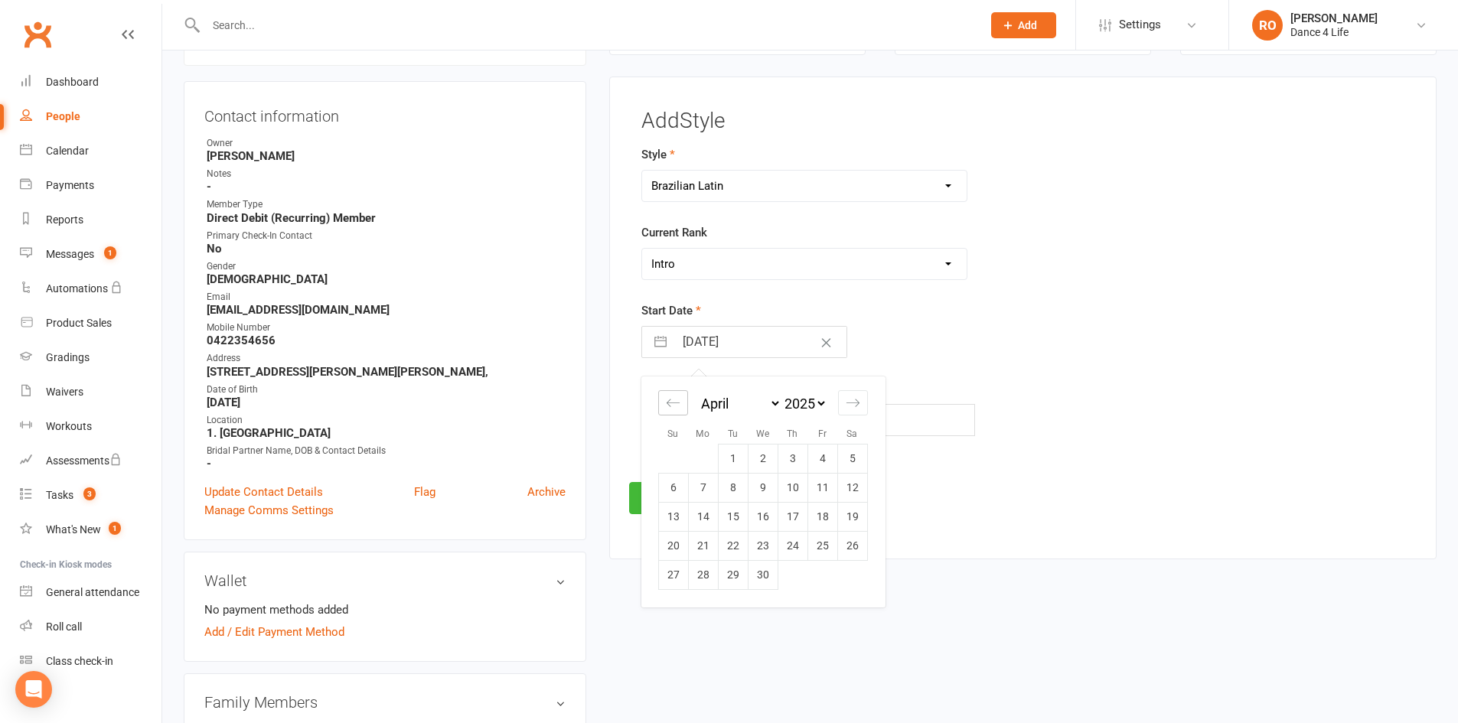
select select "2025"
select select "1"
select select "2025"
click at [679, 408] on icon "Move backward to switch to the previous month." at bounding box center [673, 403] width 15 height 15
select select "11"
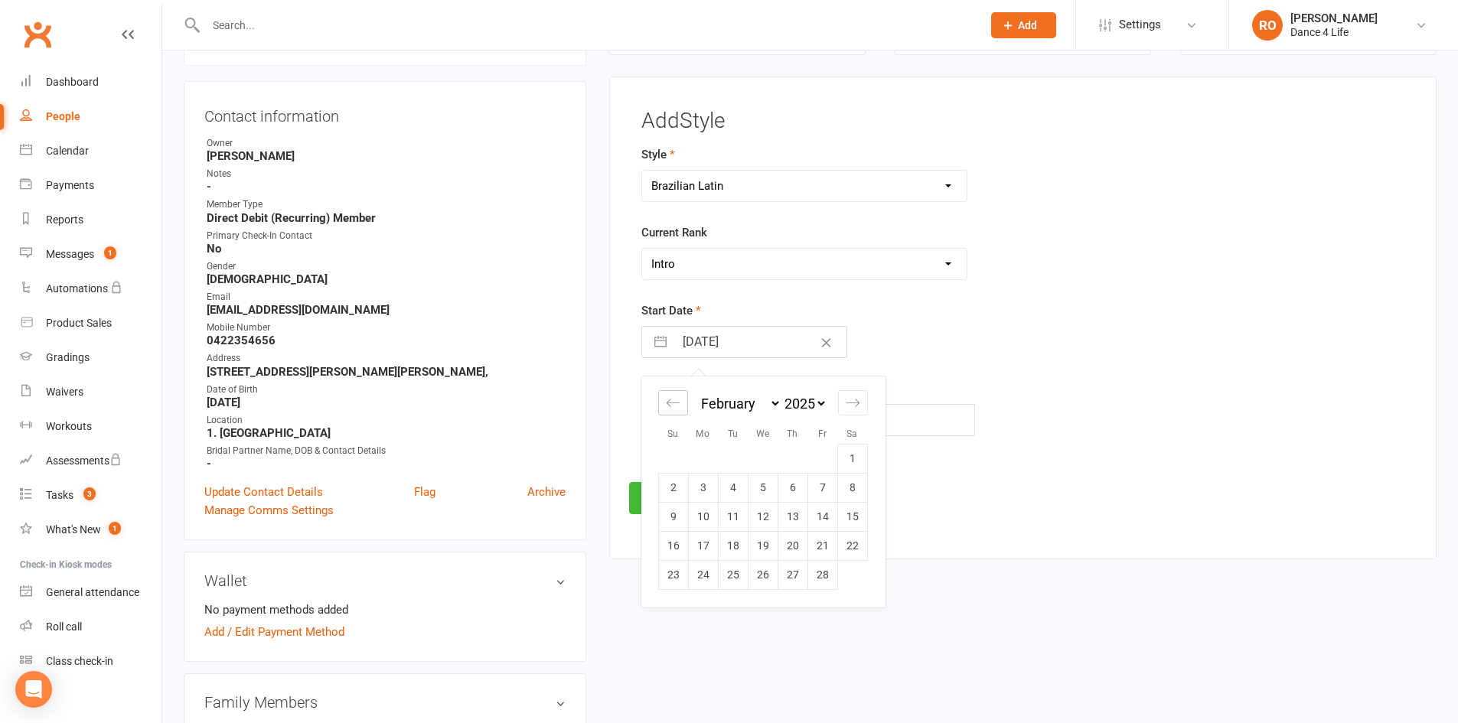
select select "2024"
click at [767, 457] on td "1" at bounding box center [763, 458] width 30 height 29
type input "01 Jan 2025"
click at [674, 504] on button "Save" at bounding box center [665, 498] width 72 height 32
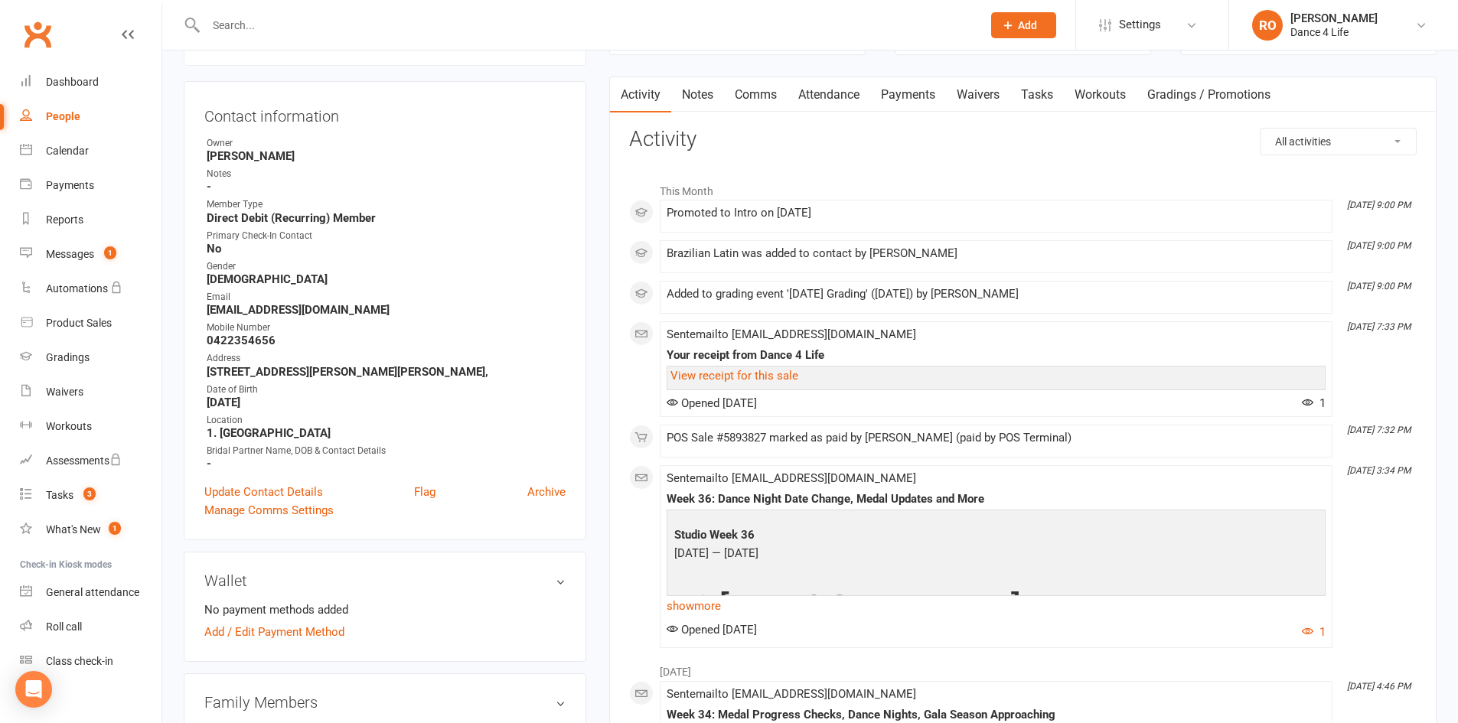
click at [513, 22] on input "text" at bounding box center [586, 25] width 770 height 21
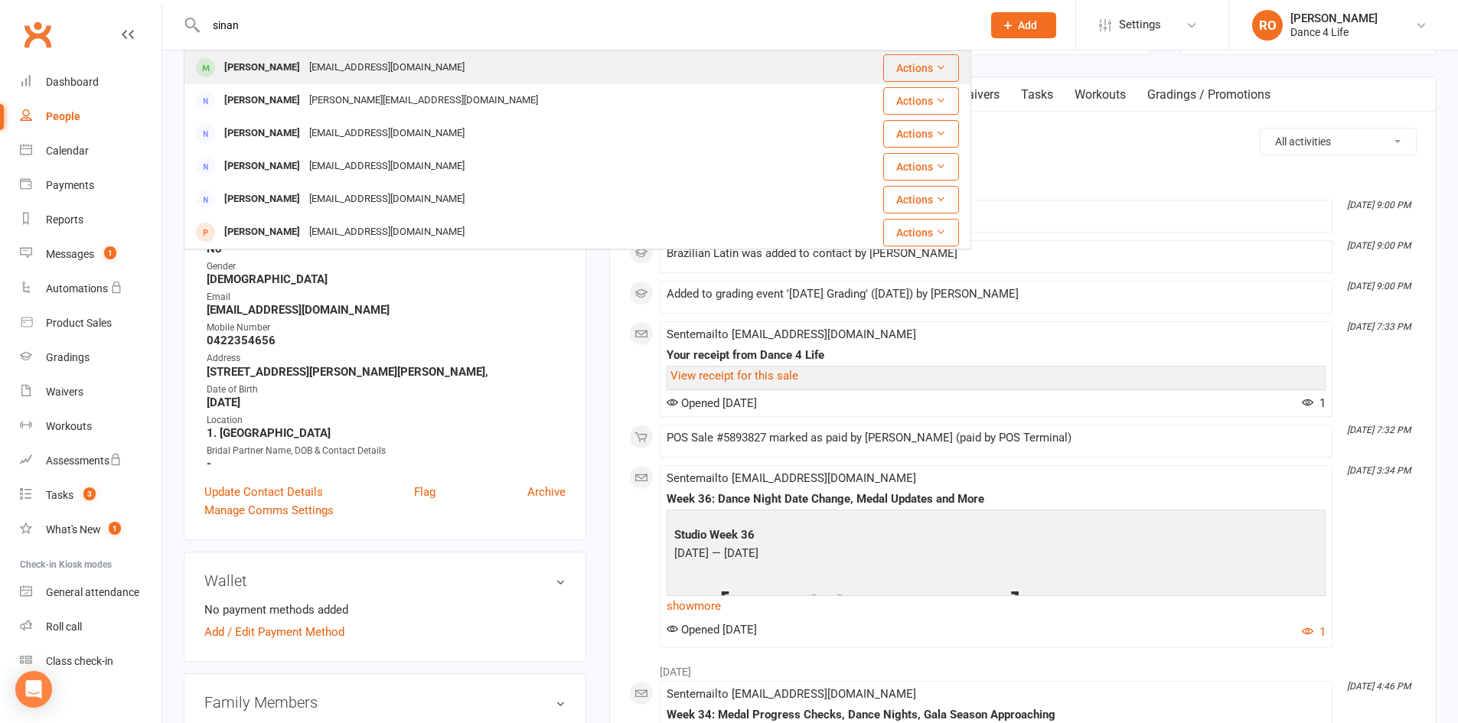
type input "sinan"
click at [480, 67] on div "Sinan Kaan kaanonball@gmail.com" at bounding box center [500, 67] width 631 height 31
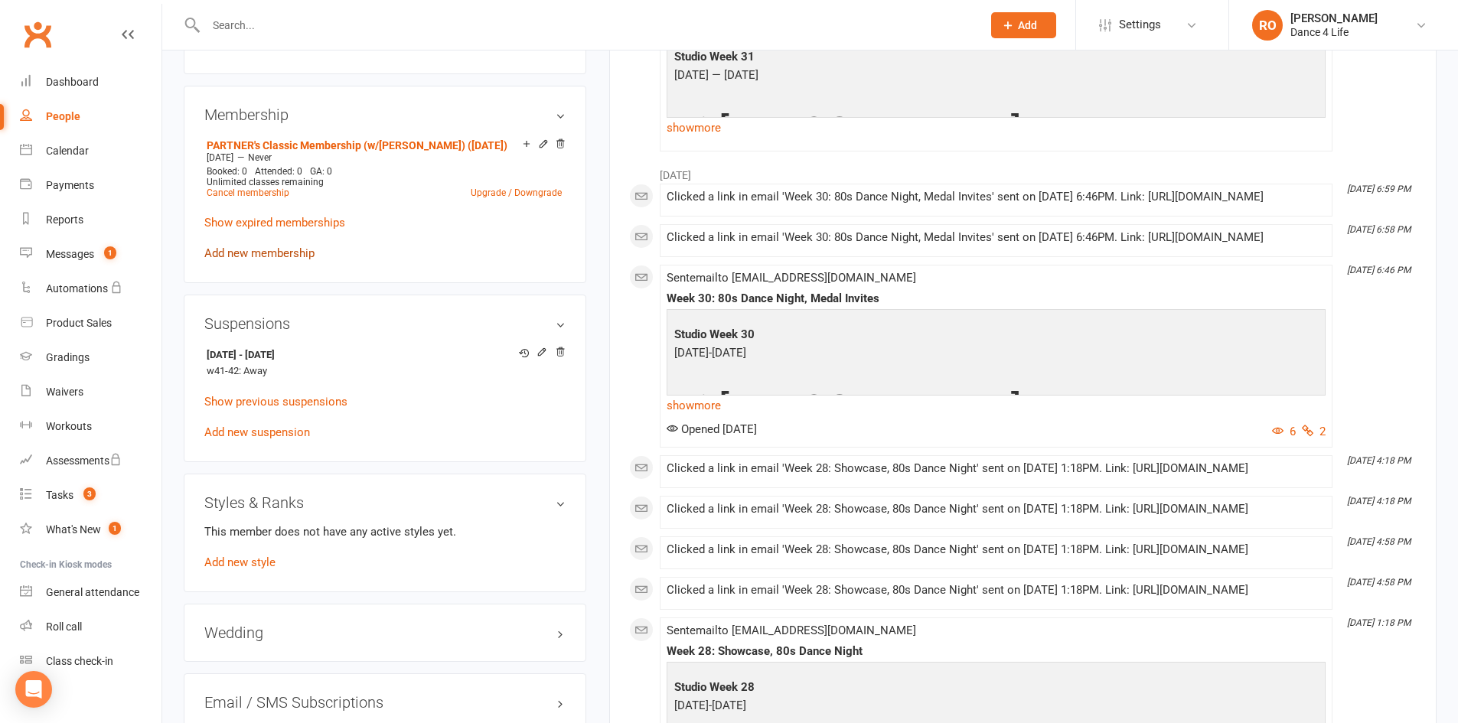
scroll to position [918, 0]
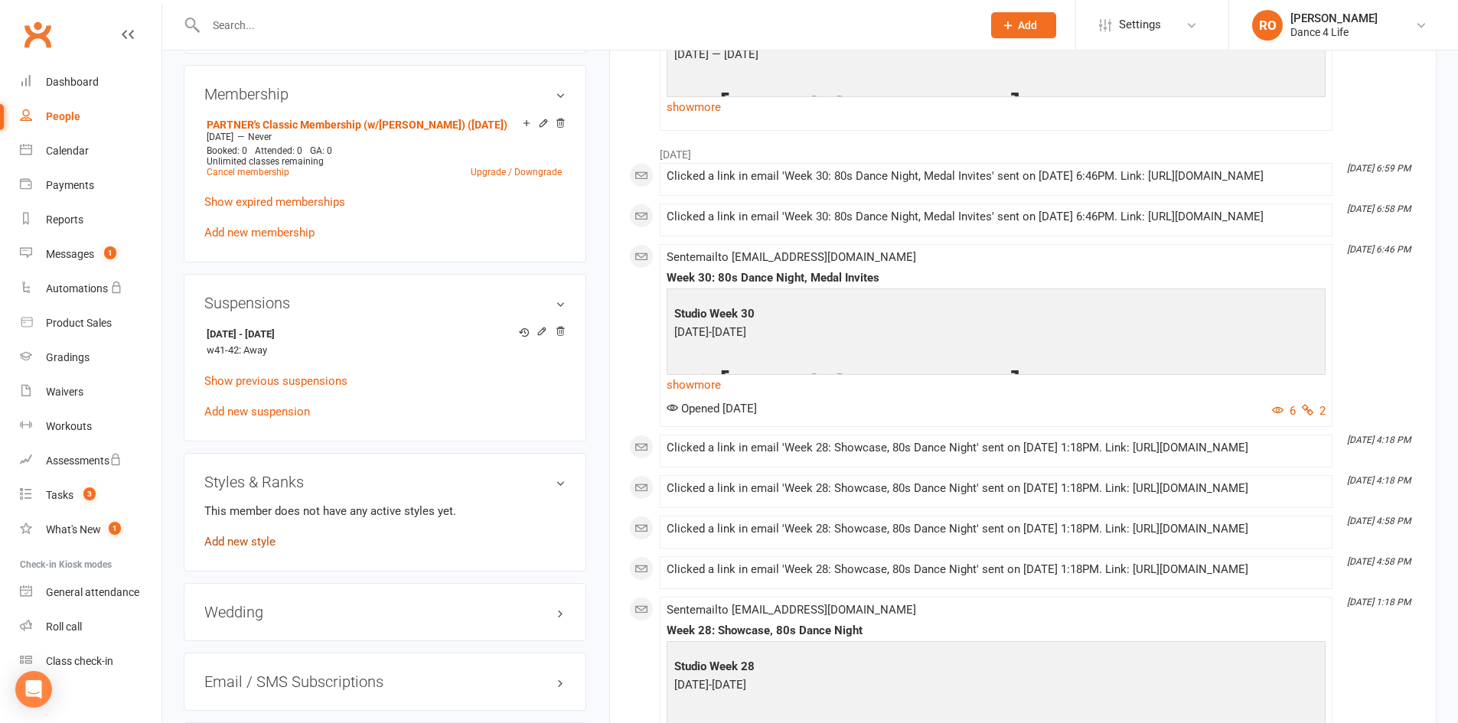
drag, startPoint x: 253, startPoint y: 542, endPoint x: 270, endPoint y: 542, distance: 16.8
click at [253, 542] on link "Add new style" at bounding box center [239, 542] width 71 height 14
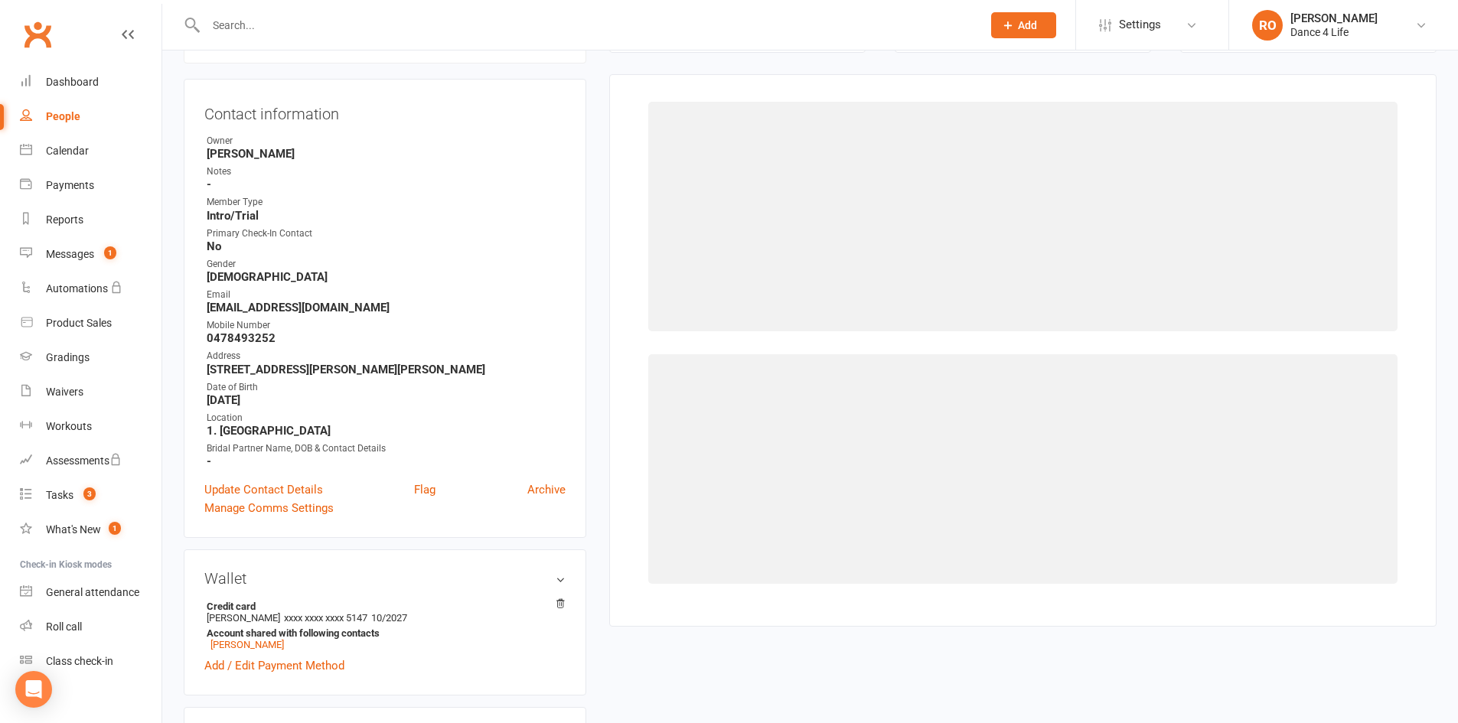
scroll to position [131, 0]
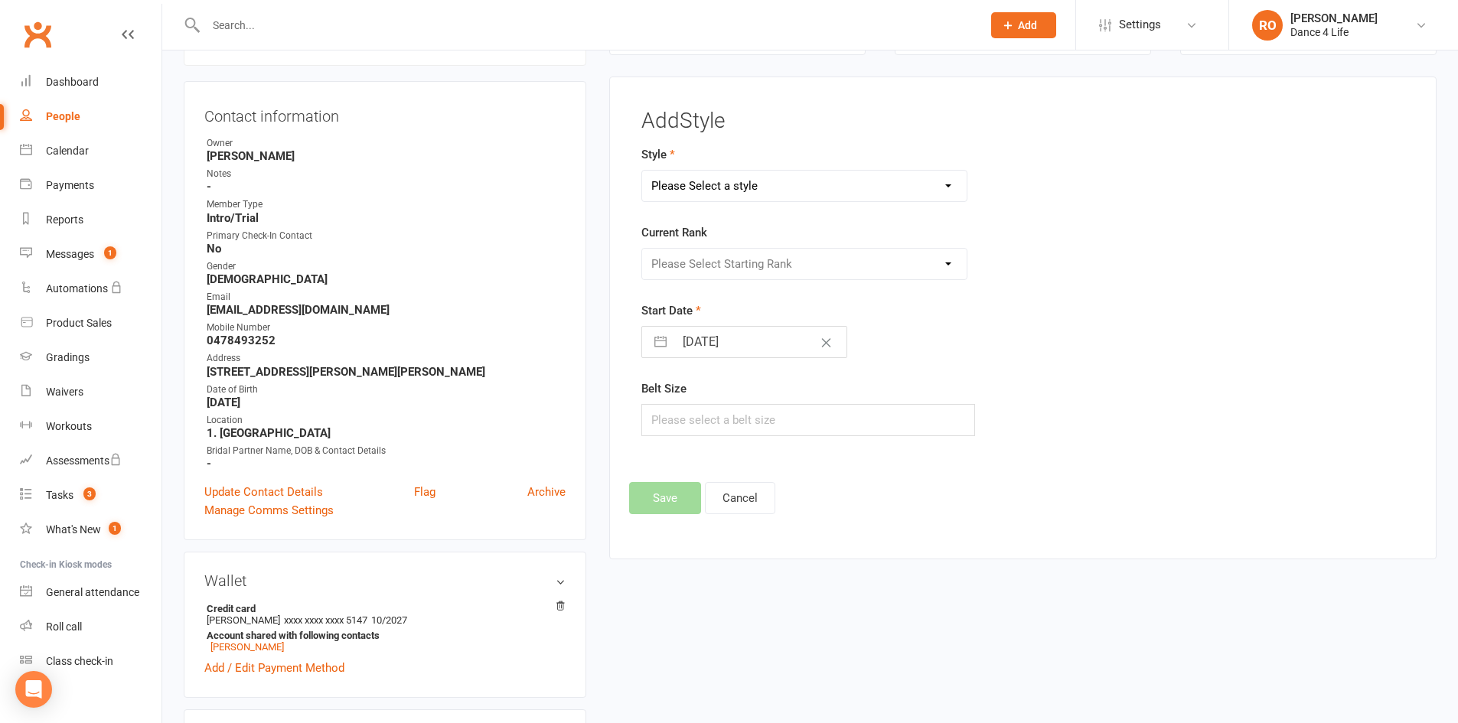
click at [806, 174] on select "Please Select a style Ballroom Latin Brazilian Latin Modern Ballroom New Vogue …" at bounding box center [804, 186] width 325 height 31
select select "930"
click at [642, 171] on select "Please Select a style Ballroom Latin Brazilian Latin Modern Ballroom New Vogue …" at bounding box center [804, 186] width 325 height 31
click at [799, 272] on select "Please Select Starting Rank Intro Novice Crystal 1 Crystal Elite Bronze 1 Bronz…" at bounding box center [804, 264] width 325 height 31
select select "8550"
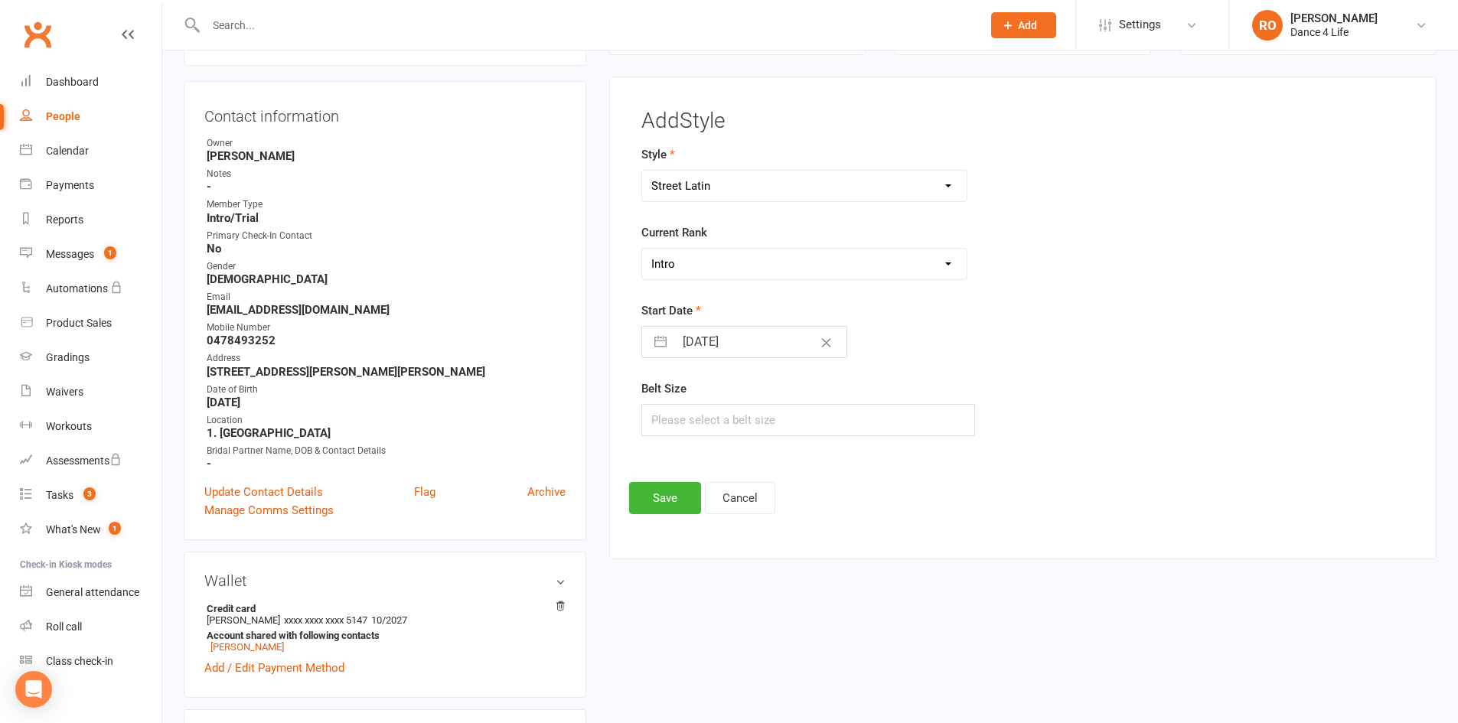
click at [642, 249] on select "Please Select Starting Rank Intro Novice Crystal 1 Crystal Elite Bronze 1 Bronz…" at bounding box center [804, 264] width 325 height 31
click at [765, 346] on input "14 Sep 2025" at bounding box center [760, 342] width 172 height 31
select select "7"
select select "2025"
select select "8"
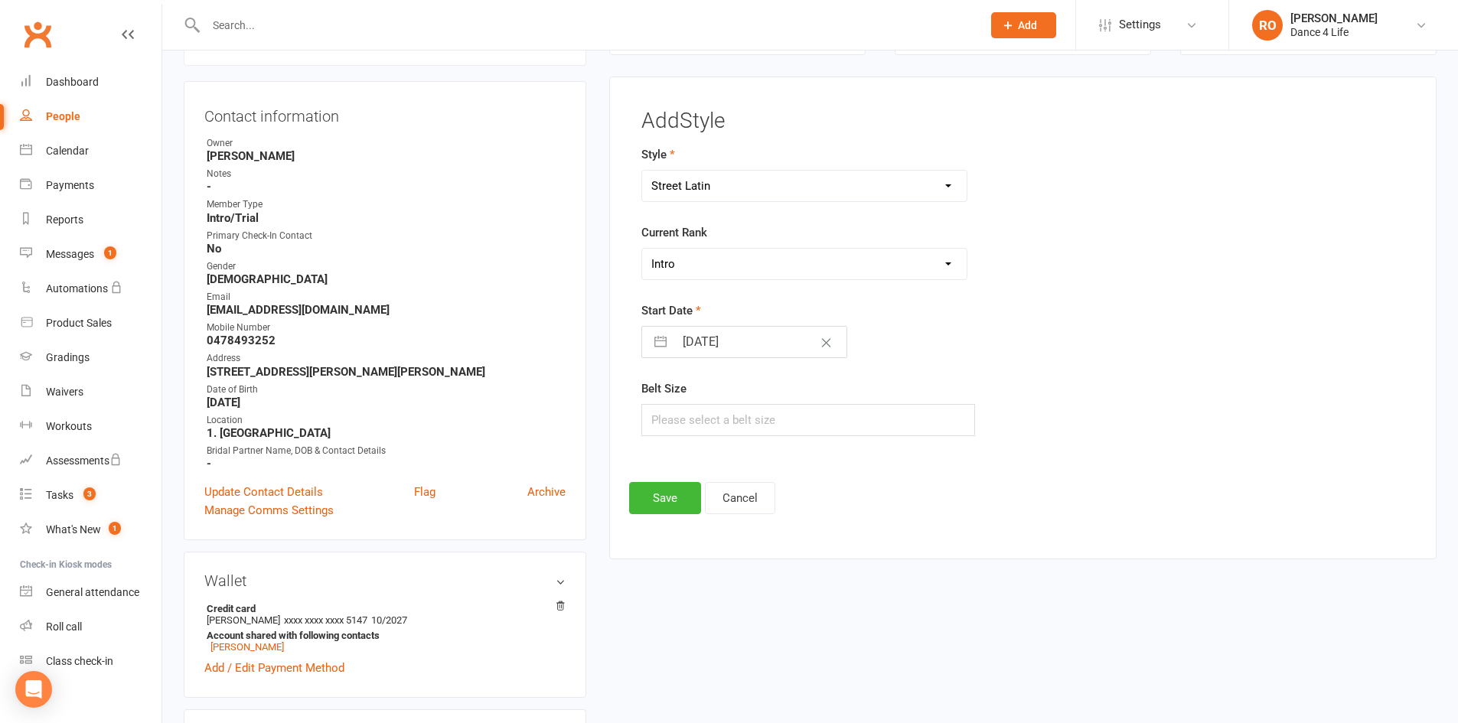
select select "2025"
select select "9"
select select "2025"
click at [672, 401] on icon "Move backward to switch to the previous month." at bounding box center [673, 403] width 15 height 15
select select "6"
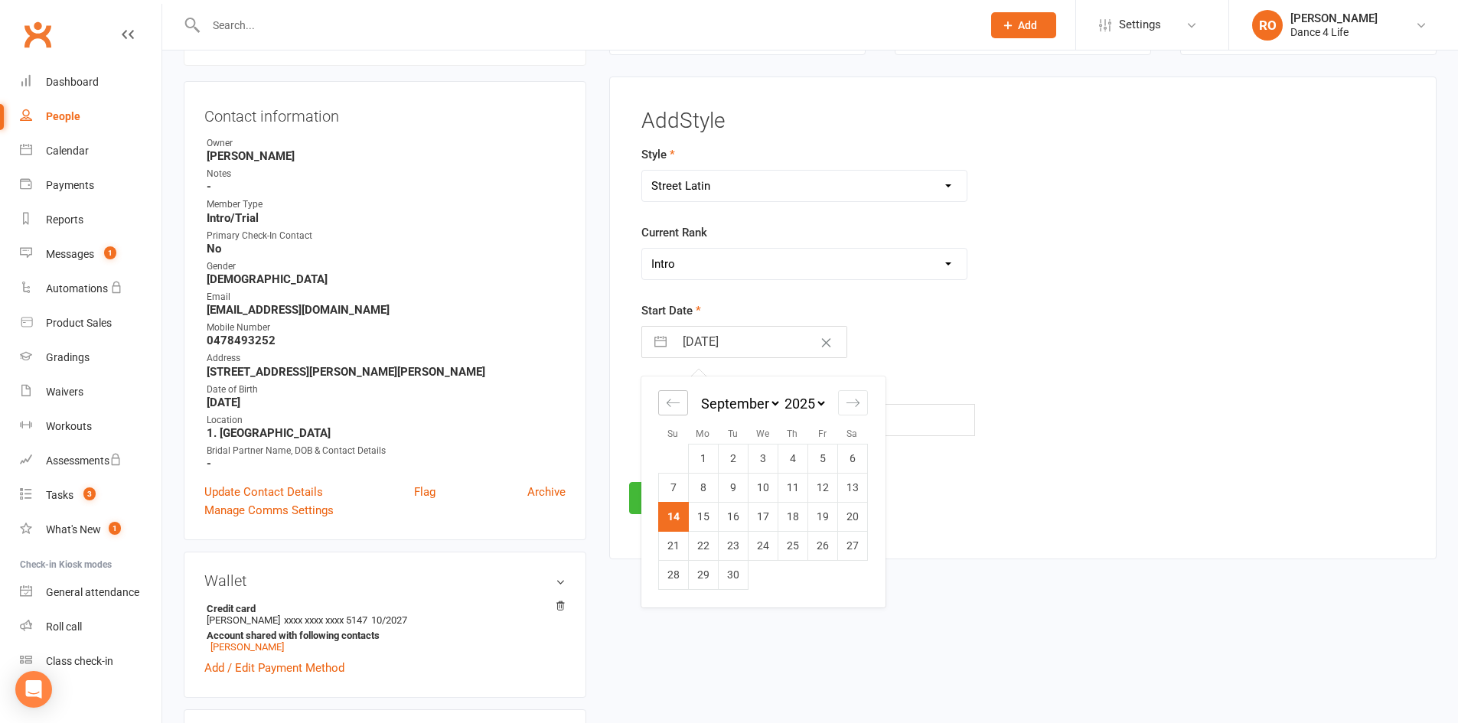
select select "2025"
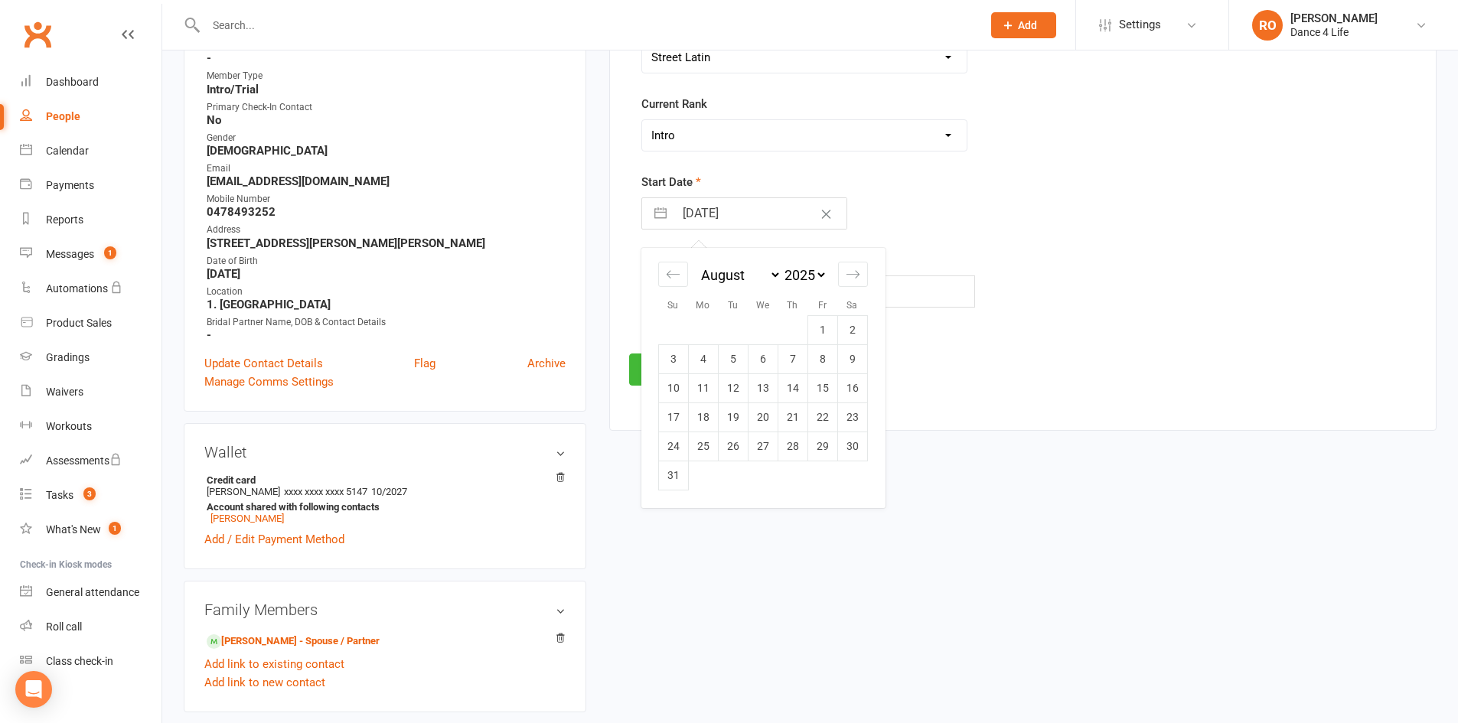
scroll to position [306, 0]
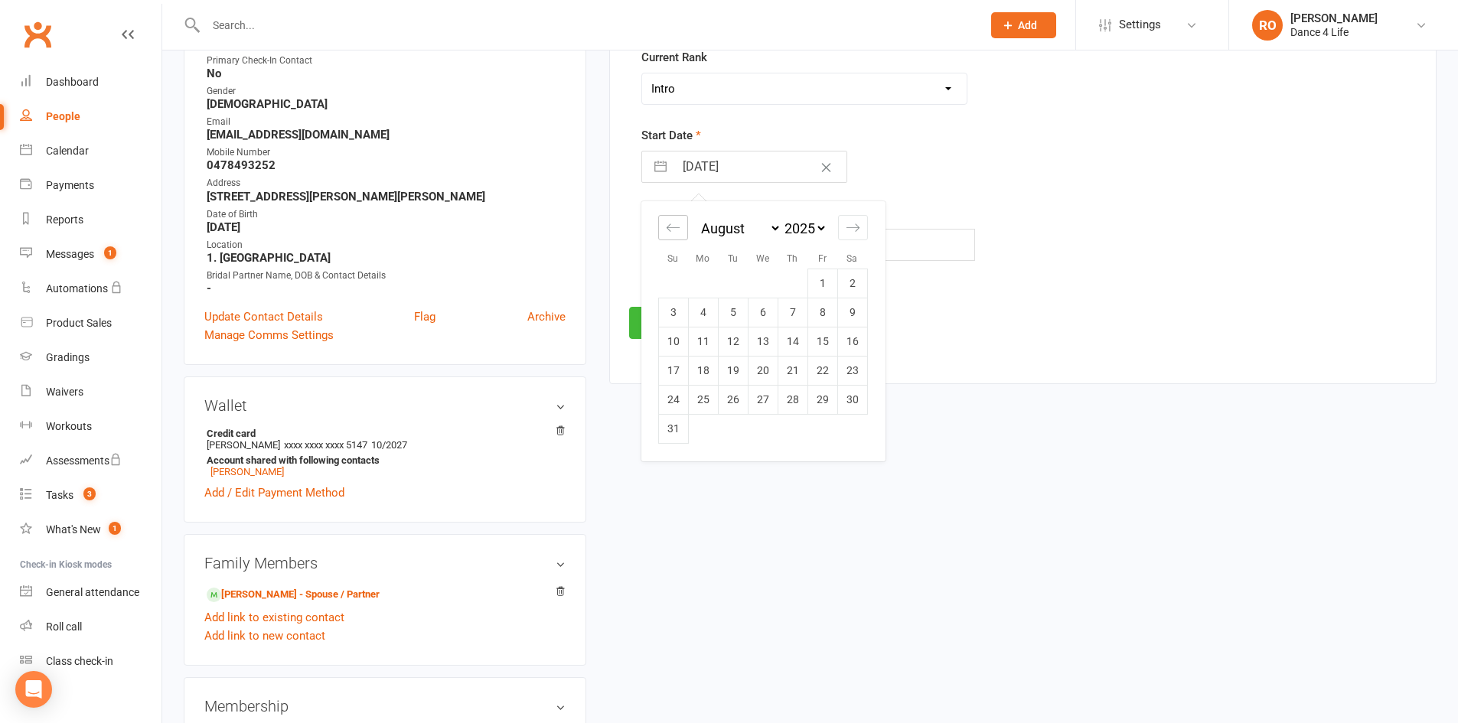
click at [679, 234] on icon "Move backward to switch to the previous month." at bounding box center [673, 227] width 15 height 15
select select "5"
select select "2025"
click at [679, 234] on icon "Move backward to switch to the previous month." at bounding box center [673, 227] width 15 height 15
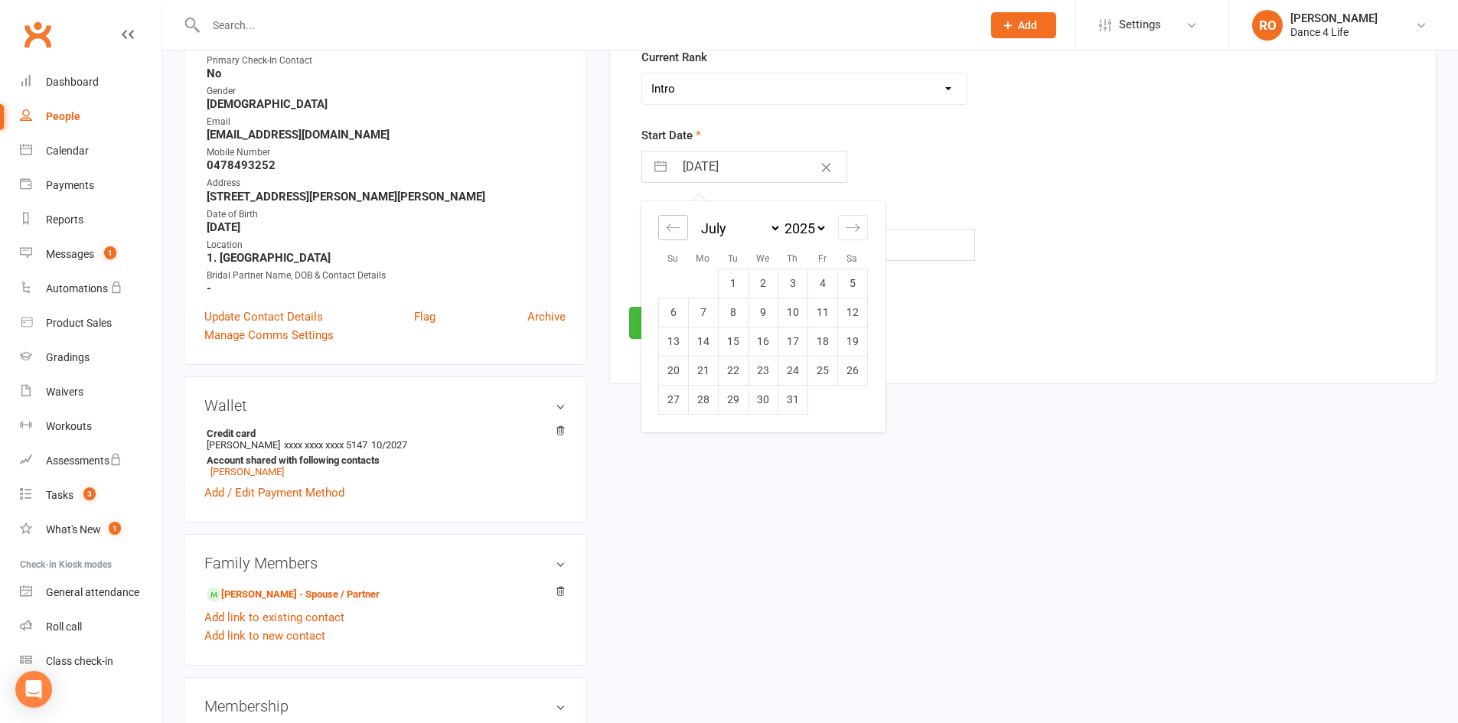
select select "3"
select select "2025"
select select "4"
select select "2025"
click at [679, 234] on icon "Move backward to switch to the previous month." at bounding box center [673, 227] width 15 height 15
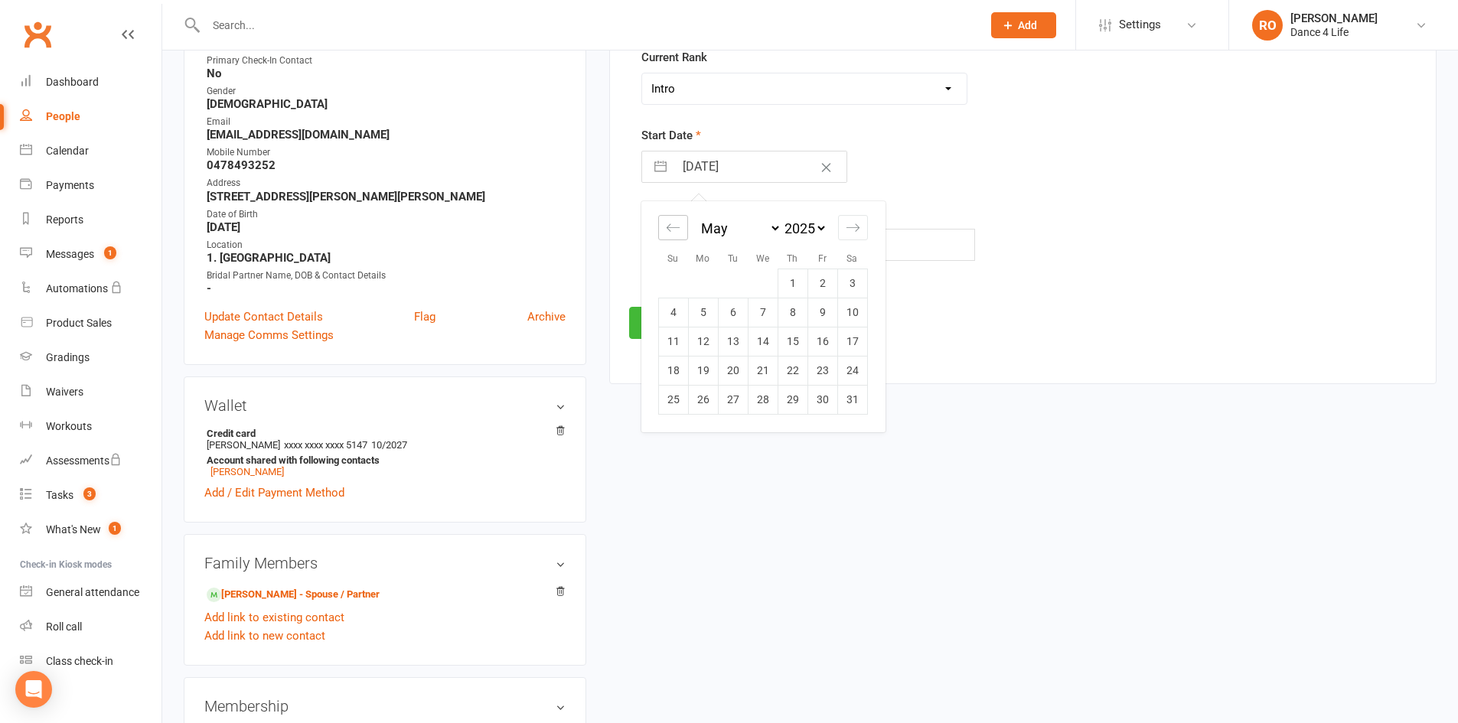
select select "2"
select select "2025"
click at [679, 234] on icon "Move backward to switch to the previous month." at bounding box center [673, 227] width 15 height 15
select select "1"
select select "2025"
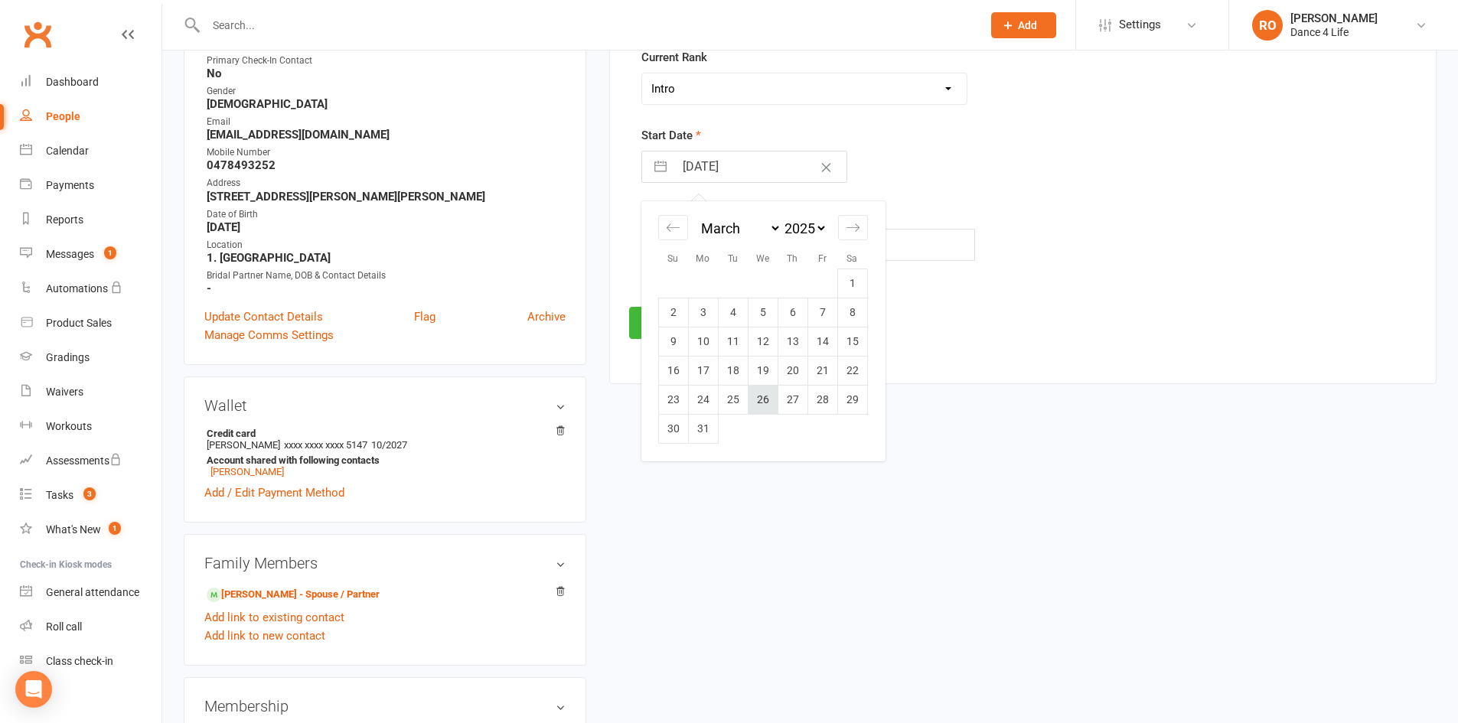
click at [757, 401] on td "26" at bounding box center [763, 399] width 30 height 29
type input "26 Mar 2025"
click at [677, 327] on button "Save" at bounding box center [665, 323] width 72 height 32
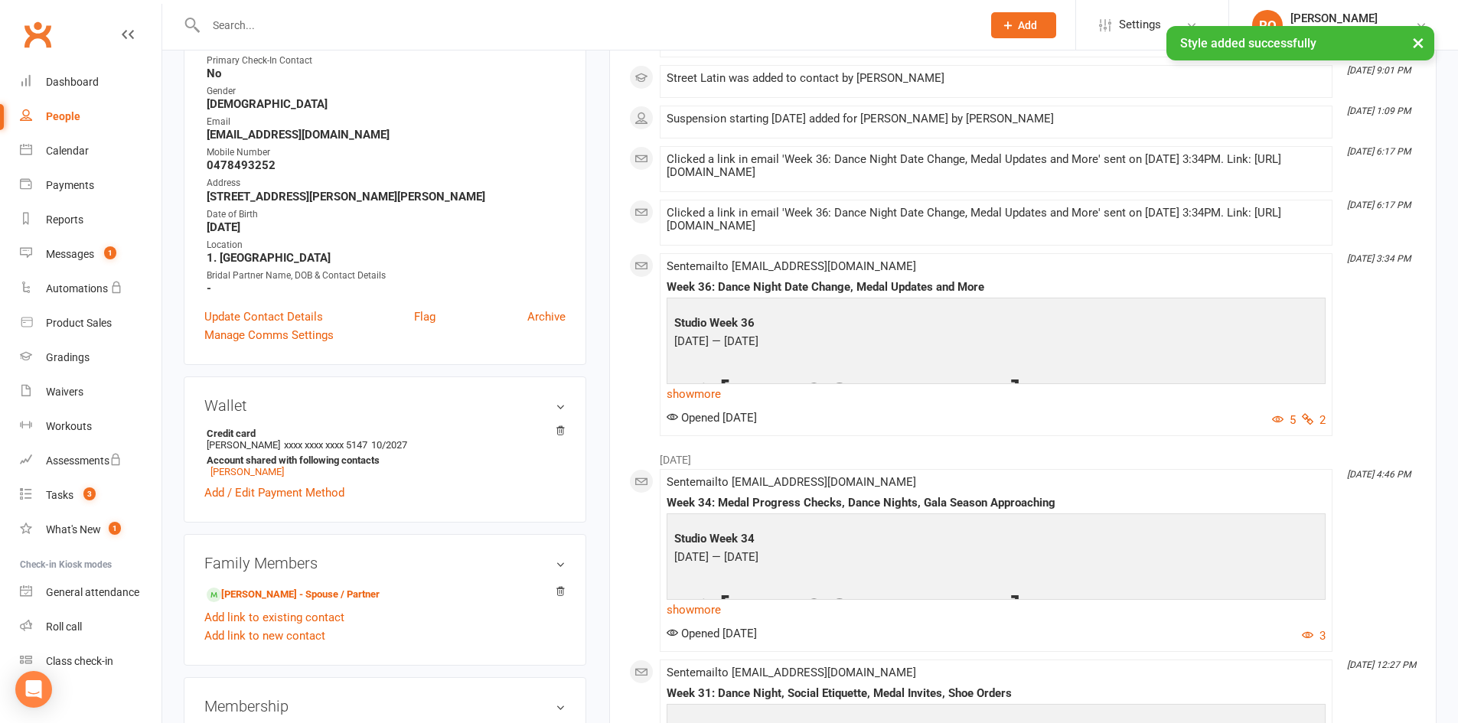
scroll to position [689, 0]
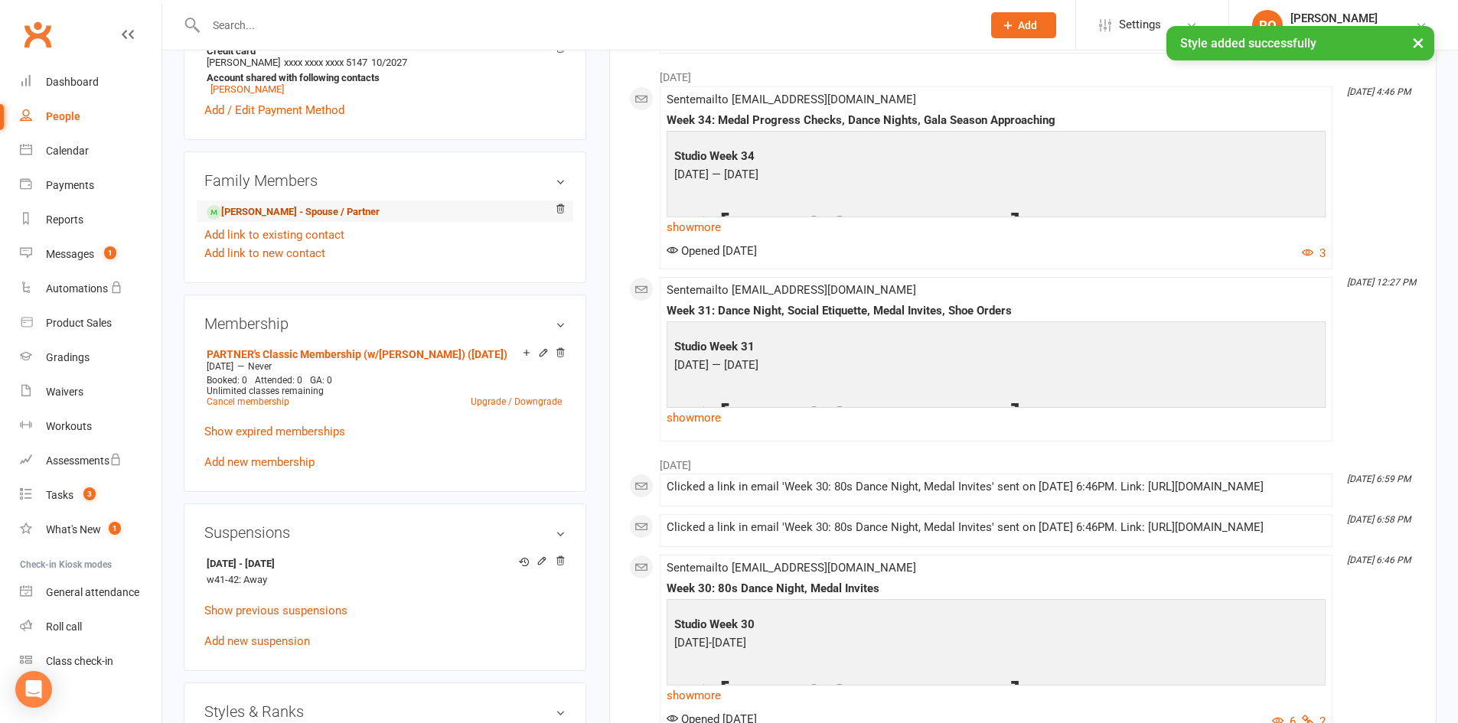
click at [319, 212] on link "Supriya Khanijou - Spouse / Partner" at bounding box center [293, 212] width 173 height 16
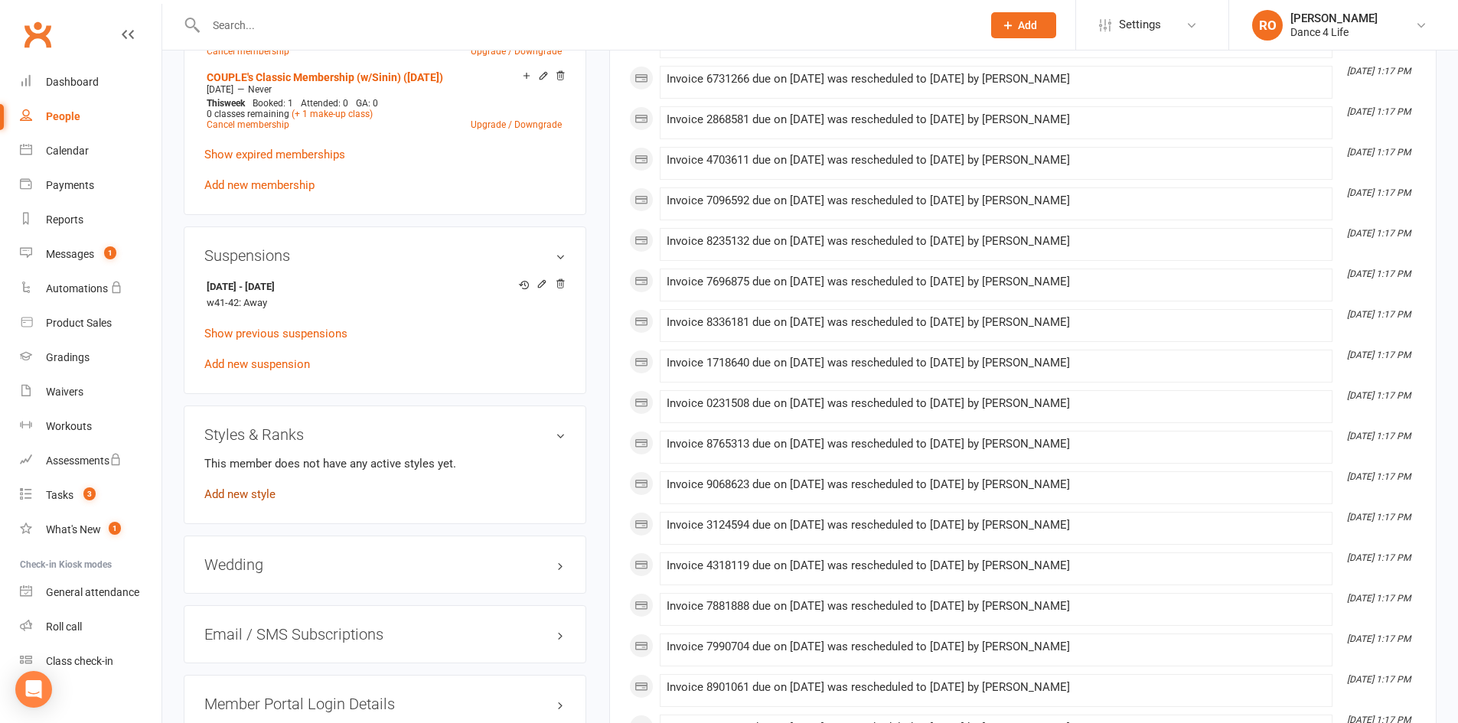
click at [262, 488] on link "Add new style" at bounding box center [239, 494] width 71 height 14
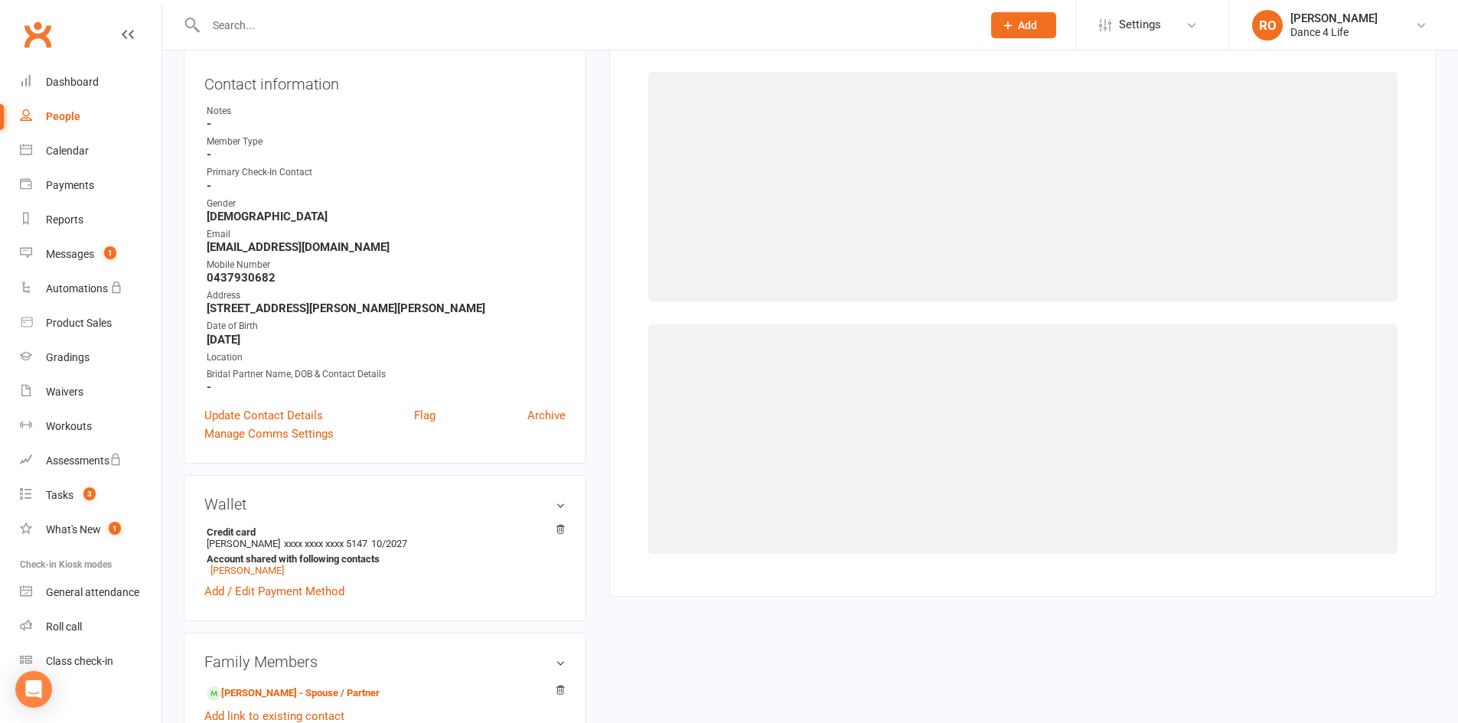
scroll to position [131, 0]
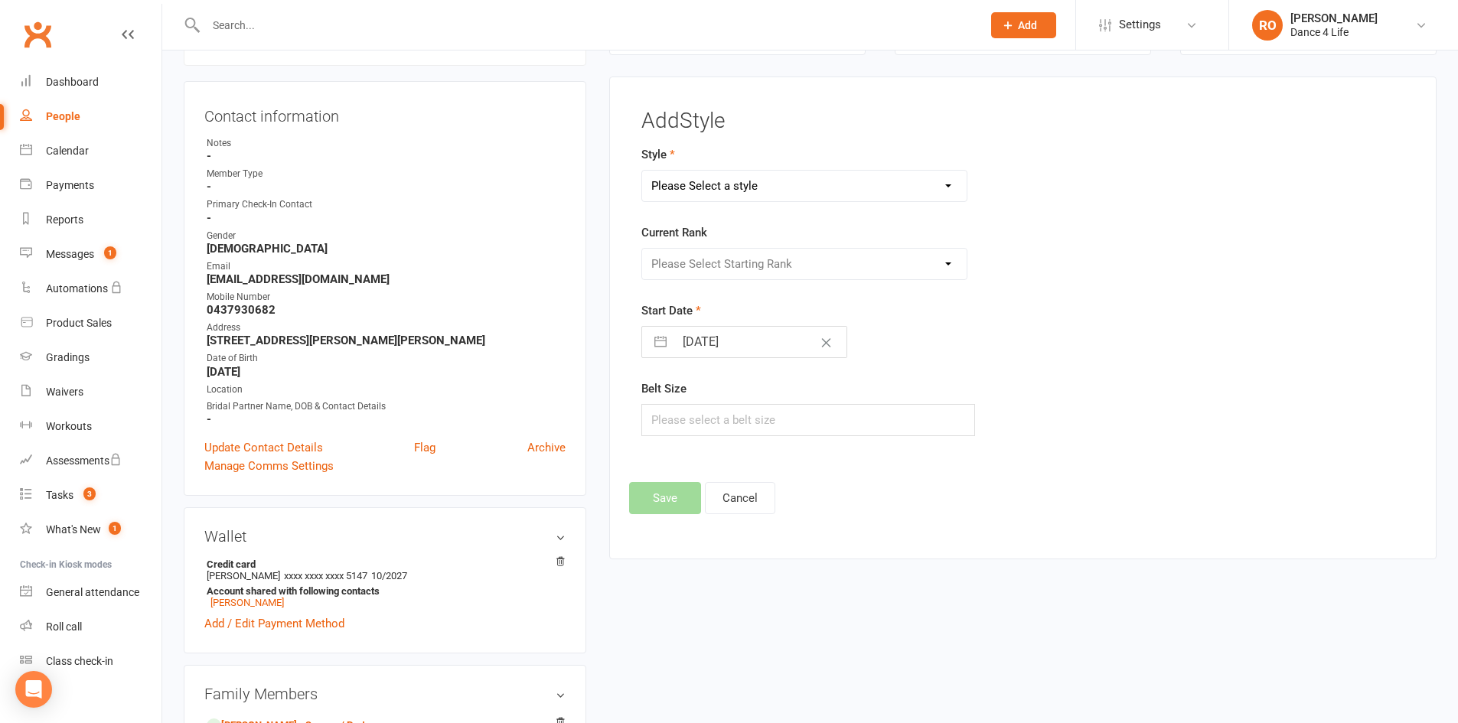
click at [790, 187] on select "Please Select a style Ballroom Latin Brazilian Latin Modern Ballroom New Vogue …" at bounding box center [804, 186] width 325 height 31
select select "1049"
click at [642, 171] on select "Please Select a style Ballroom Latin Brazilian Latin Modern Ballroom New Vogue …" at bounding box center [804, 186] width 325 height 31
click at [723, 340] on input "14 Sep 2025" at bounding box center [760, 342] width 172 height 31
select select "7"
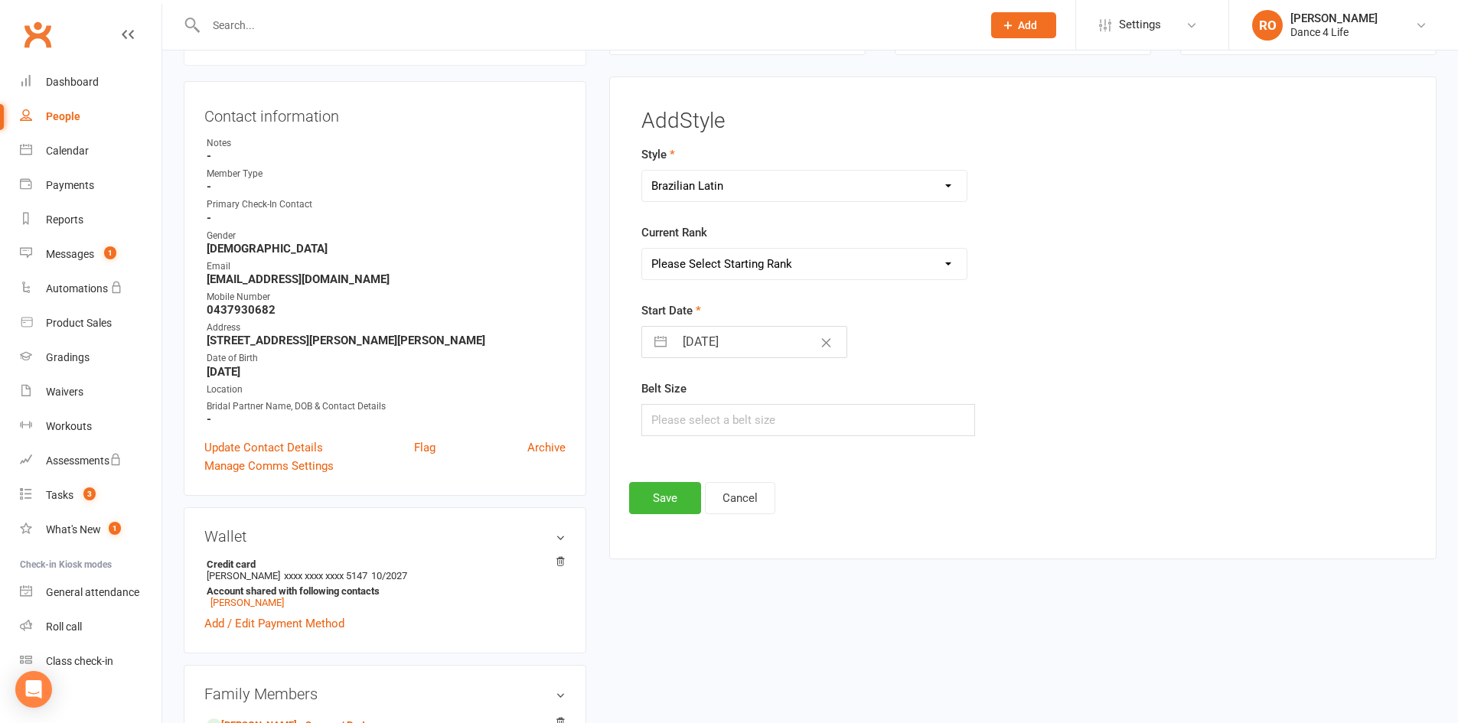
select select "2025"
select select "8"
select select "2025"
select select "9"
select select "2025"
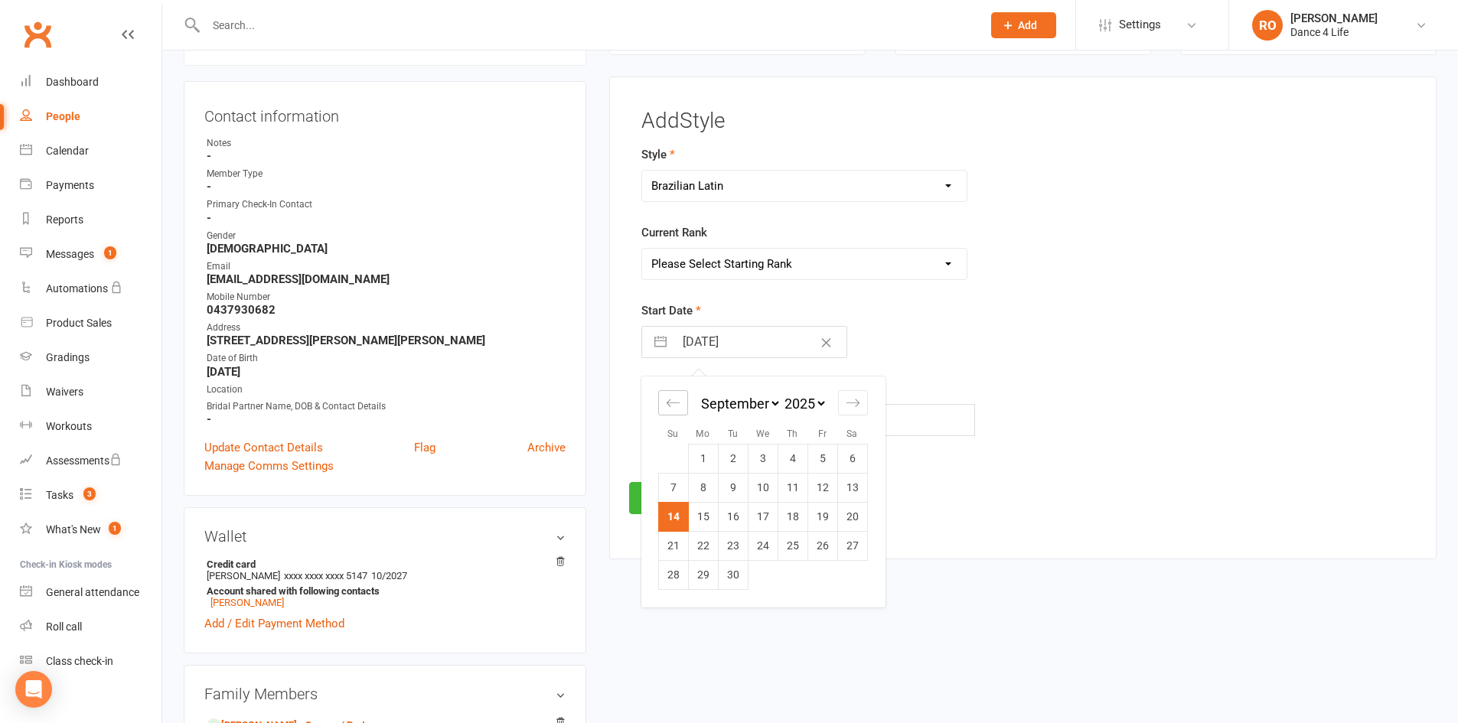
click at [672, 405] on icon "Move backward to switch to the previous month." at bounding box center [673, 403] width 15 height 15
select select "6"
select select "2025"
click at [672, 405] on icon "Move backward to switch to the previous month." at bounding box center [673, 403] width 15 height 15
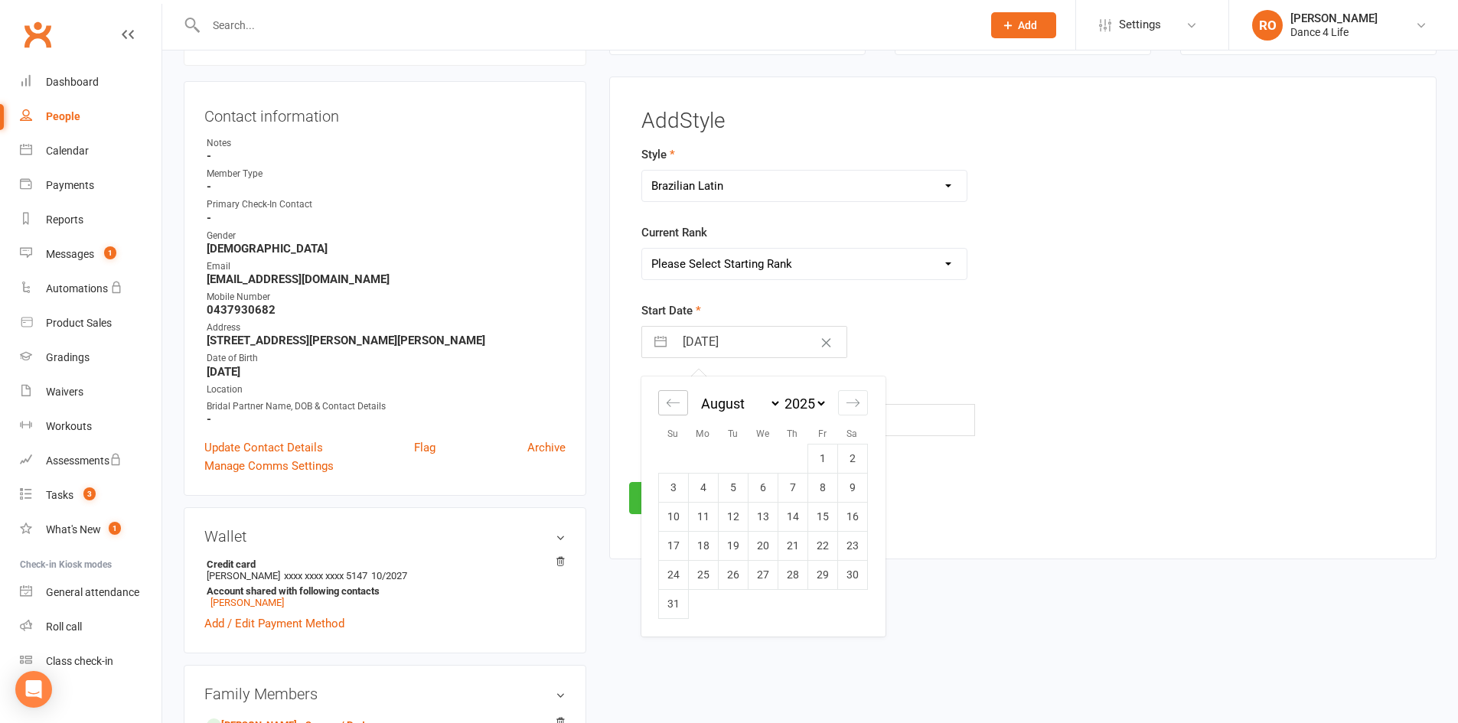
select select "4"
select select "2025"
select select "5"
select select "2025"
click at [672, 405] on icon "Move backward to switch to the previous month." at bounding box center [673, 403] width 15 height 15
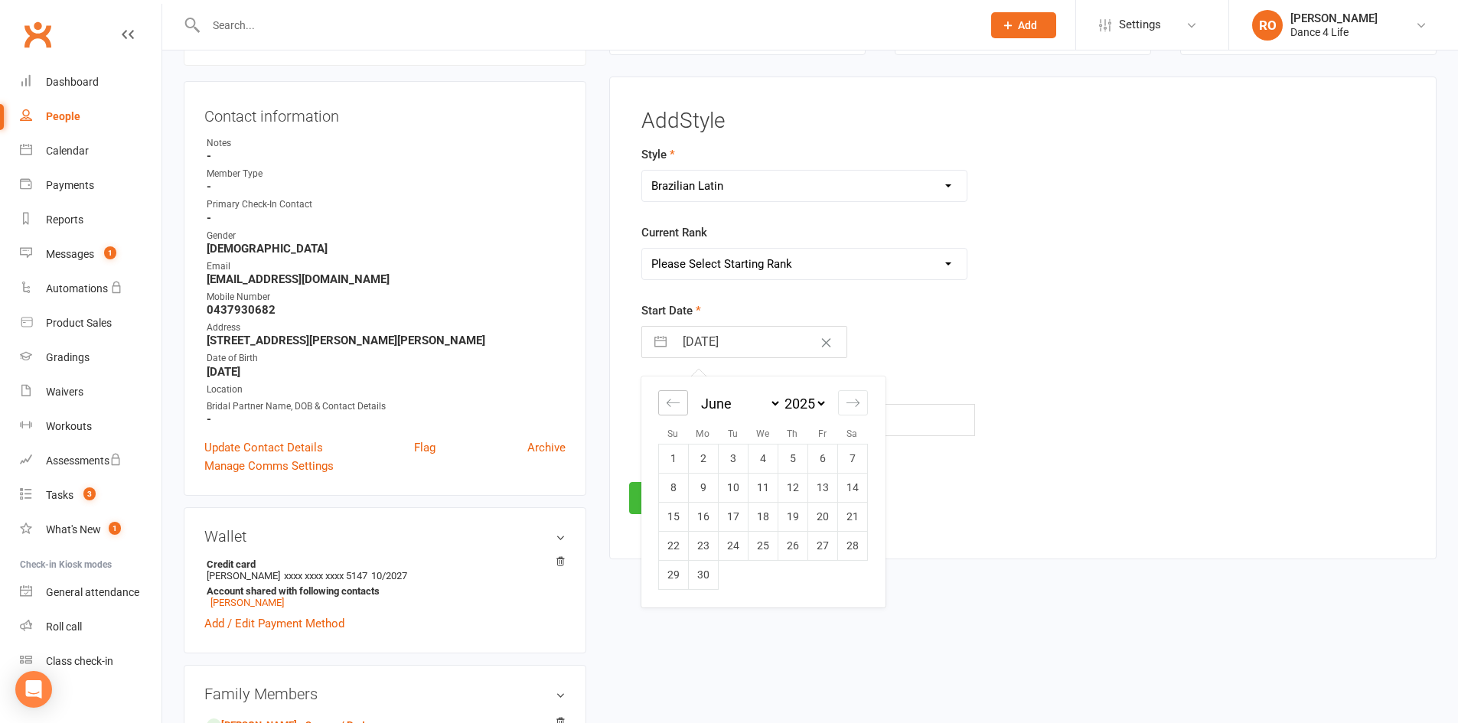
select select "3"
select select "2025"
click at [672, 405] on icon "Move backward to switch to the previous month." at bounding box center [673, 403] width 15 height 15
select select "2"
select select "2025"
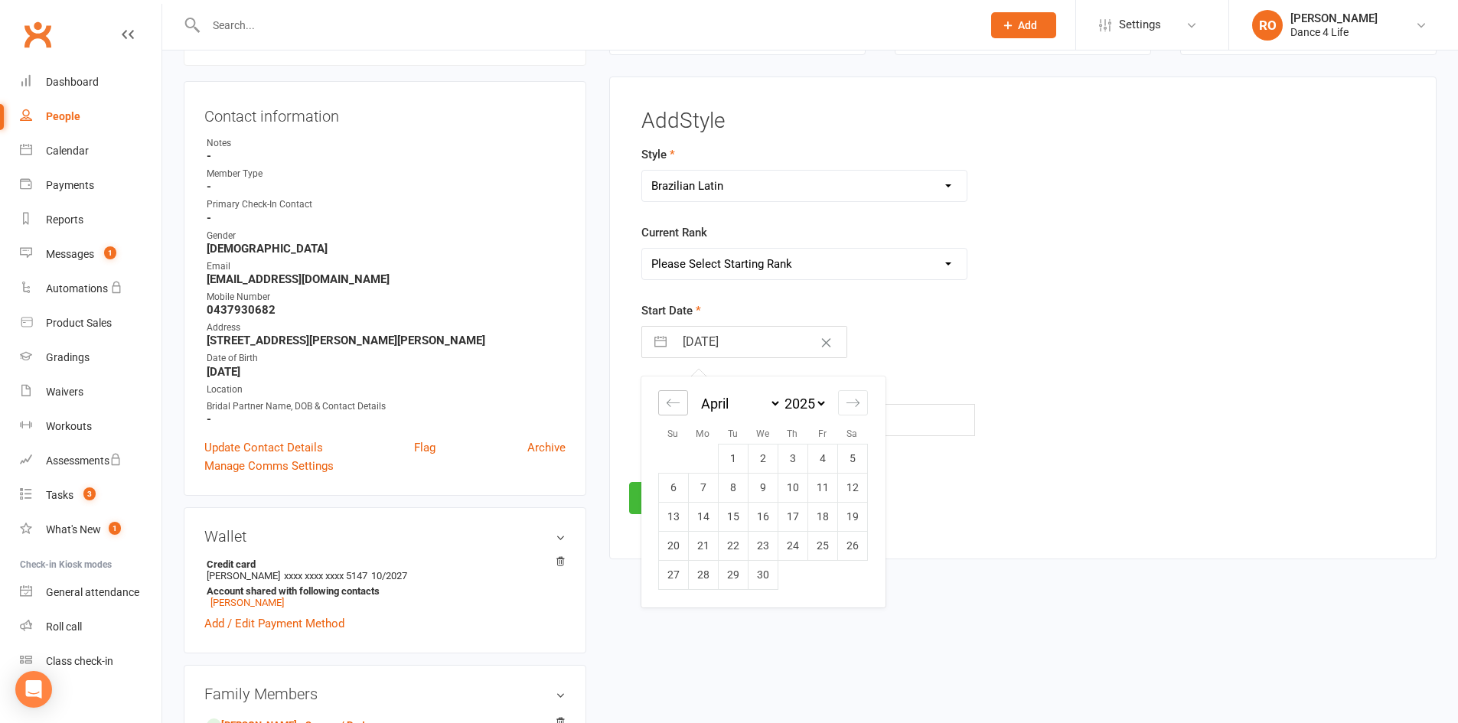
click at [672, 405] on icon "Move backward to switch to the previous month." at bounding box center [673, 403] width 15 height 15
select select "1"
select select "2025"
click at [763, 580] on td "26" at bounding box center [763, 574] width 30 height 29
type input "26 Mar 2025"
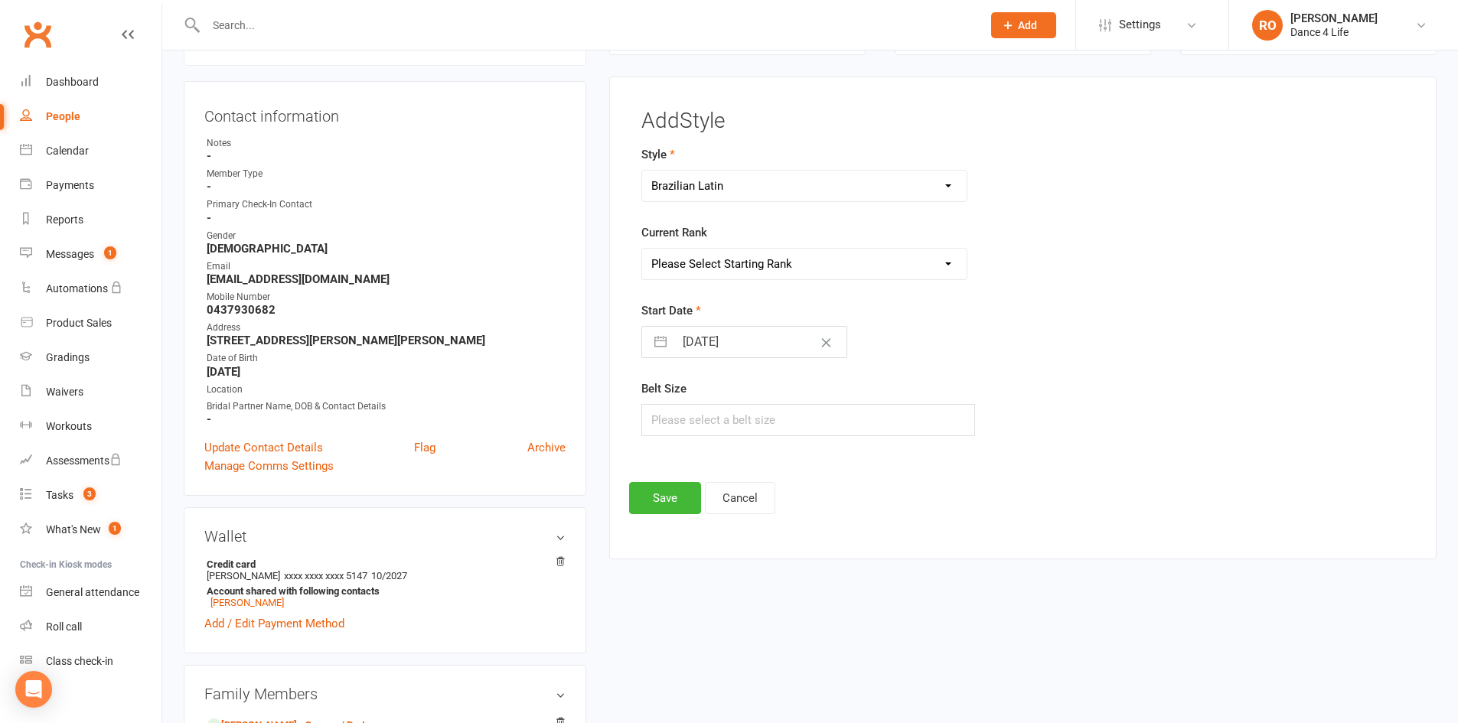
click at [730, 244] on div "Current Rank Please Select Starting Rank Intro Novice Crystal 1 Crystal Elite B…" at bounding box center [891, 251] width 501 height 57
click at [730, 258] on select "Please Select Starting Rank Intro Novice Crystal 1 Crystal Elite Bronze 1 Bronz…" at bounding box center [804, 264] width 325 height 31
select select "9798"
click at [642, 249] on select "Please Select Starting Rank Intro Novice Crystal 1 Crystal Elite Bronze 1 Bronz…" at bounding box center [804, 264] width 325 height 31
click at [667, 502] on button "Save" at bounding box center [665, 498] width 72 height 32
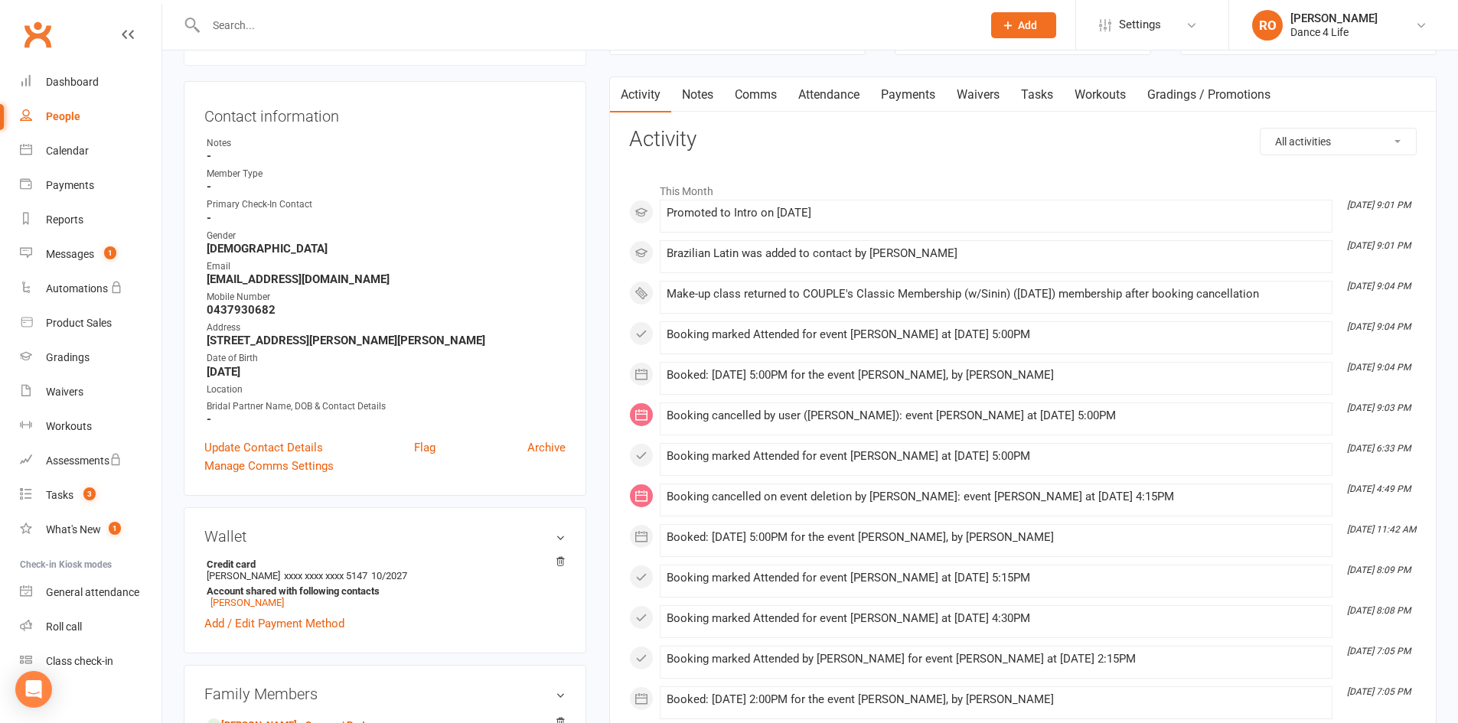
click at [464, 24] on input "text" at bounding box center [586, 25] width 770 height 21
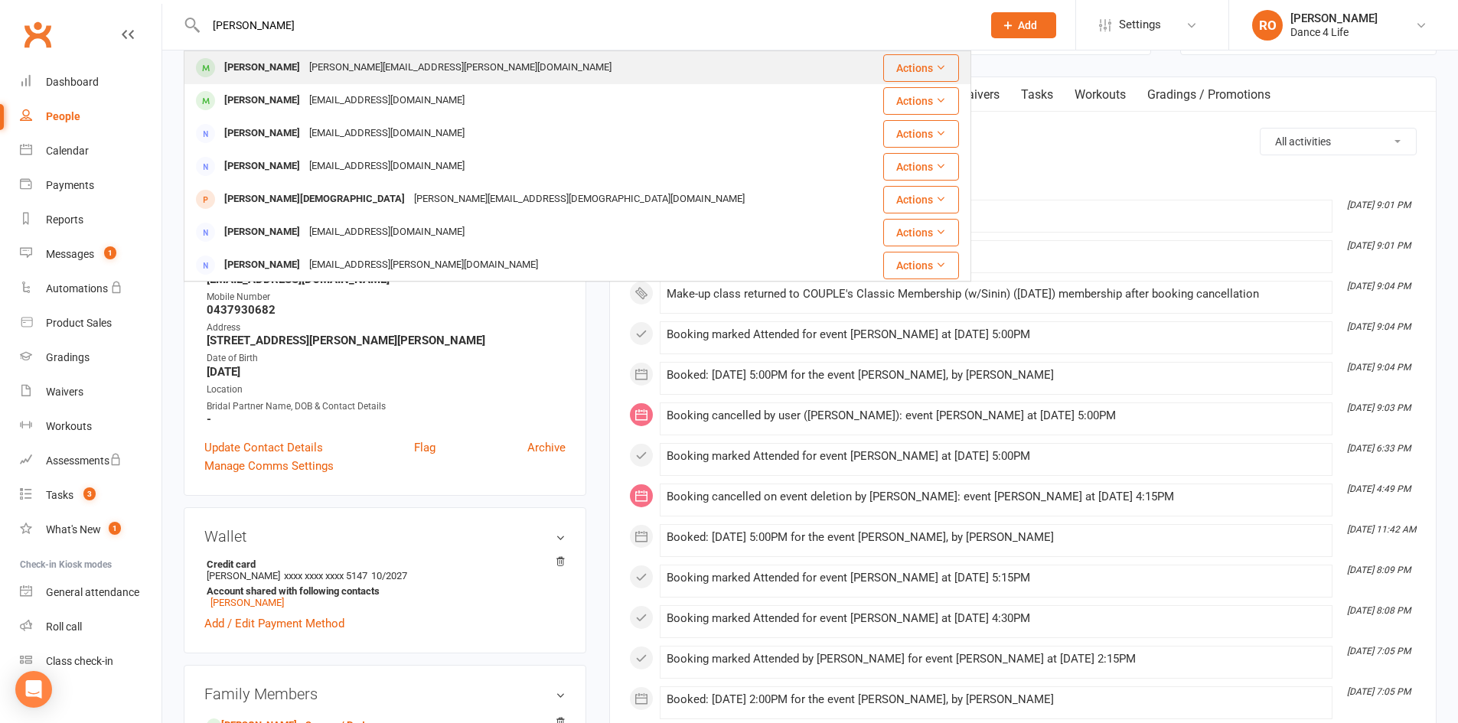
type input "chadwick"
click at [441, 63] on div "Jodie Chadwick jodie.b.chadwick@gmail.com" at bounding box center [524, 67] width 679 height 31
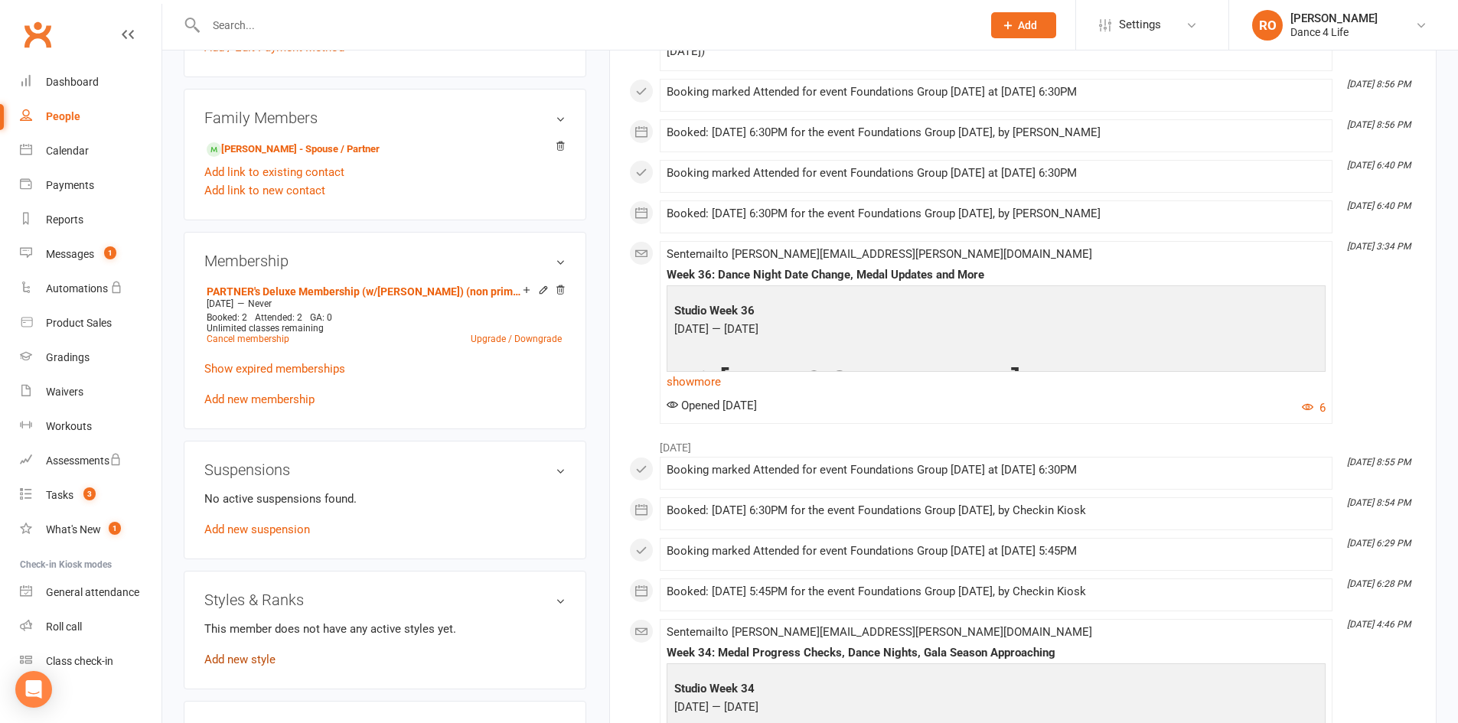
click at [243, 653] on link "Add new style" at bounding box center [239, 660] width 71 height 14
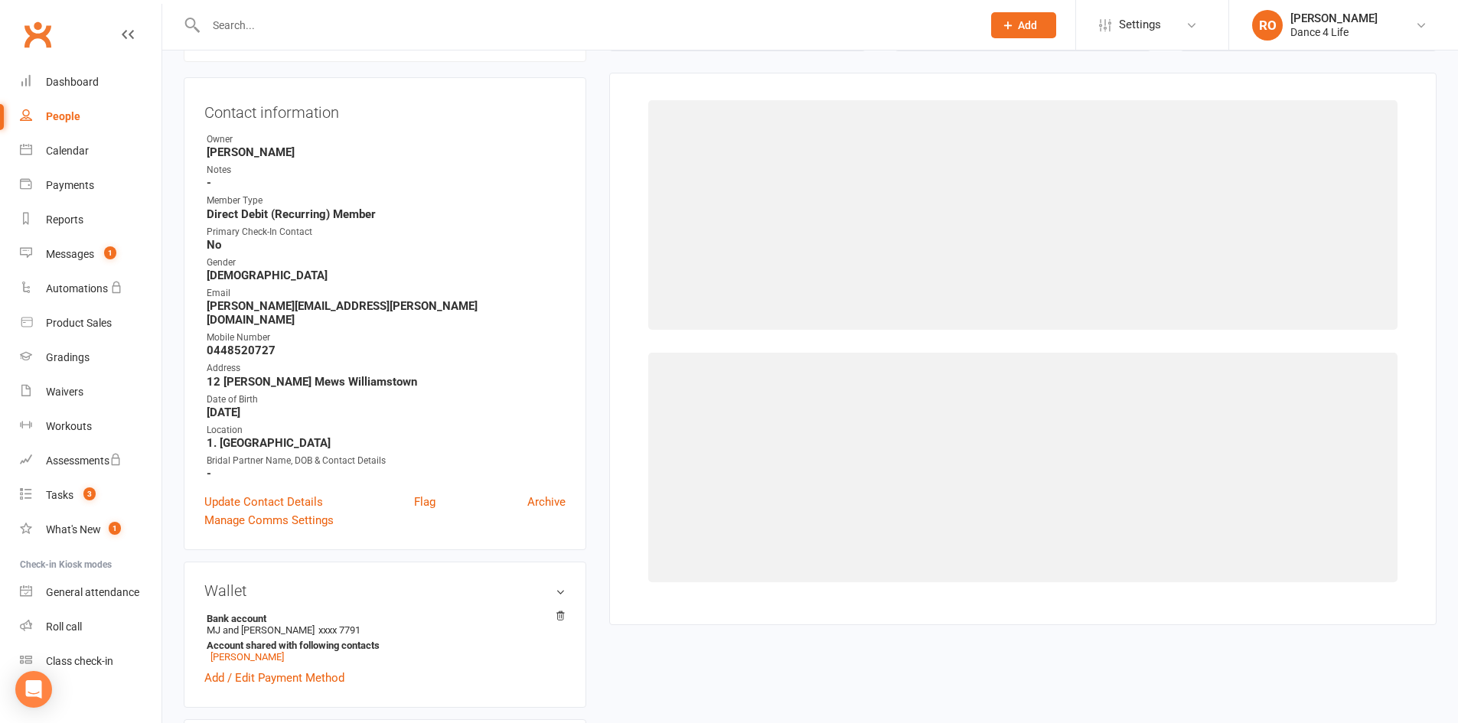
scroll to position [131, 0]
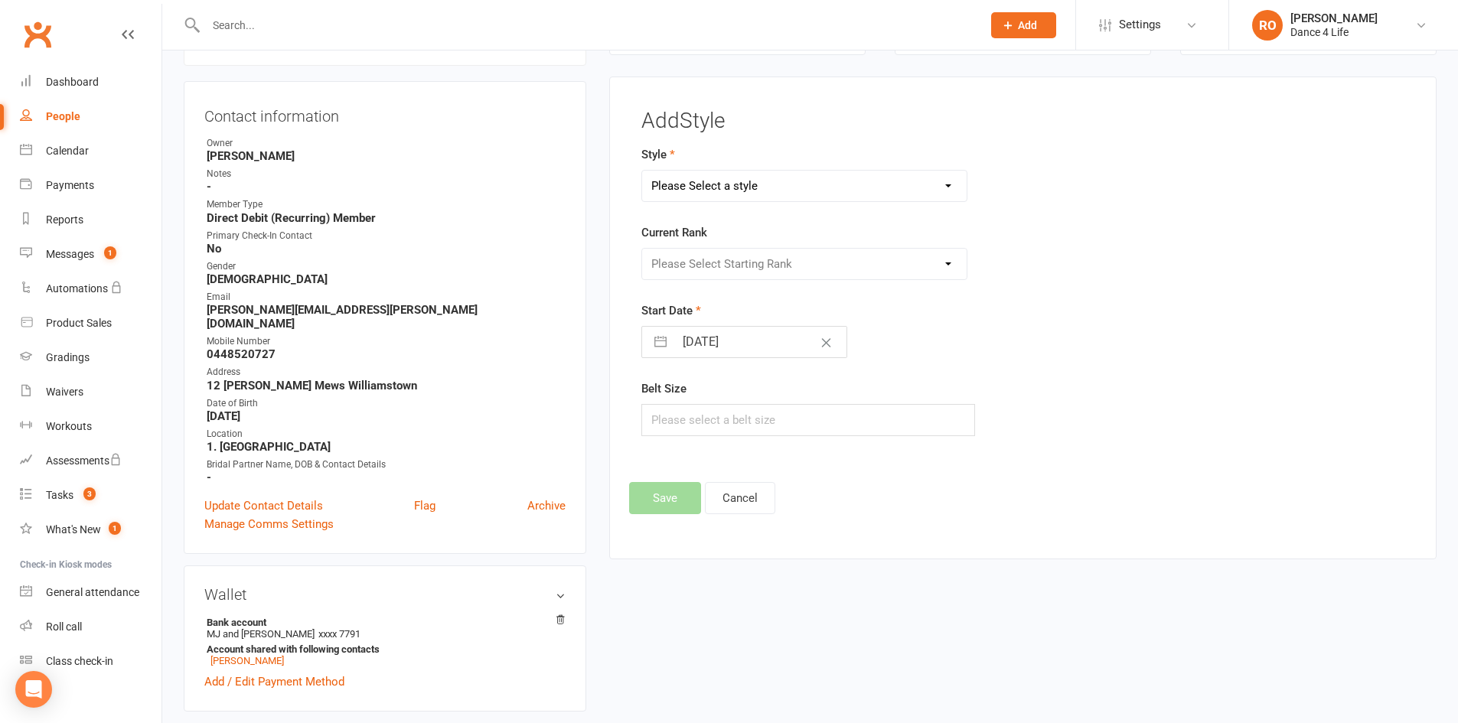
click at [817, 197] on select "Please Select a style Ballroom Latin Brazilian Latin Modern Ballroom New Vogue …" at bounding box center [804, 186] width 325 height 31
select select "3369"
click at [642, 171] on select "Please Select a style Ballroom Latin Brazilian Latin Modern Ballroom New Vogue …" at bounding box center [804, 186] width 325 height 31
click at [794, 176] on select "Ballroom Latin Brazilian Latin Modern Ballroom New Vogue Social Ballroom Social…" at bounding box center [804, 186] width 325 height 31
drag, startPoint x: 794, startPoint y: 172, endPoint x: 804, endPoint y: 173, distance: 10.0
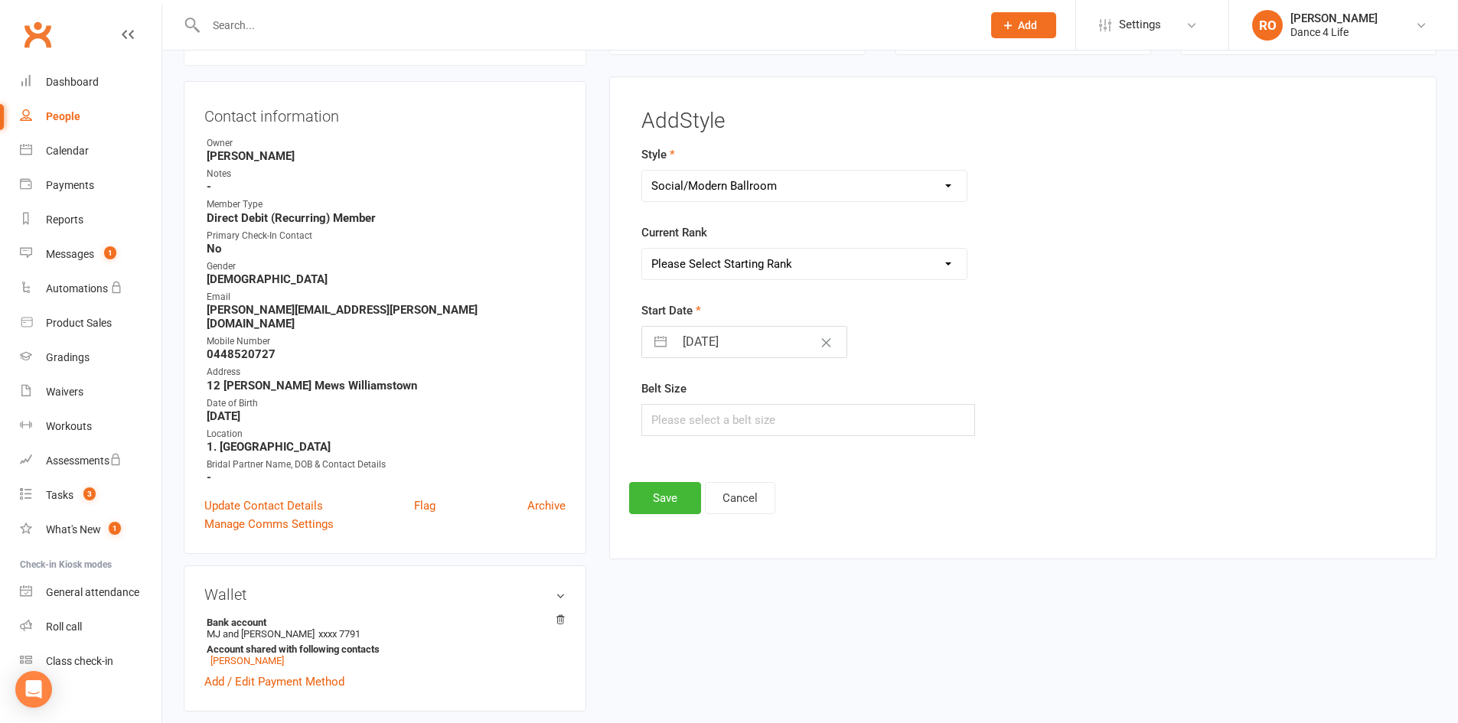
click at [794, 172] on select "Ballroom Latin Brazilian Latin Modern Ballroom New Vogue Social Ballroom Social…" at bounding box center [804, 186] width 325 height 31
click at [823, 261] on select "Please Select Starting Rank Intro Novice Crystal 1 Crystal Elite Bronze 1 Bronz…" at bounding box center [804, 264] width 325 height 31
select select "39551"
click at [642, 249] on select "Please Select Starting Rank Intro Novice Crystal 1 Crystal Elite Bronze 1 Bronz…" at bounding box center [804, 264] width 325 height 31
click at [741, 352] on input "14 Sep 2025" at bounding box center [760, 342] width 172 height 31
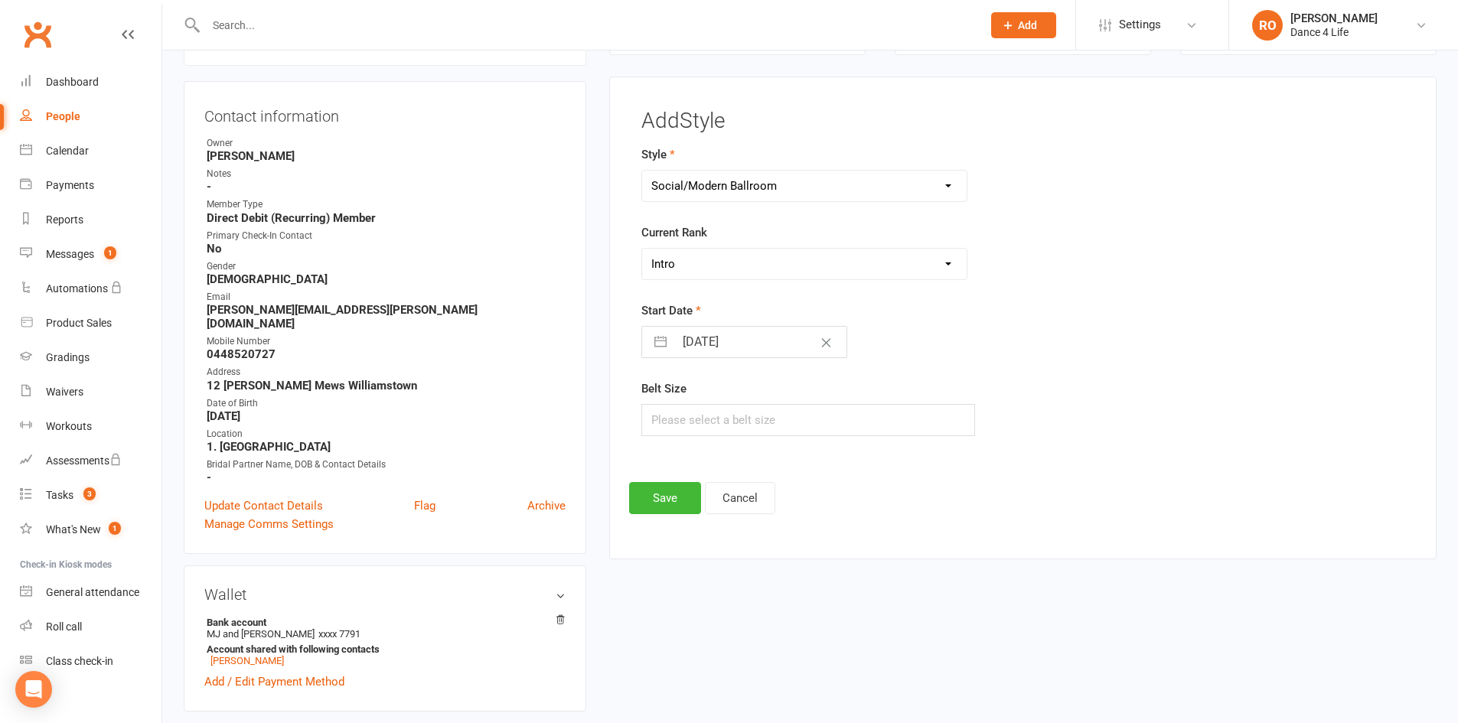
select select "7"
select select "2025"
select select "8"
select select "2025"
select select "9"
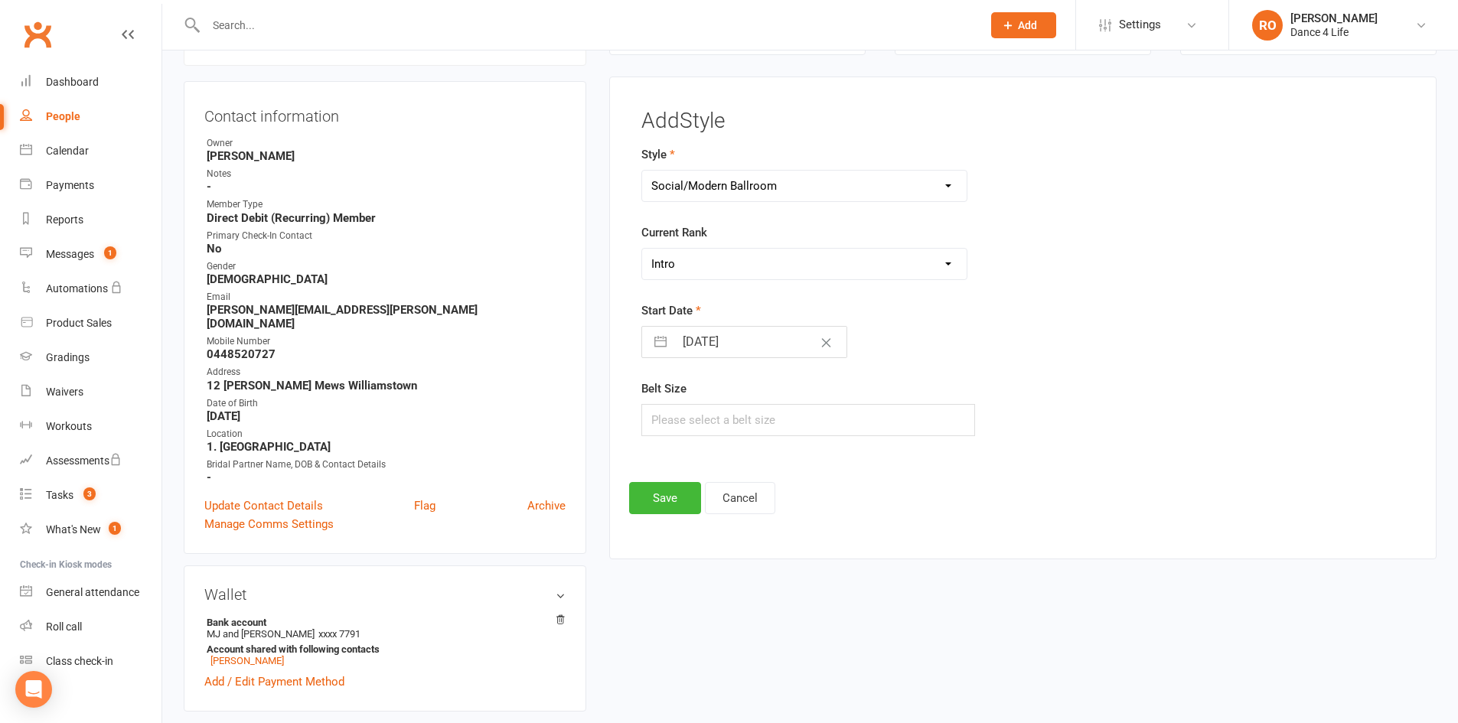
select select "2025"
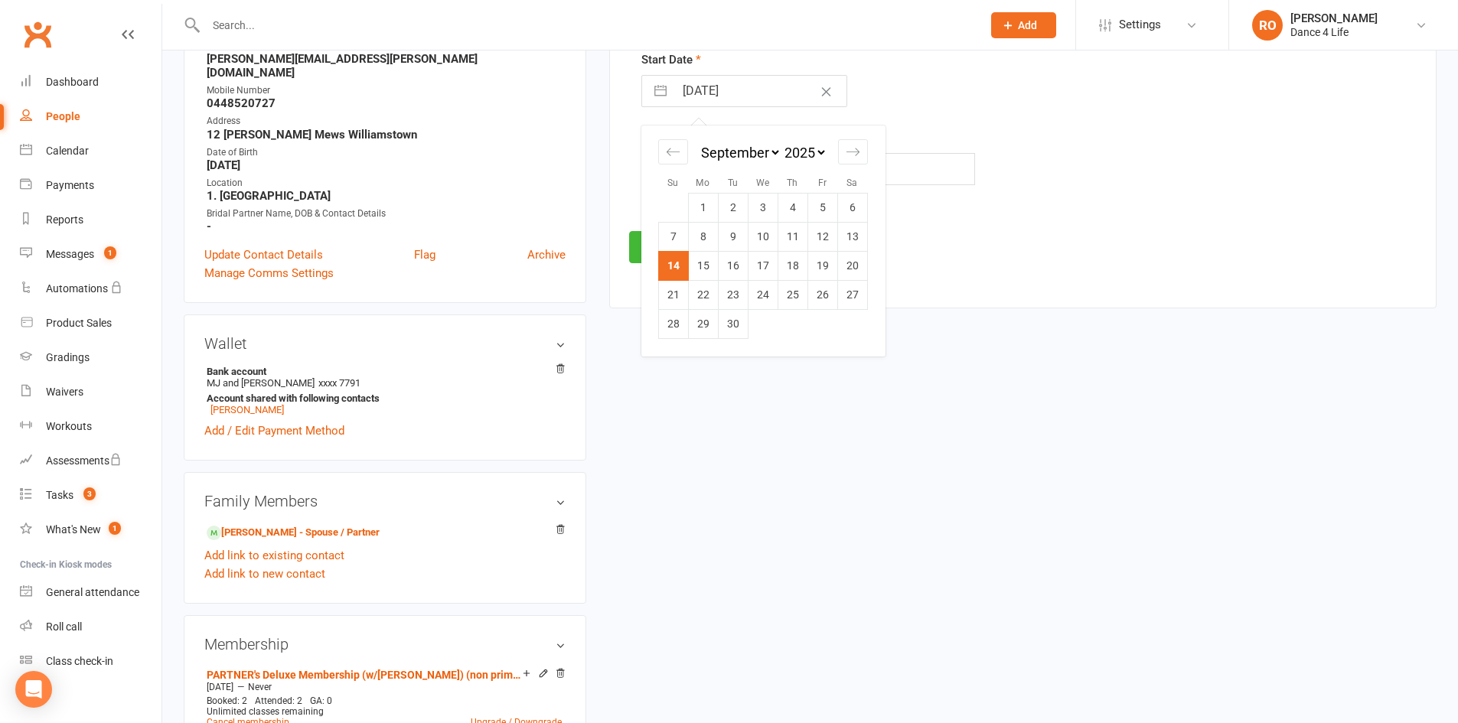
scroll to position [383, 0]
click at [672, 146] on icon "Move backward to switch to the previous month." at bounding box center [673, 151] width 15 height 15
select select "6"
select select "2025"
click at [672, 146] on icon "Move backward to switch to the previous month." at bounding box center [673, 151] width 15 height 15
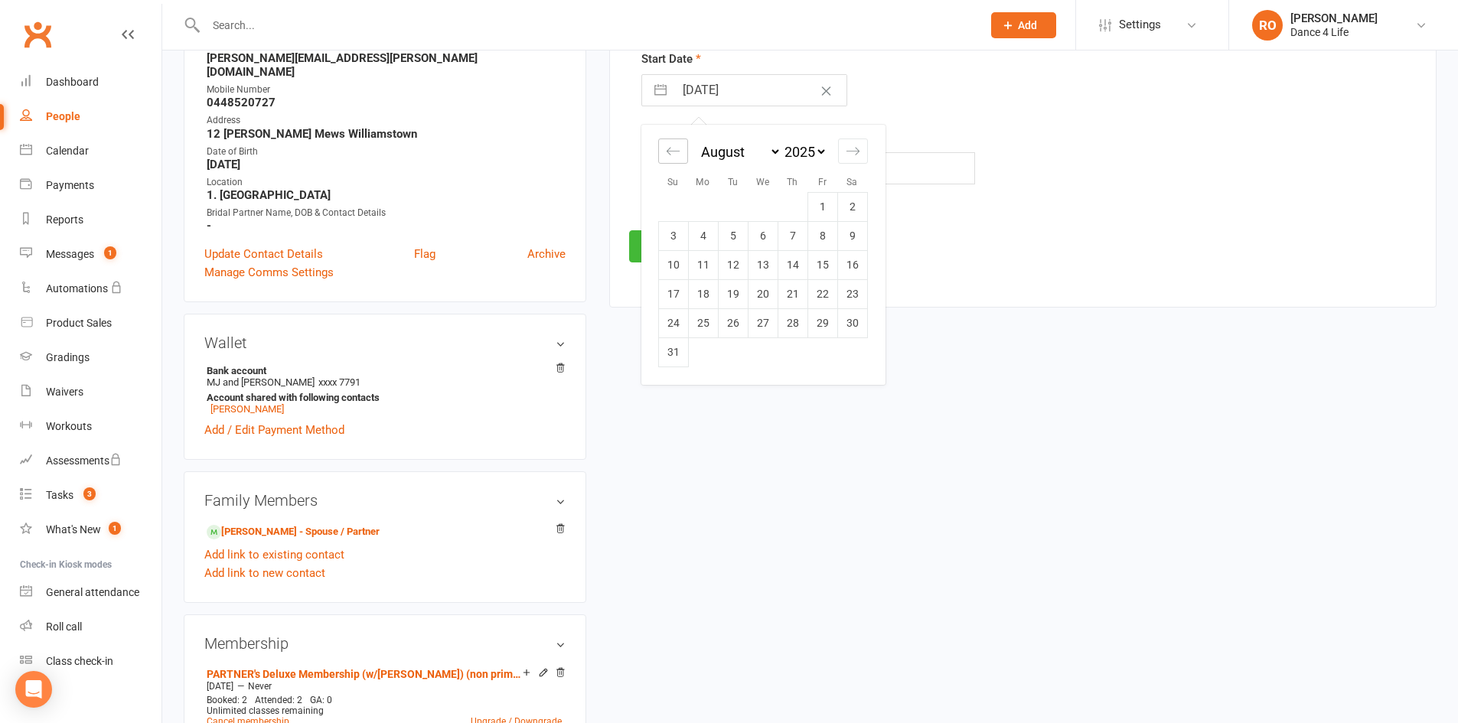
select select "5"
select select "2025"
click at [673, 146] on icon "Move backward to switch to the previous month." at bounding box center [673, 151] width 15 height 15
select select "3"
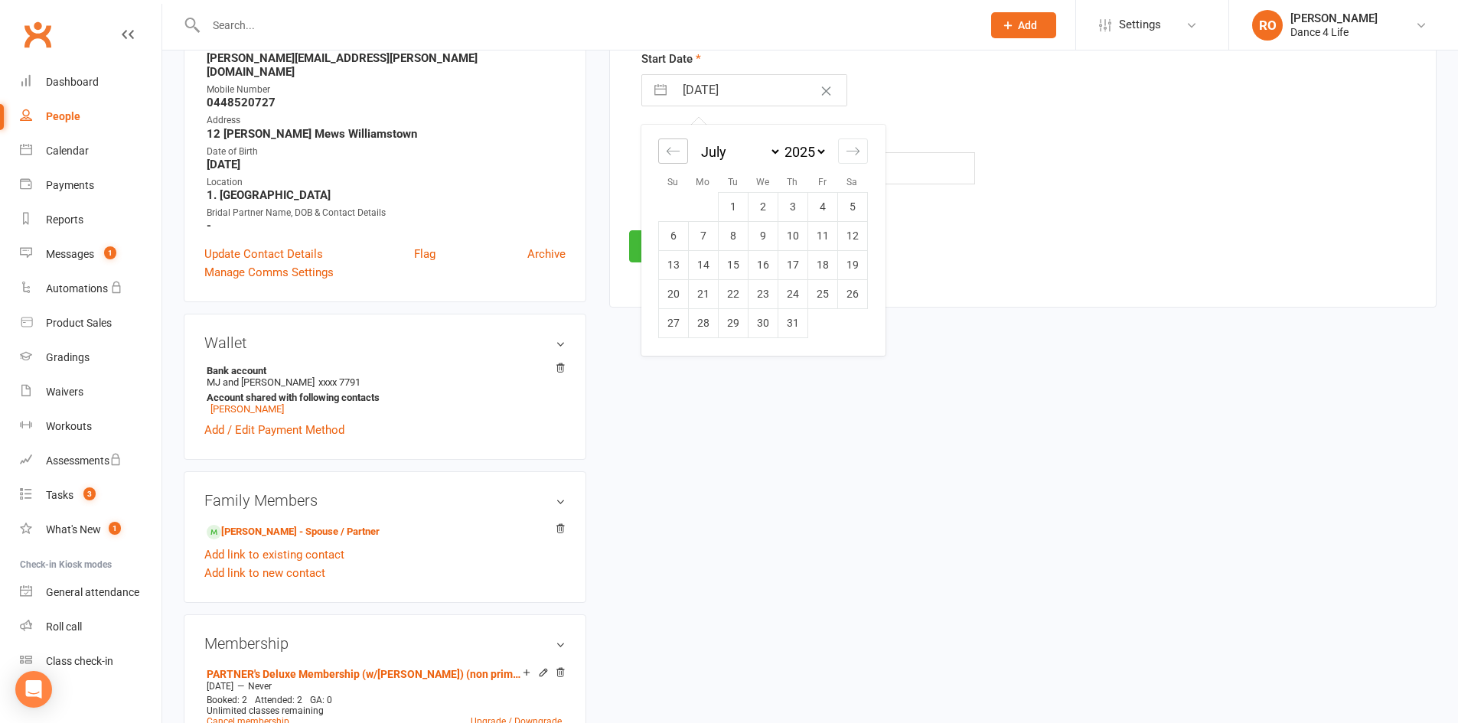
select select "2025"
select select "4"
select select "2025"
click at [673, 146] on icon "Move backward to switch to the previous month." at bounding box center [673, 151] width 15 height 15
select select "2"
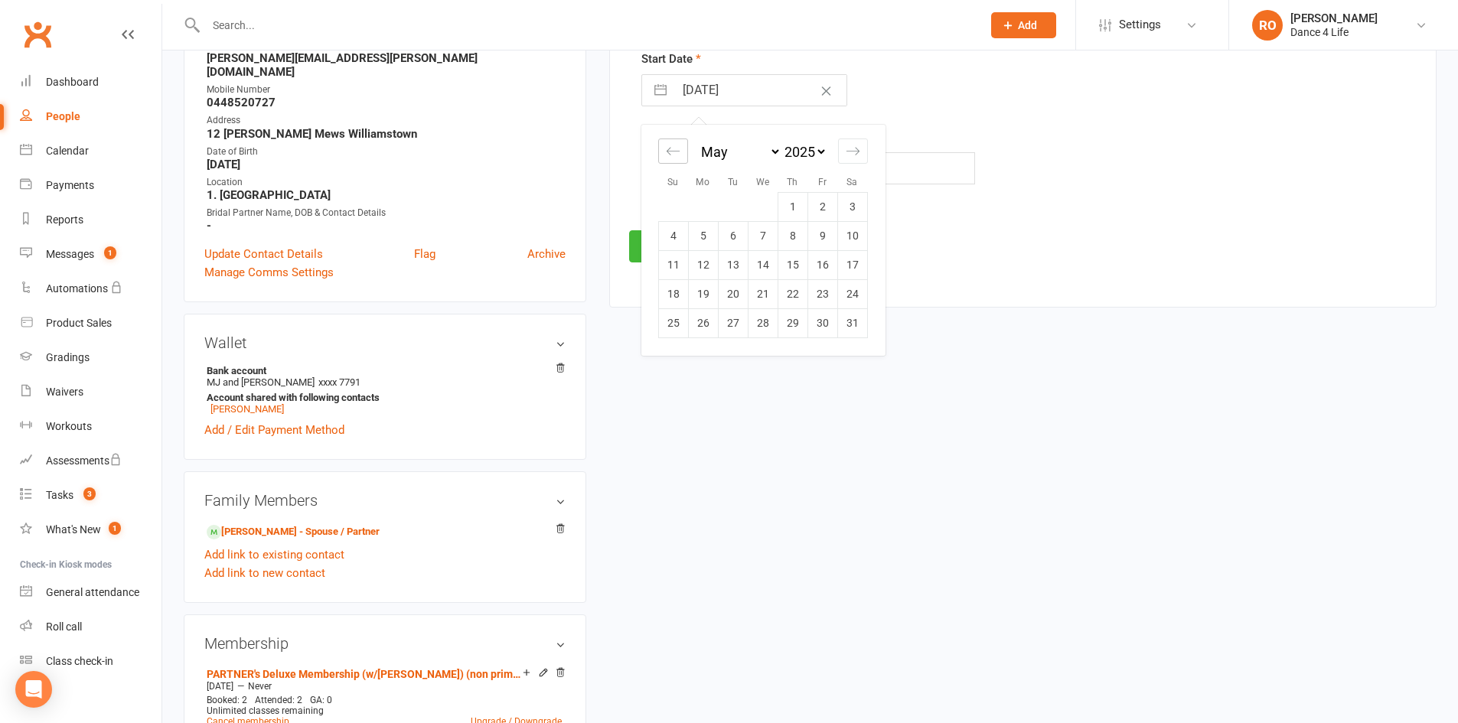
select select "2025"
click at [673, 146] on icon "Move backward to switch to the previous month." at bounding box center [673, 151] width 15 height 15
select select "1"
select select "2025"
click at [770, 323] on td "26" at bounding box center [763, 322] width 30 height 29
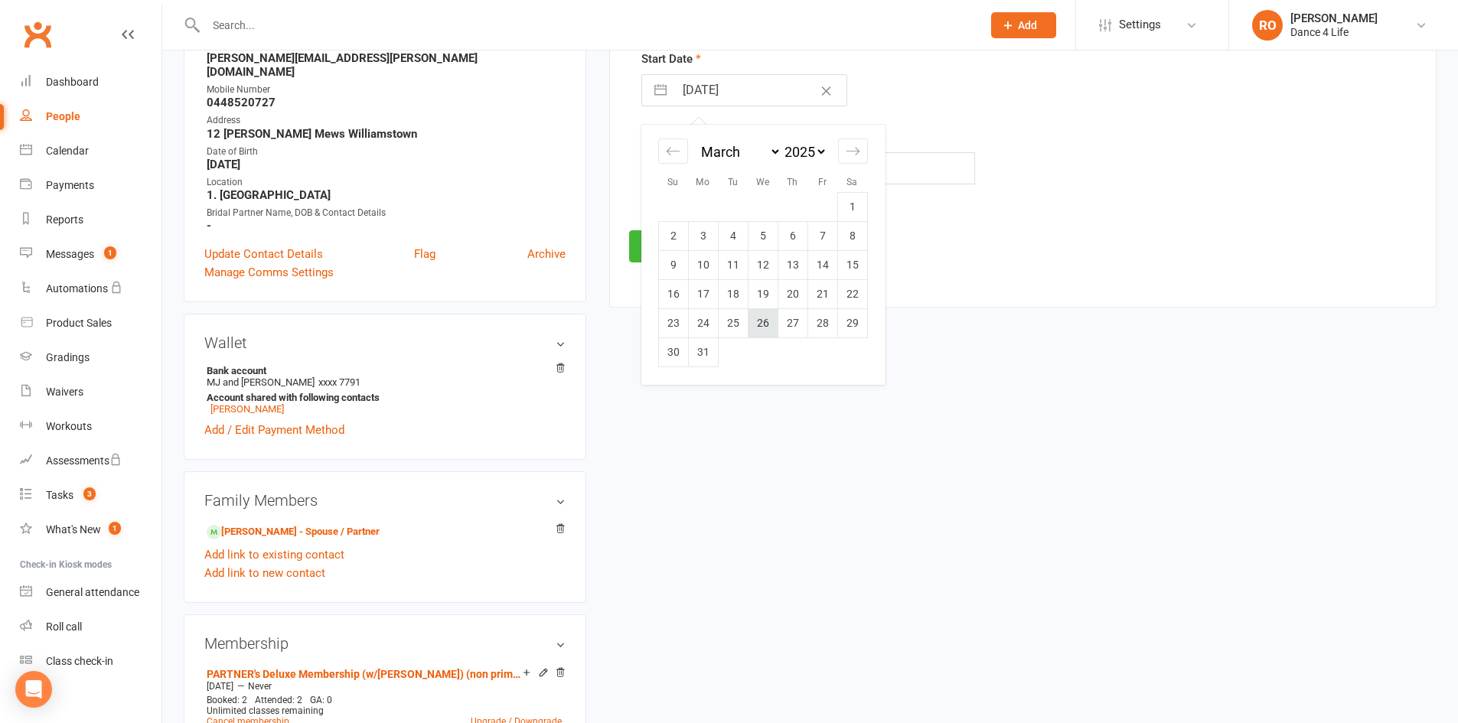
type input "26 Mar 2025"
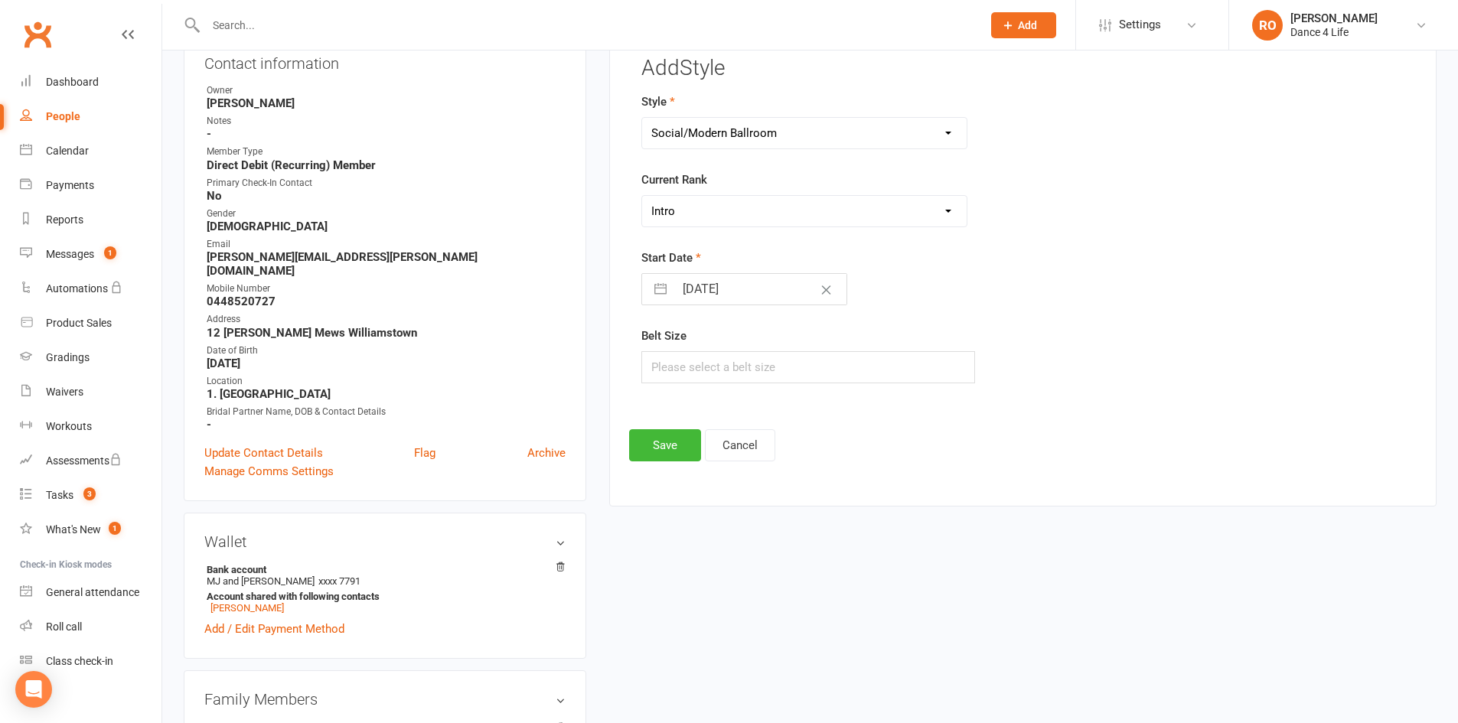
scroll to position [153, 0]
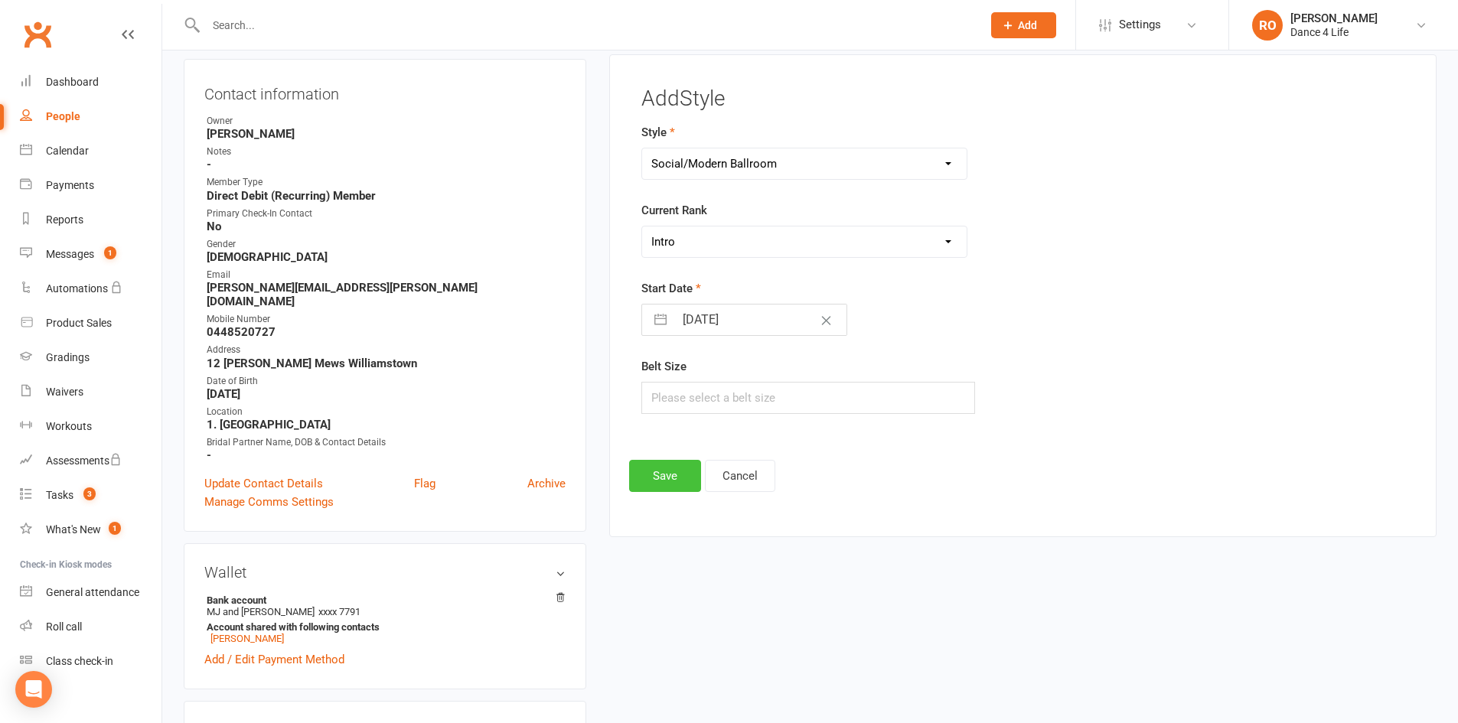
click at [666, 463] on button "Save" at bounding box center [665, 476] width 72 height 32
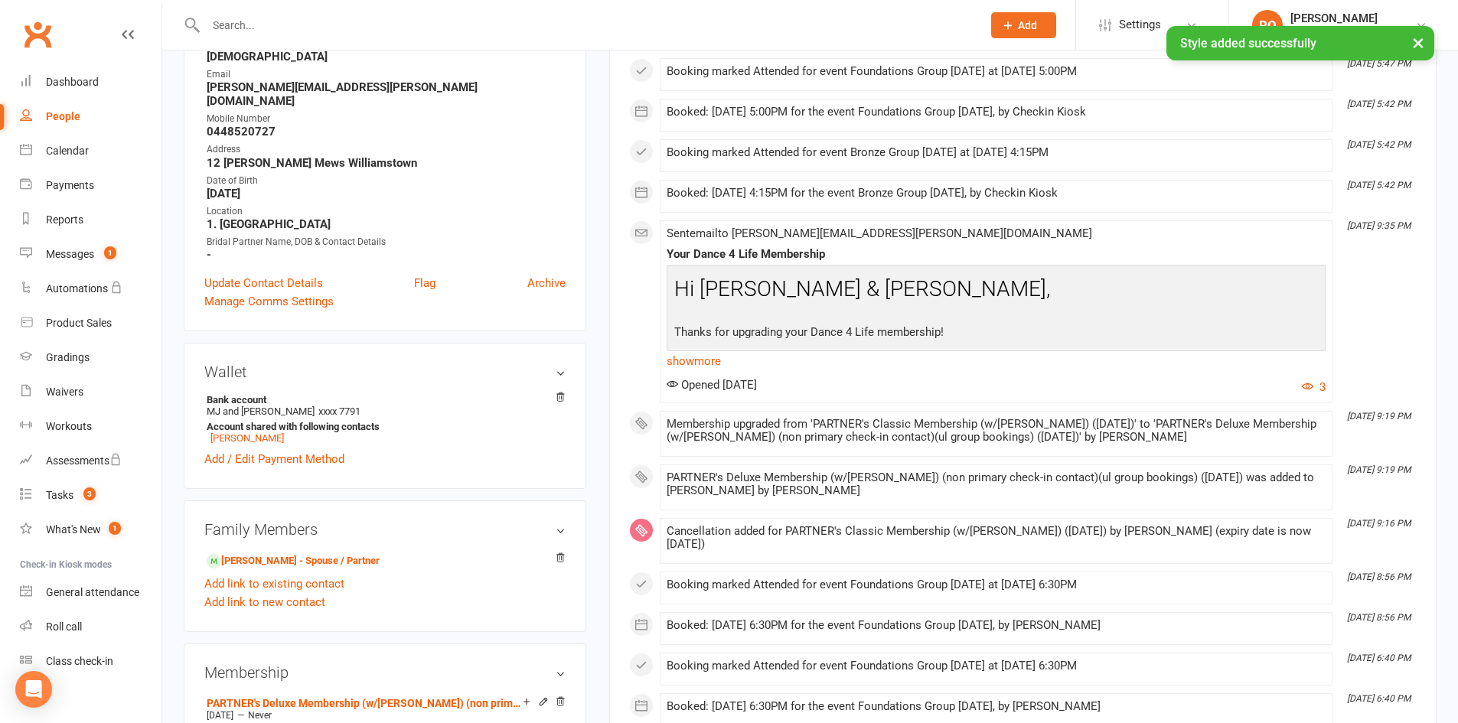
scroll to position [383, 0]
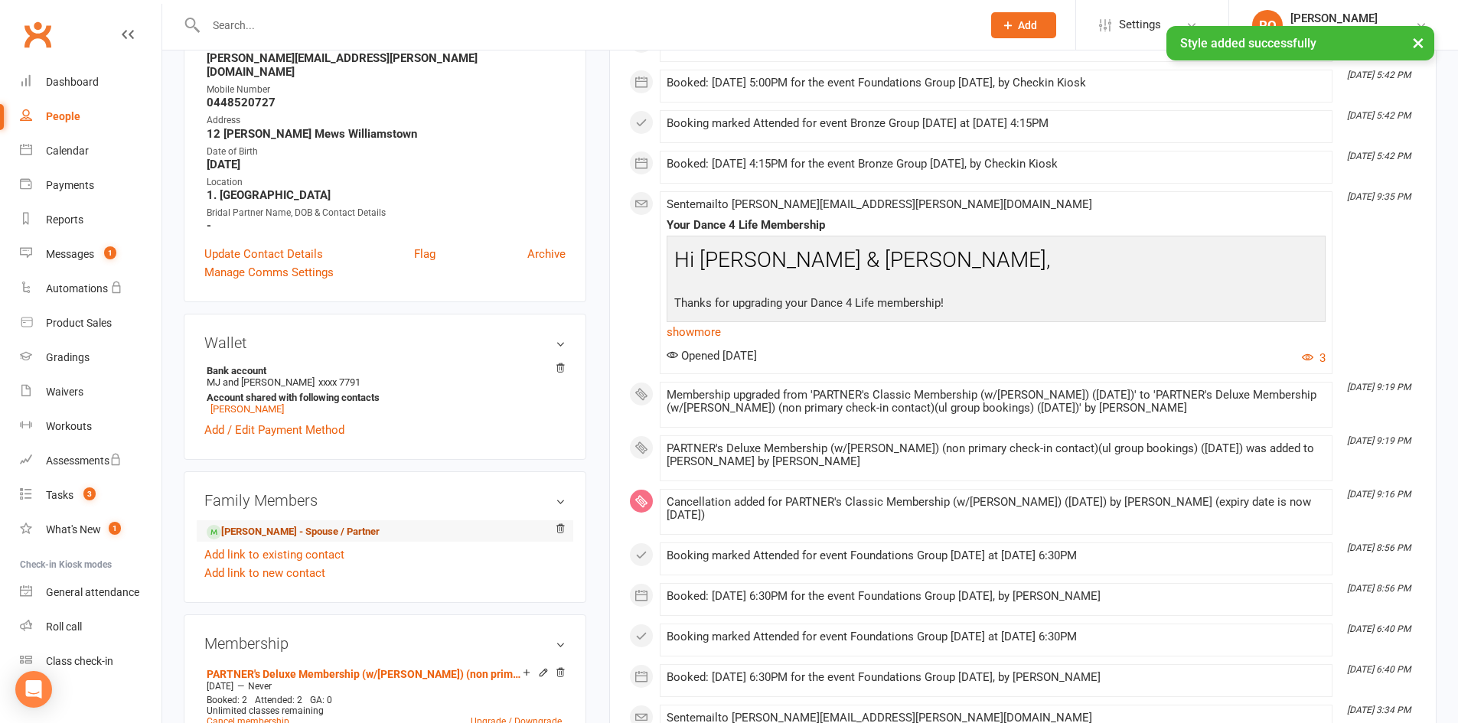
click at [334, 524] on link "Michael Chadwick - Spouse / Partner" at bounding box center [293, 532] width 173 height 16
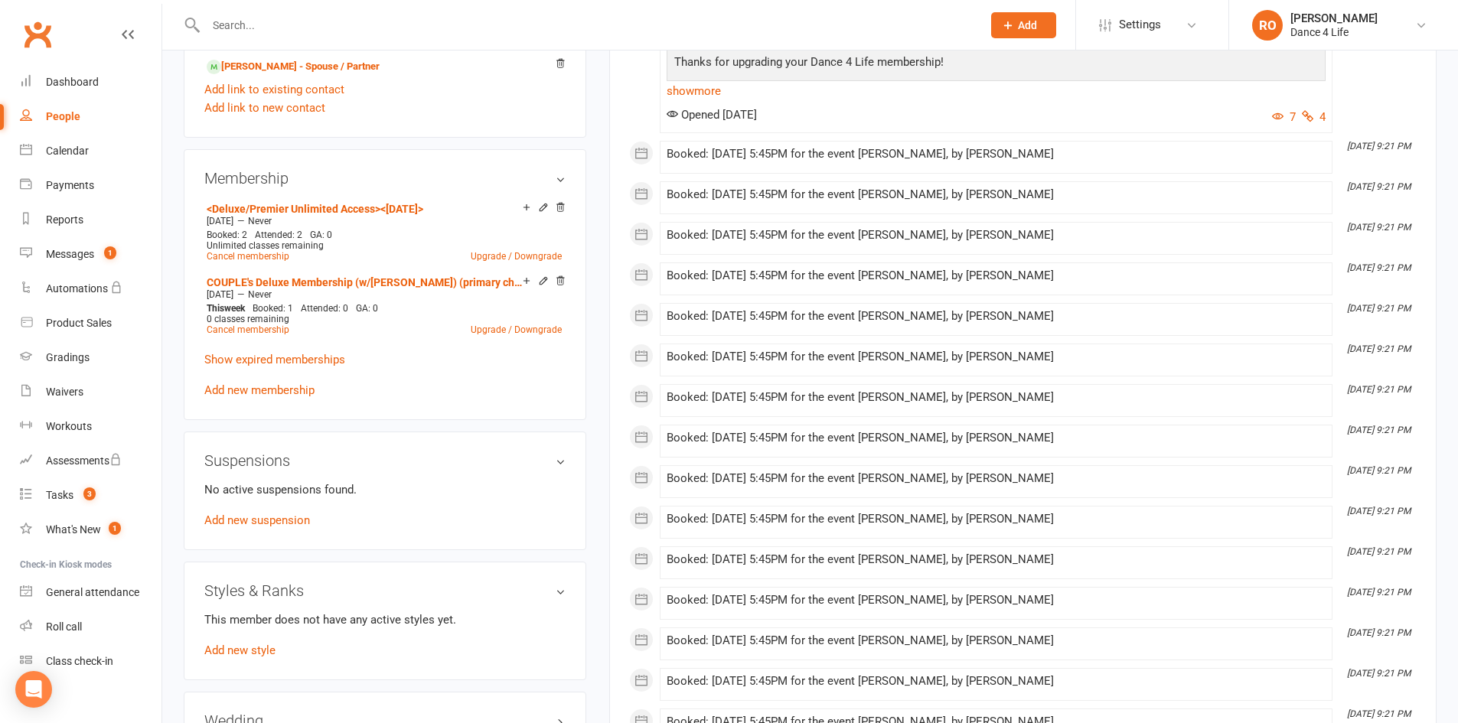
scroll to position [842, 0]
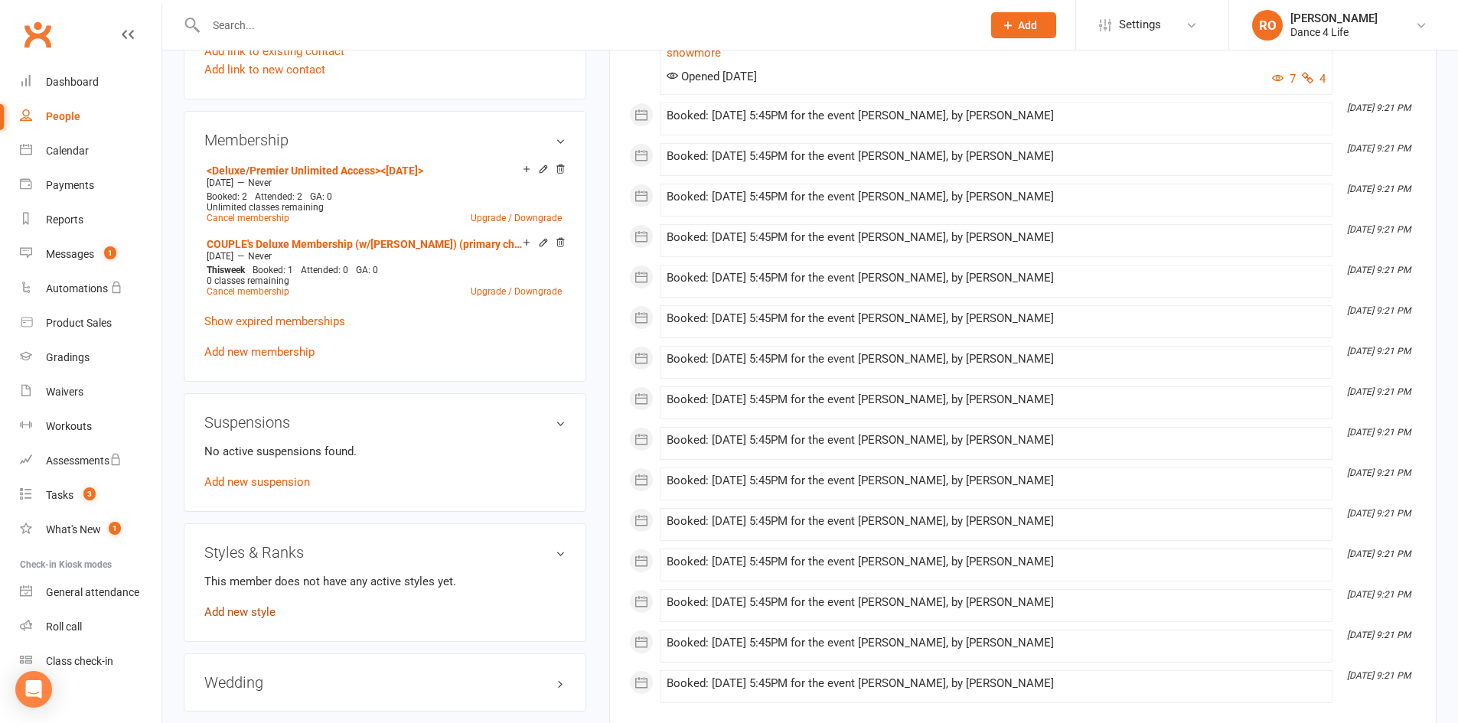
click at [250, 615] on link "Add new style" at bounding box center [239, 612] width 71 height 14
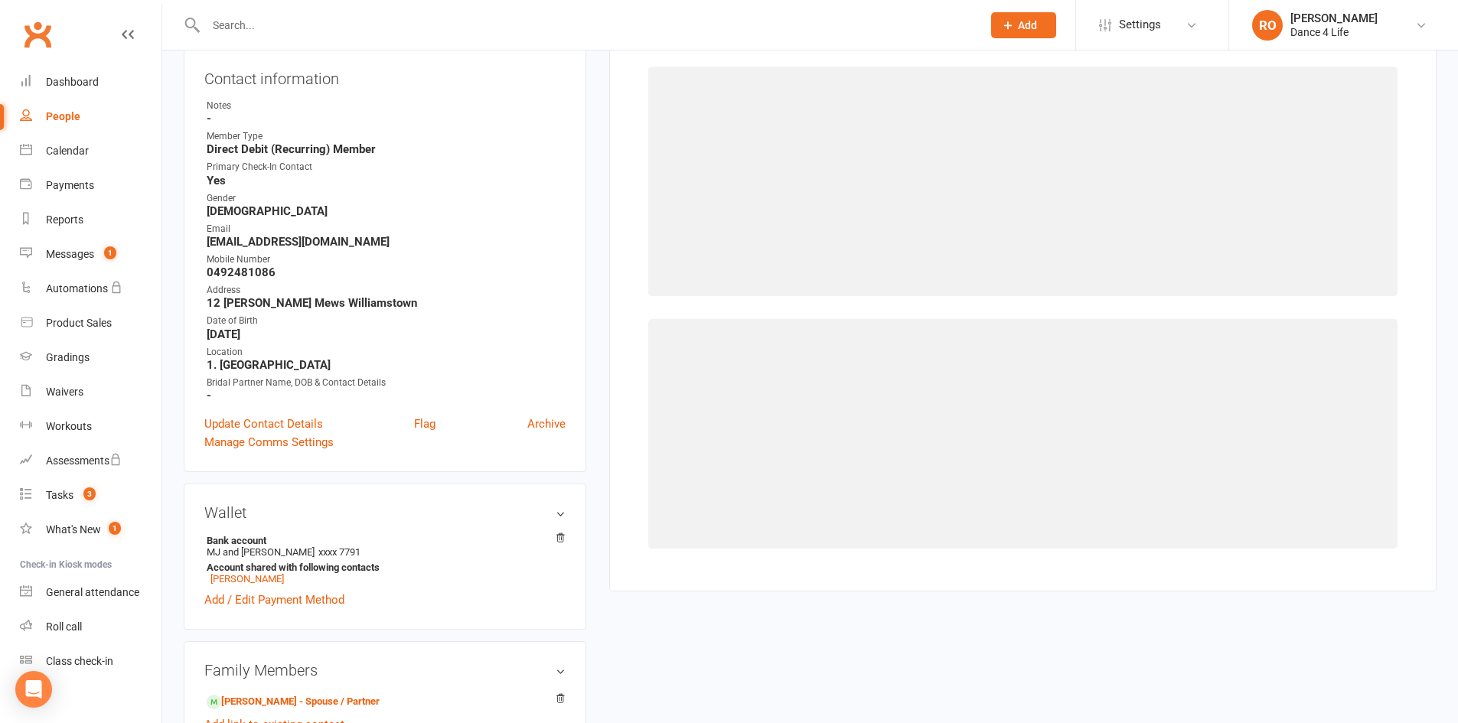
scroll to position [131, 0]
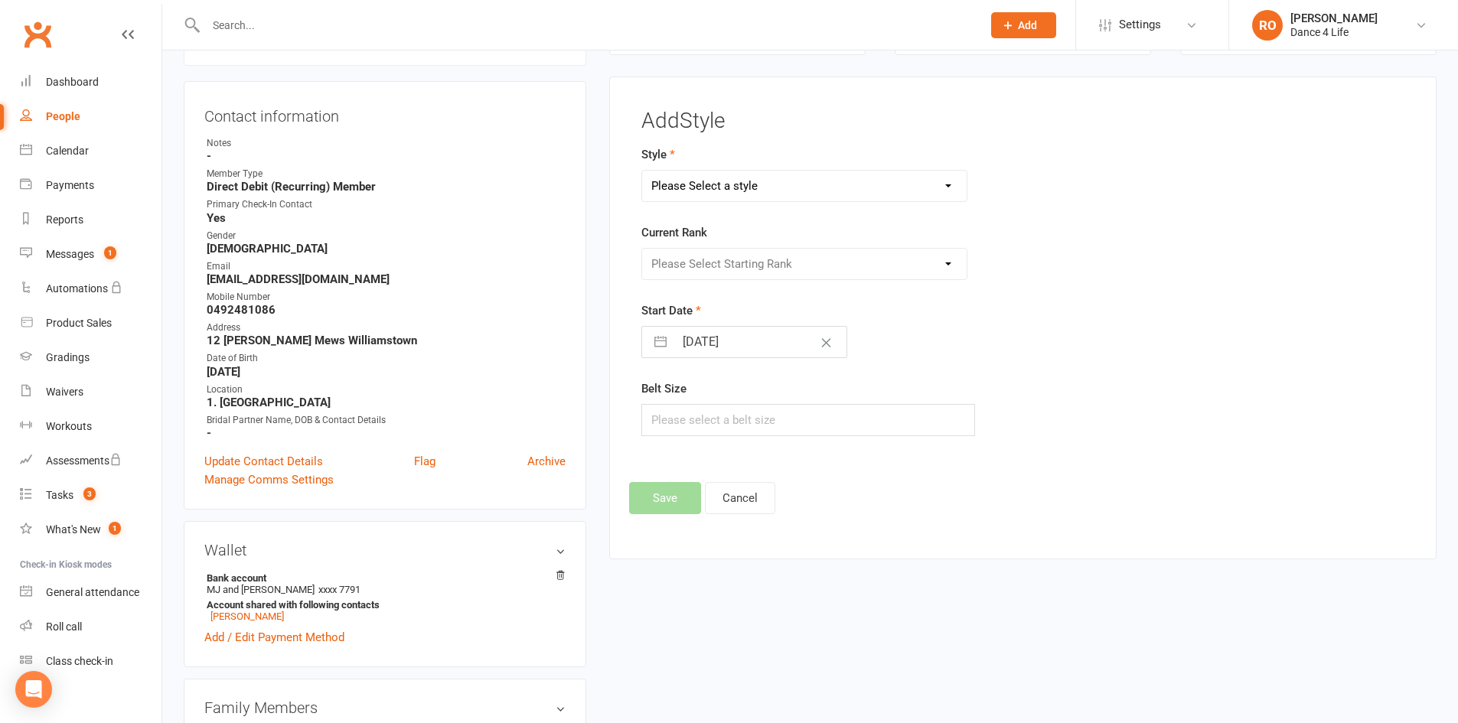
click at [830, 166] on div "Style Please Select a style Ballroom Latin Brazilian Latin Modern Ballroom New …" at bounding box center [891, 173] width 501 height 57
click at [830, 168] on div "Style Please Select a style Ballroom Latin Brazilian Latin Modern Ballroom New …" at bounding box center [891, 173] width 501 height 57
click at [834, 174] on select "Please Select a style Ballroom Latin Brazilian Latin Modern Ballroom New Vogue …" at bounding box center [804, 186] width 325 height 31
select select "3369"
click at [642, 171] on select "Please Select a style Ballroom Latin Brazilian Latin Modern Ballroom New Vogue …" at bounding box center [804, 186] width 325 height 31
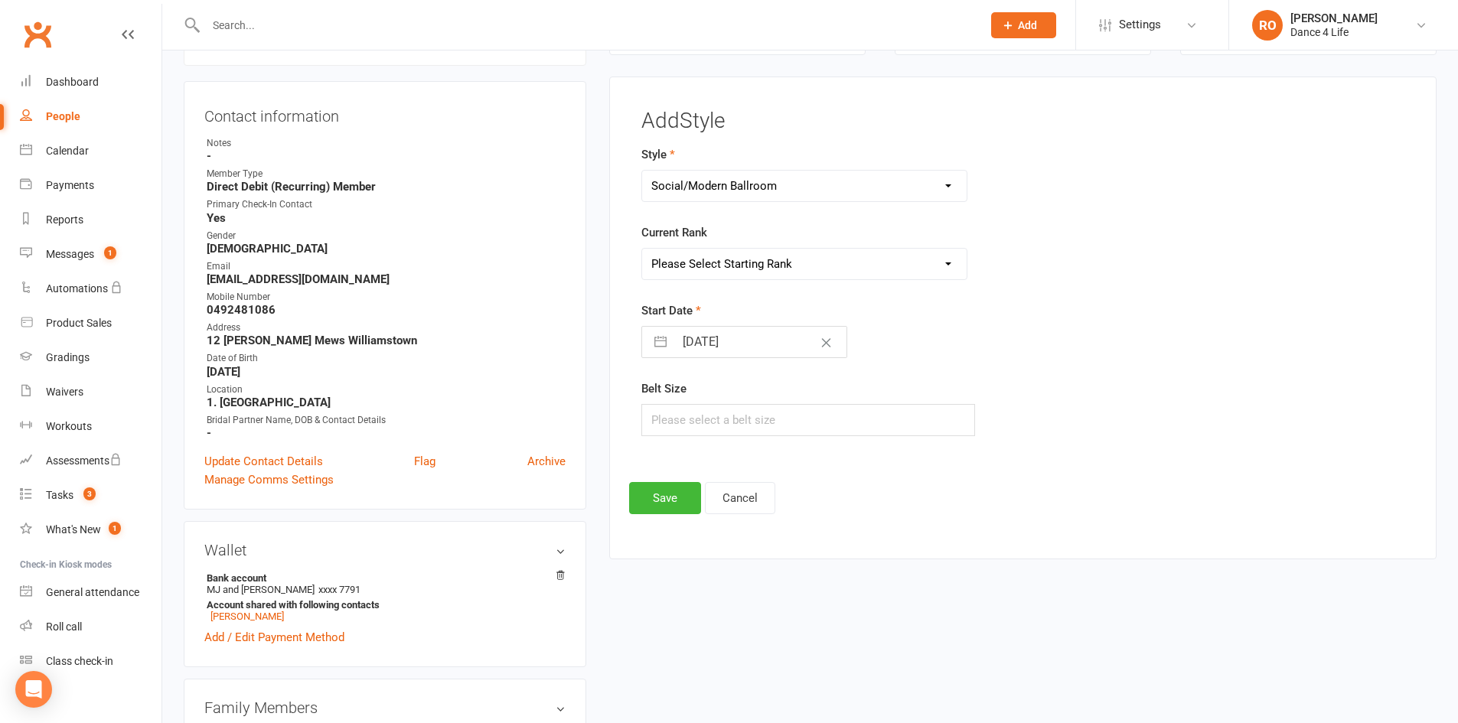
click at [791, 249] on select "Please Select Starting Rank Intro Novice Crystal 1 Crystal Elite Bronze 1 Bronz…" at bounding box center [804, 264] width 325 height 31
select select "39551"
click at [642, 249] on select "Please Select Starting Rank Intro Novice Crystal 1 Crystal Elite Bronze 1 Bronz…" at bounding box center [804, 264] width 325 height 31
click at [732, 335] on input "14 Sep 2025" at bounding box center [760, 342] width 172 height 31
select select "7"
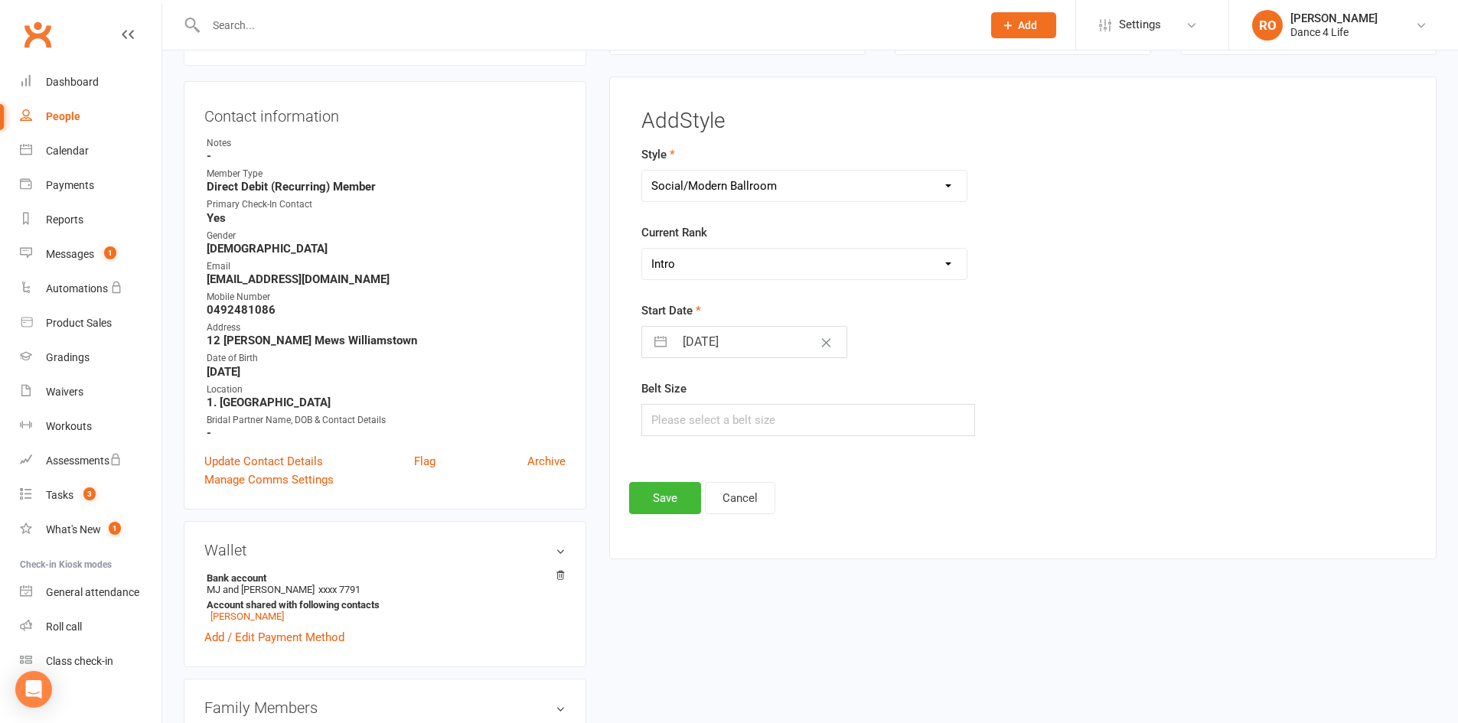
select select "2025"
select select "8"
select select "2025"
select select "9"
select select "2025"
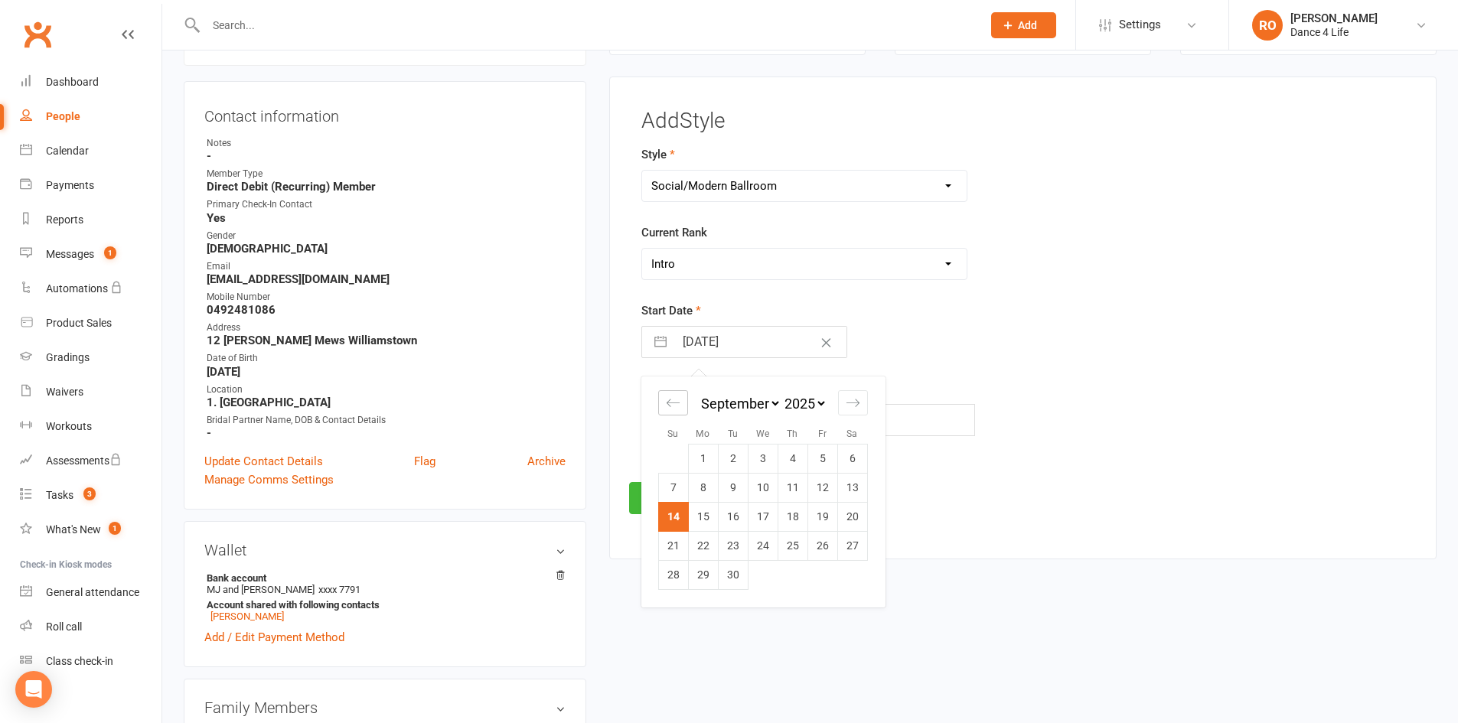
click at [679, 403] on icon "Move backward to switch to the previous month." at bounding box center [672, 403] width 13 height 8
select select "5"
select select "2025"
select select "6"
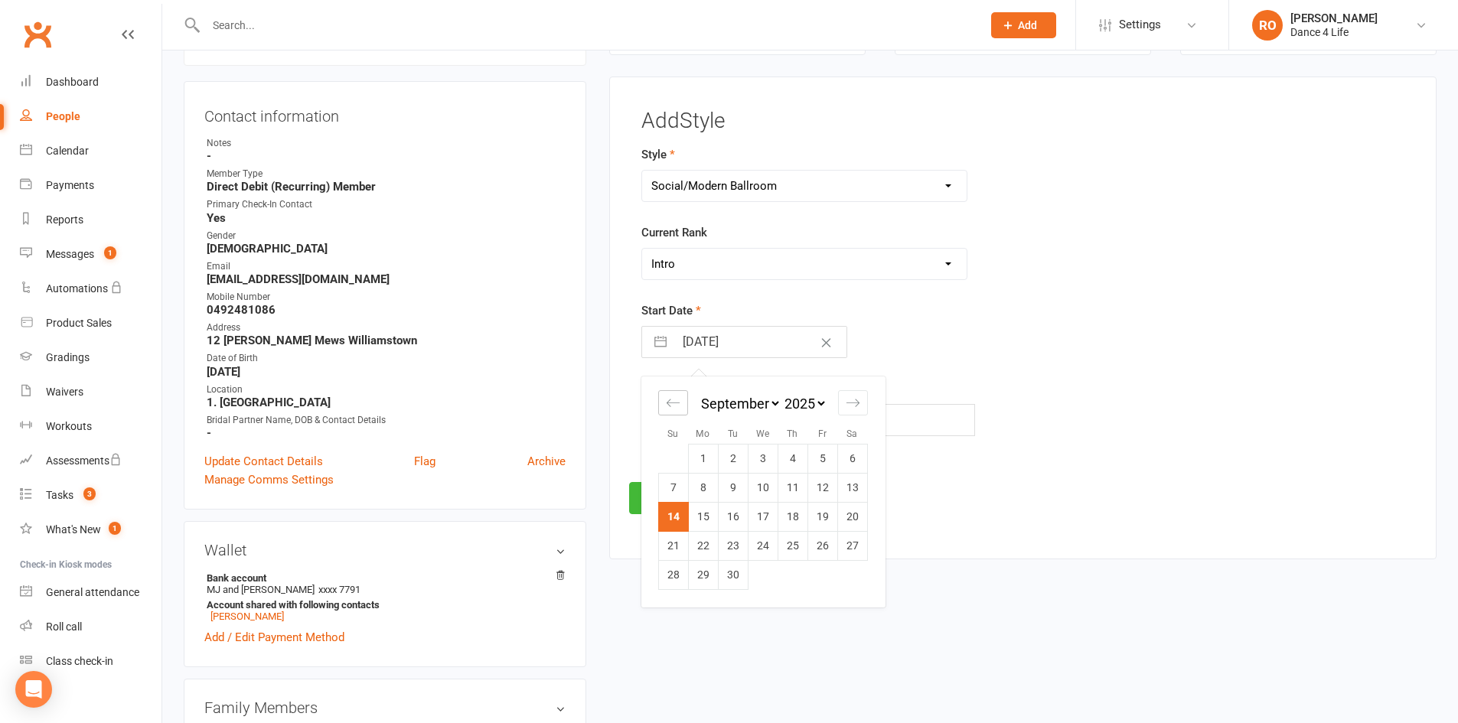
select select "2025"
click at [679, 403] on icon "Move backward to switch to the previous month." at bounding box center [672, 403] width 13 height 8
select select "3"
select select "2025"
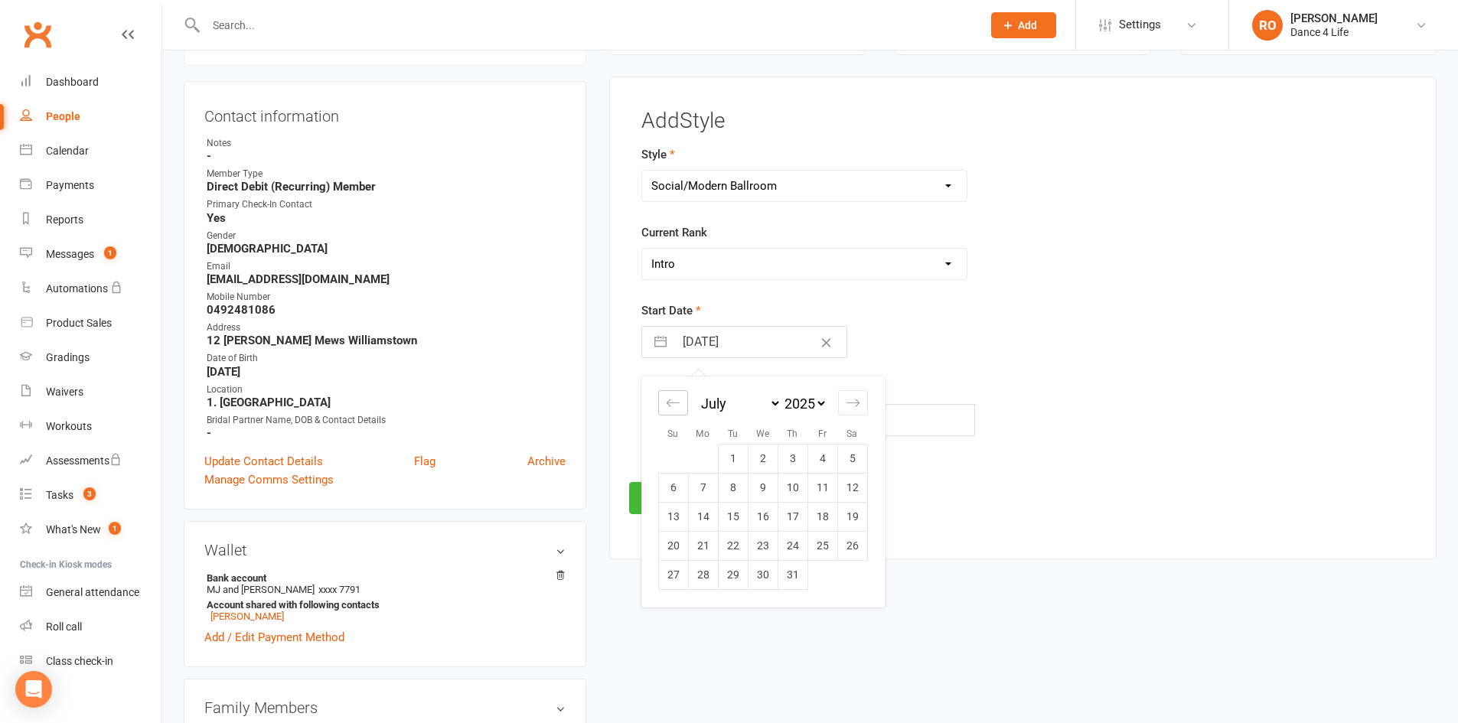
select select "4"
select select "2025"
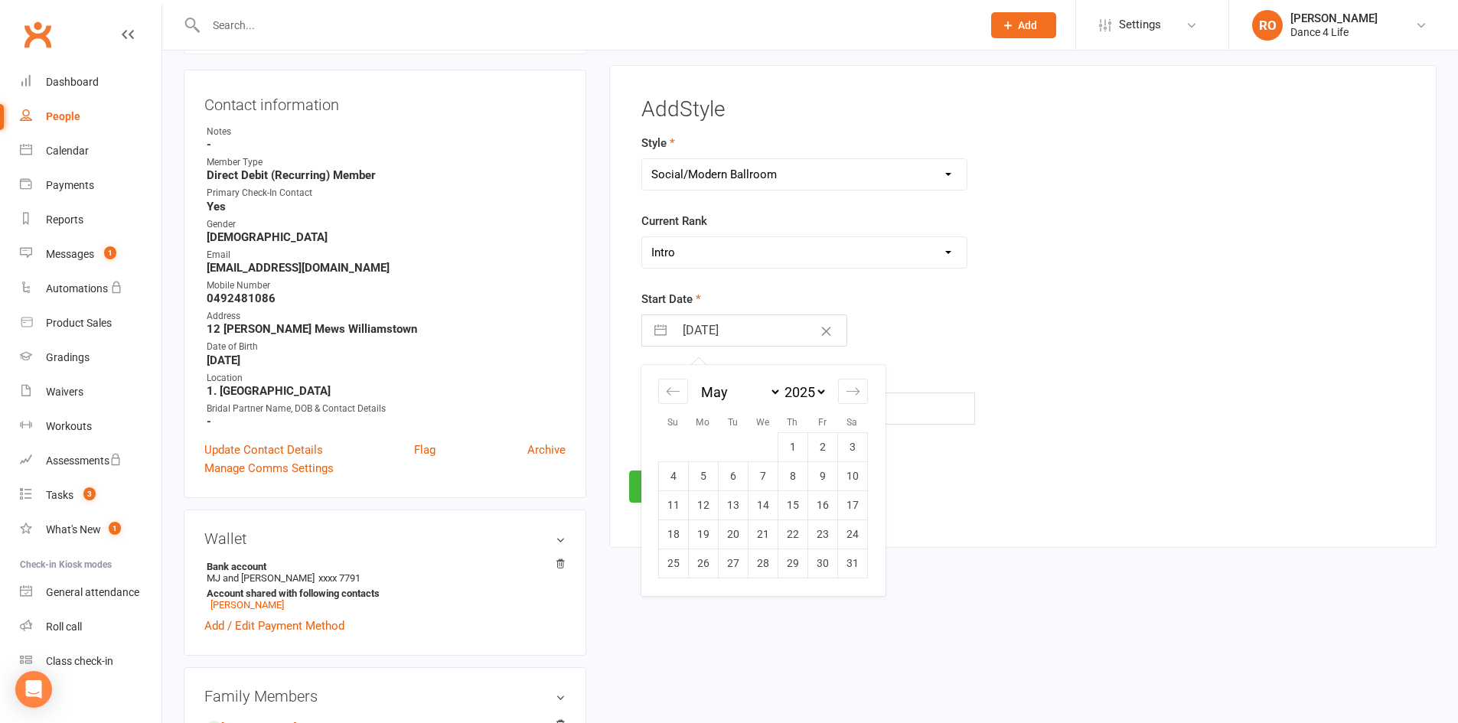
scroll to position [153, 0]
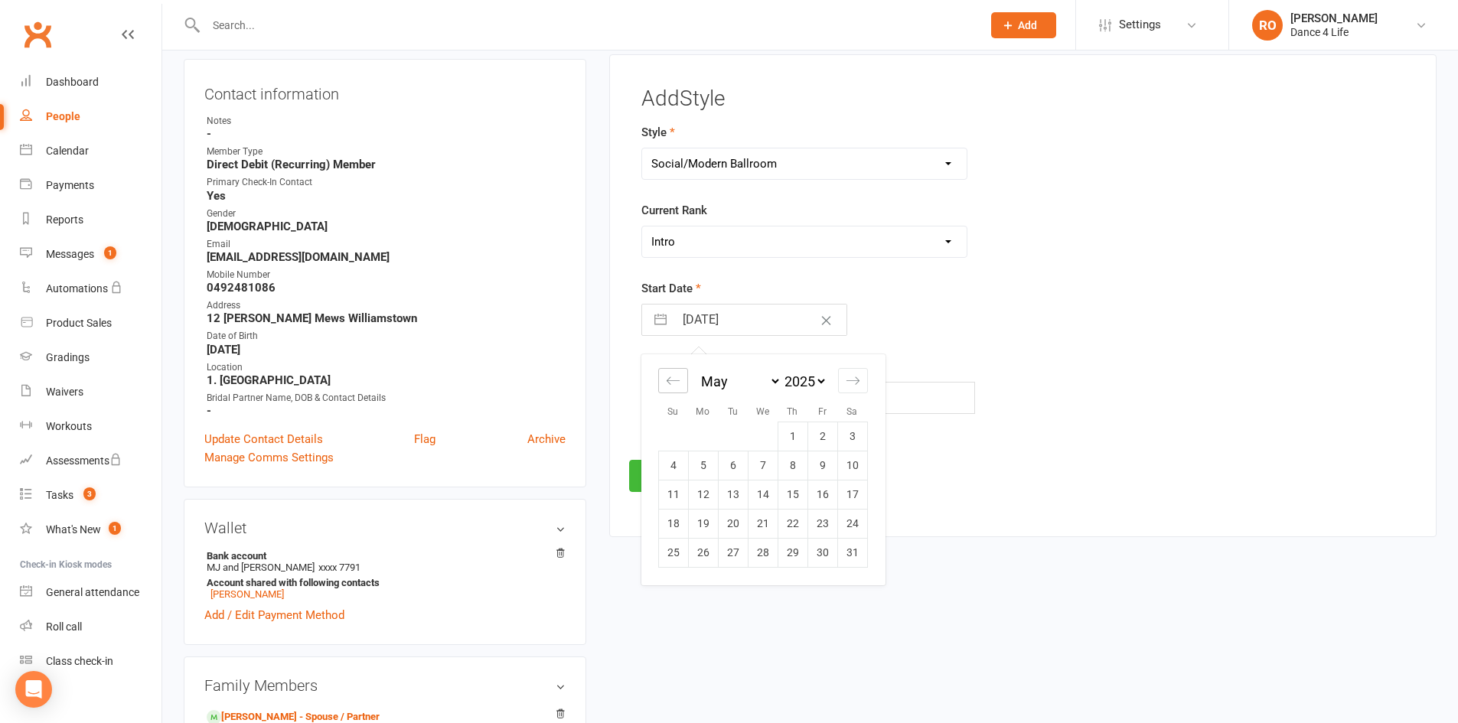
click at [666, 380] on icon "Move backward to switch to the previous month." at bounding box center [673, 380] width 15 height 15
select select "2"
select select "2025"
click at [666, 380] on icon "Move backward to switch to the previous month." at bounding box center [673, 380] width 15 height 15
select select "1"
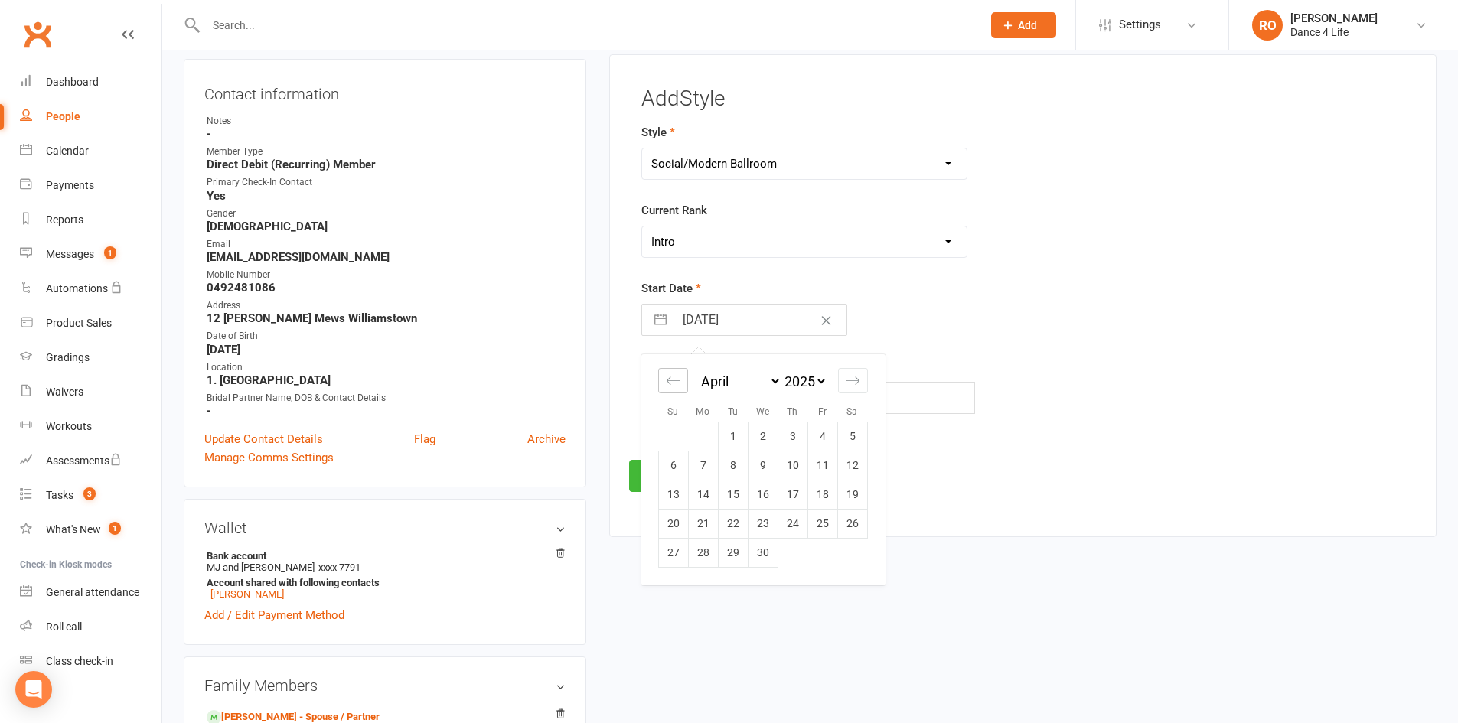
select select "2025"
click at [771, 558] on td "26" at bounding box center [763, 552] width 30 height 29
type input "26 Mar 2025"
click at [673, 486] on button "Save" at bounding box center [665, 476] width 72 height 32
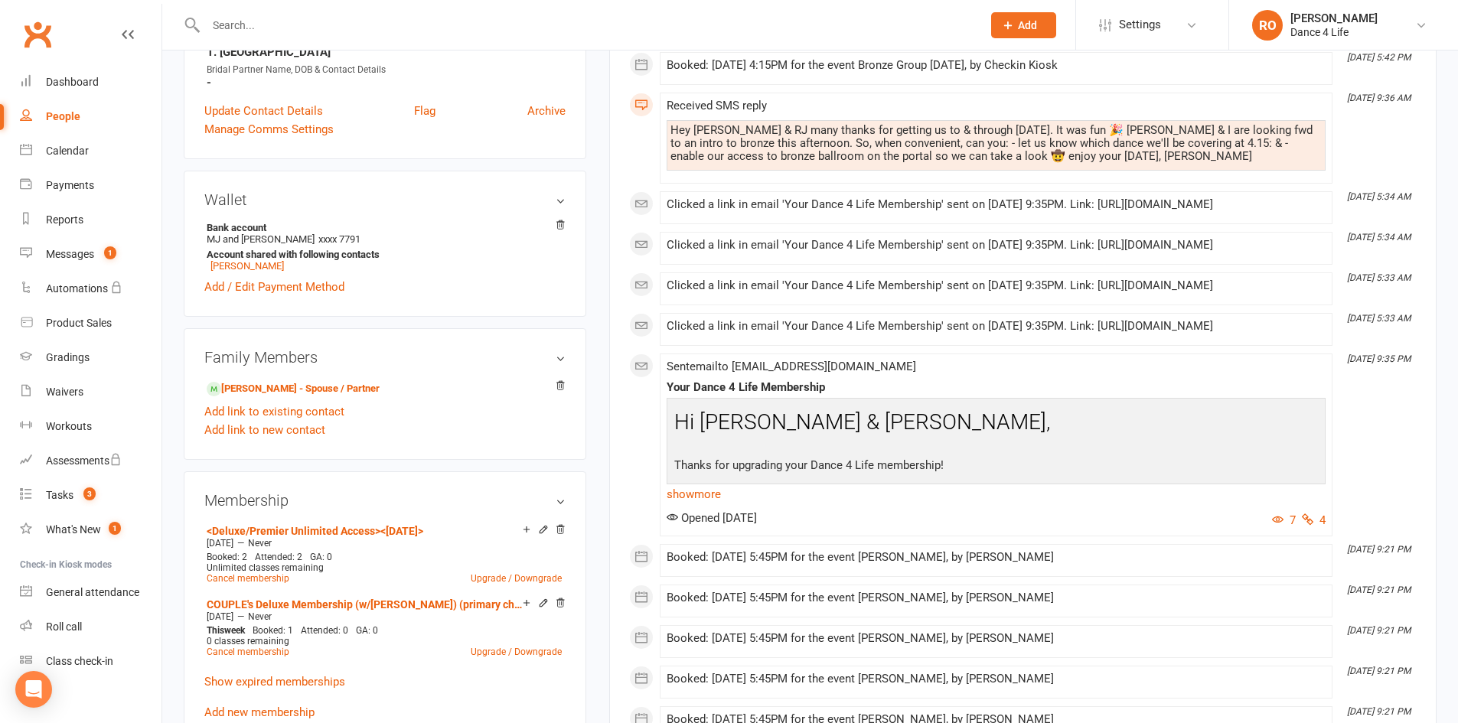
scroll to position [536, 0]
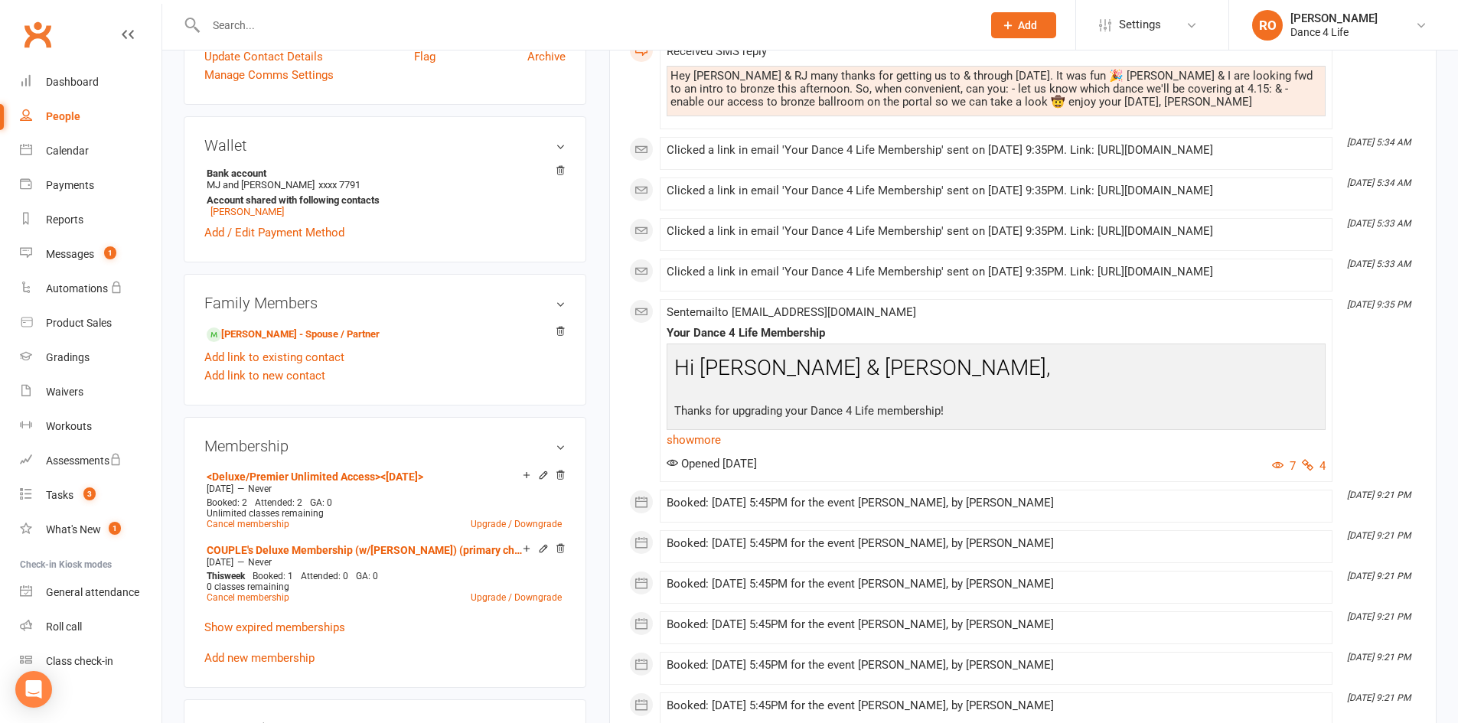
click at [401, 22] on input "text" at bounding box center [586, 25] width 770 height 21
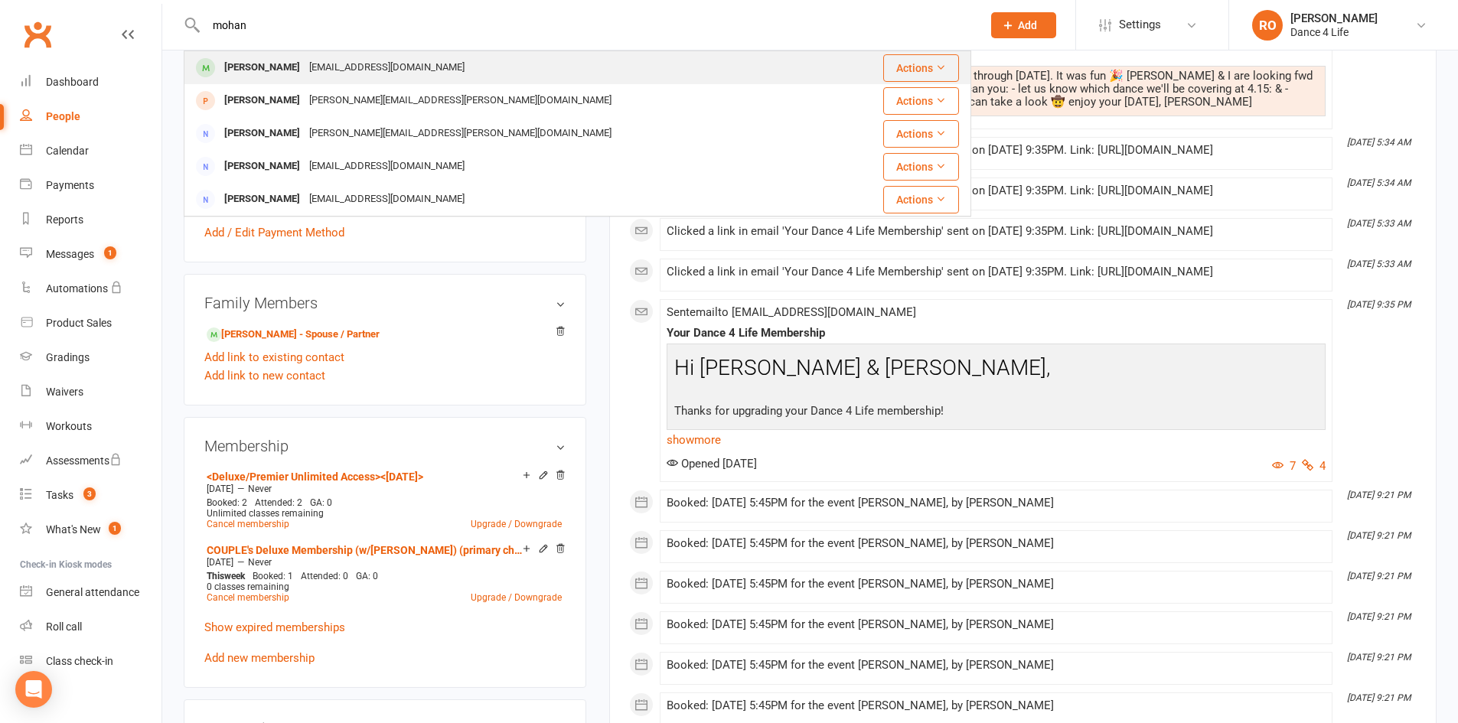
type input "mohan"
click at [395, 61] on div "[EMAIL_ADDRESS][DOMAIN_NAME]" at bounding box center [387, 68] width 164 height 22
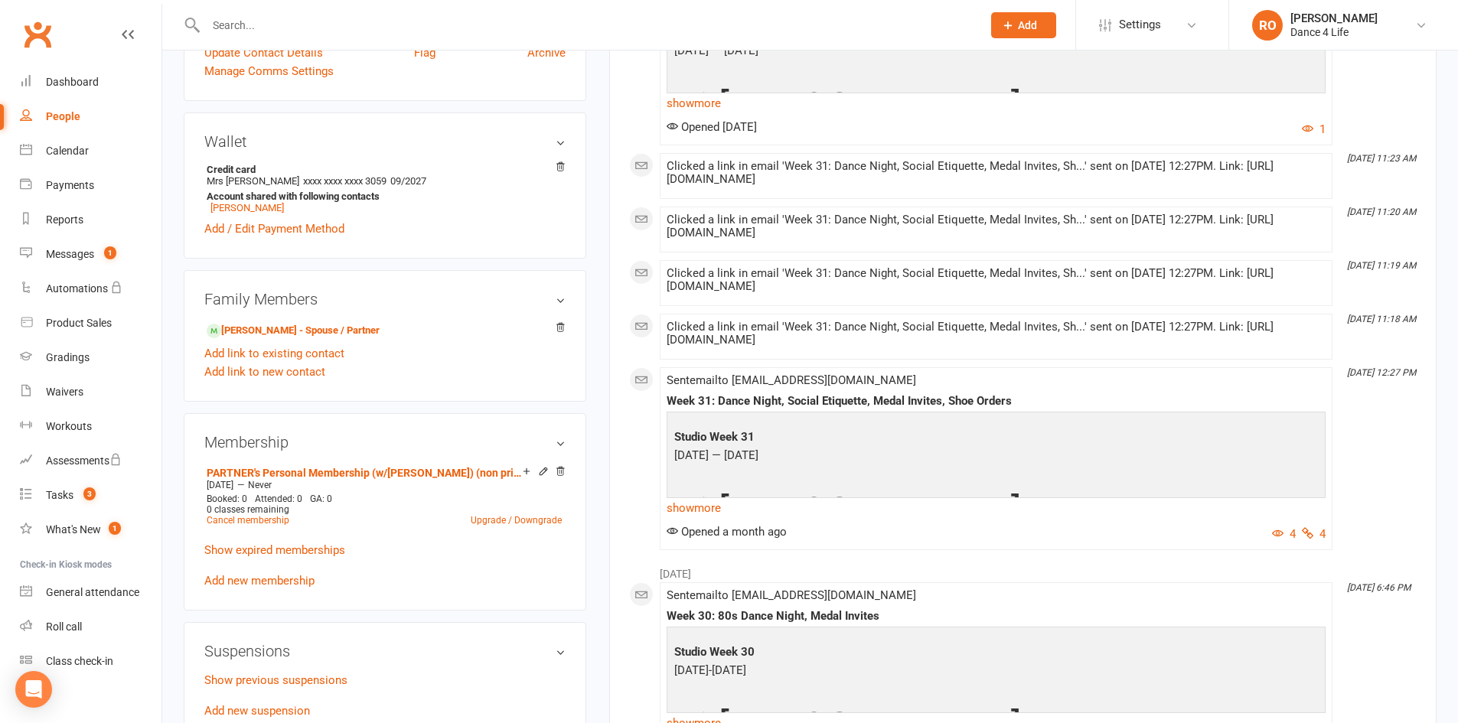
scroll to position [612, 0]
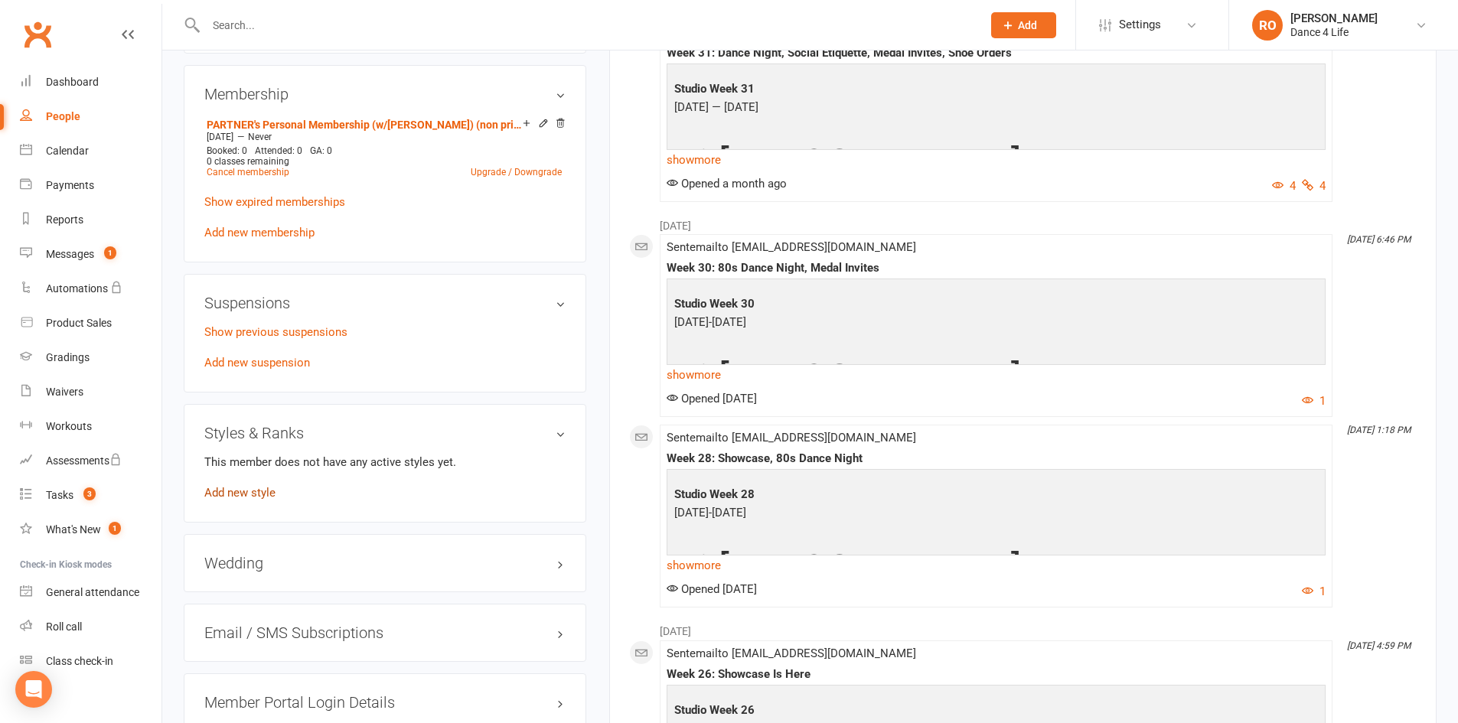
click at [242, 487] on link "Add new style" at bounding box center [239, 493] width 71 height 14
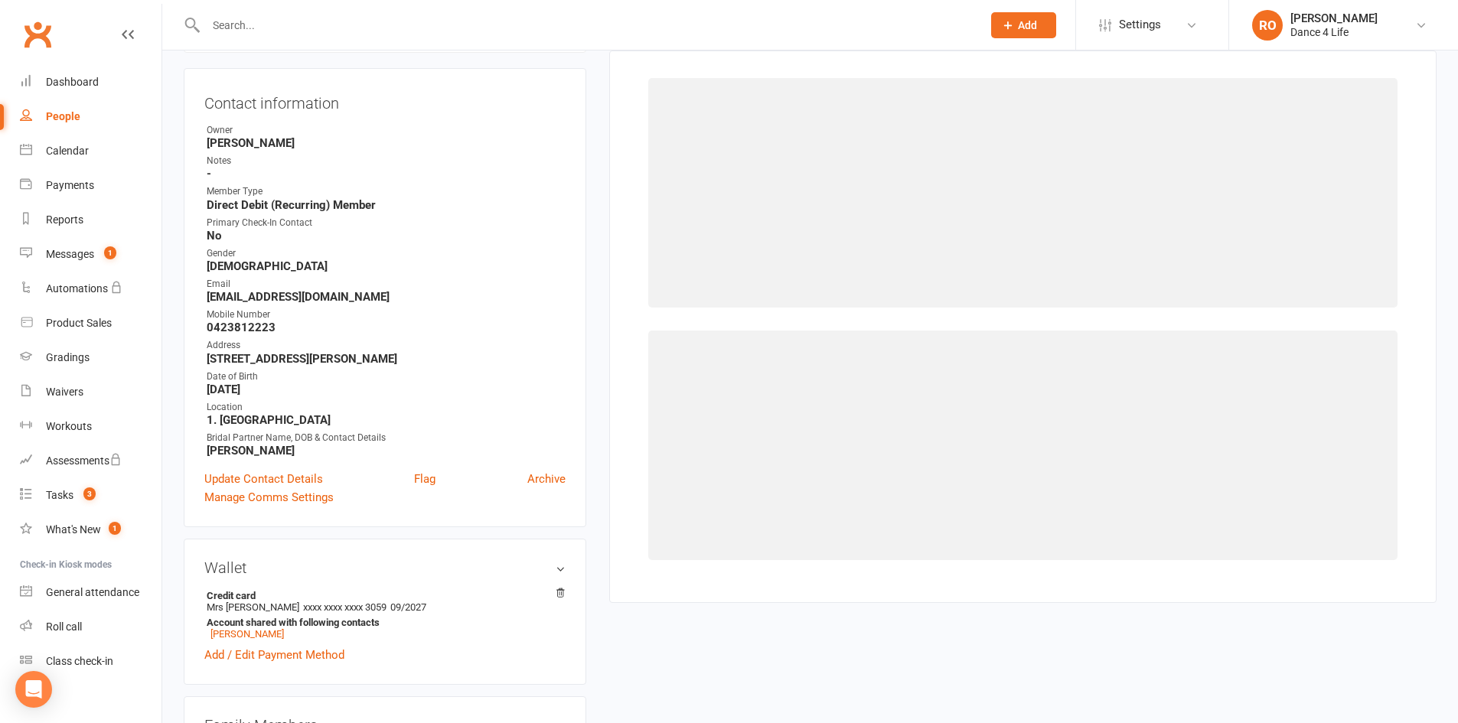
scroll to position [118, 0]
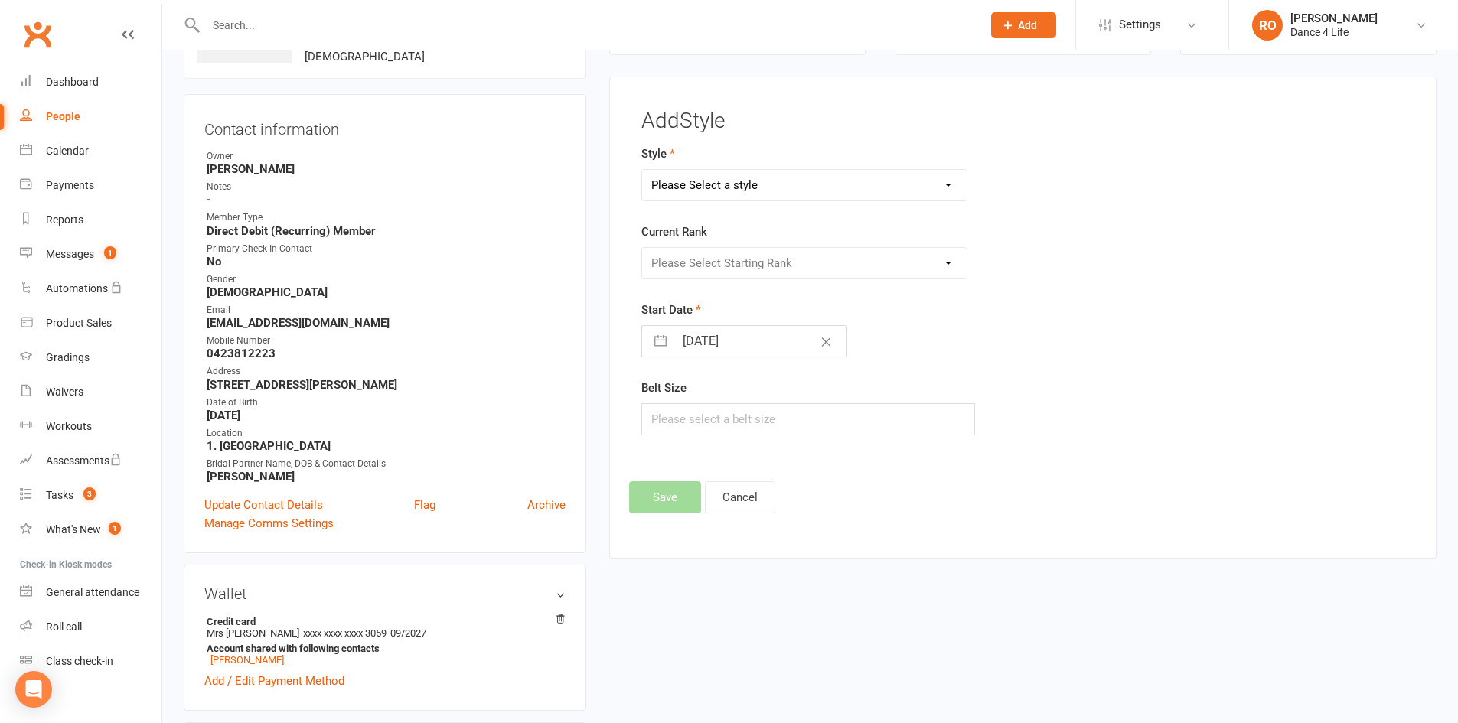
click at [809, 174] on select "Please Select a style Ballroom Latin Brazilian Latin Modern Ballroom New Vogue …" at bounding box center [804, 185] width 325 height 31
select select "930"
click at [642, 170] on select "Please Select a style Ballroom Latin Brazilian Latin Modern Ballroom New Vogue …" at bounding box center [804, 185] width 325 height 31
click at [768, 268] on select "Please Select Starting Rank Intro Novice Crystal 1 Crystal Elite Bronze 1 Bronz…" at bounding box center [804, 263] width 325 height 31
select select "8550"
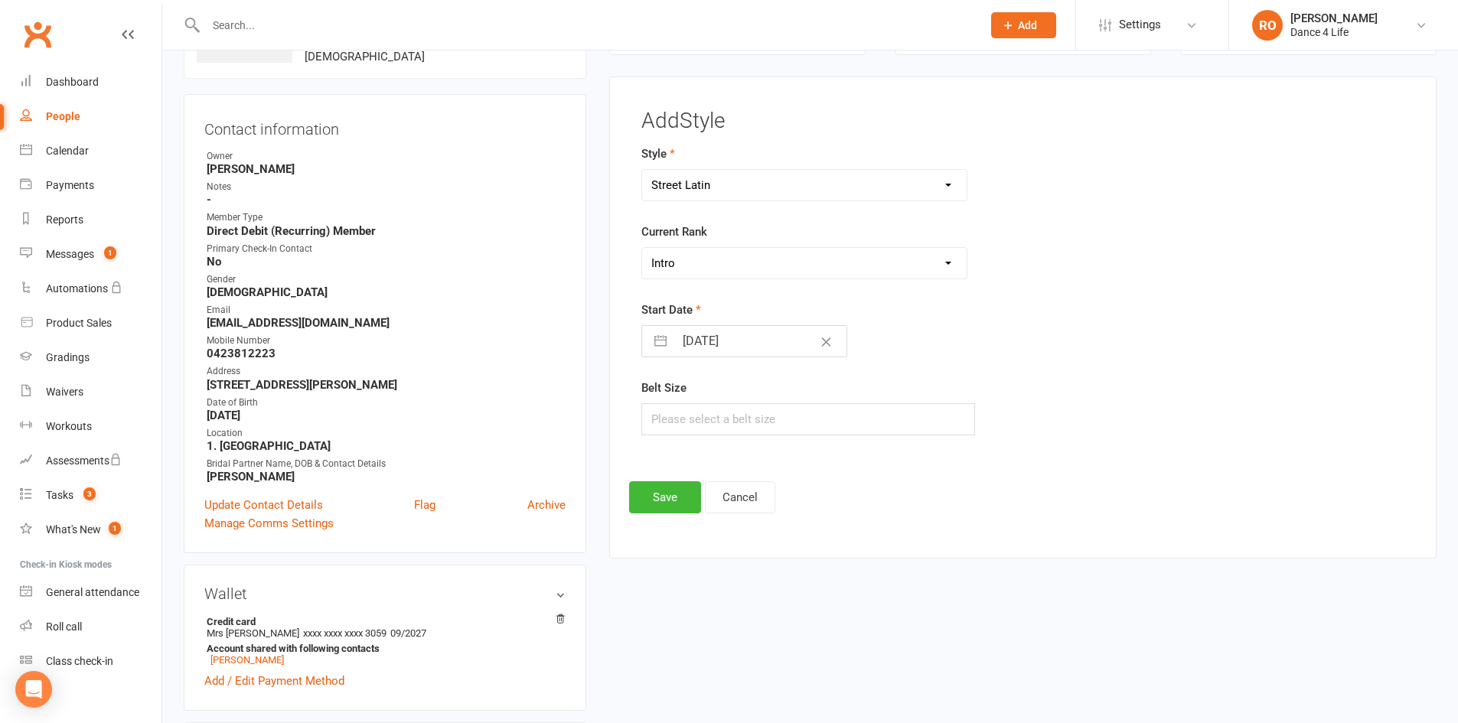
click at [642, 248] on select "Please Select Starting Rank Intro Novice Crystal 1 Crystal Elite Bronze 1 Bronz…" at bounding box center [804, 263] width 325 height 31
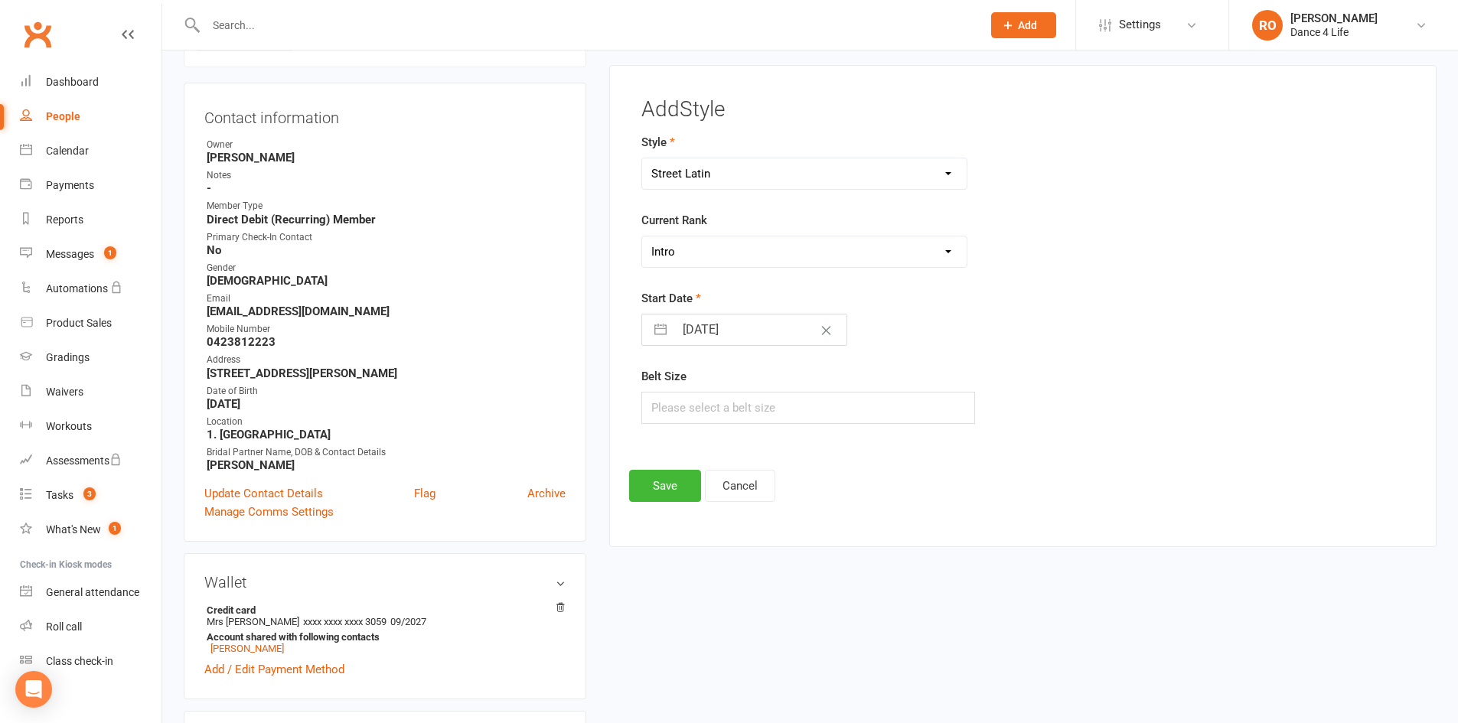
scroll to position [153, 0]
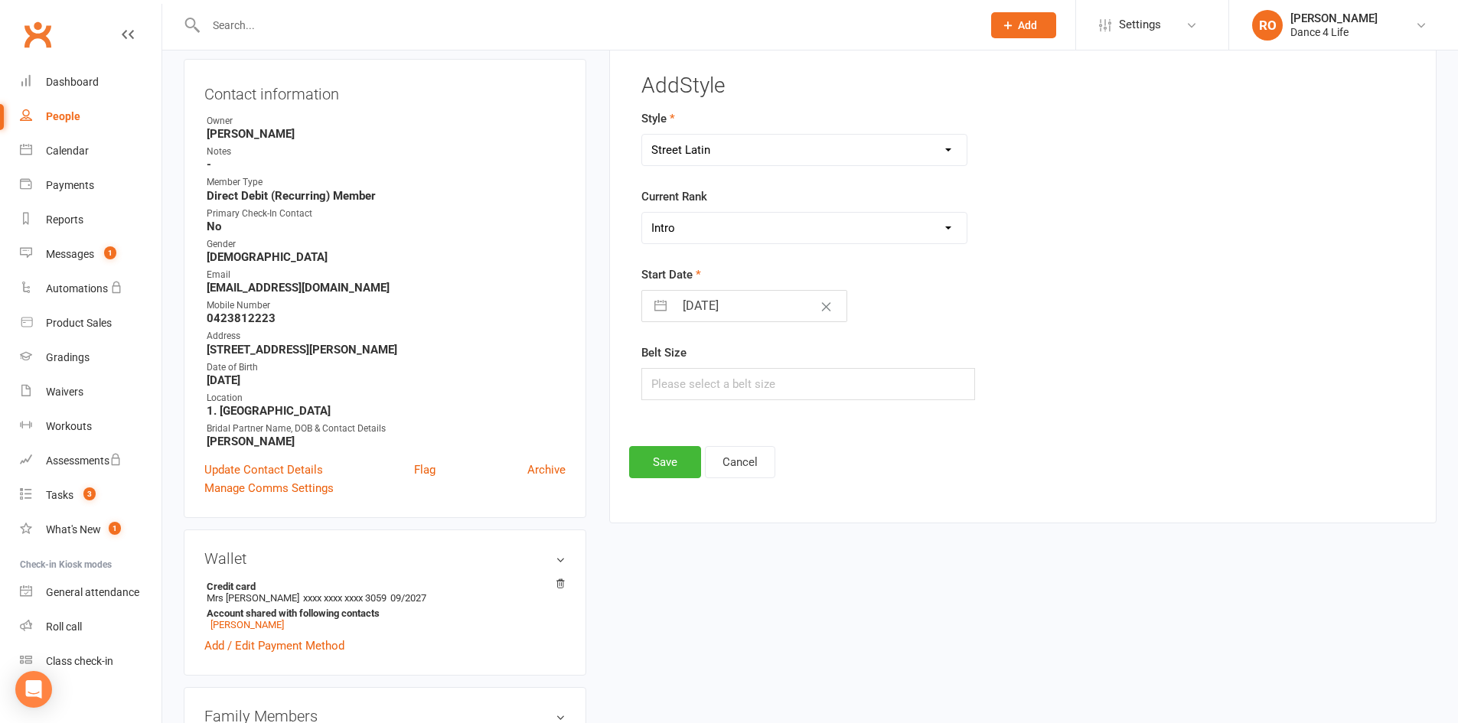
click at [723, 288] on div "Start Date 14 Sep 2025 Navigate forward to interact with the calendar and selec…" at bounding box center [891, 293] width 501 height 57
click at [721, 300] on input "14 Sep 2025" at bounding box center [760, 306] width 172 height 31
select select "7"
select select "2025"
select select "8"
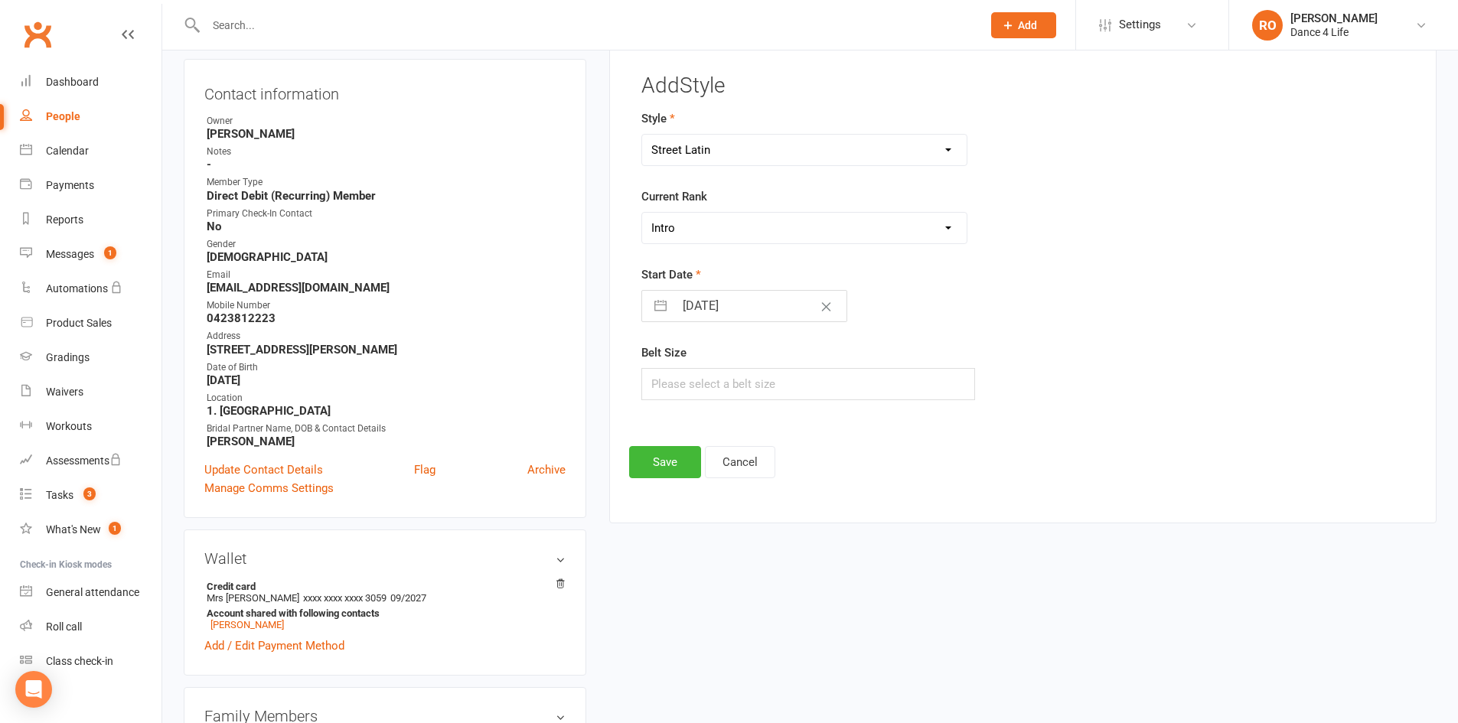
select select "2025"
select select "9"
select select "2025"
click at [677, 360] on icon "Move backward to switch to the previous month." at bounding box center [673, 367] width 15 height 15
click at [676, 359] on div "Move backward to switch to the previous month." at bounding box center [673, 366] width 30 height 25
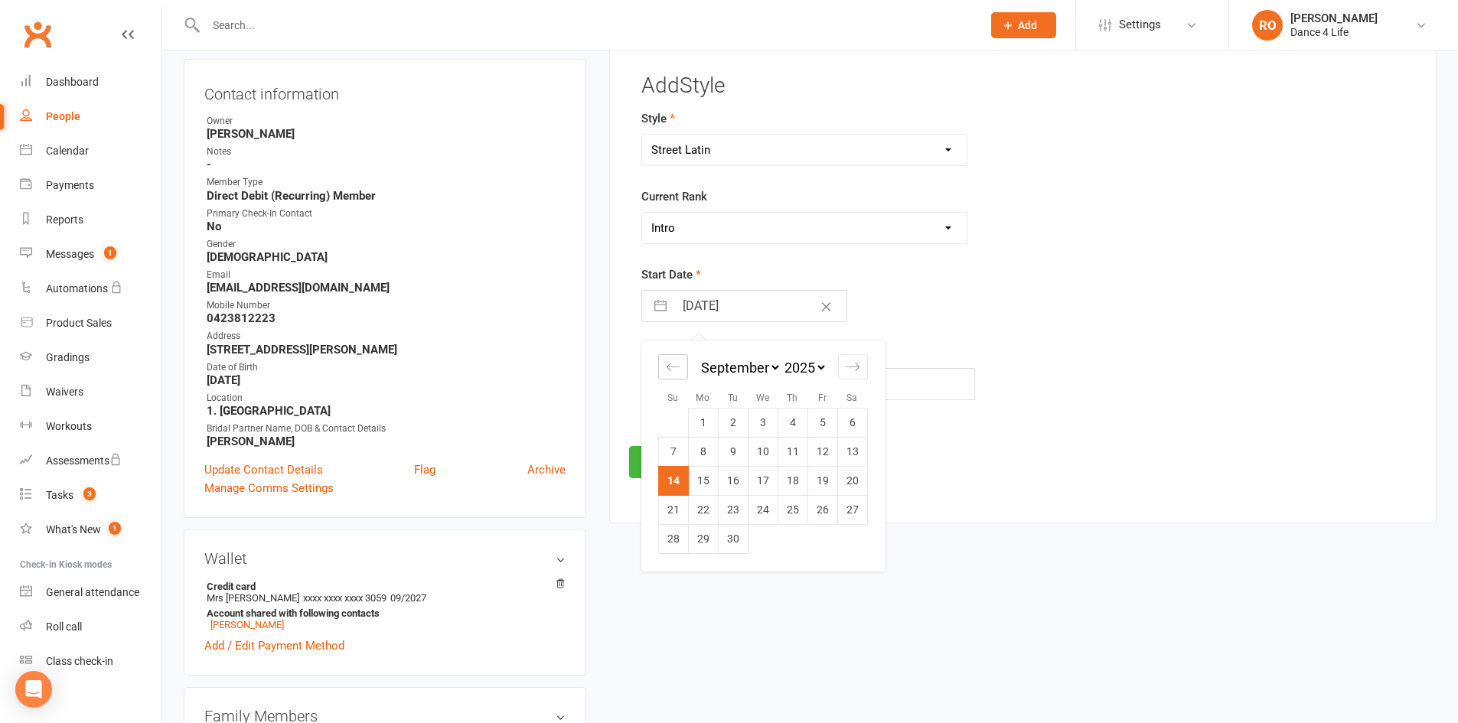
select select "5"
select select "2025"
select select "6"
select select "2025"
click at [676, 359] on div "Move backward to switch to the previous month." at bounding box center [673, 366] width 30 height 25
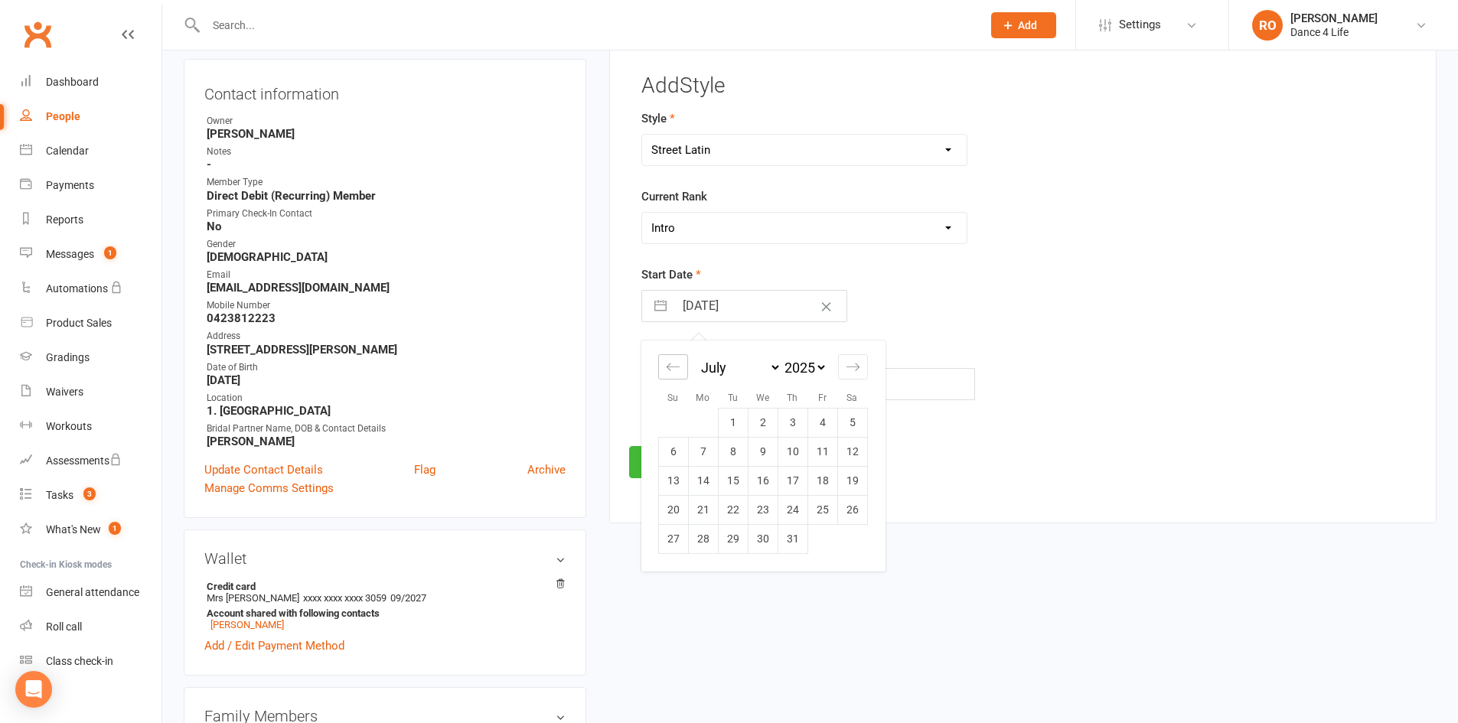
select select "4"
select select "2025"
click at [676, 359] on div "Move backward to switch to the previous month." at bounding box center [673, 366] width 30 height 25
select select "2"
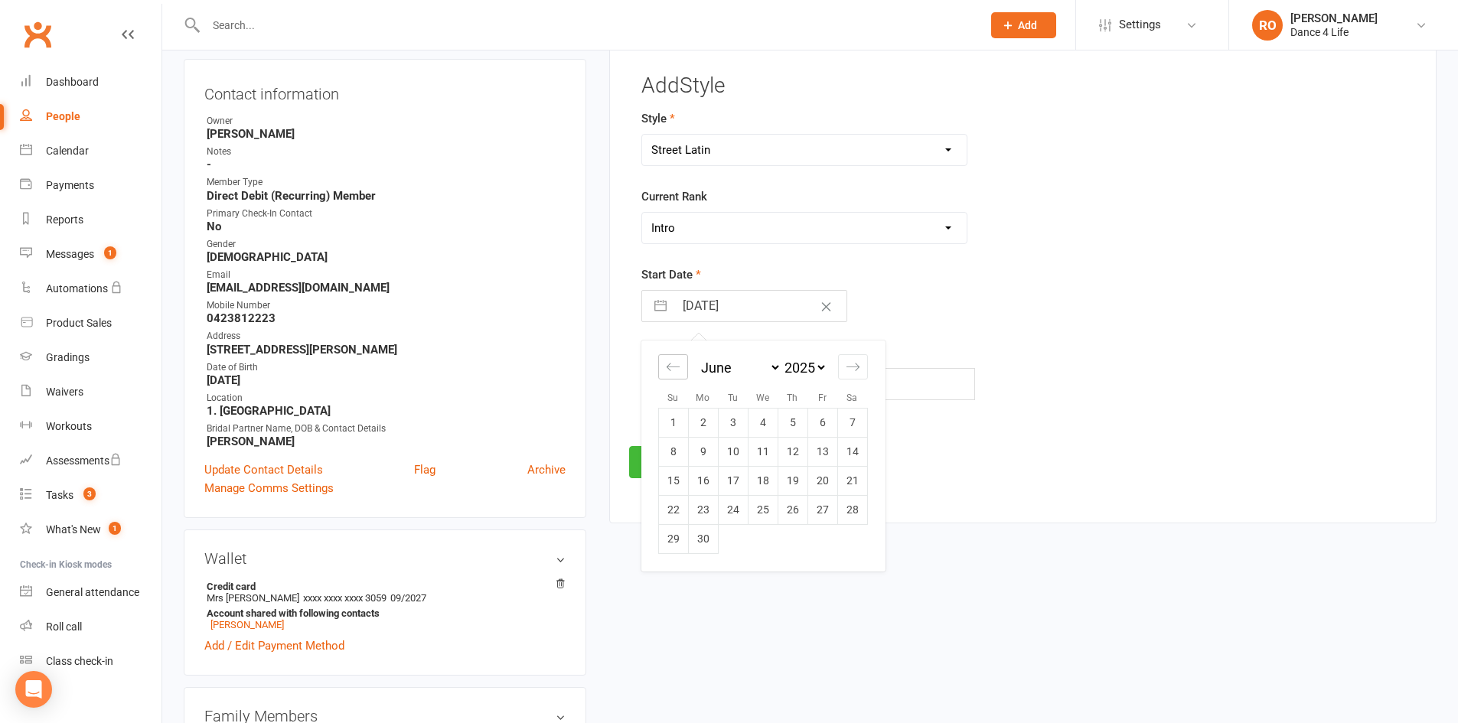
select select "2025"
select select "3"
select select "2025"
click at [676, 359] on div "Move backward to switch to the previous month." at bounding box center [673, 366] width 30 height 25
select select "1"
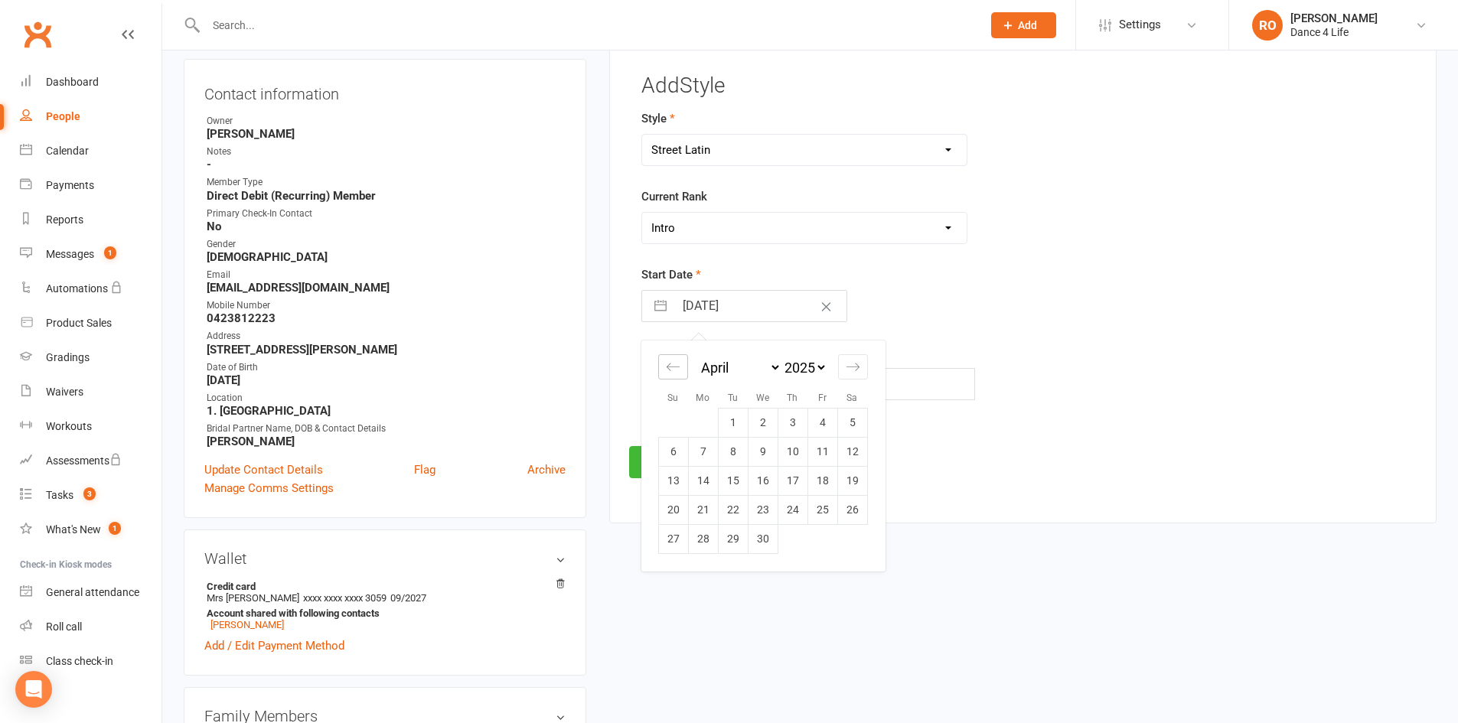
select select "2025"
click at [675, 359] on div "Move backward to switch to the previous month." at bounding box center [673, 366] width 30 height 25
select select "2025"
click at [675, 359] on div "Move backward to switch to the previous month." at bounding box center [673, 366] width 30 height 25
select select "11"
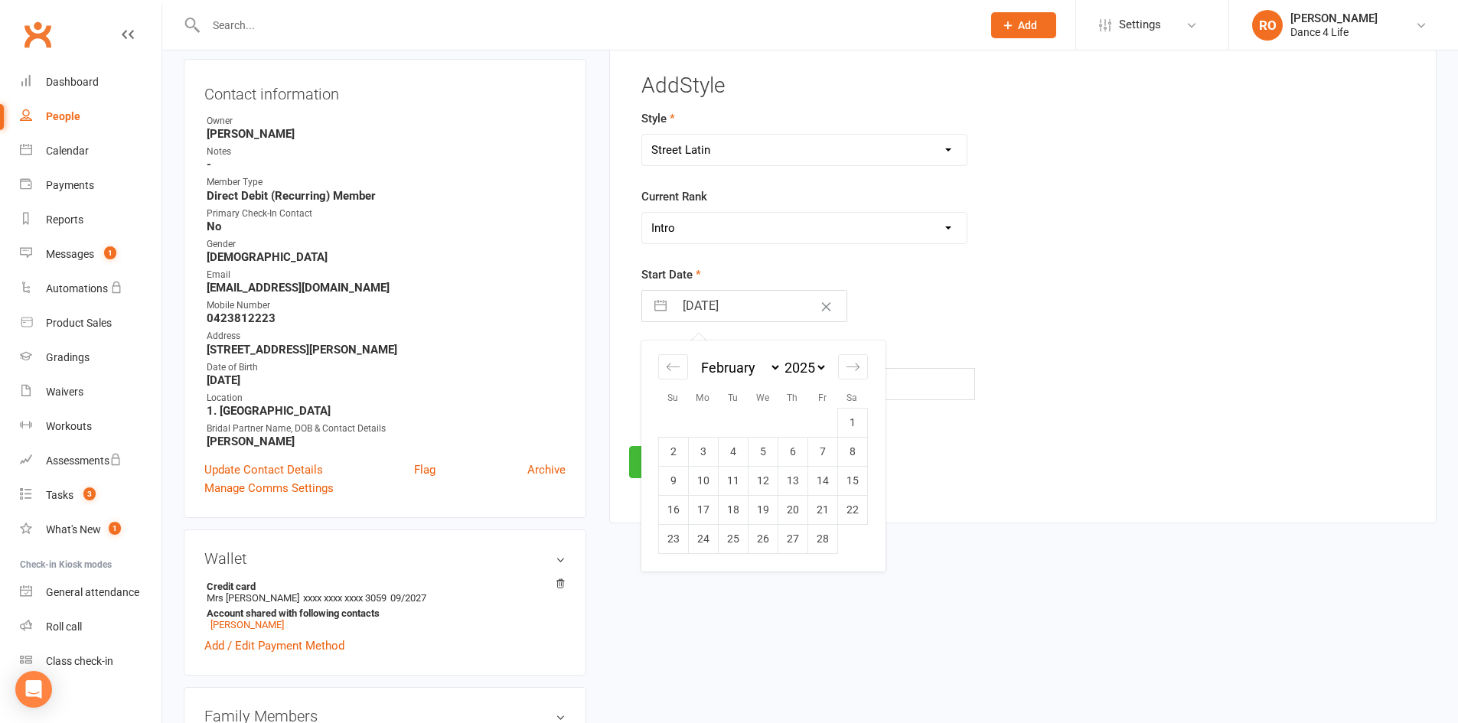
select select "2024"
click at [761, 430] on td "1" at bounding box center [763, 423] width 30 height 29
type input "01 Jan 2025"
click at [683, 469] on button "Save" at bounding box center [665, 462] width 72 height 32
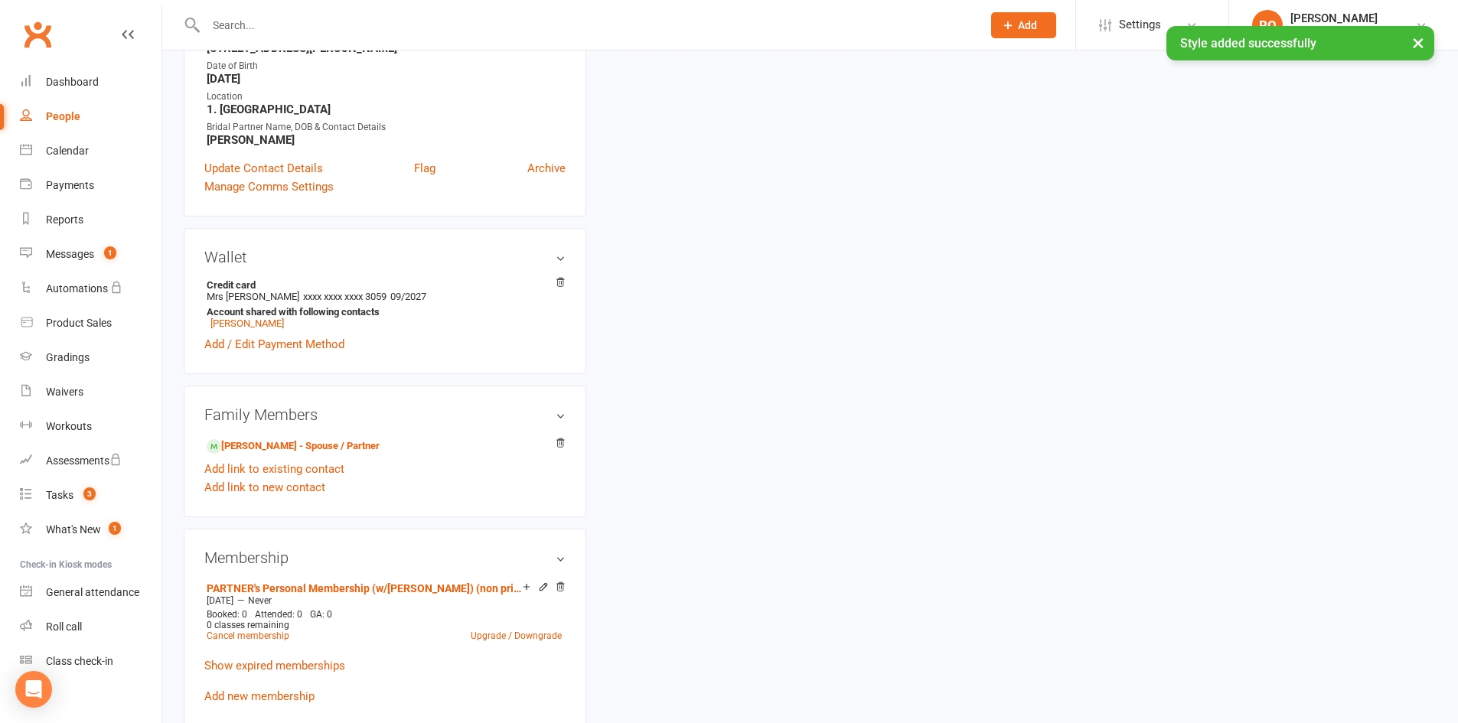
scroll to position [536, 0]
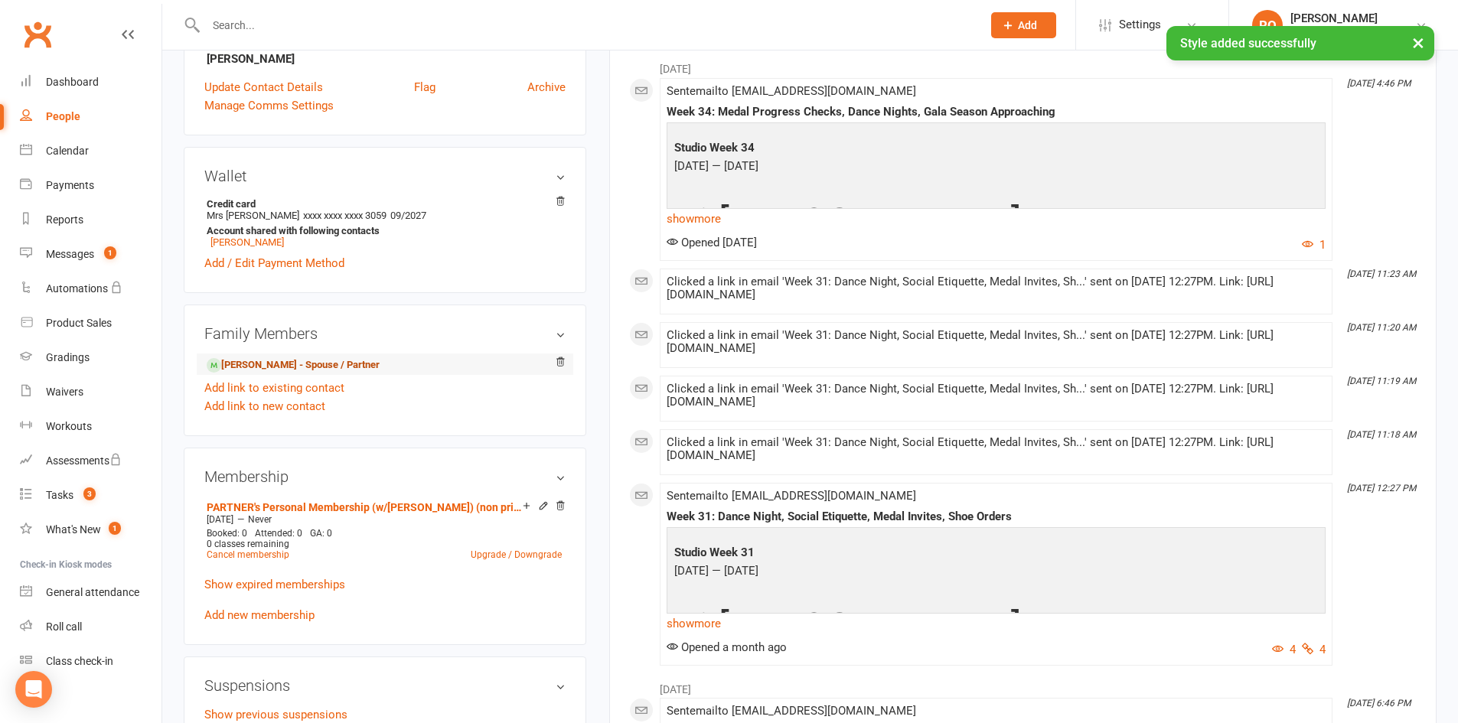
click at [353, 363] on link "[PERSON_NAME] - Spouse / Partner" at bounding box center [293, 365] width 173 height 16
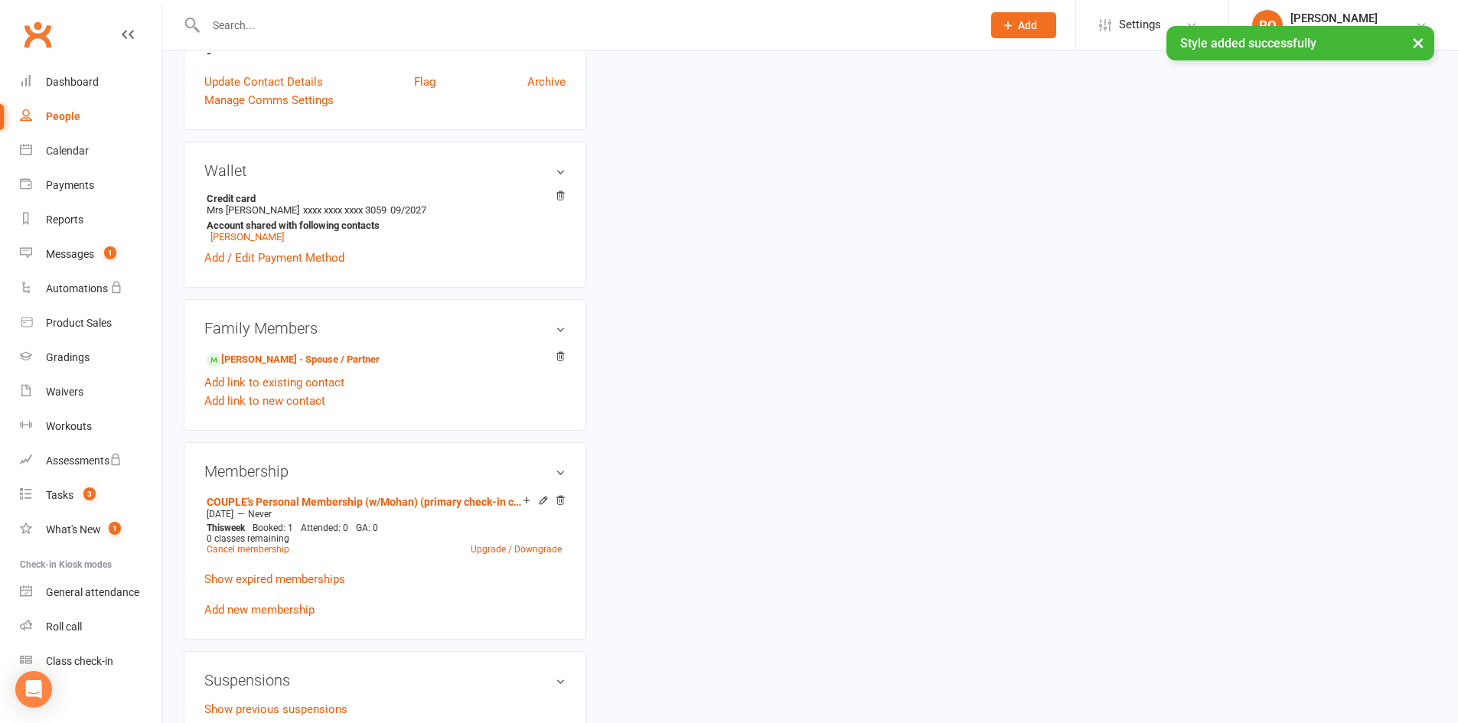
scroll to position [765, 0]
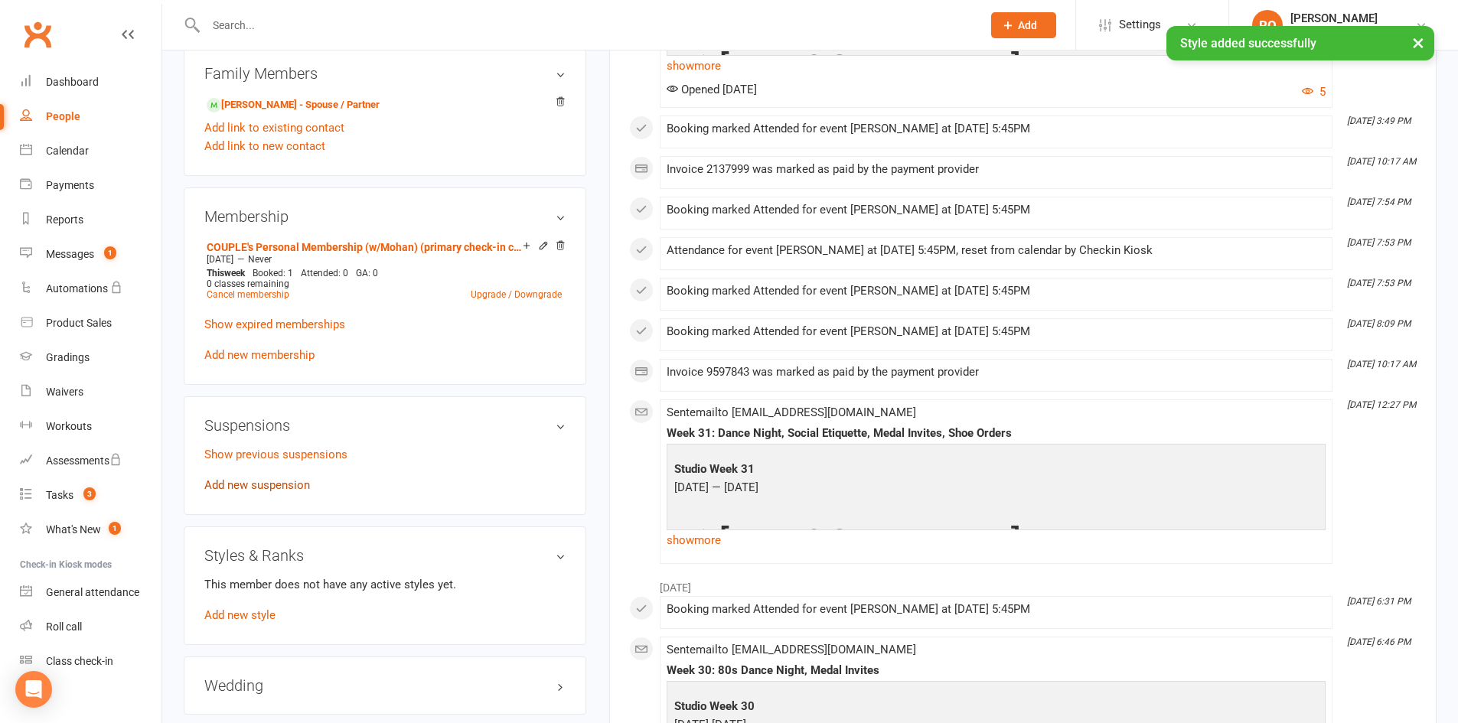
click at [271, 490] on link "Add new suspension" at bounding box center [257, 485] width 106 height 14
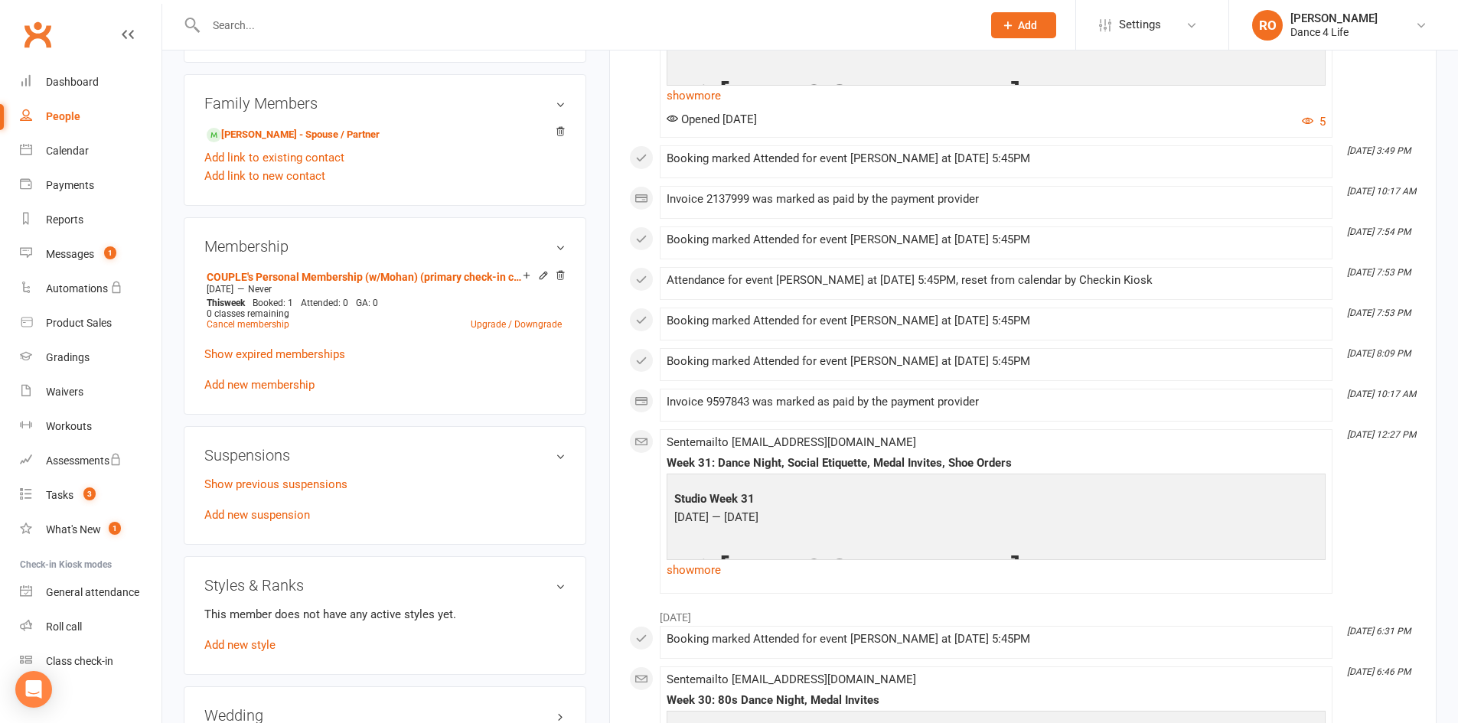
scroll to position [765, 0]
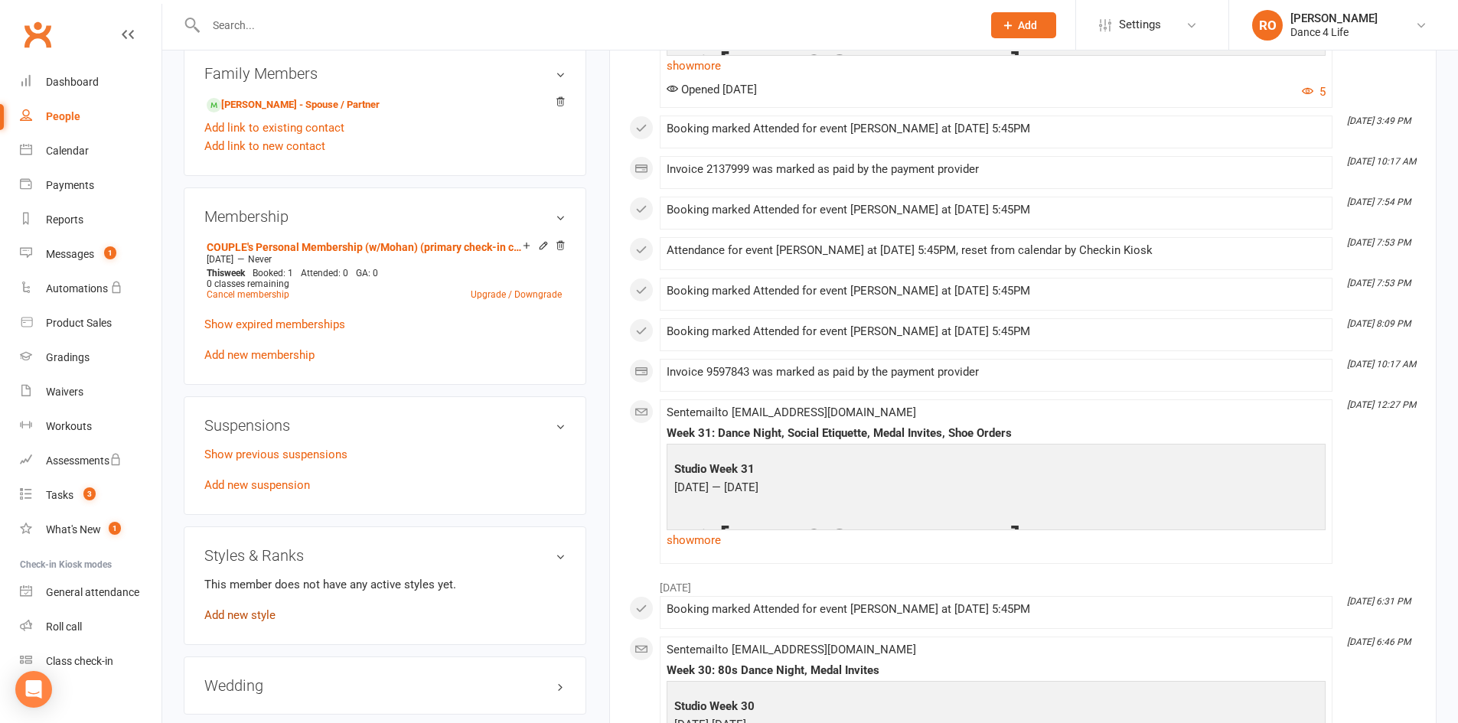
click at [240, 616] on link "Add new style" at bounding box center [239, 615] width 71 height 14
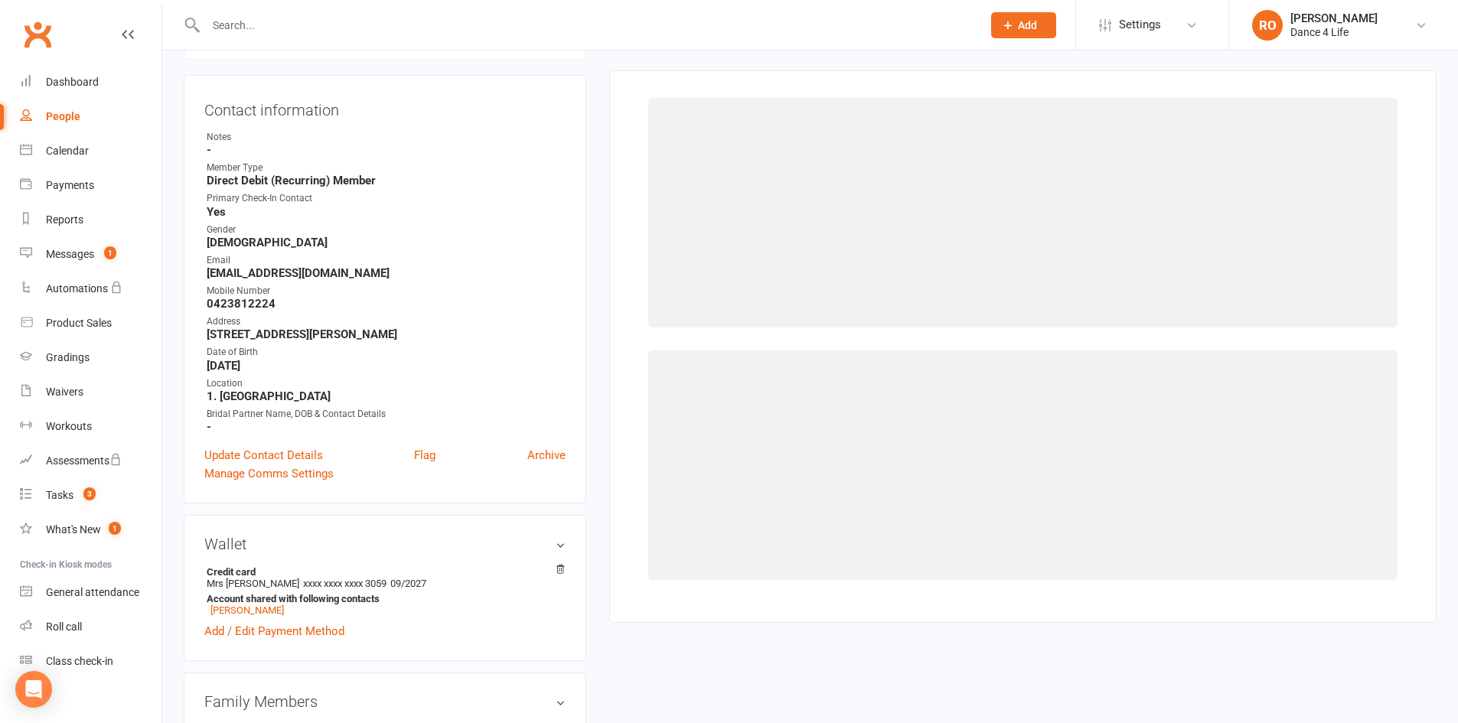
scroll to position [131, 0]
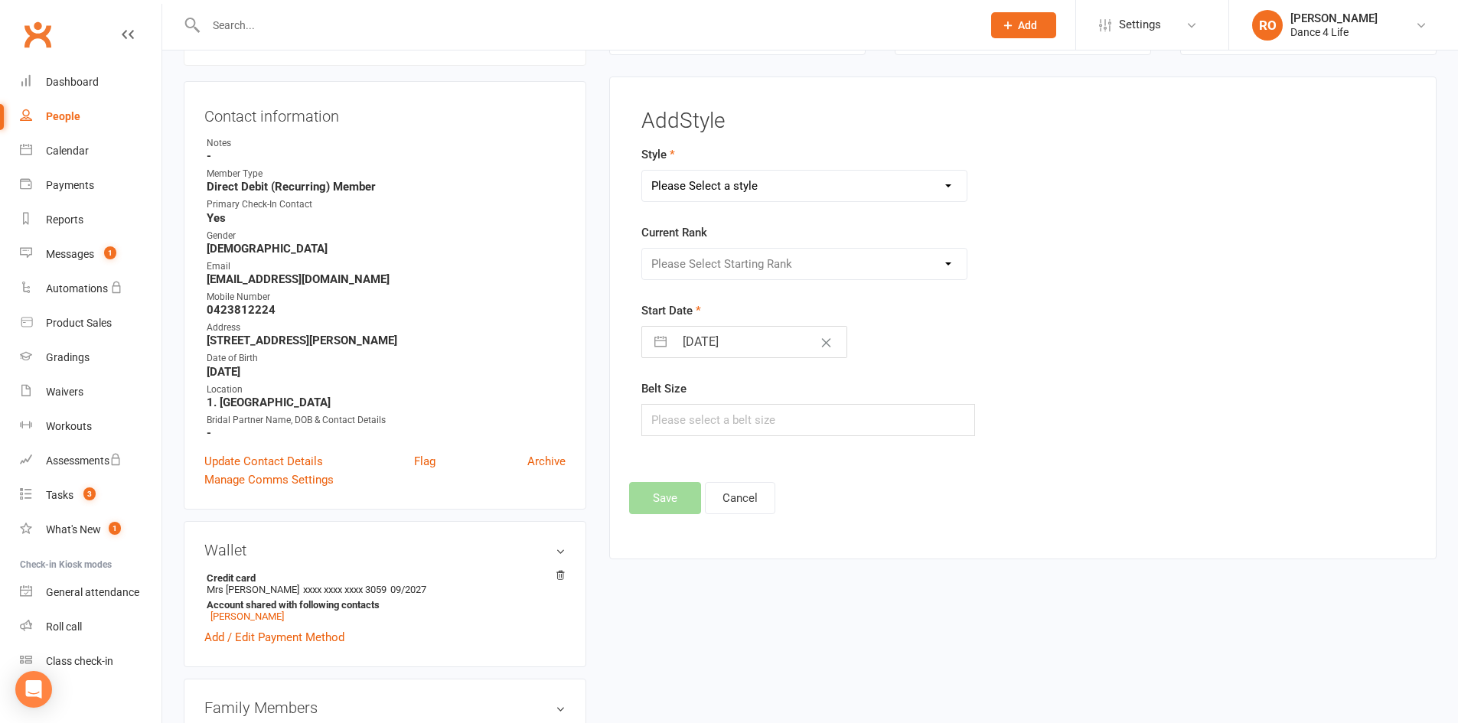
click at [839, 192] on select "Please Select a style Ballroom Latin Brazilian Latin Modern Ballroom New Vogue …" at bounding box center [804, 186] width 325 height 31
select select "930"
click at [642, 171] on select "Please Select a style Ballroom Latin Brazilian Latin Modern Ballroom New Vogue …" at bounding box center [804, 186] width 325 height 31
click at [767, 264] on select "Please Select Starting Rank Intro Novice Crystal 1 Crystal Elite Bronze 1 Bronz…" at bounding box center [804, 264] width 325 height 31
select select "8550"
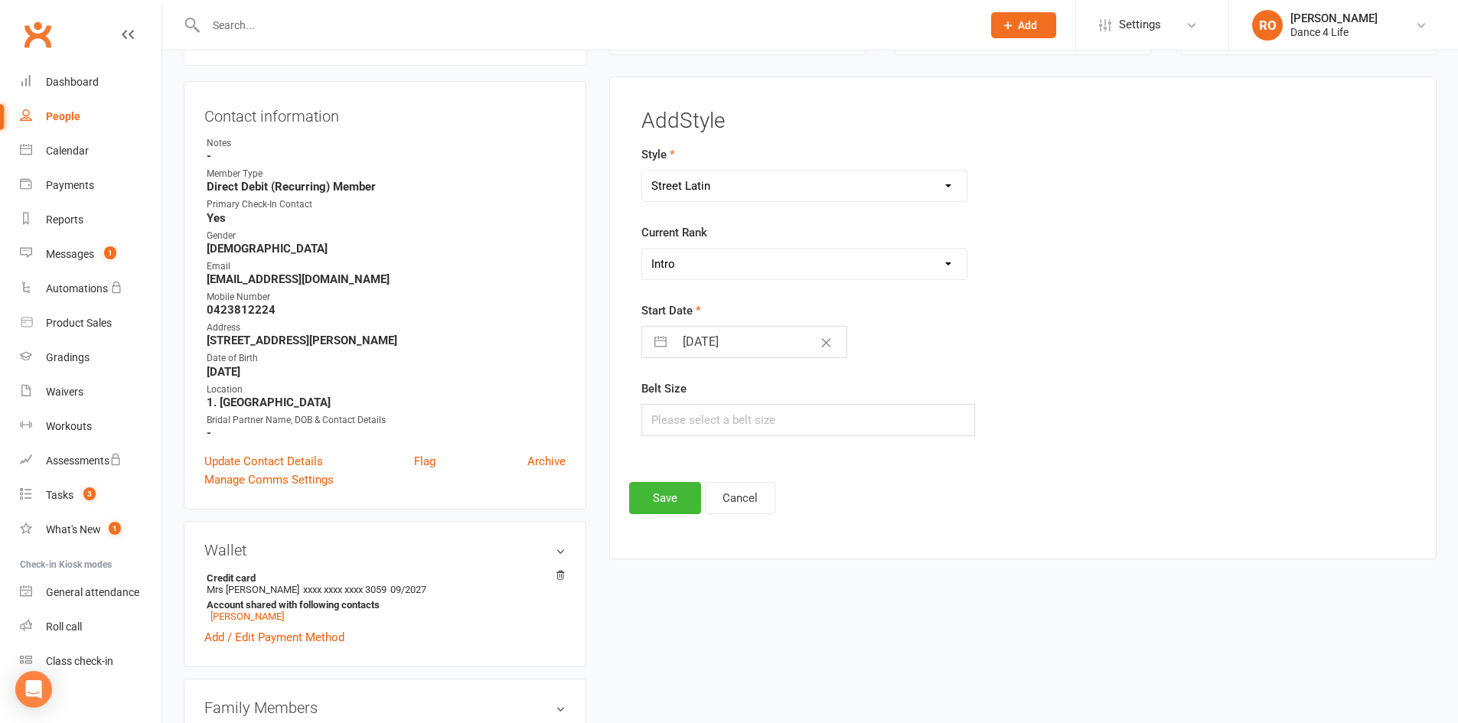
click at [642, 249] on select "Please Select Starting Rank Intro Novice Crystal 1 Crystal Elite Bronze 1 Bronz…" at bounding box center [804, 264] width 325 height 31
click at [741, 366] on form "Style Ballroom Latin Brazilian Latin Modern Ballroom New Vogue Social Ballroom …" at bounding box center [891, 290] width 501 height 291
click at [743, 353] on input "14 Sep 2025" at bounding box center [760, 342] width 172 height 31
select select "7"
select select "2025"
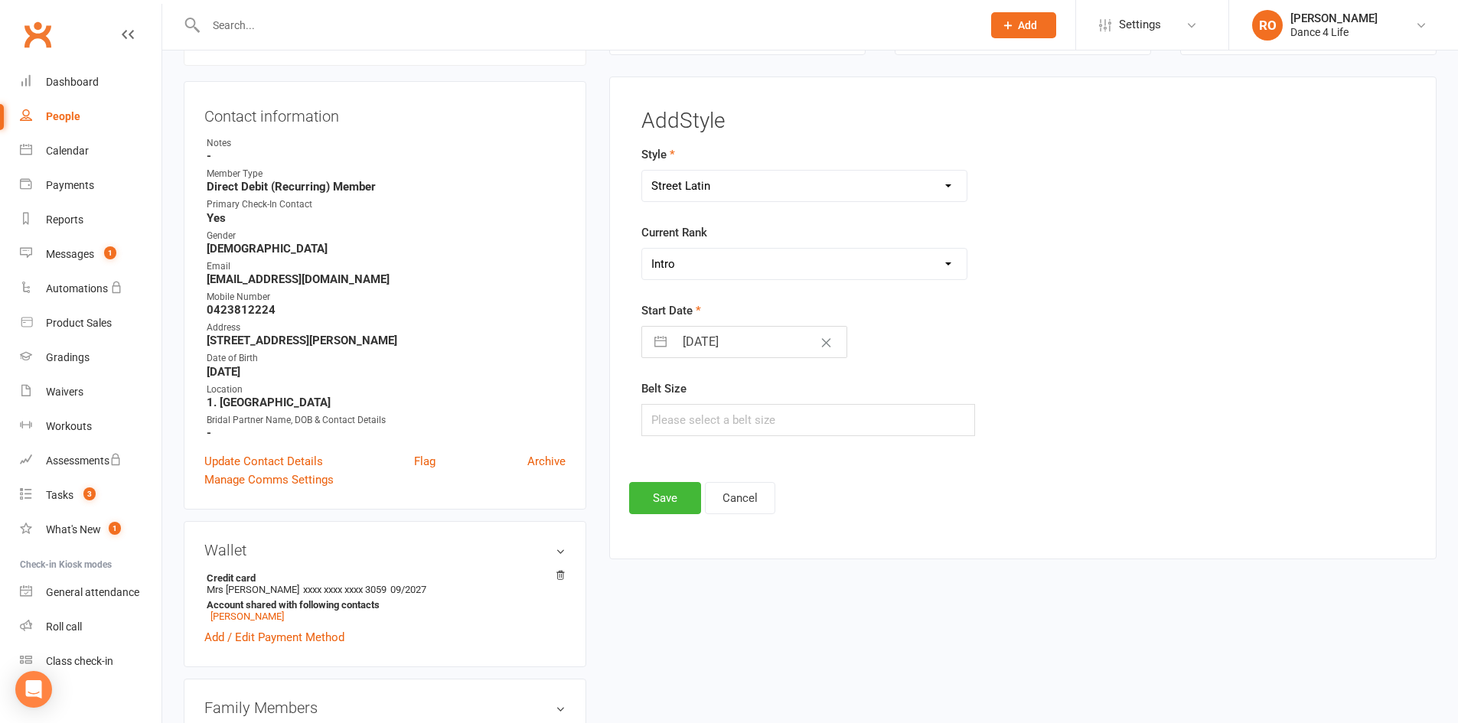
select select "8"
select select "2025"
select select "9"
select select "2025"
click at [673, 392] on div "Move backward to switch to the previous month." at bounding box center [673, 402] width 30 height 25
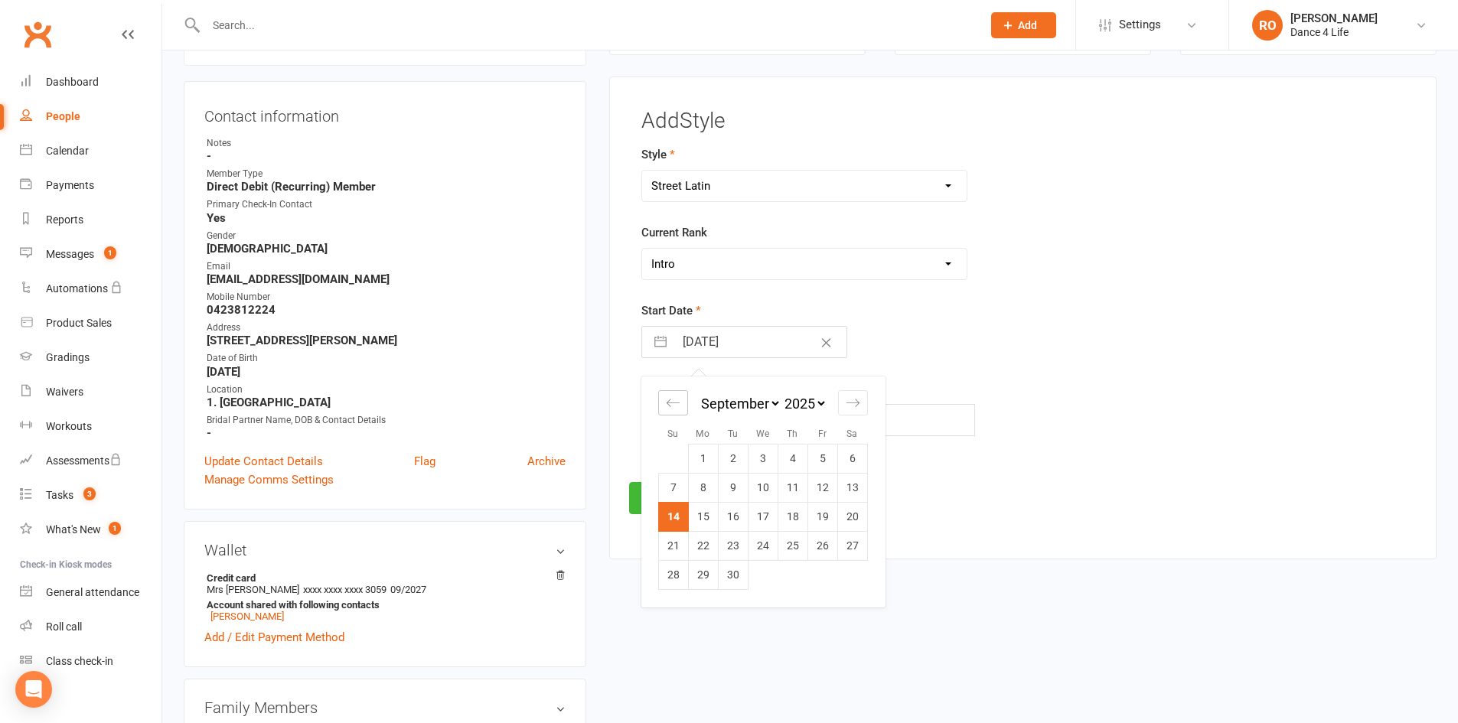
select select "6"
select select "2025"
click at [673, 392] on div "Move backward to switch to the previous month." at bounding box center [673, 402] width 30 height 25
select select "5"
select select "2025"
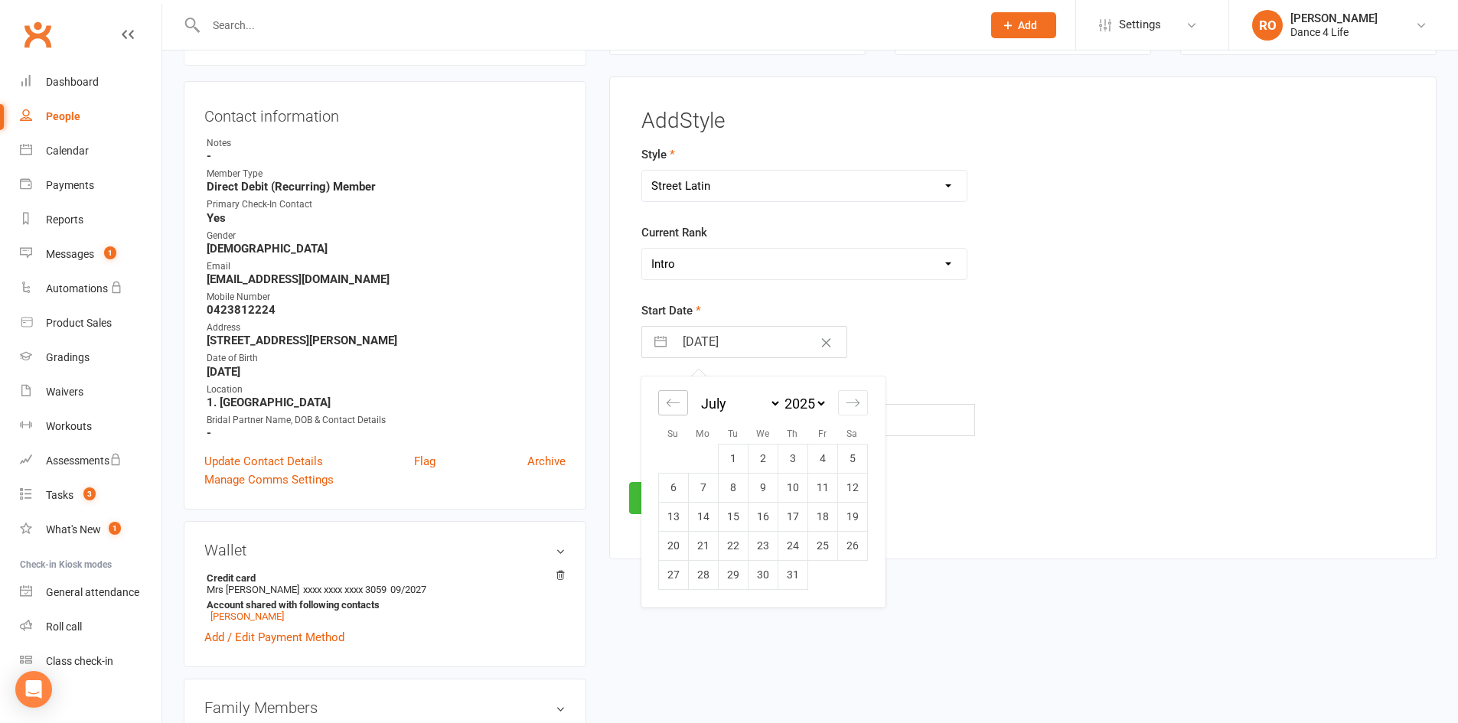
click at [673, 392] on div "Move backward to switch to the previous month." at bounding box center [673, 402] width 30 height 25
select select "3"
select select "2025"
select select "4"
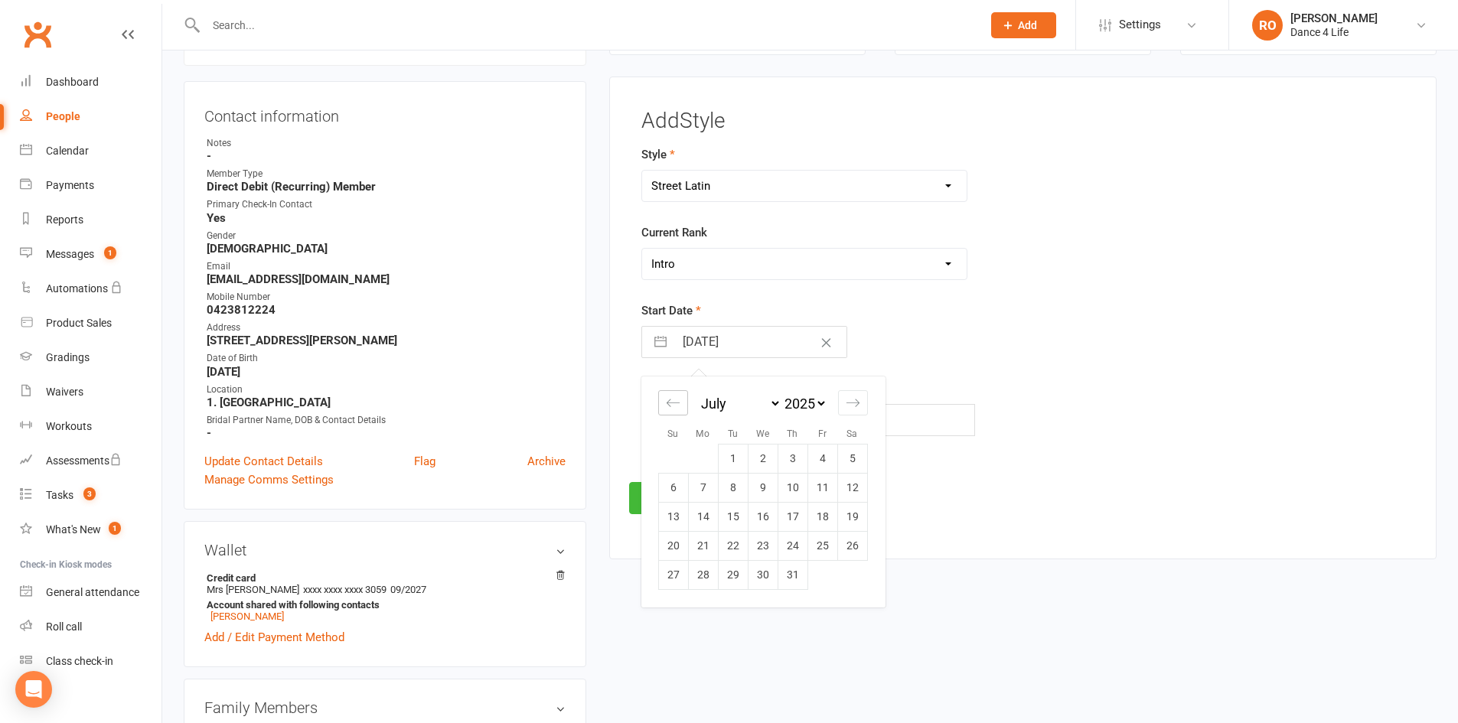
select select "2025"
click at [673, 392] on div "Move backward to switch to the previous month." at bounding box center [673, 402] width 30 height 25
select select "1"
select select "2025"
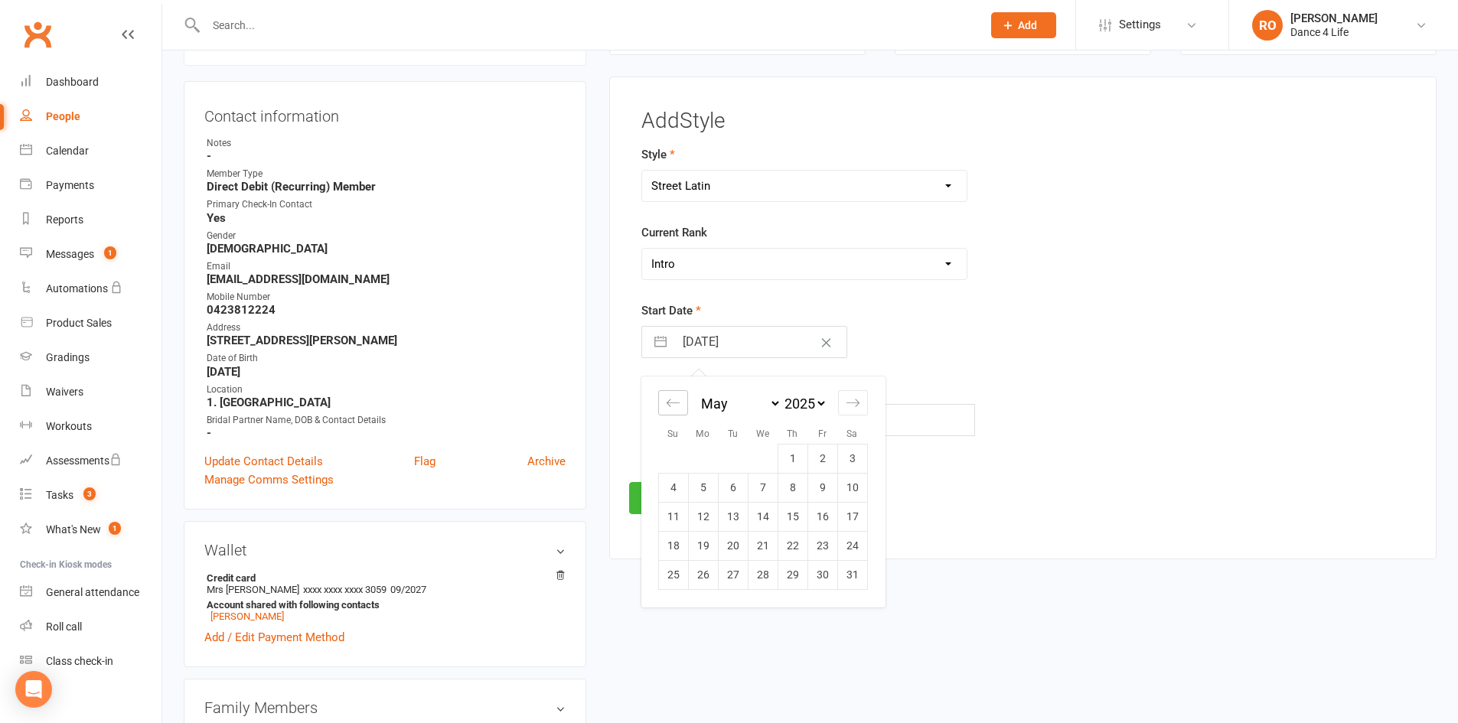
select select "2"
select select "2025"
click at [673, 392] on div "Move backward to switch to the previous month." at bounding box center [673, 402] width 30 height 25
select select "2025"
click at [673, 392] on div "Move backward to switch to the previous month." at bounding box center [673, 402] width 30 height 25
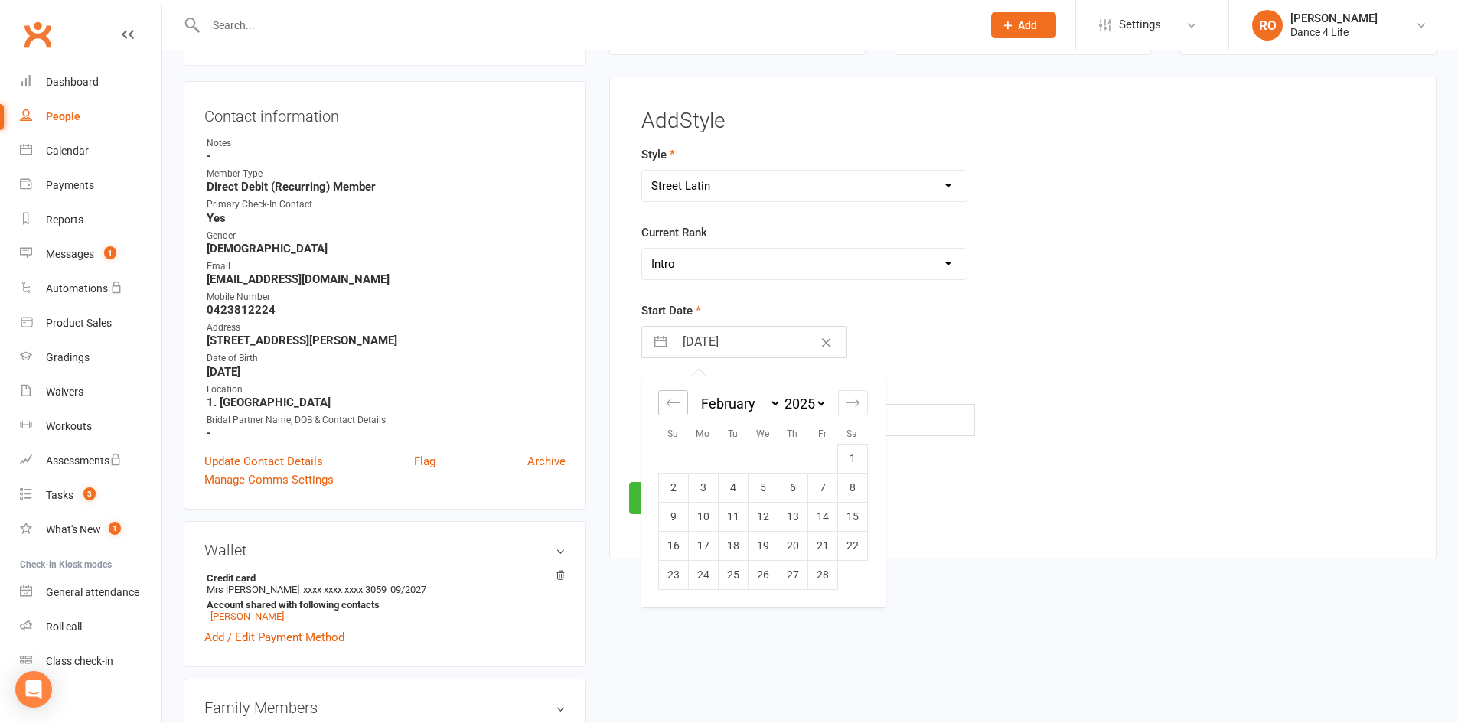
select select "11"
select select "2024"
click at [764, 456] on td "1" at bounding box center [763, 458] width 30 height 29
type input "01 Jan 2025"
click at [669, 497] on button "Save" at bounding box center [665, 498] width 72 height 32
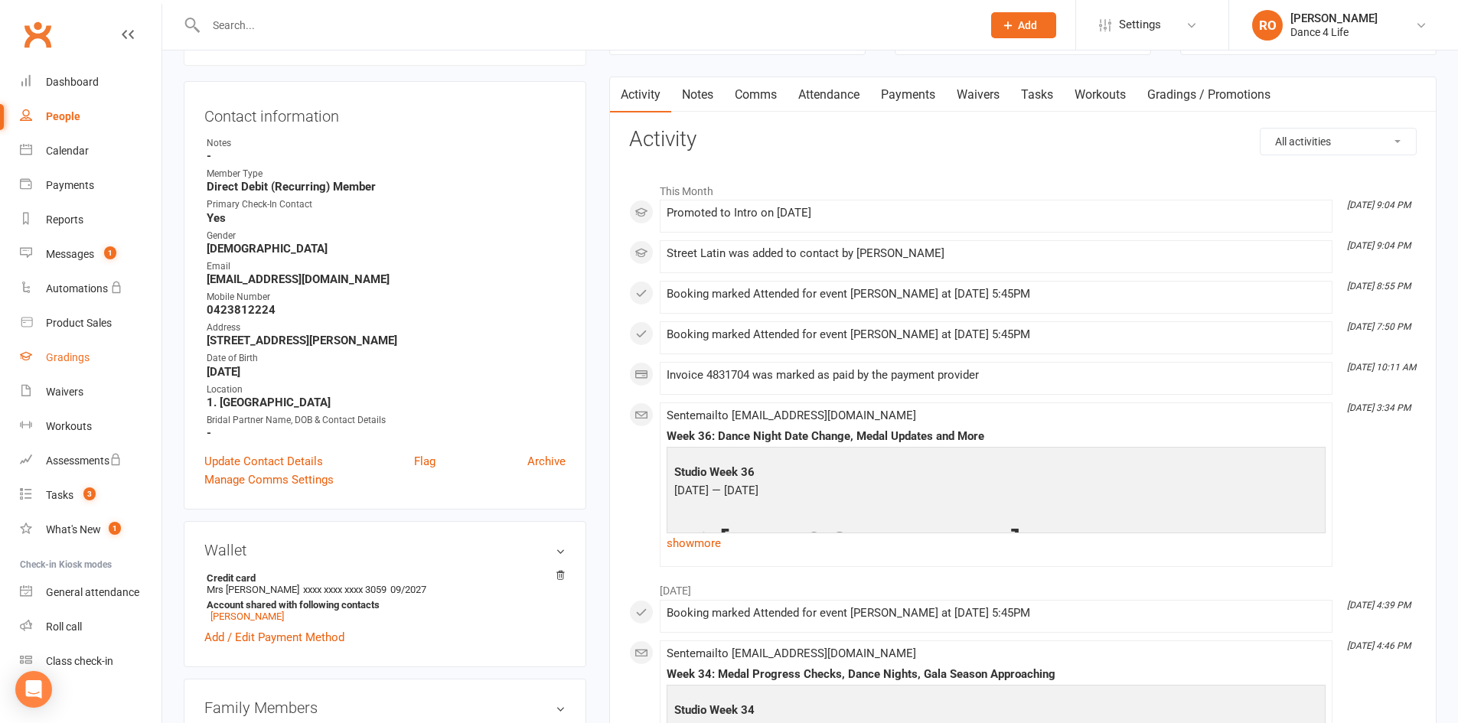
click at [93, 362] on link "Gradings" at bounding box center [91, 357] width 142 height 34
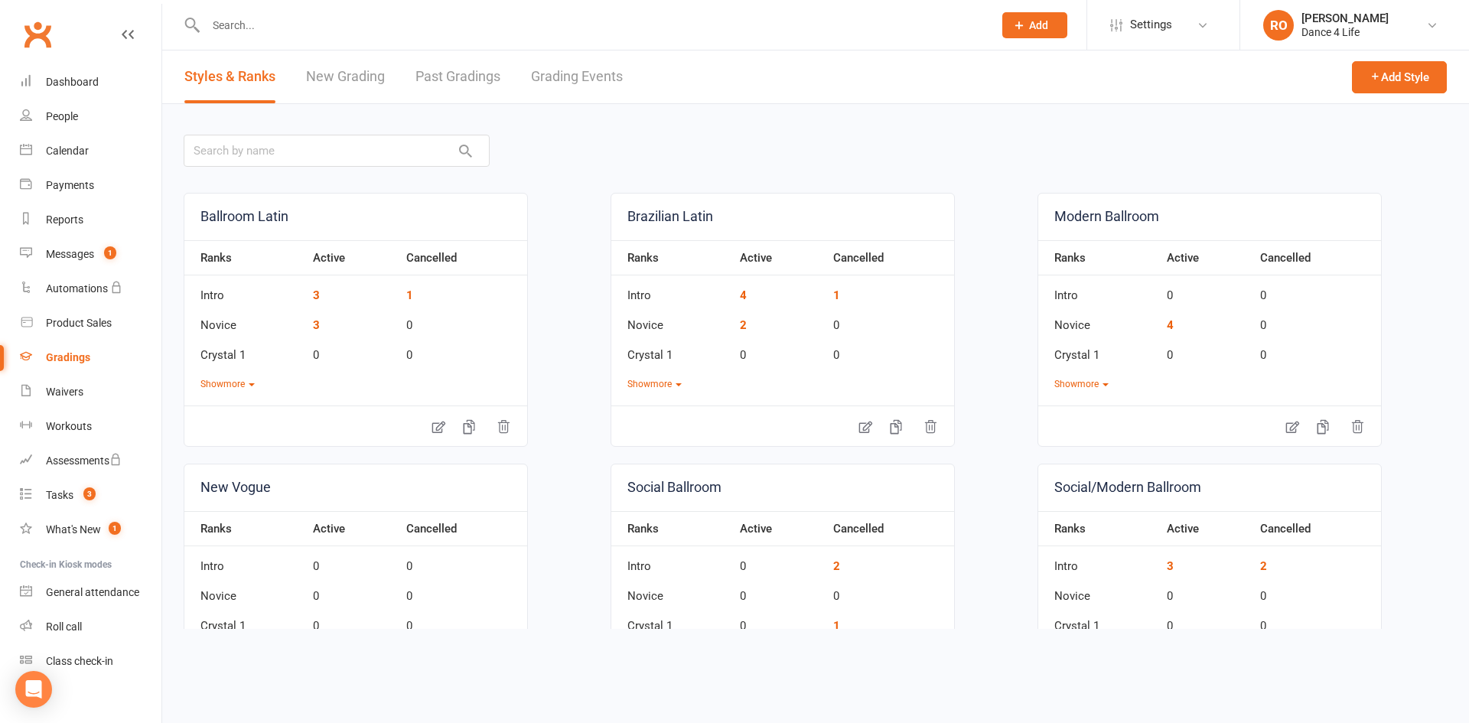
click at [453, 80] on link "Past Gradings" at bounding box center [457, 76] width 85 height 53
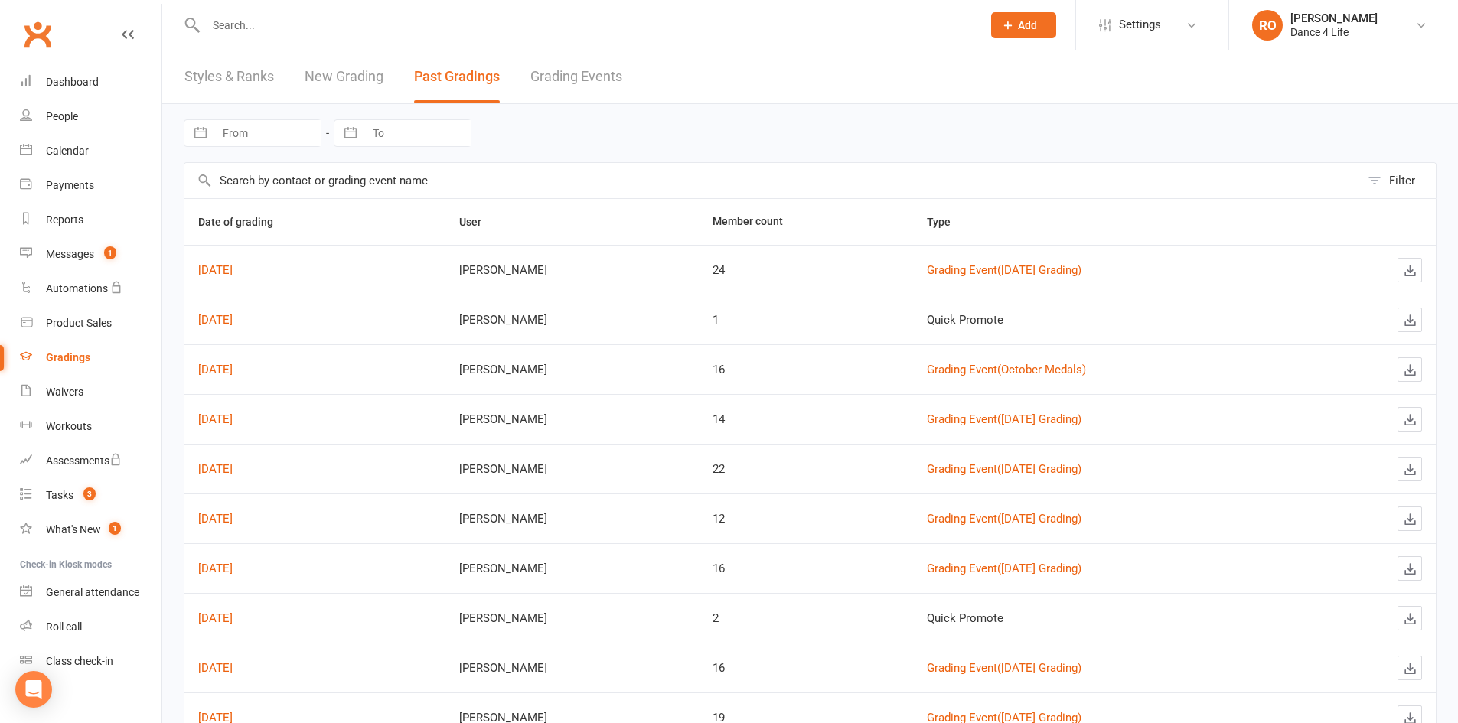
click at [104, 358] on link "Gradings" at bounding box center [91, 357] width 142 height 34
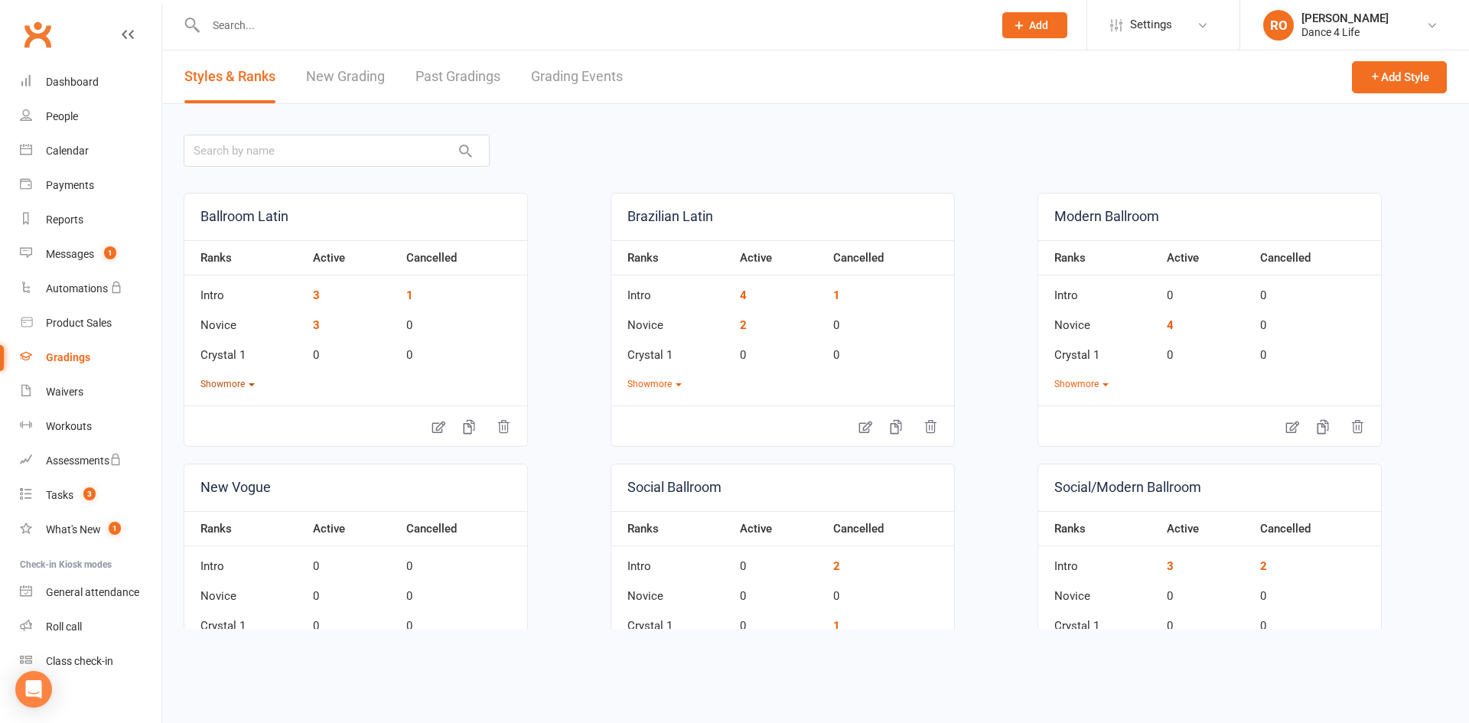
click at [234, 386] on button "Show more" at bounding box center [227, 384] width 54 height 15
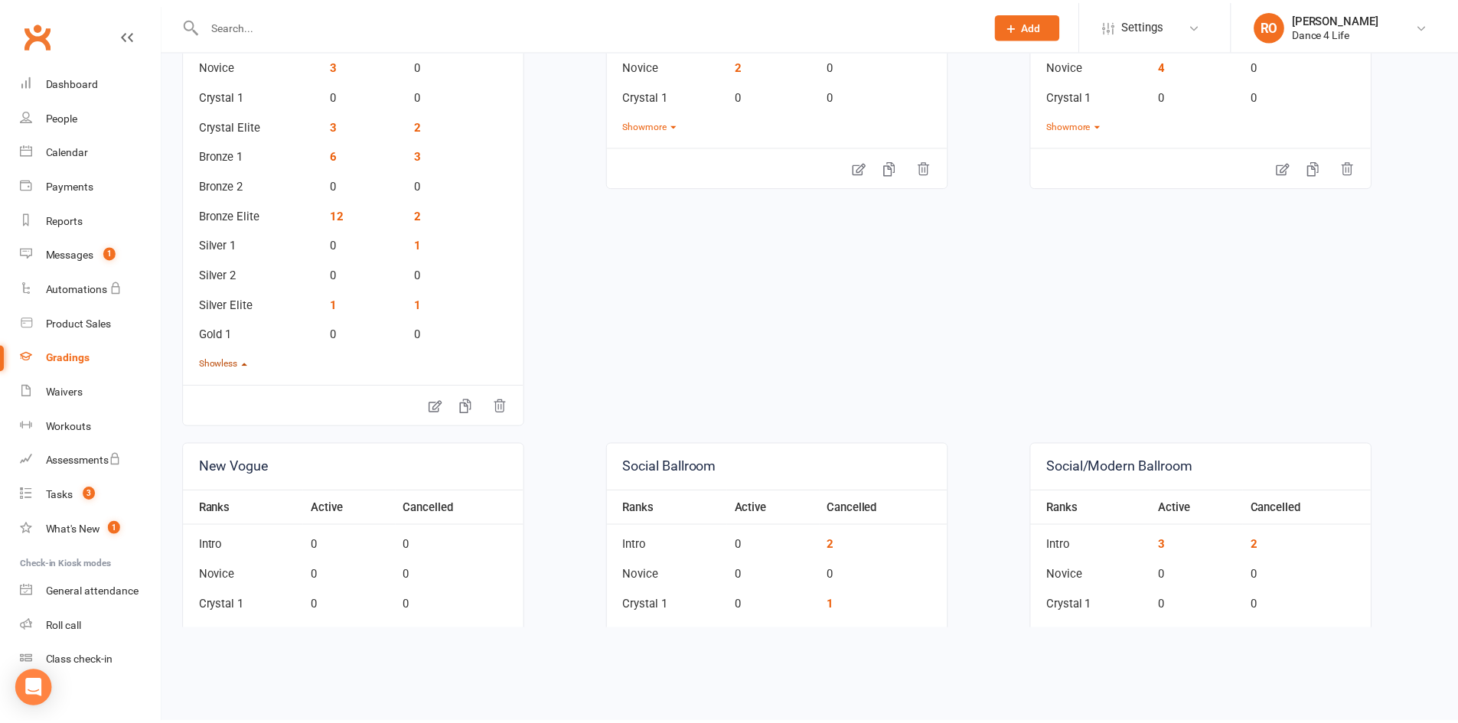
scroll to position [306, 0]
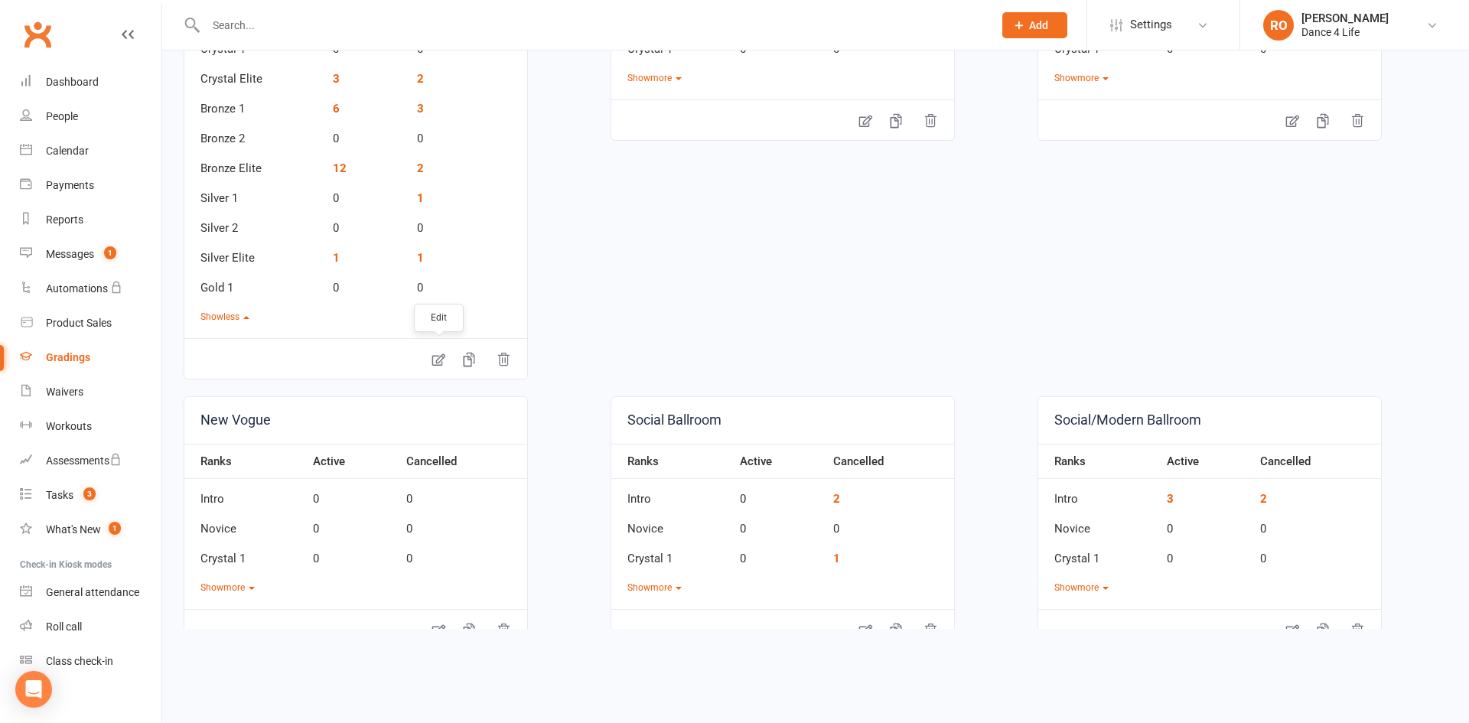
click at [437, 362] on icon at bounding box center [438, 360] width 13 height 12
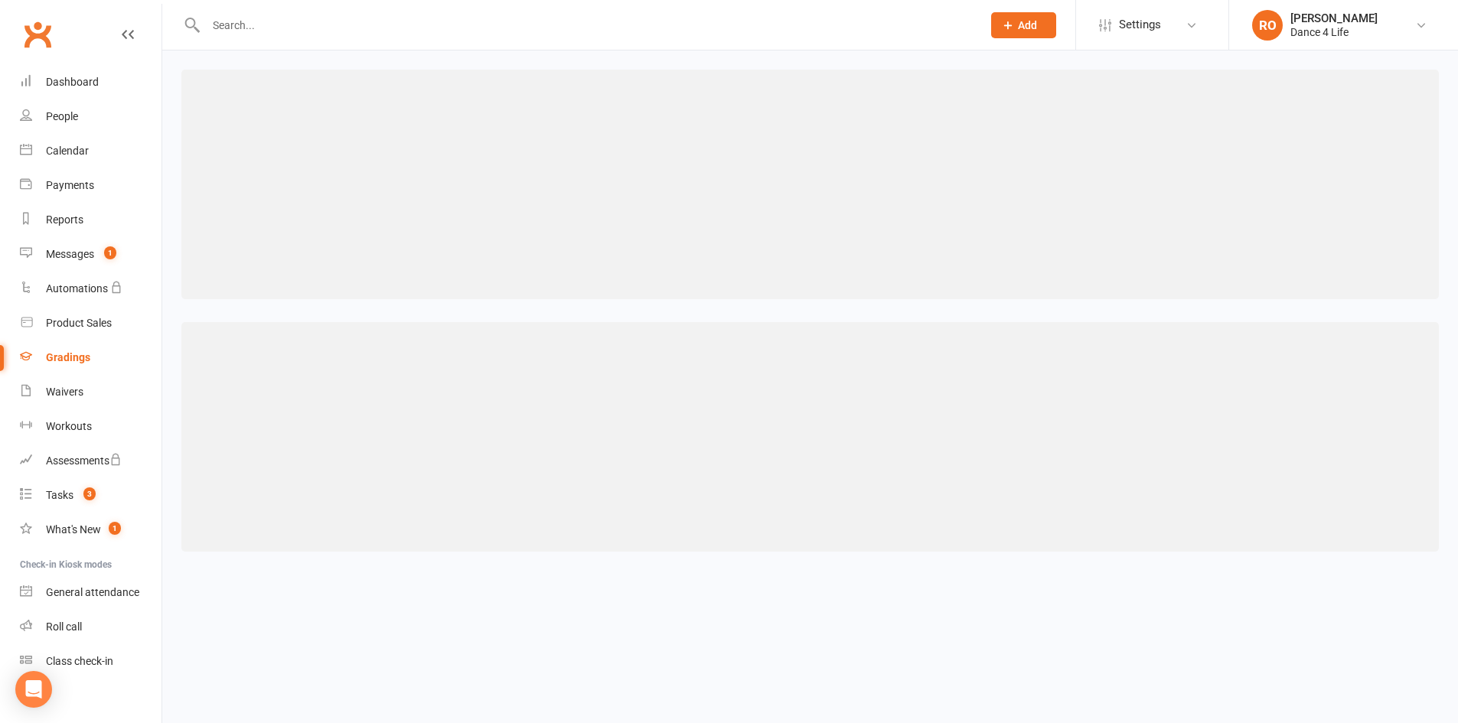
select select "member_styles:belt_size"
select select "IS BLANK"
select select "contact_summaries:styles_all_class_attendances_since_last_promotion"
select select ">="
select select "contact_summaries:styles_all_class_attendances_since_last_promotion"
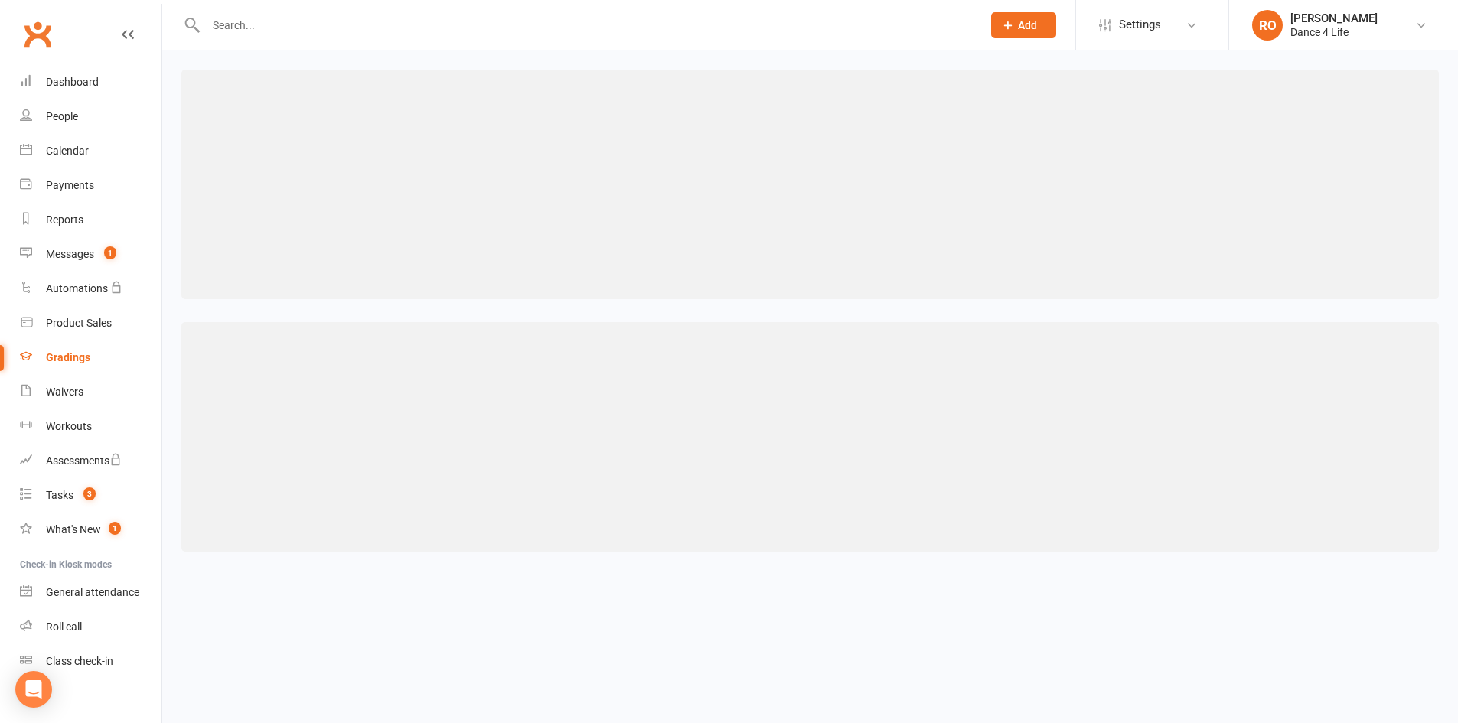
select select ">="
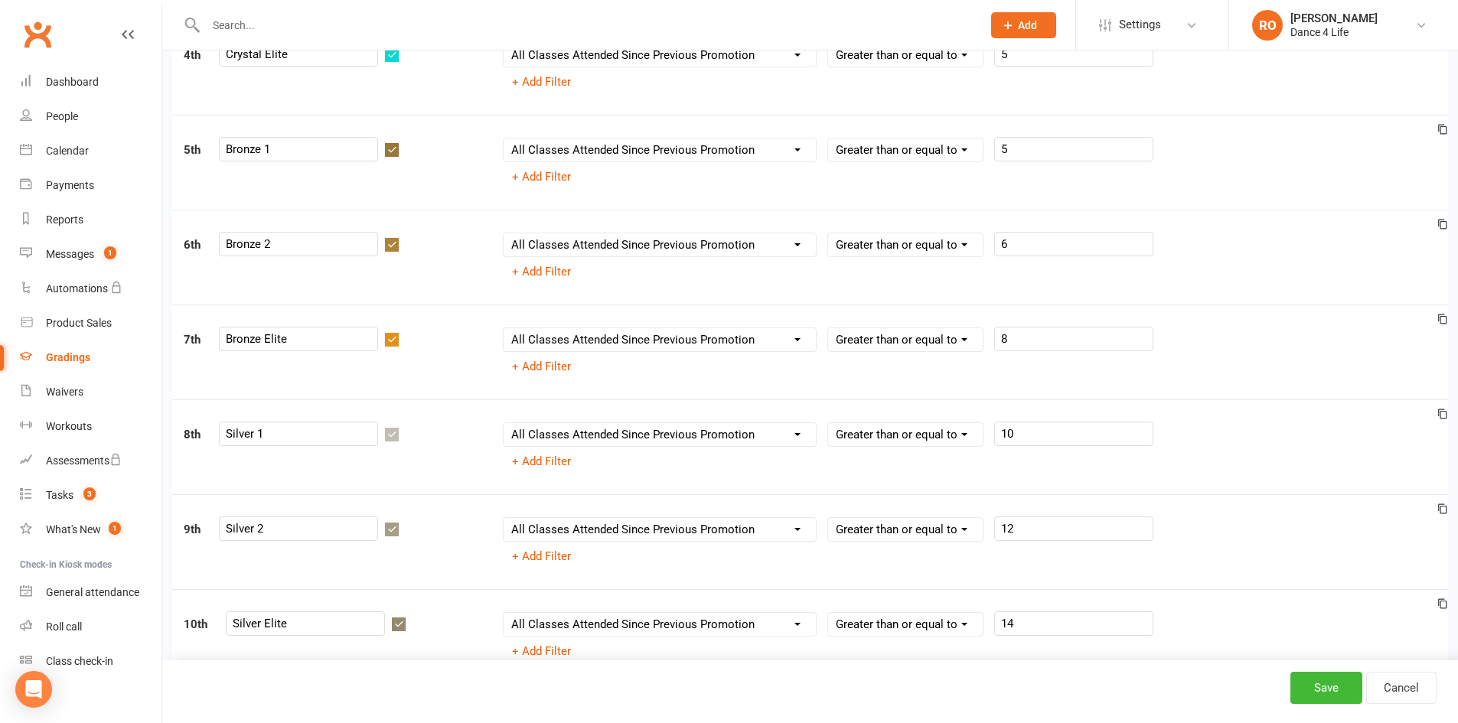
scroll to position [536, 0]
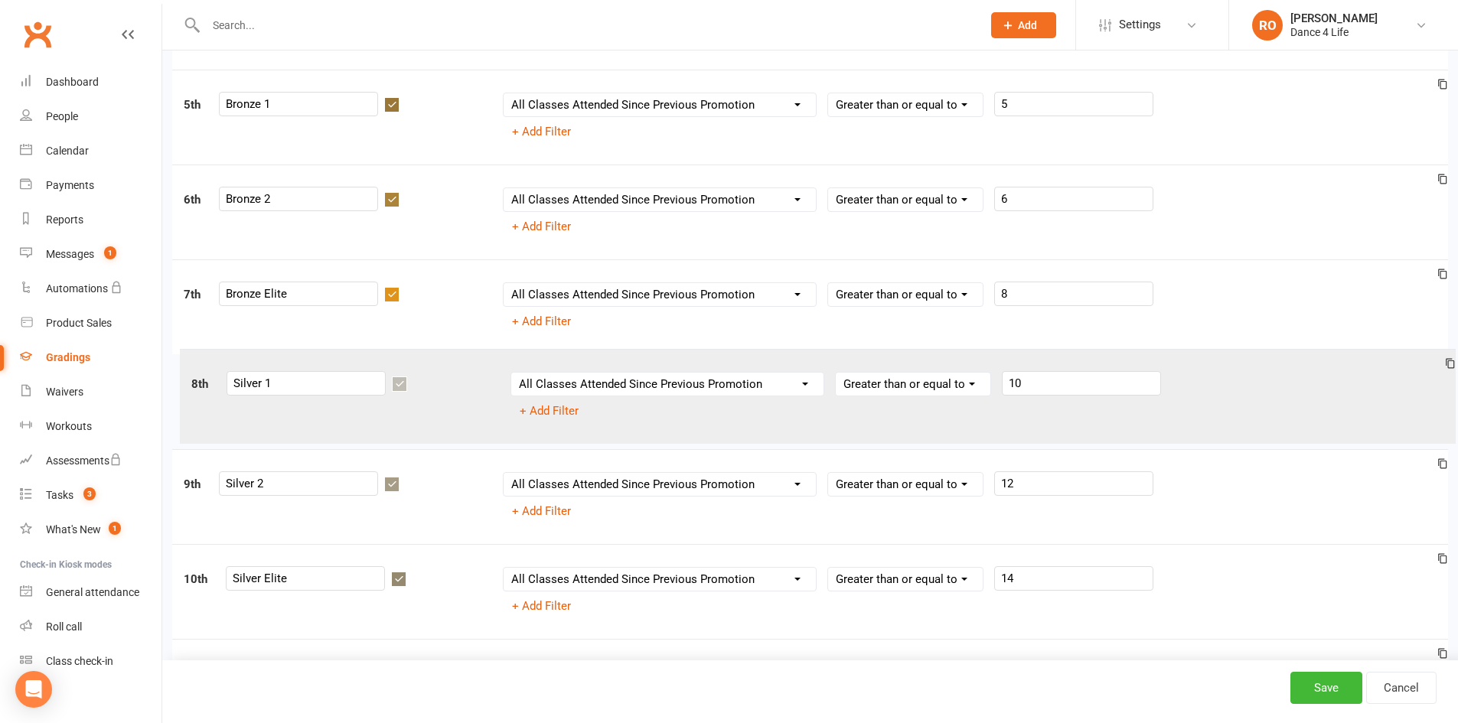
drag, startPoint x: 1366, startPoint y: 394, endPoint x: 1373, endPoint y: 383, distance: 12.7
click at [1373, 383] on div "1st Intro Column name Belt Size Active for Grading? Most Recent Promotion All C…" at bounding box center [810, 213] width 1252 height 1042
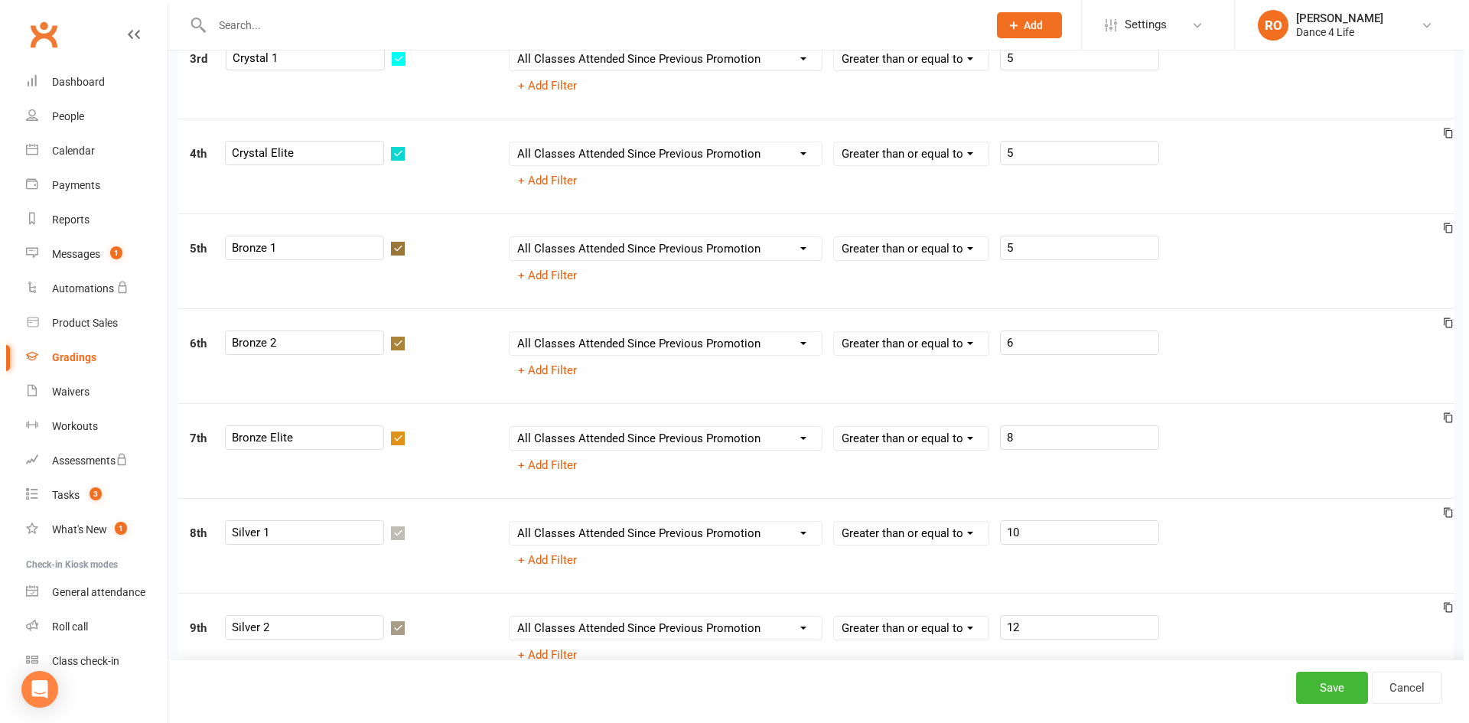
scroll to position [0, 0]
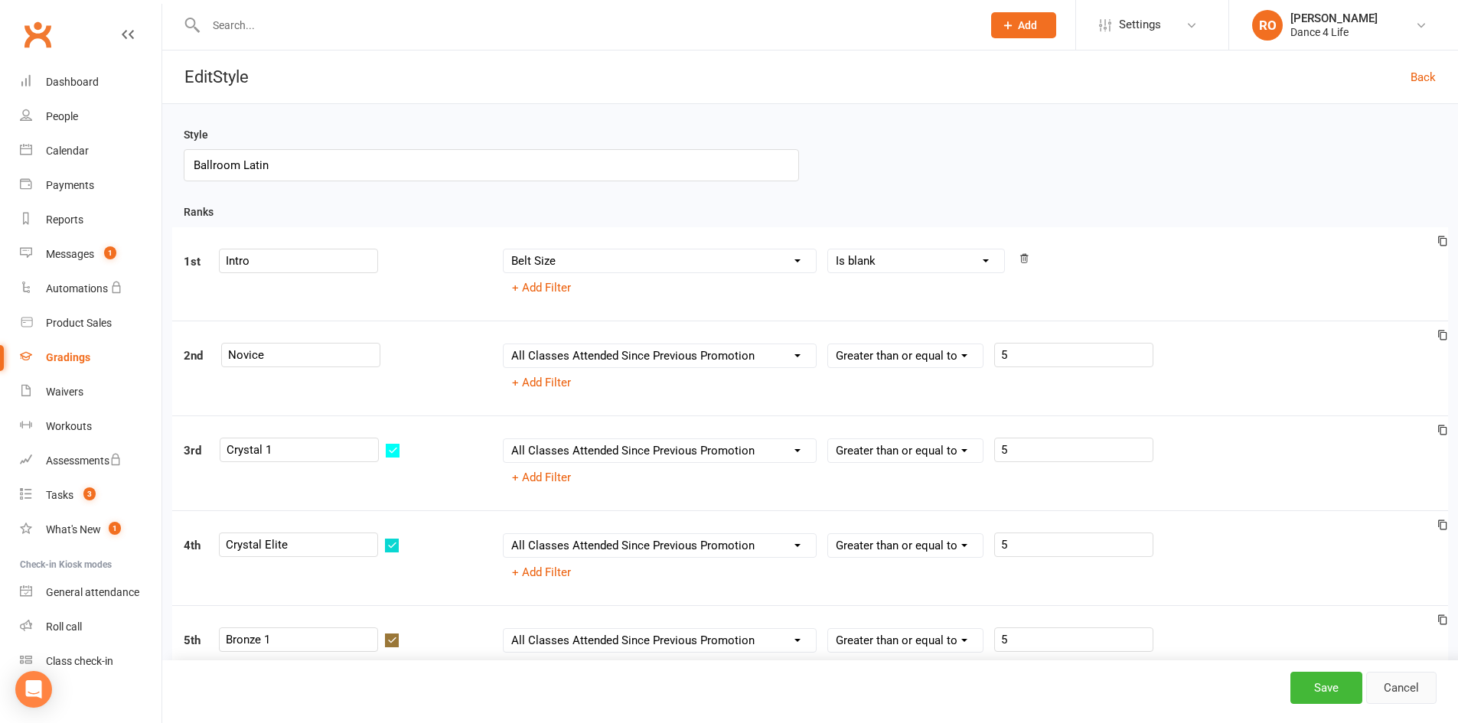
click at [1419, 691] on link "Cancel" at bounding box center [1401, 688] width 70 height 32
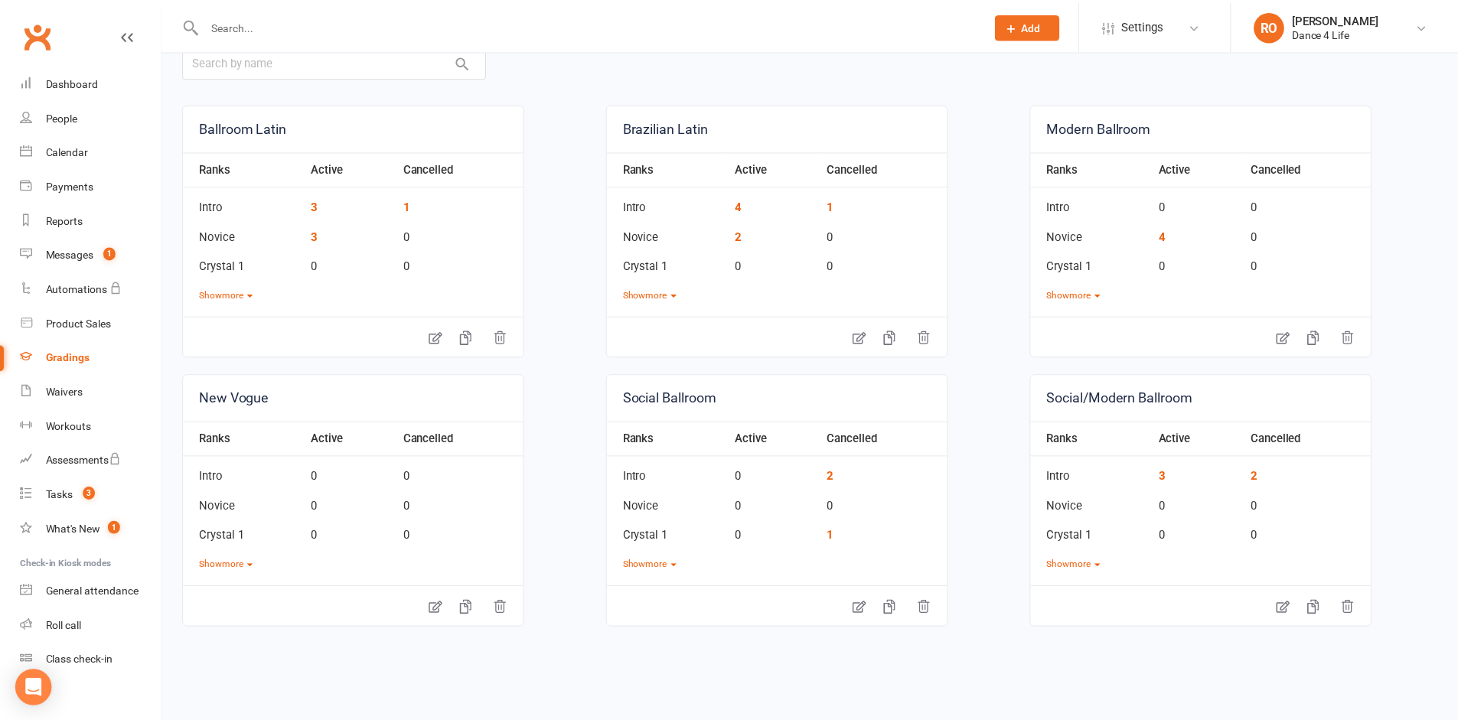
scroll to position [75, 0]
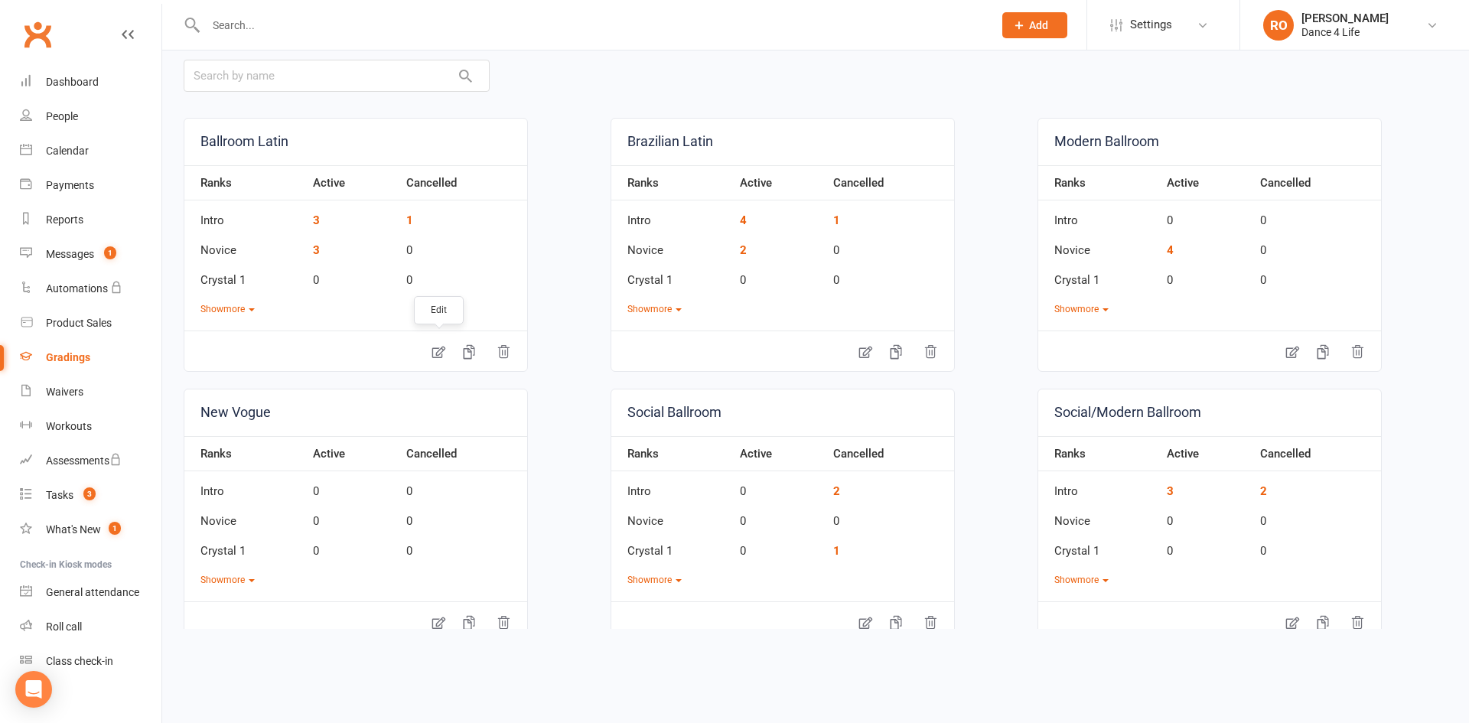
click at [448, 353] on link at bounding box center [438, 351] width 31 height 34
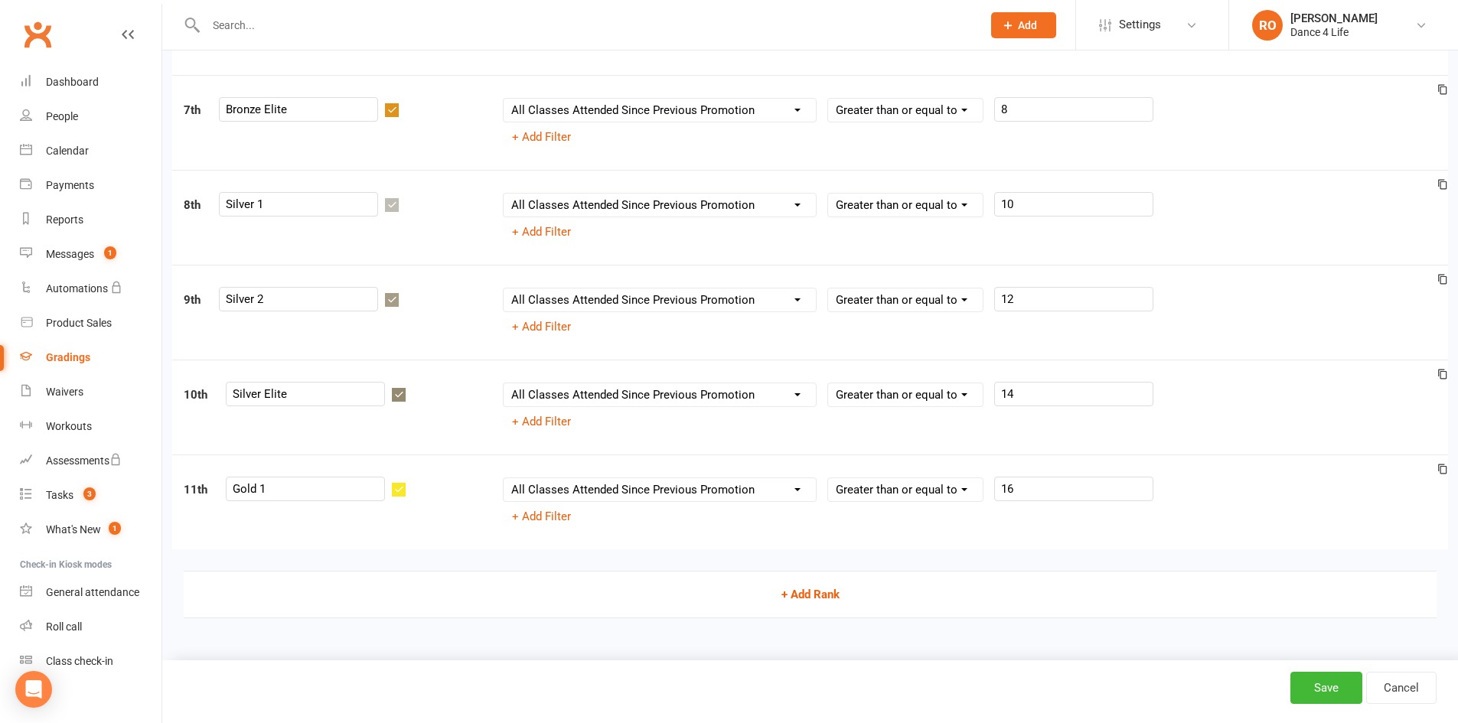
click at [826, 601] on button "+ Add Rank" at bounding box center [810, 594] width 1252 height 47
click at [317, 502] on input "text" at bounding box center [305, 489] width 159 height 24
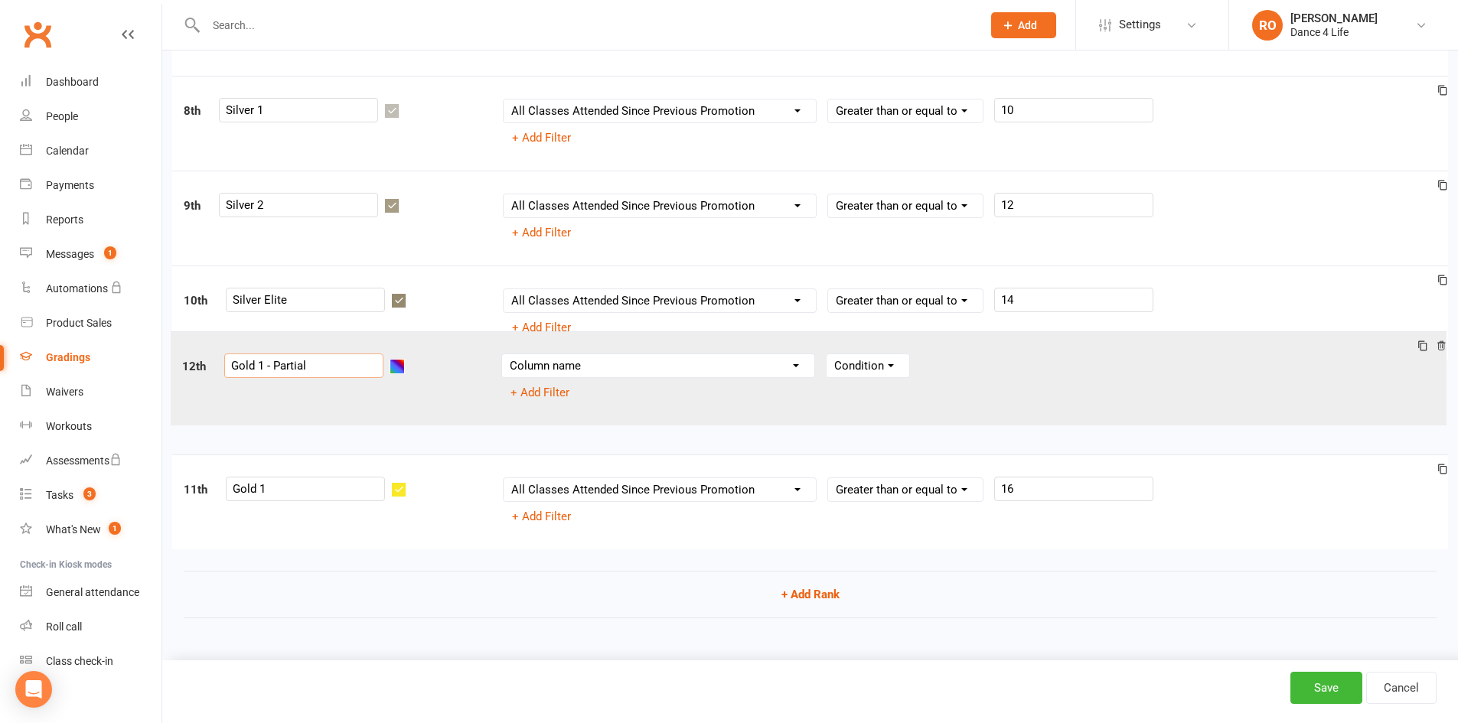
drag, startPoint x: 1000, startPoint y: 517, endPoint x: 999, endPoint y: 389, distance: 127.8
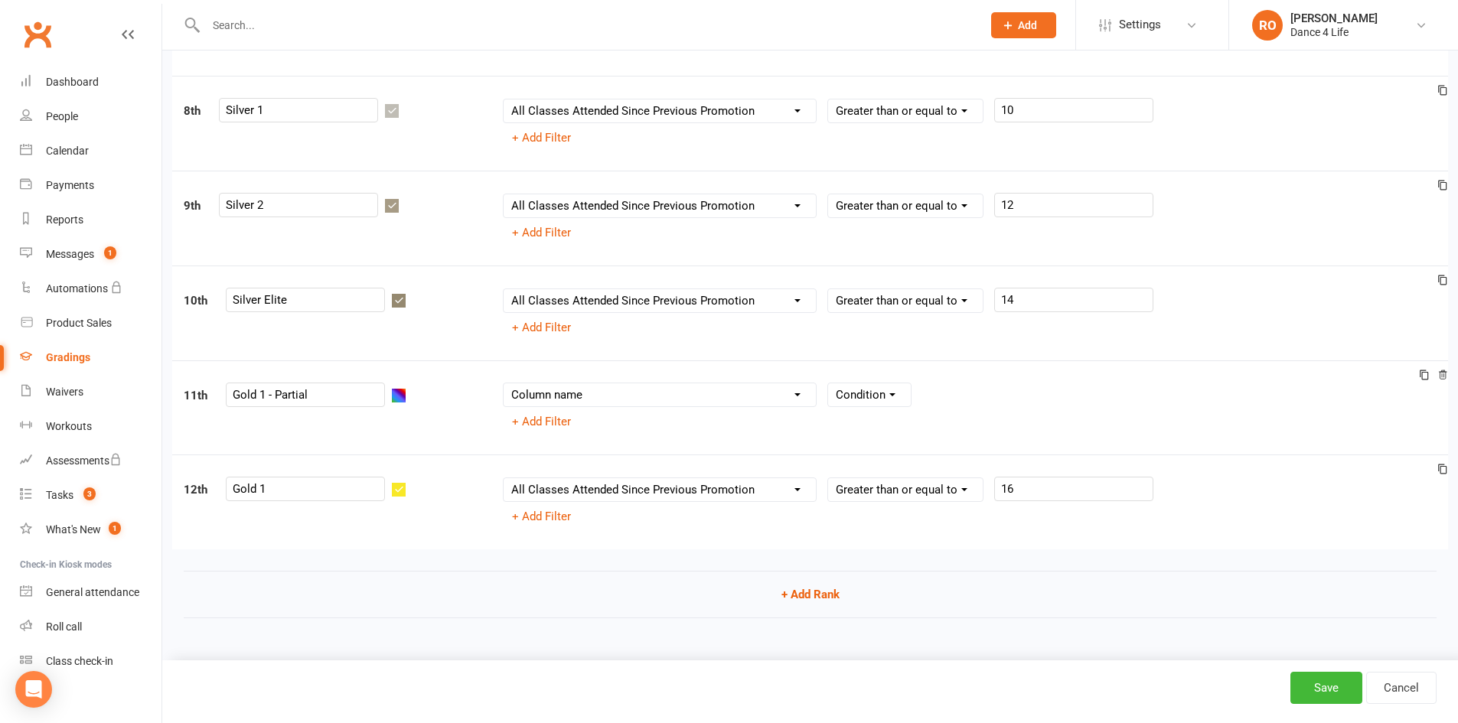
click at [772, 396] on select "Column name Belt Size Active for Grading? Most Recent Promotion All Classes Att…" at bounding box center [659, 394] width 312 height 23
click at [503, 383] on select "Column name Belt Size Active for Grading? Most Recent Promotion All Classes Att…" at bounding box center [659, 394] width 312 height 23
click at [885, 406] on select "Condition Is Is not Less than Greater than Less than or equal to Greater than o…" at bounding box center [905, 394] width 155 height 23
click at [828, 383] on select "Condition Is Is not Less than Greater than Less than or equal to Greater than o…" at bounding box center [905, 394] width 155 height 23
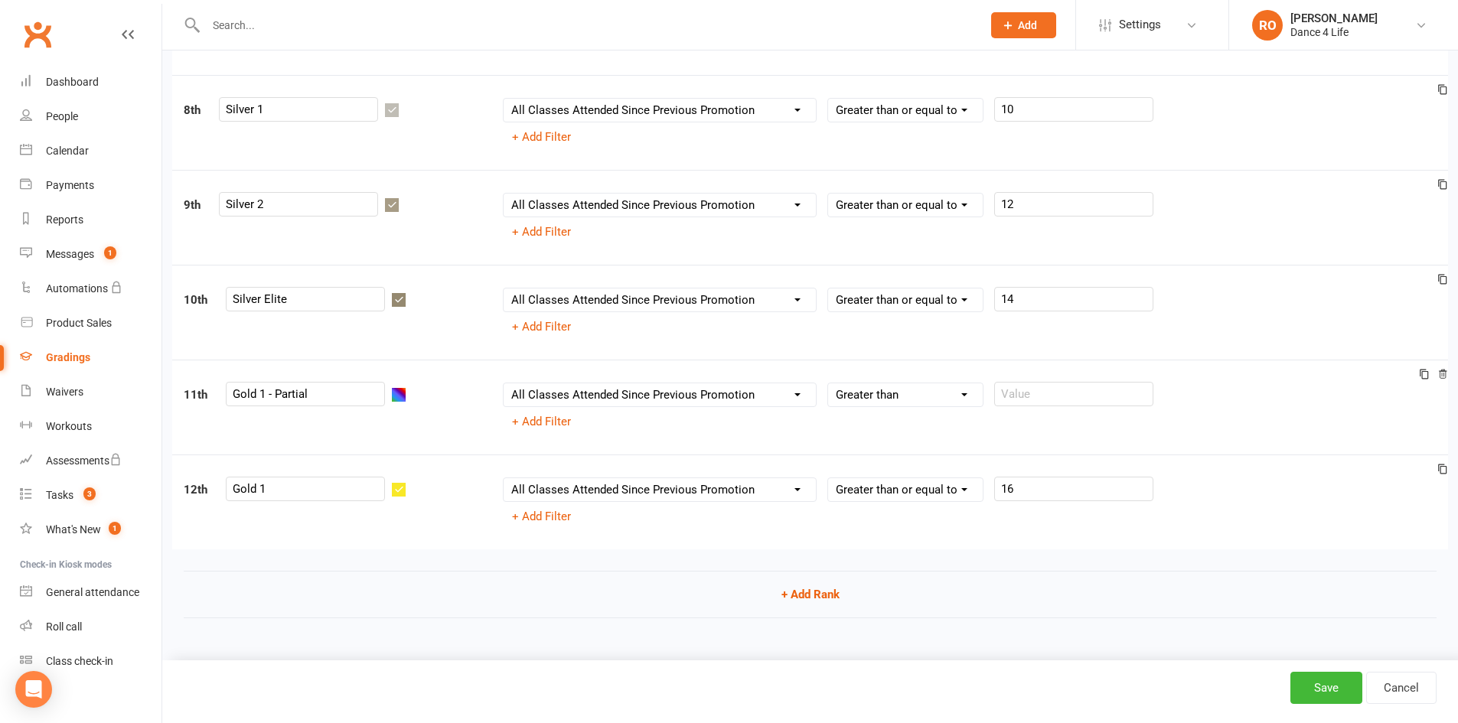
click at [1044, 409] on div "Column name Belt Size Active for Grading? Most Recent Promotion All Classes Att…" at bounding box center [969, 407] width 956 height 51
click at [1052, 396] on input "number" at bounding box center [1073, 394] width 159 height 24
click at [1322, 682] on button "Save" at bounding box center [1326, 688] width 72 height 32
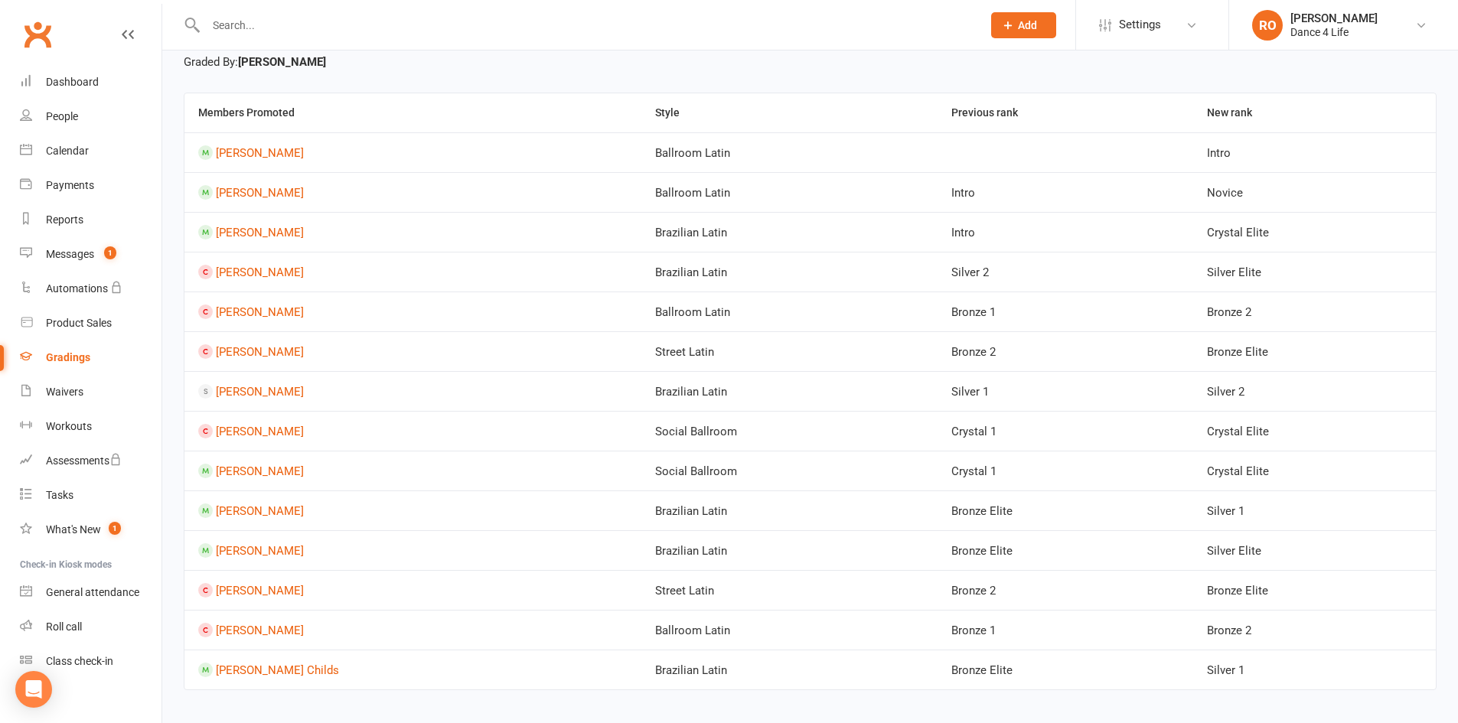
scroll to position [102, 0]
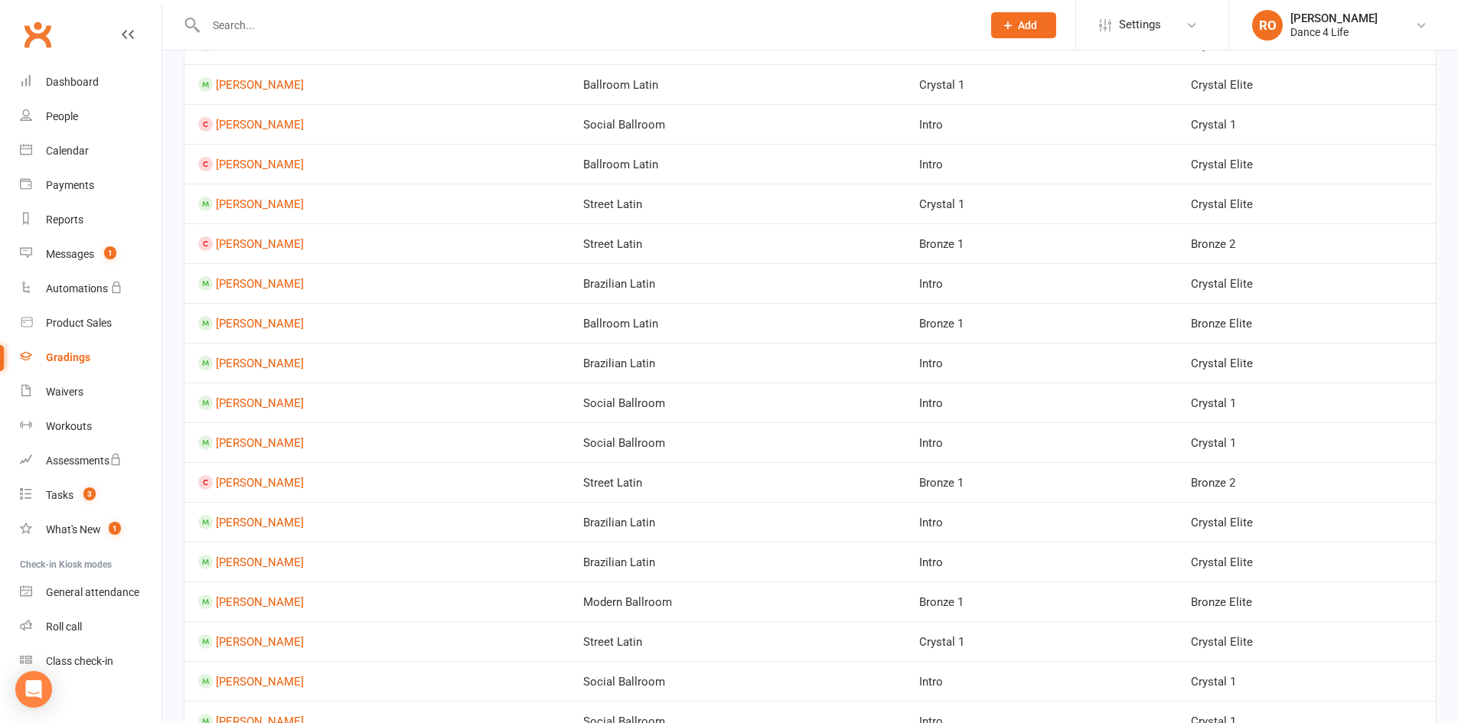
scroll to position [420, 0]
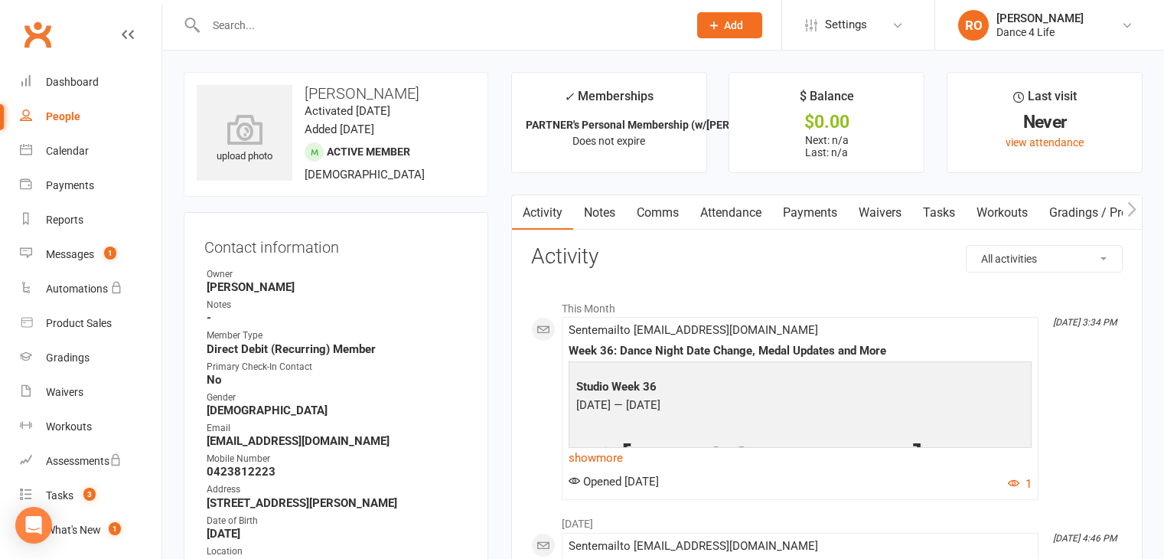
click at [83, 253] on div "Messages" at bounding box center [70, 254] width 48 height 12
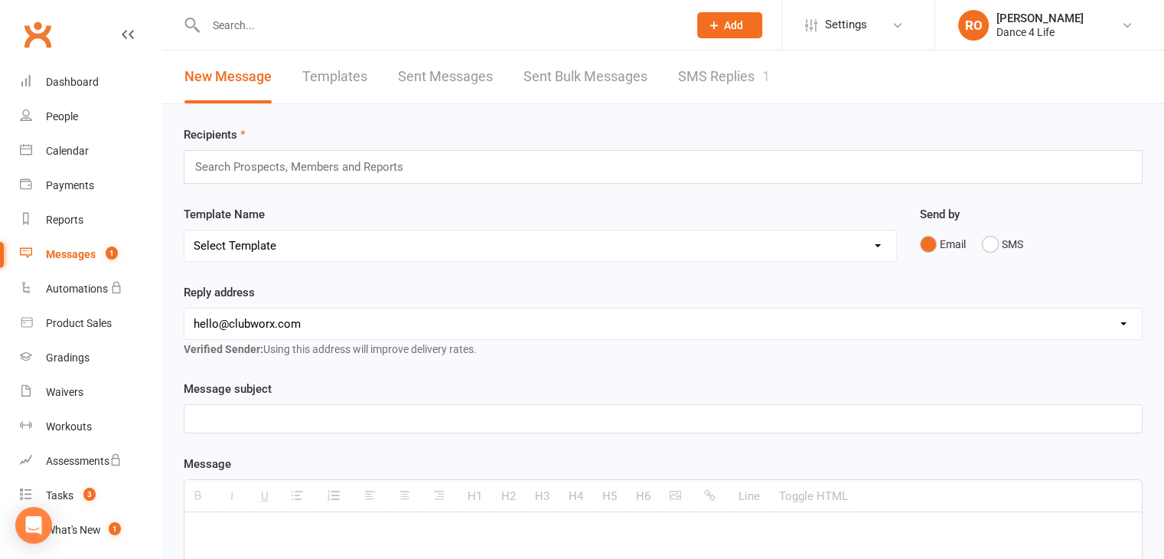
click at [337, 73] on link "Templates" at bounding box center [334, 76] width 65 height 53
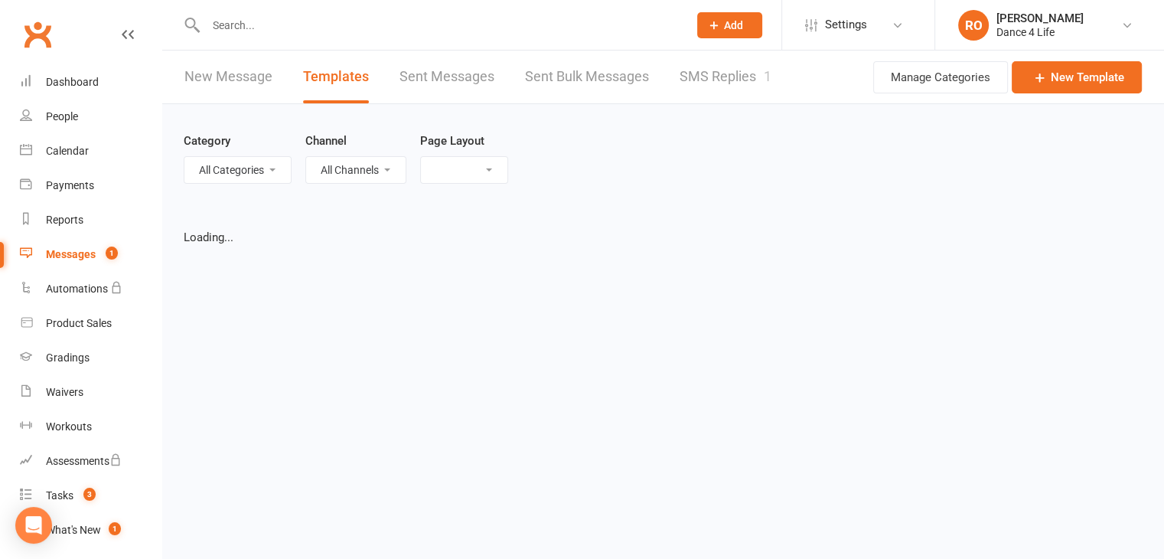
select select "list"
select select "100"
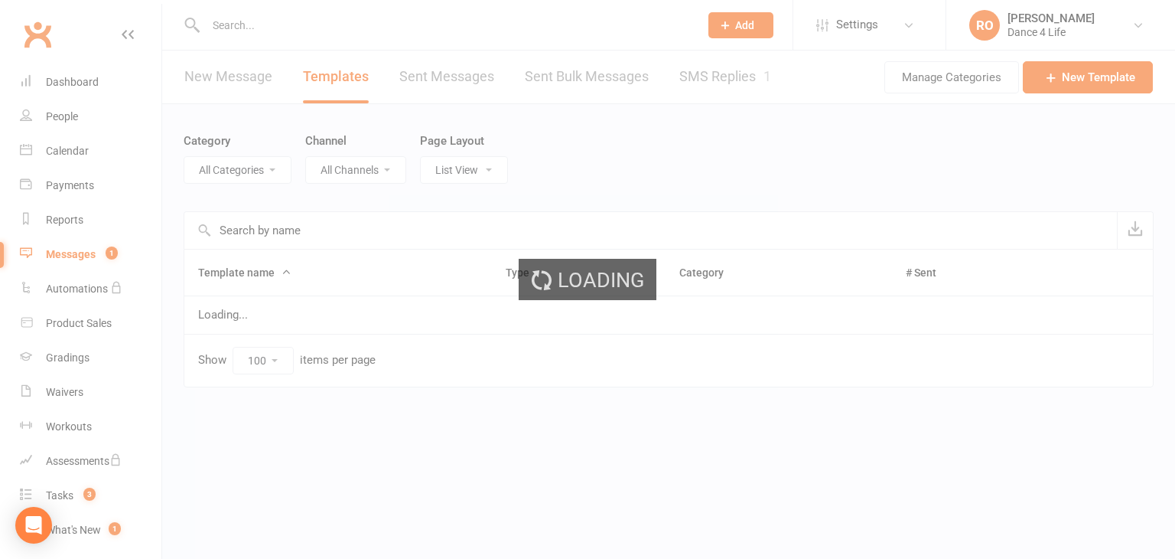
select select "5973"
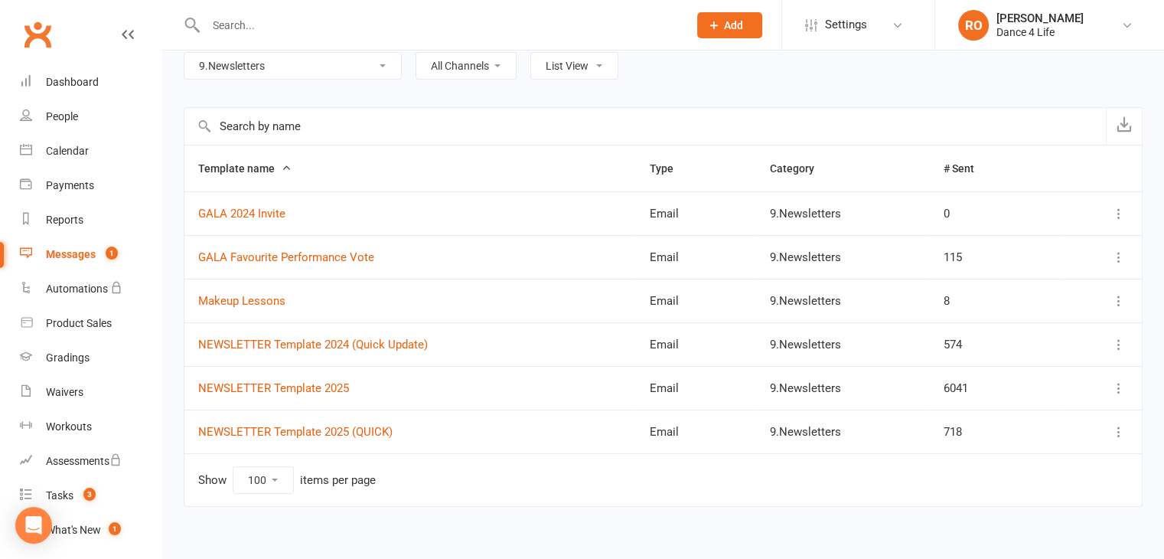
scroll to position [115, 0]
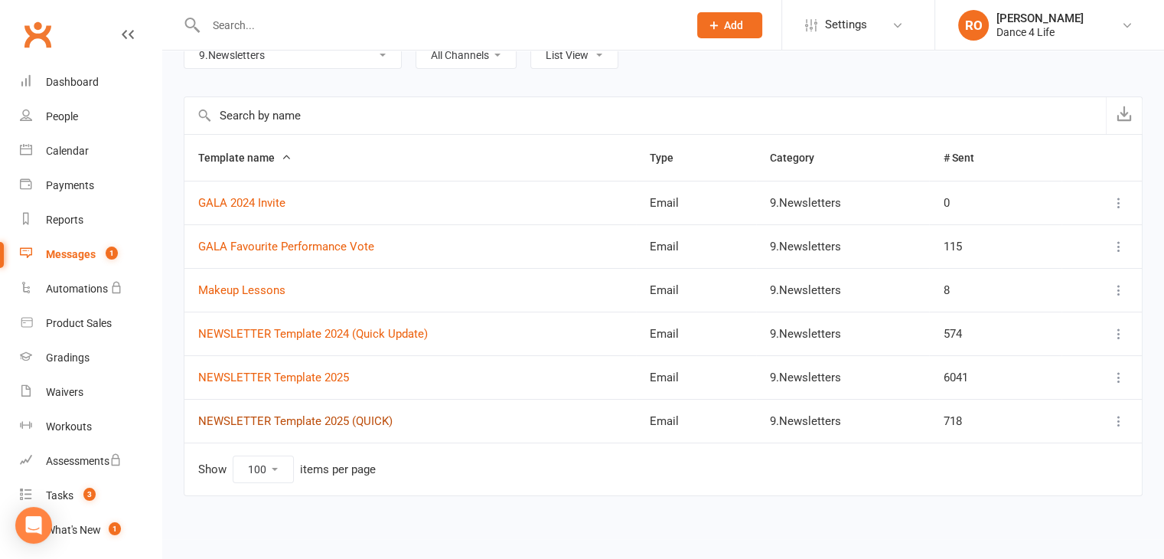
click at [337, 425] on link "NEWSLETTER Template 2025 (QUICK)" at bounding box center [295, 421] width 194 height 14
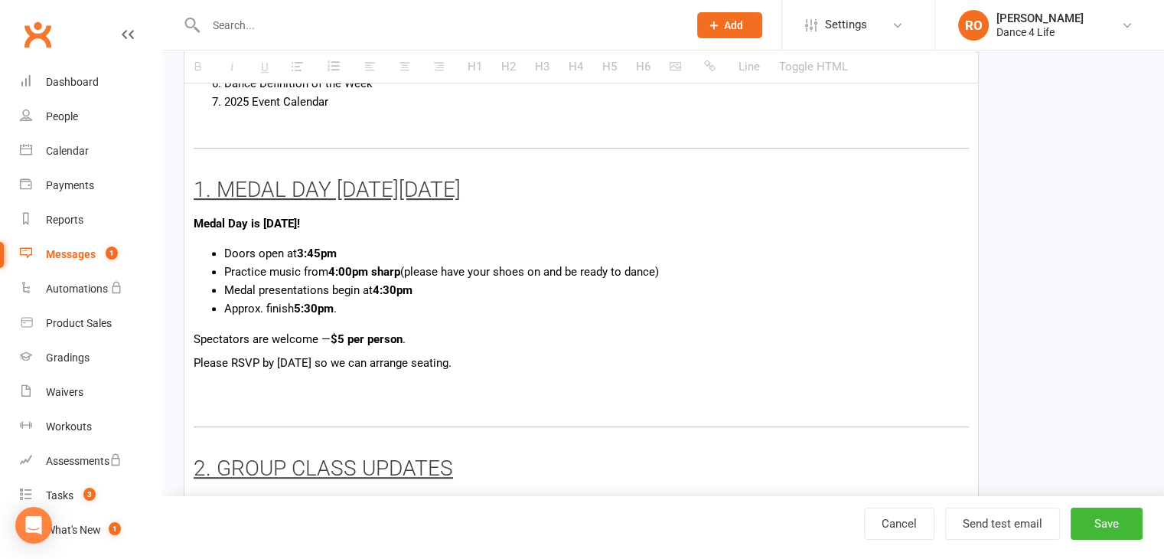
scroll to position [689, 0]
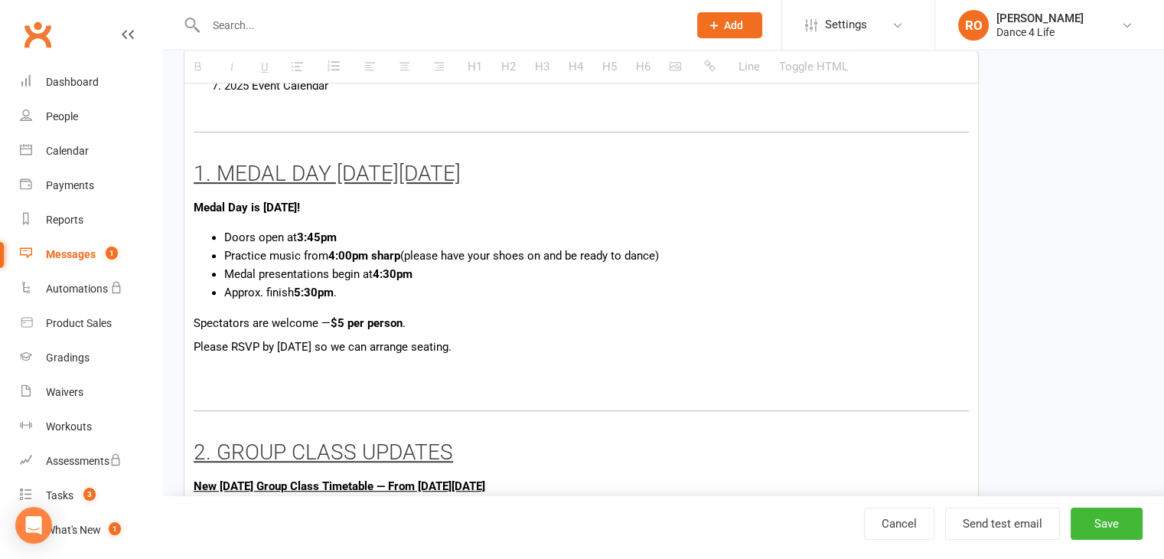
click at [370, 169] on u "1. MEDAL DAY [DATE][DATE]" at bounding box center [327, 173] width 267 height 25
click at [604, 202] on p "Medal Day is [DATE]!" at bounding box center [581, 207] width 775 height 18
click at [715, 205] on p "Medal Day is [DATE]!" at bounding box center [581, 207] width 775 height 18
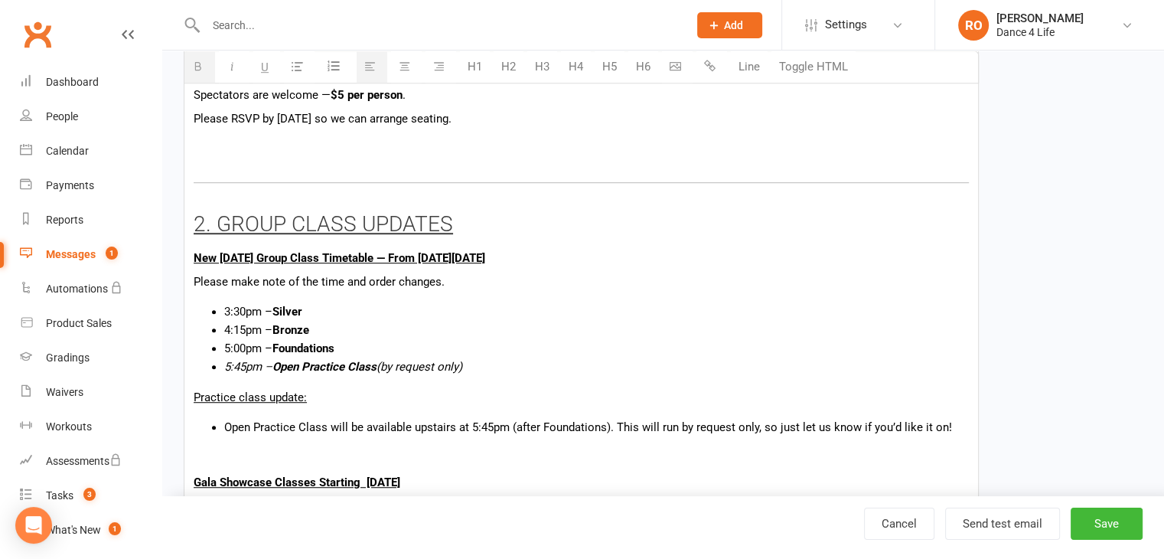
scroll to position [918, 0]
click at [909, 530] on link "Cancel" at bounding box center [899, 523] width 70 height 32
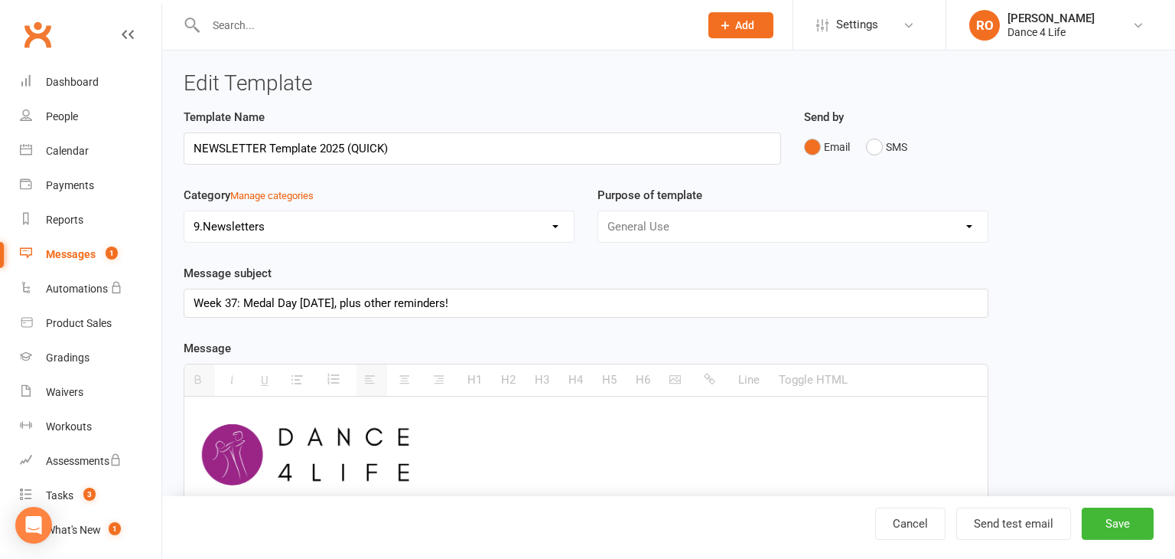
select select "100"
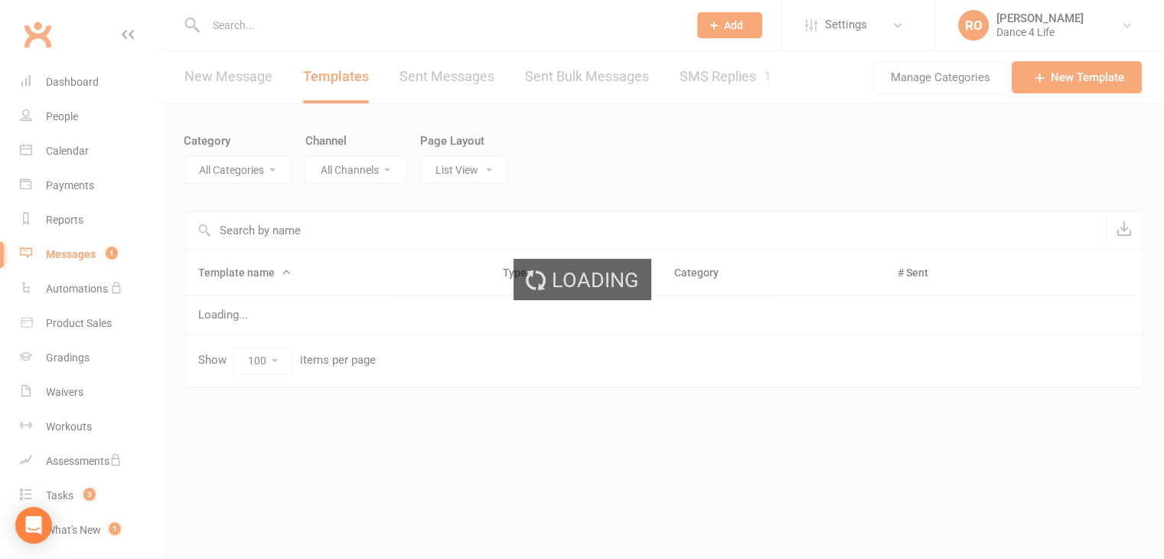
select select "5973"
